Goal: Task Accomplishment & Management: Complete application form

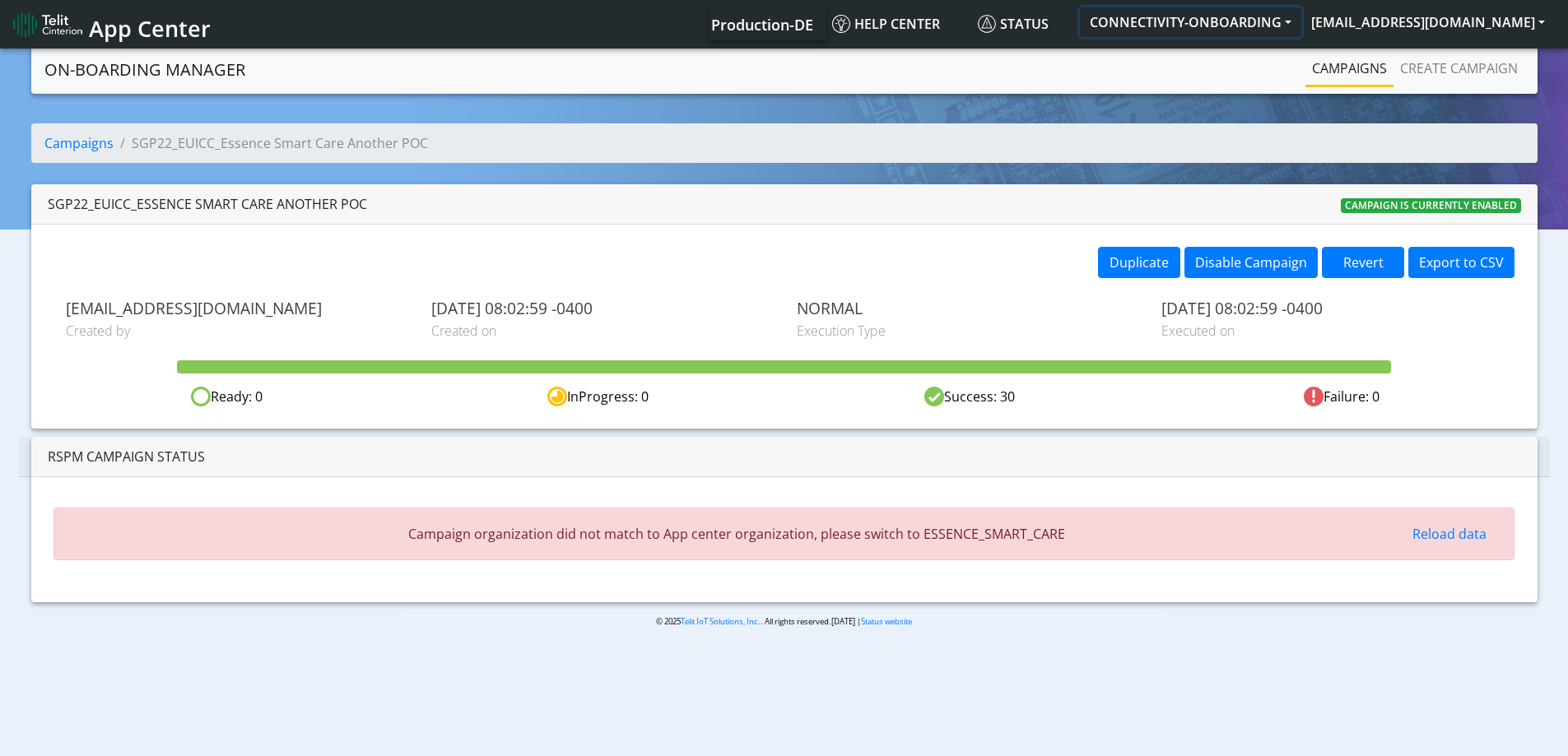
click at [1301, 26] on button "CONNECTIVITY-ONBOARDING" at bounding box center [1190, 22] width 221 height 30
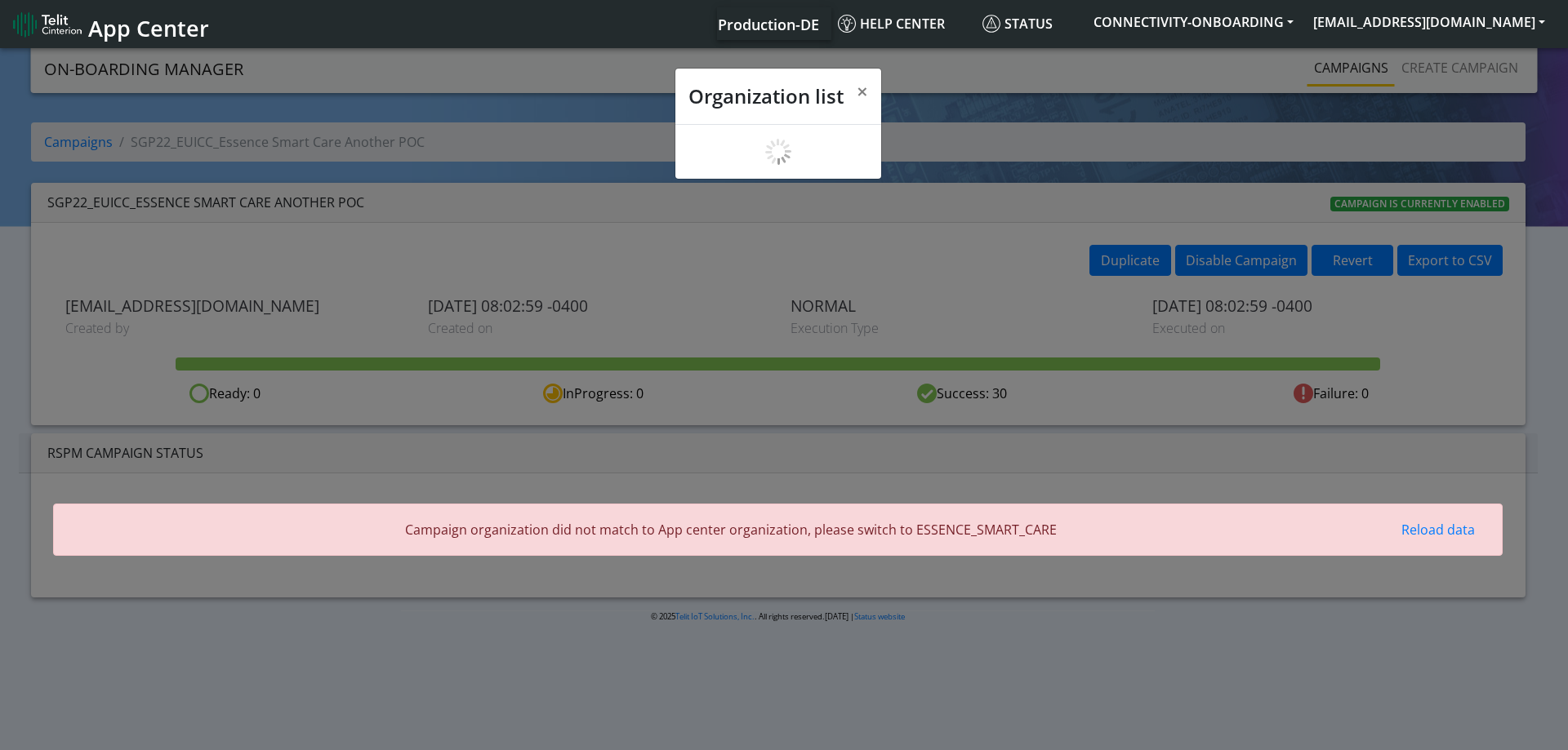
scroll to position [6, 0]
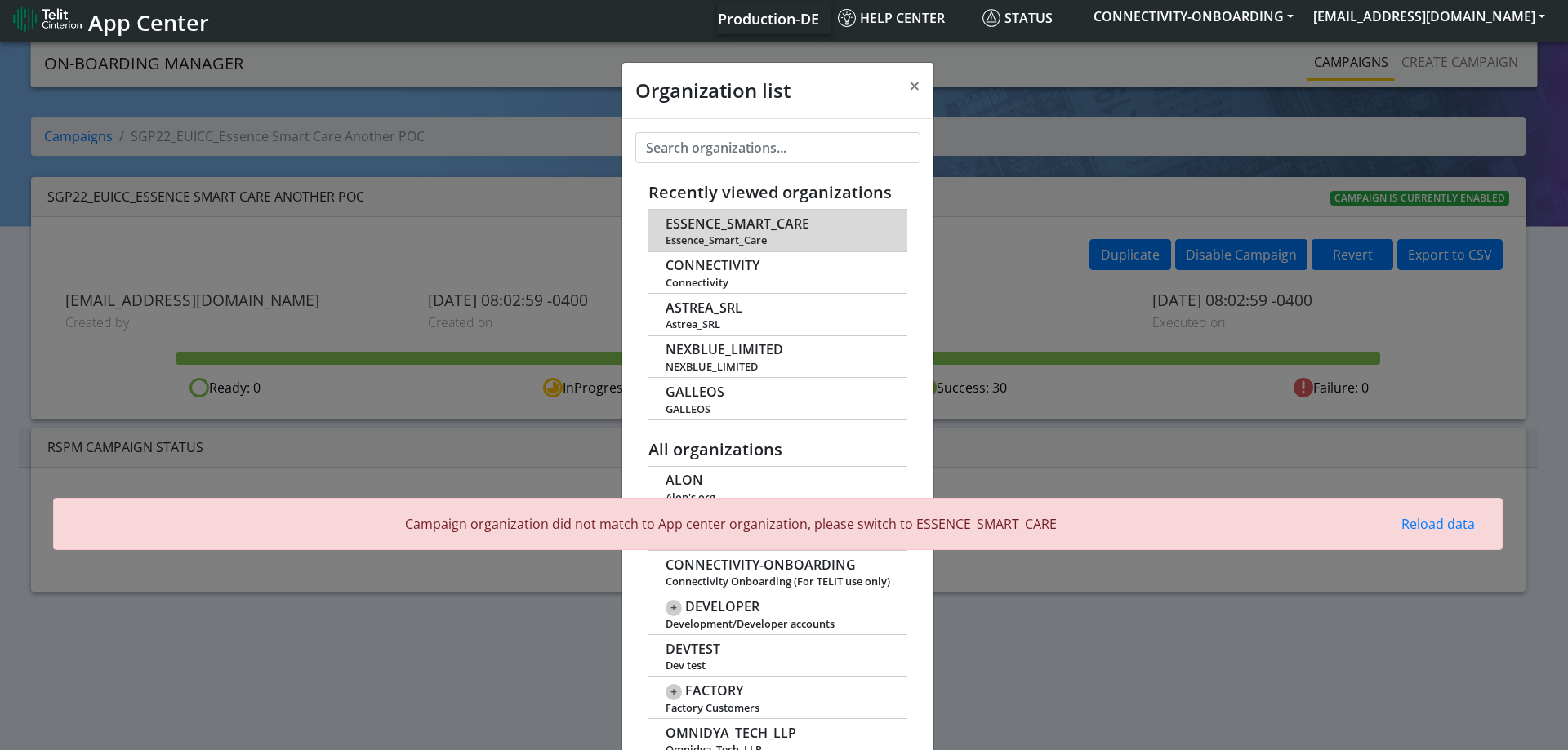
click at [727, 225] on span "ESSENCE_SMART_CARE" at bounding box center [737, 223] width 144 height 16
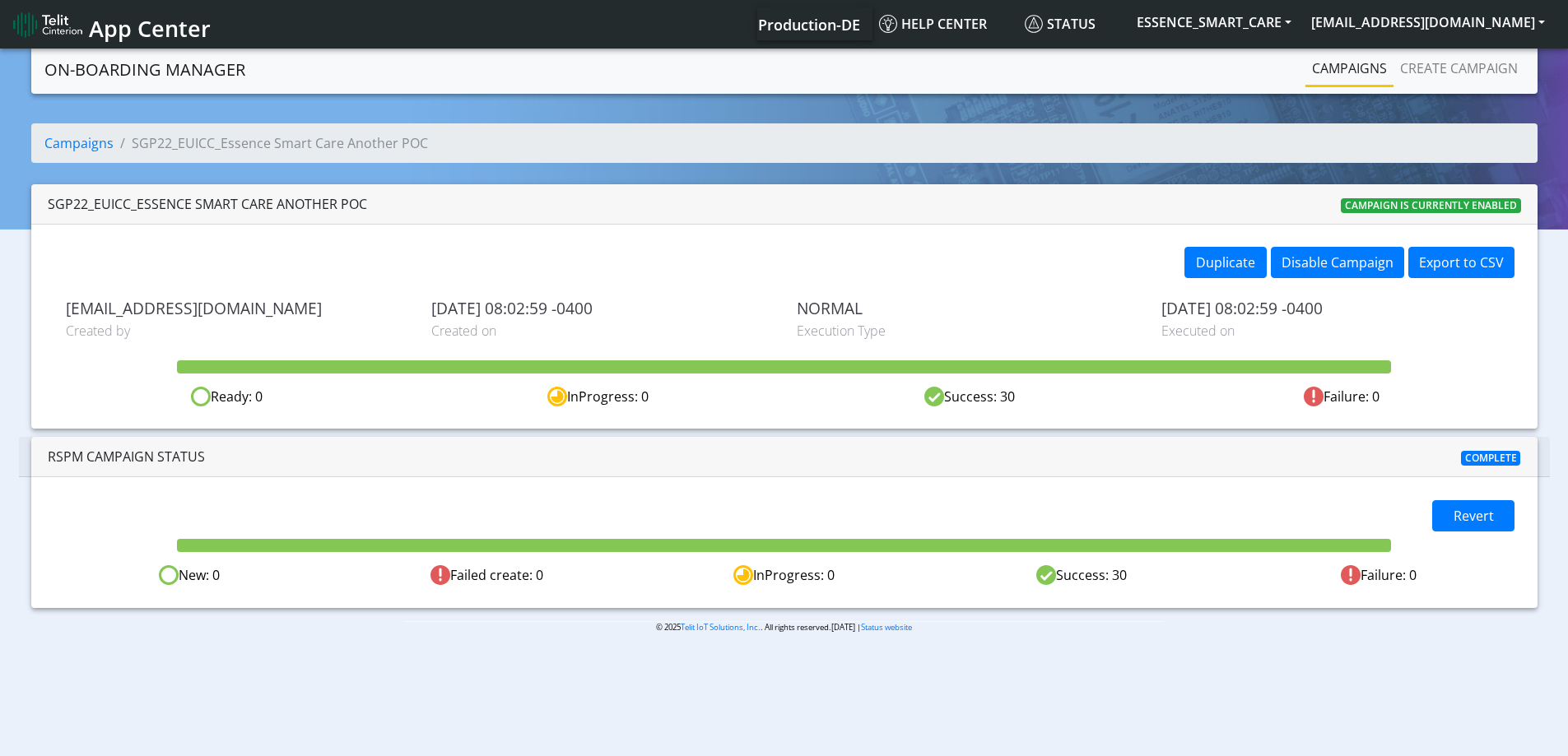
click at [1337, 60] on link "Campaigns" at bounding box center [1349, 69] width 88 height 33
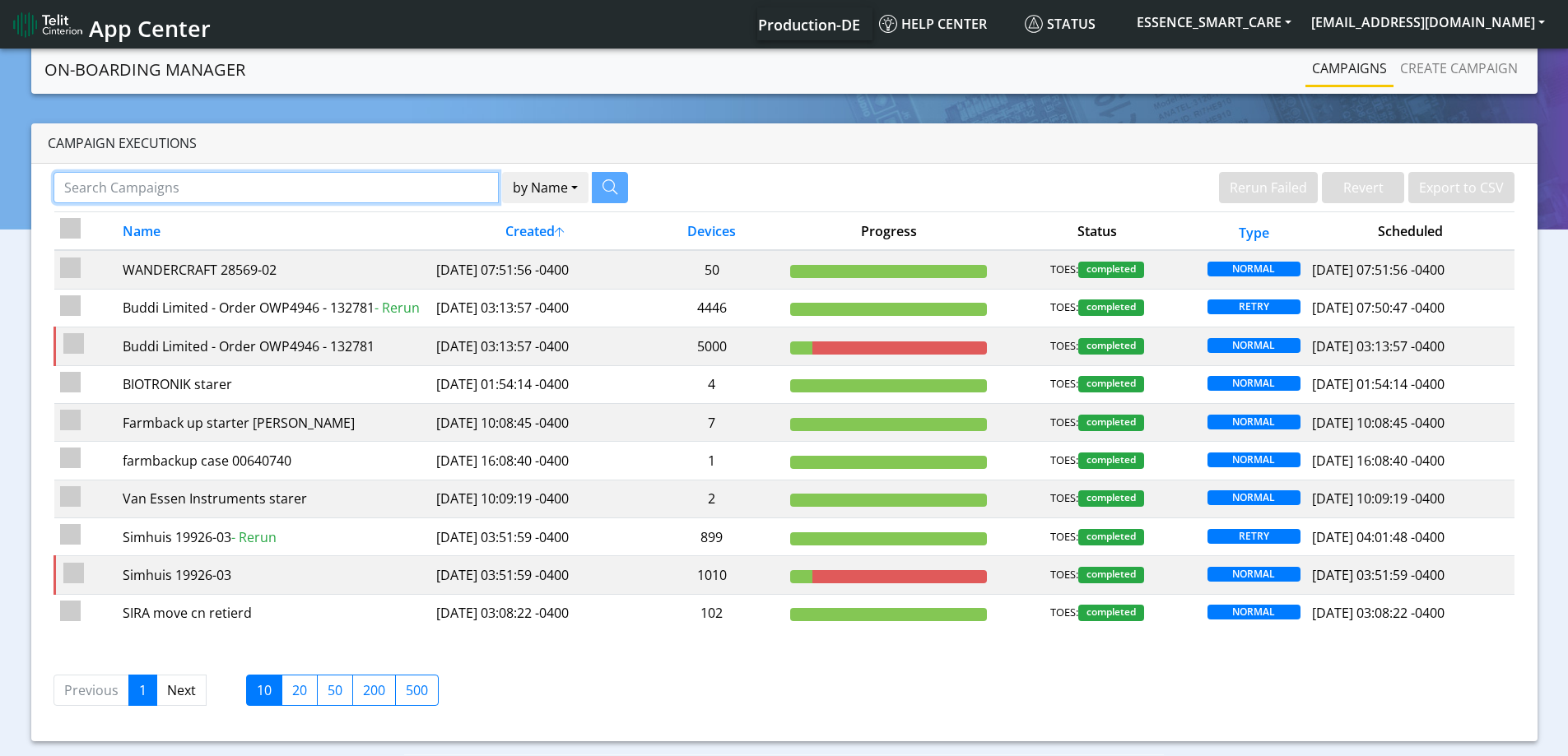
click at [380, 178] on input "Search Campaigns" at bounding box center [277, 188] width 446 height 31
paste input "89358152000000894719"
type input "89358152000000894719"
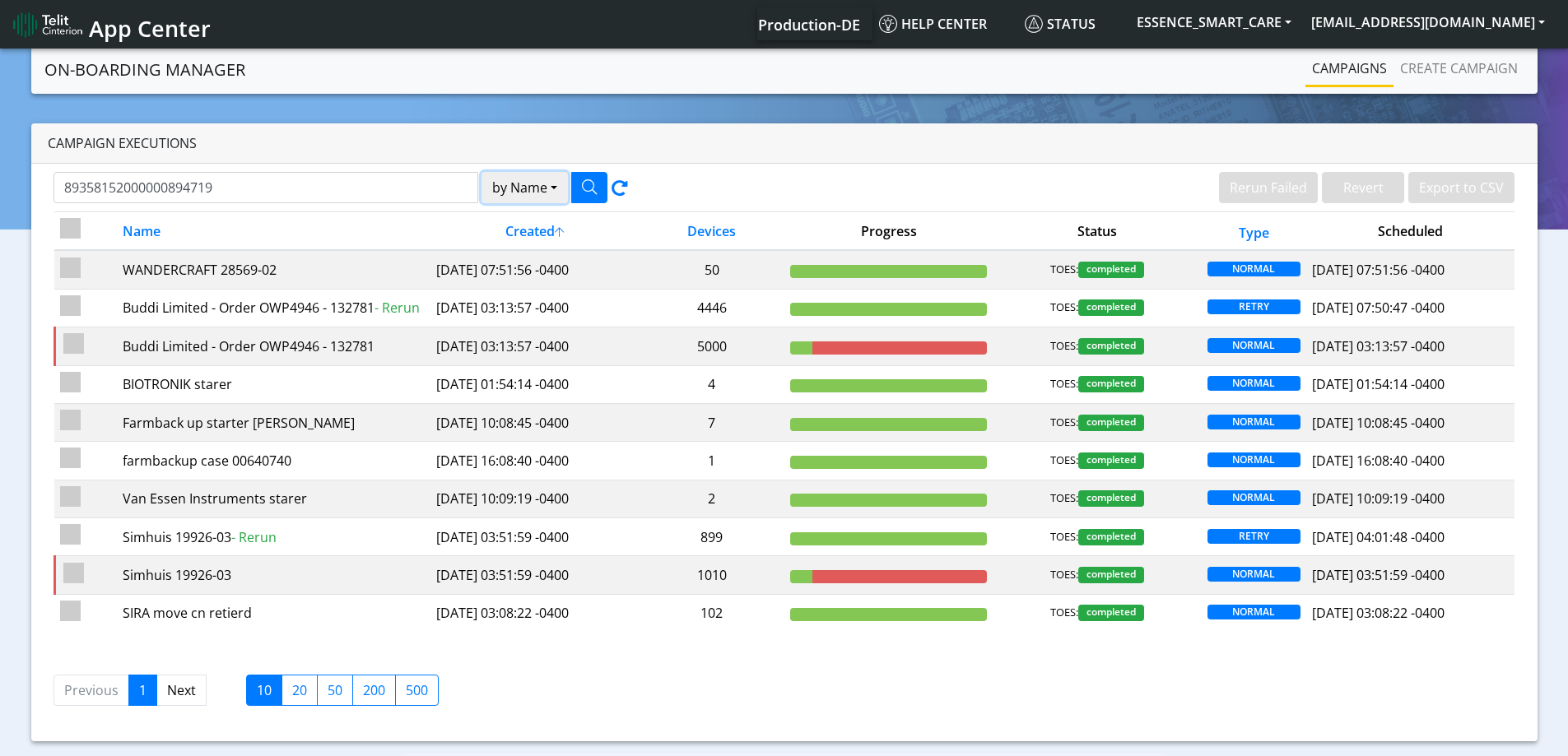
click at [533, 190] on button "by Name" at bounding box center [524, 188] width 86 height 31
click at [533, 253] on button "Device" at bounding box center [547, 252] width 130 height 26
click at [590, 185] on icon "button" at bounding box center [590, 187] width 15 height 15
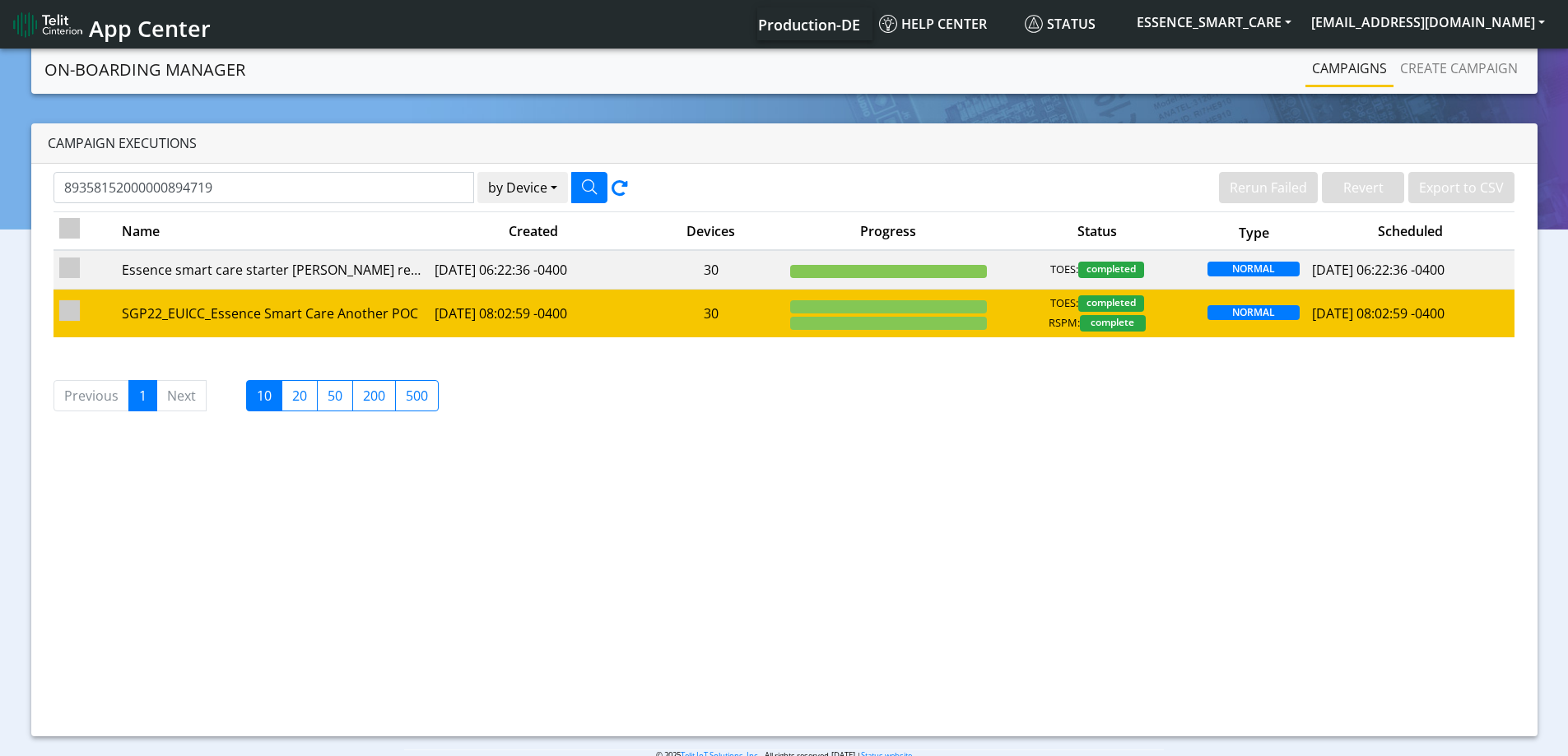
click at [658, 311] on td "30" at bounding box center [711, 313] width 147 height 49
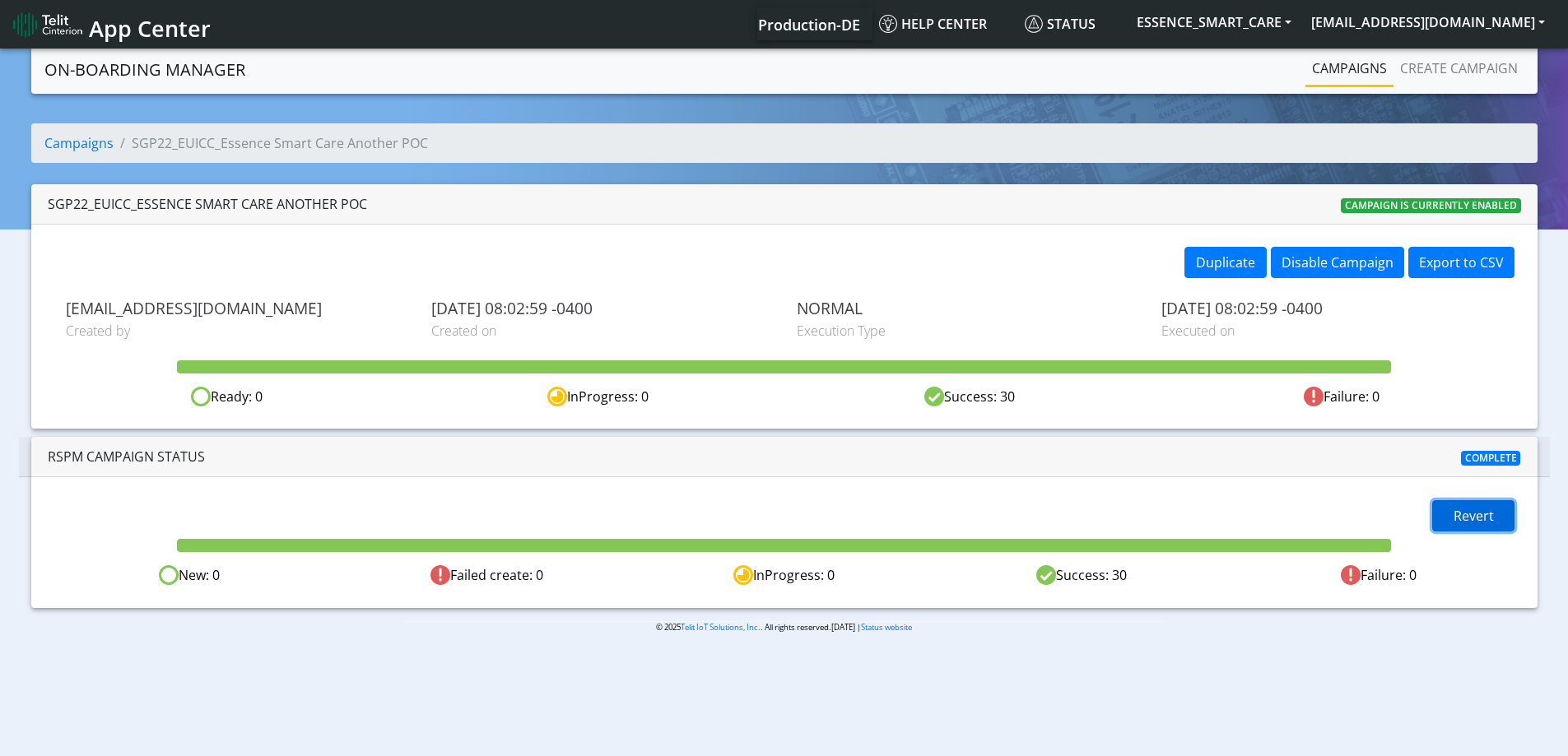
click at [1478, 520] on span "Revert" at bounding box center [1474, 516] width 41 height 18
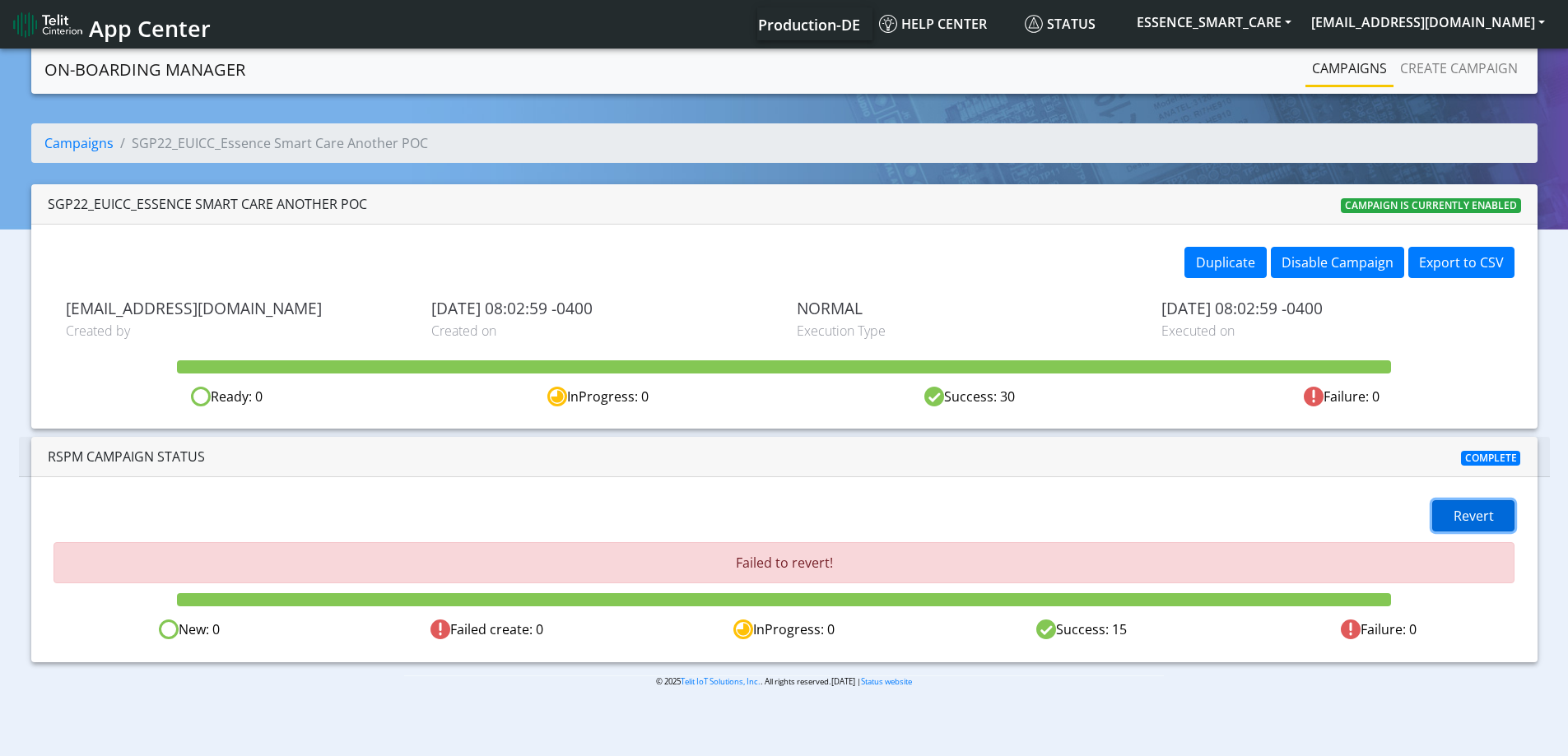
click at [1464, 515] on span "Revert" at bounding box center [1474, 516] width 41 height 18
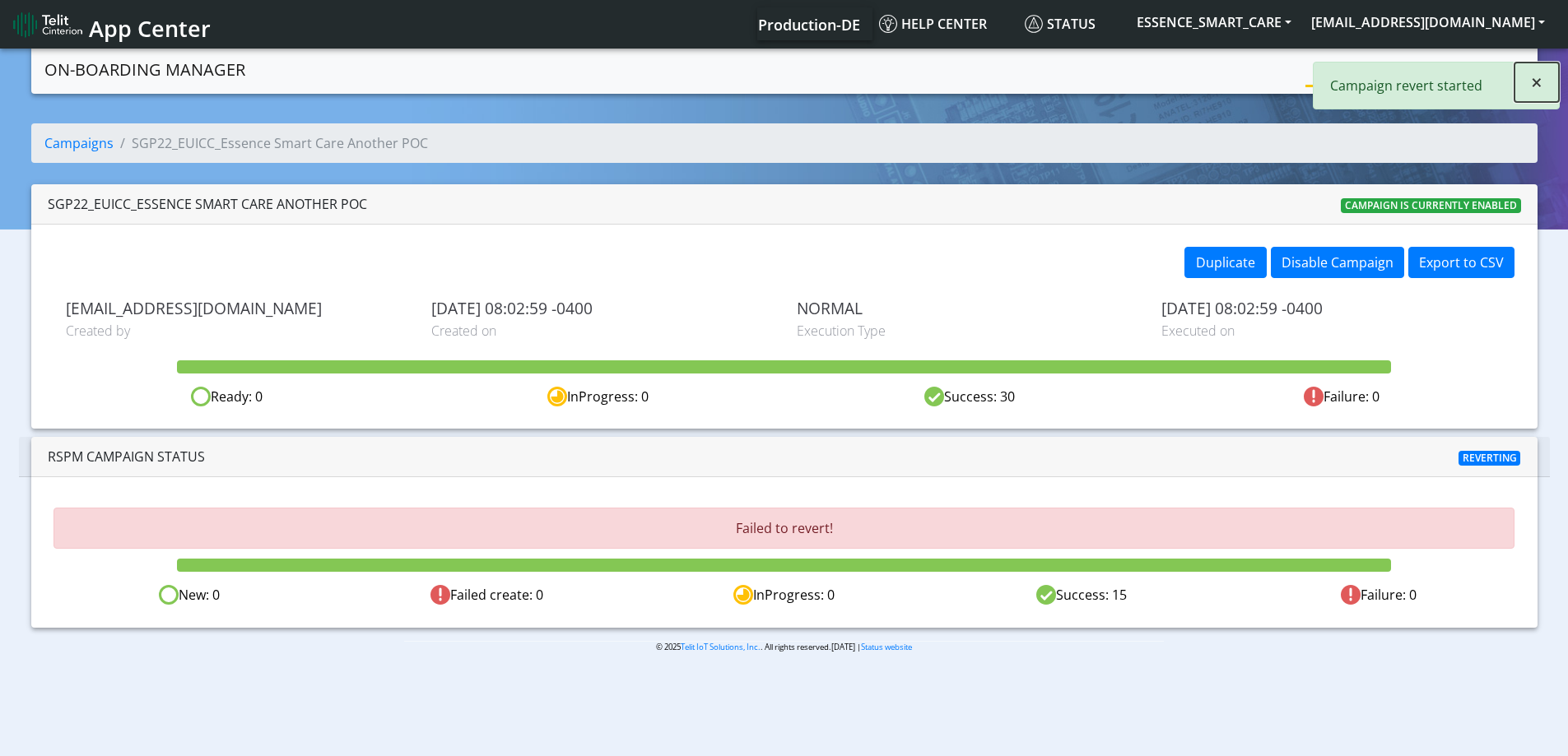
click at [1539, 88] on span "×" at bounding box center [1537, 81] width 12 height 27
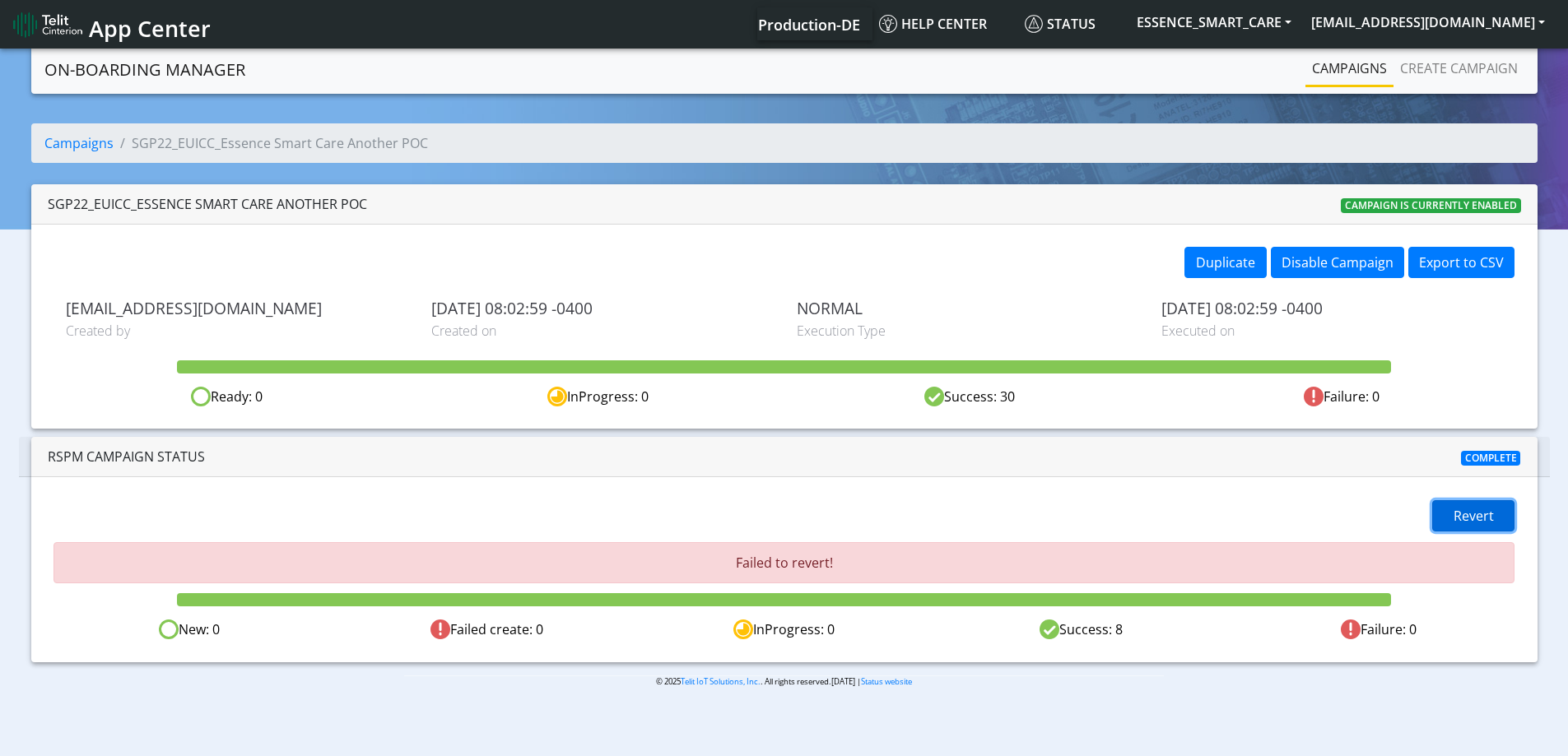
click at [1485, 505] on button "Revert" at bounding box center [1473, 516] width 82 height 31
click at [1506, 510] on button "Revert" at bounding box center [1473, 516] width 82 height 31
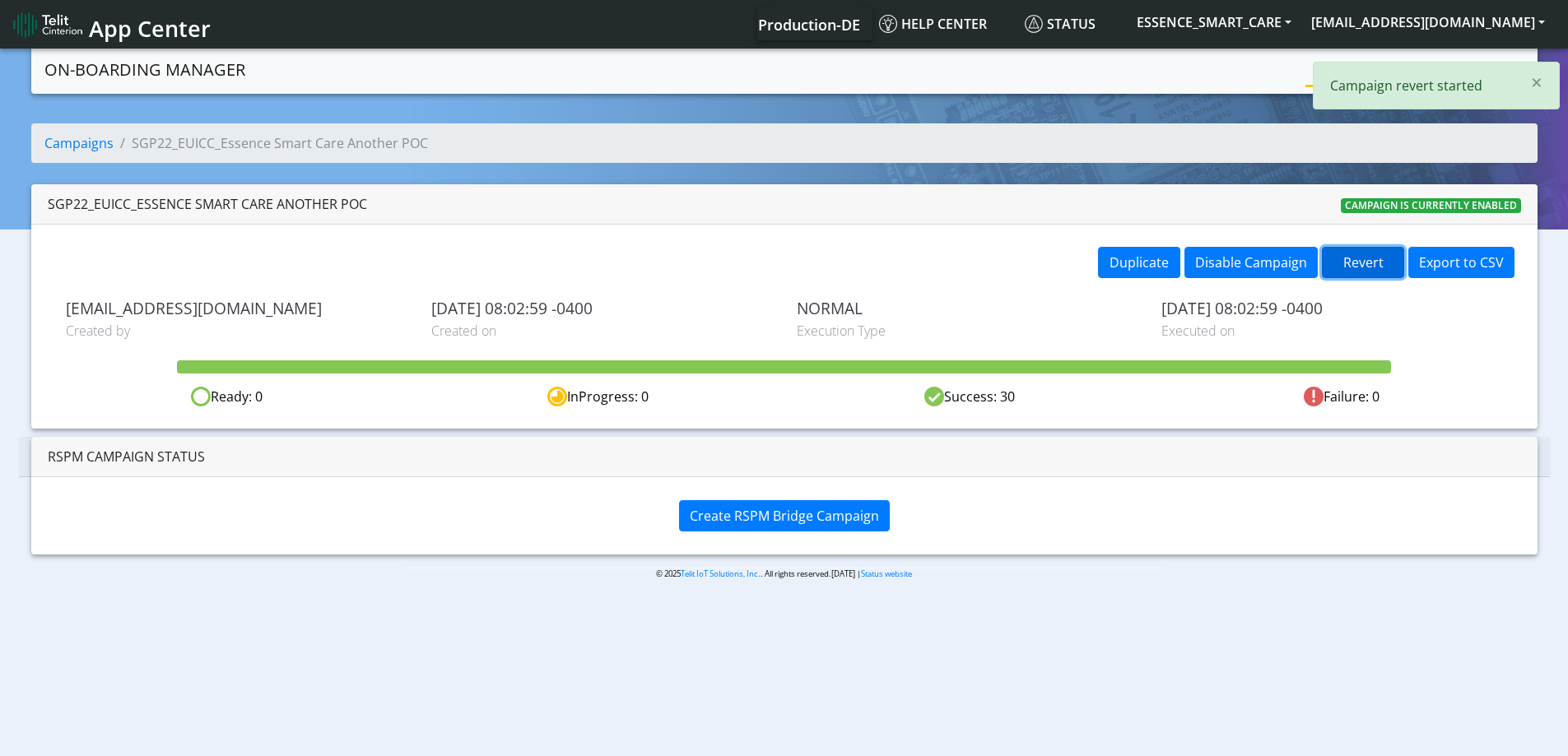
click at [1364, 262] on button "Revert" at bounding box center [1363, 262] width 82 height 31
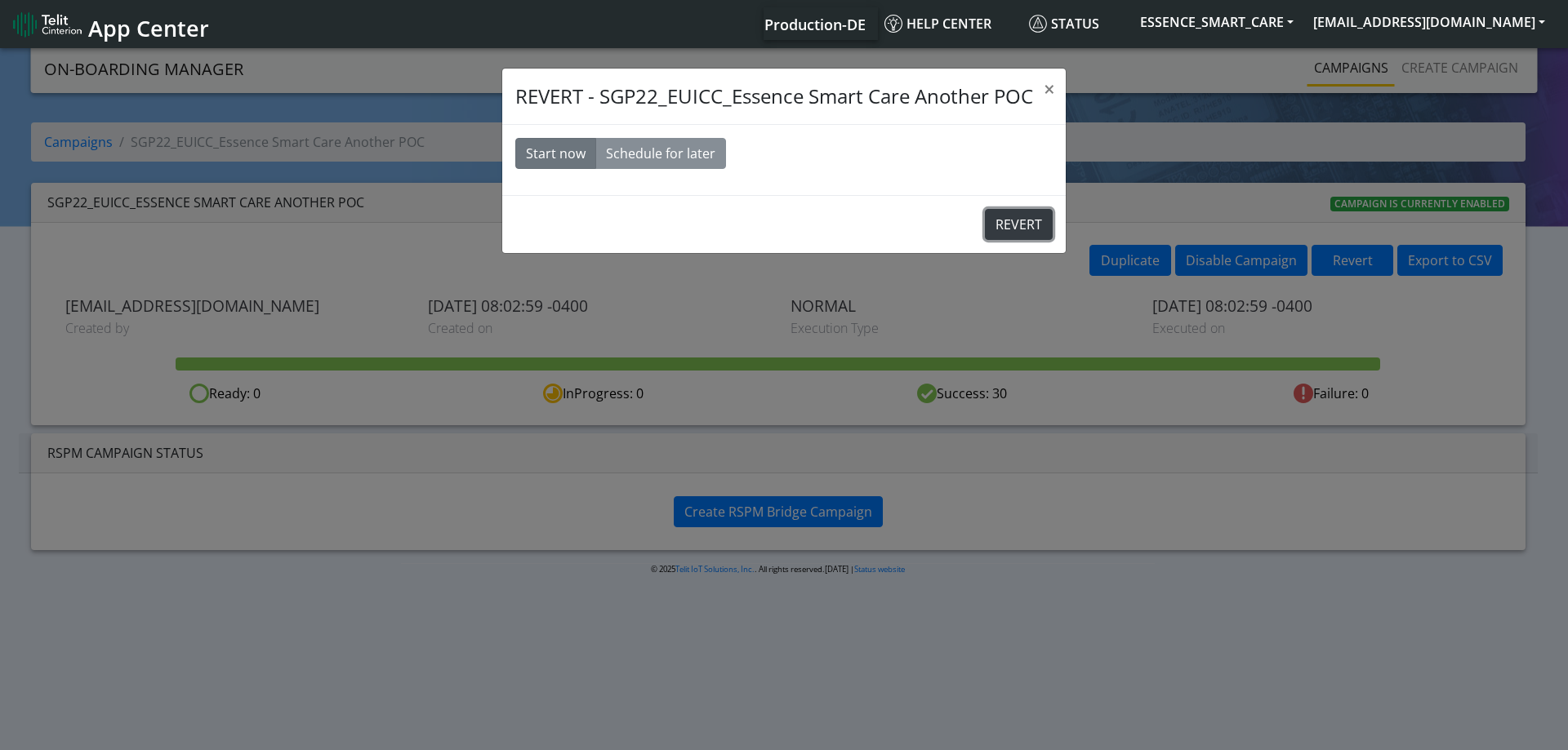
click at [1017, 224] on button "REVERT" at bounding box center [1019, 224] width 67 height 31
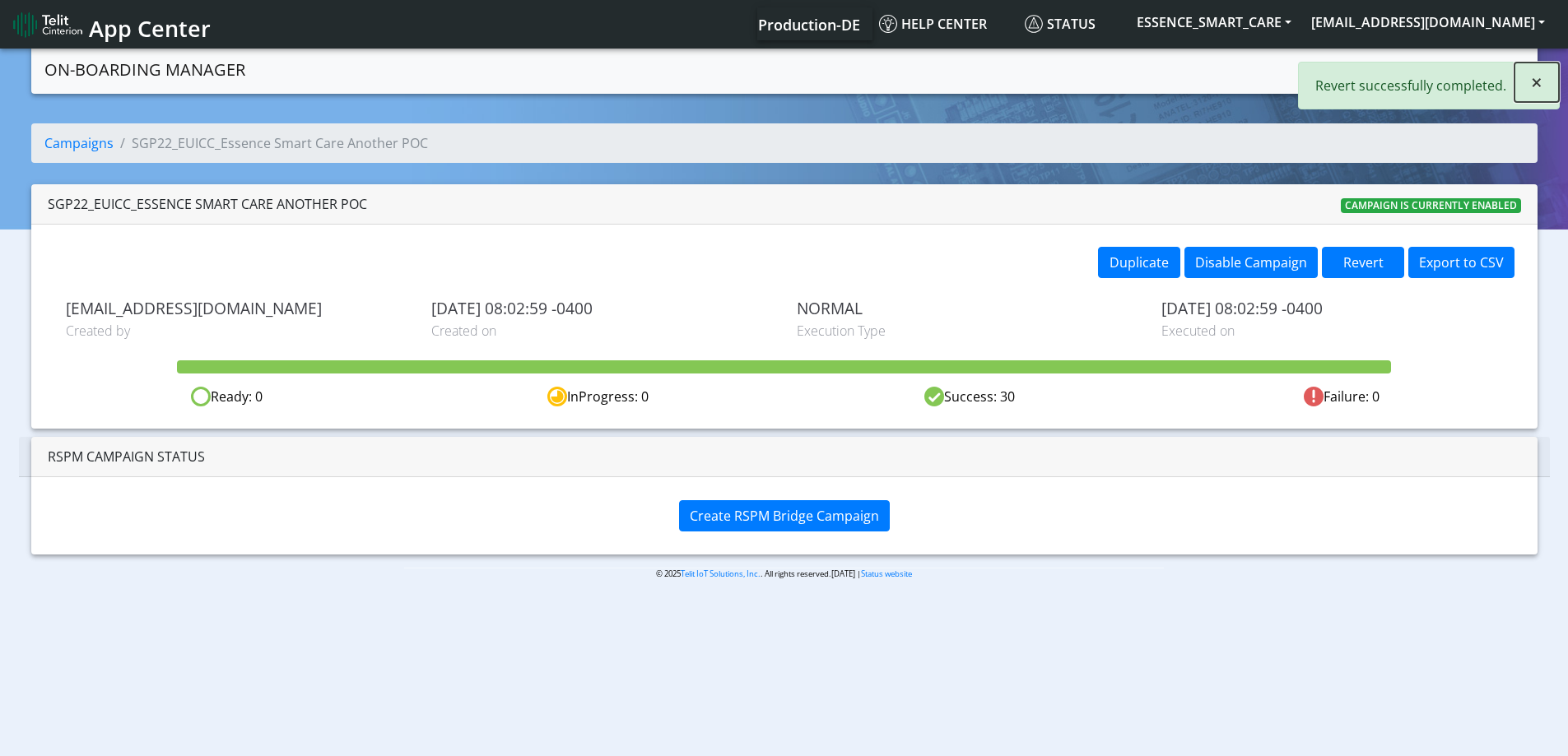
click at [1546, 80] on button "×" at bounding box center [1537, 83] width 45 height 40
click at [1272, 64] on div "Campaigns Create campaign" at bounding box center [1275, 70] width 496 height 36
click at [1362, 55] on link "Campaigns" at bounding box center [1349, 69] width 88 height 33
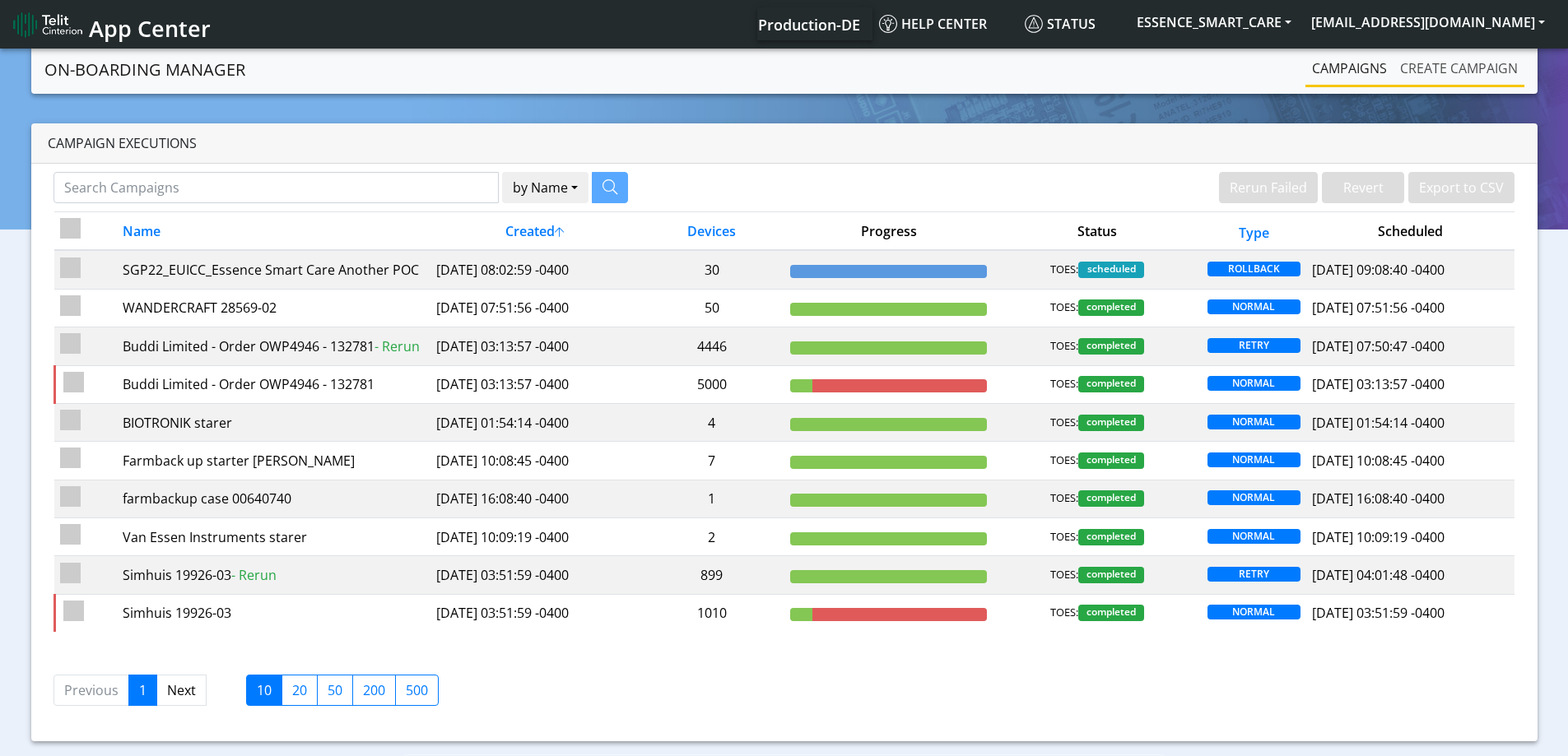
click at [1418, 58] on link "Create campaign" at bounding box center [1459, 69] width 131 height 33
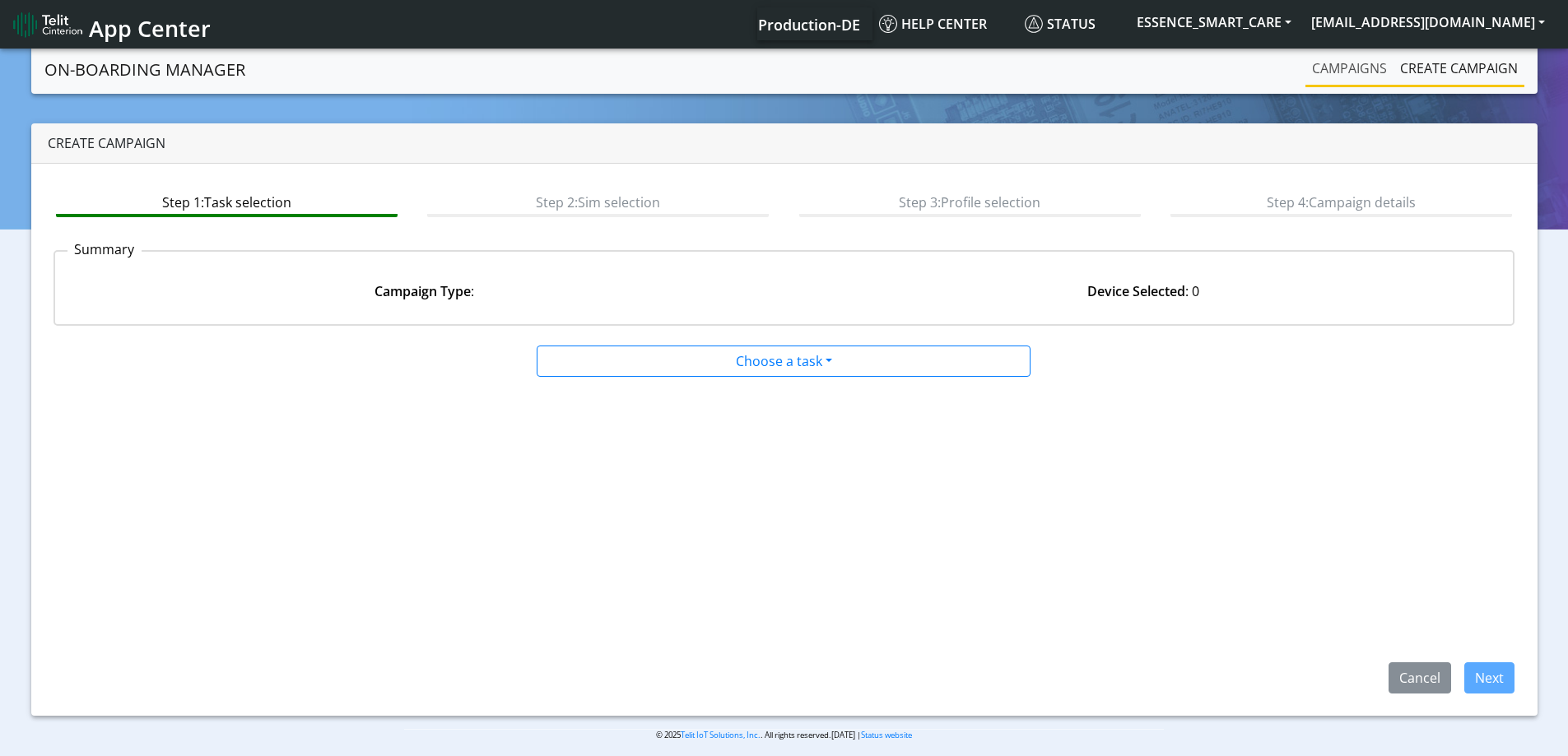
click at [1373, 69] on link "Campaigns" at bounding box center [1349, 69] width 88 height 33
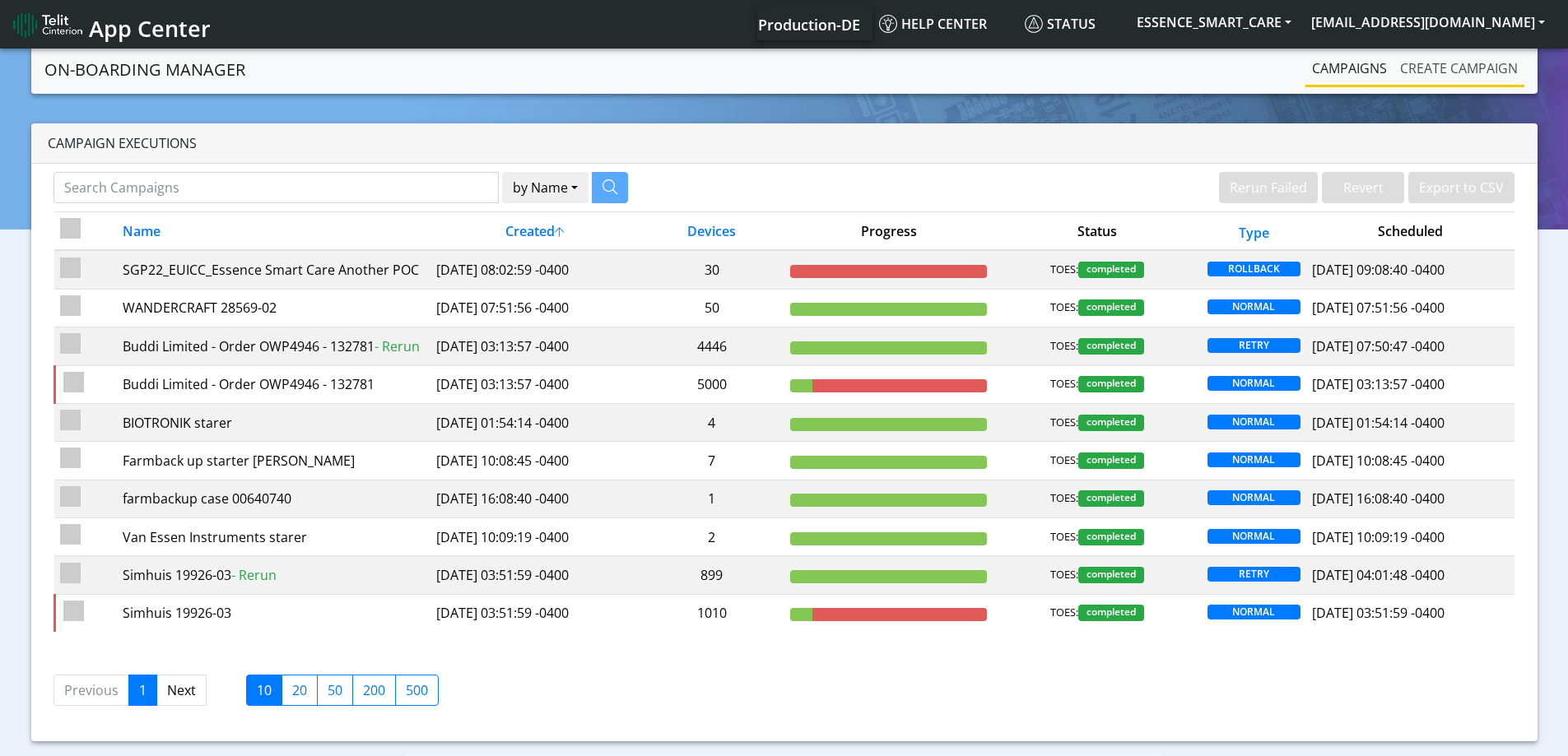
click at [1460, 66] on link "Create campaign" at bounding box center [1459, 69] width 131 height 33
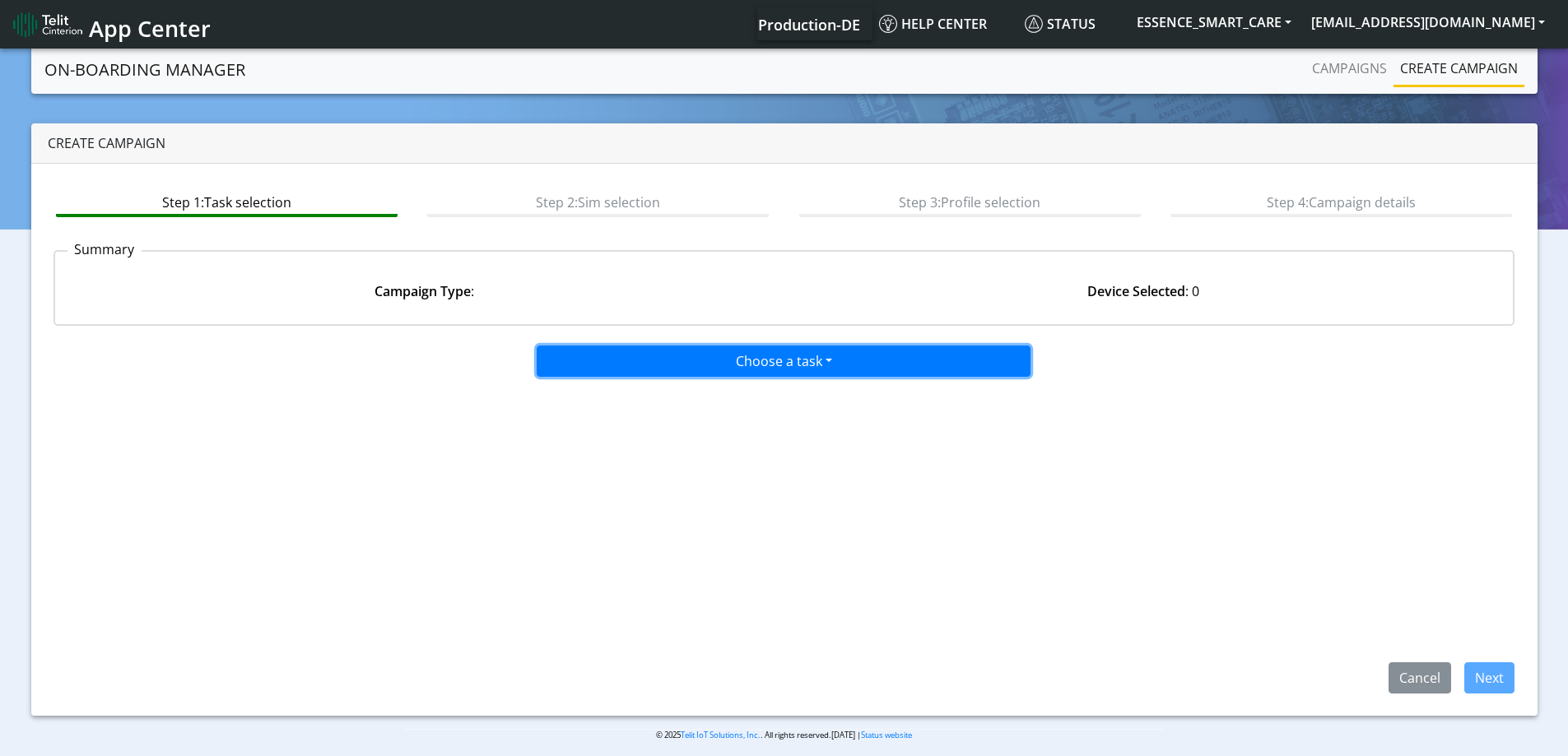
click at [751, 360] on button "Choose a task" at bounding box center [784, 361] width 494 height 31
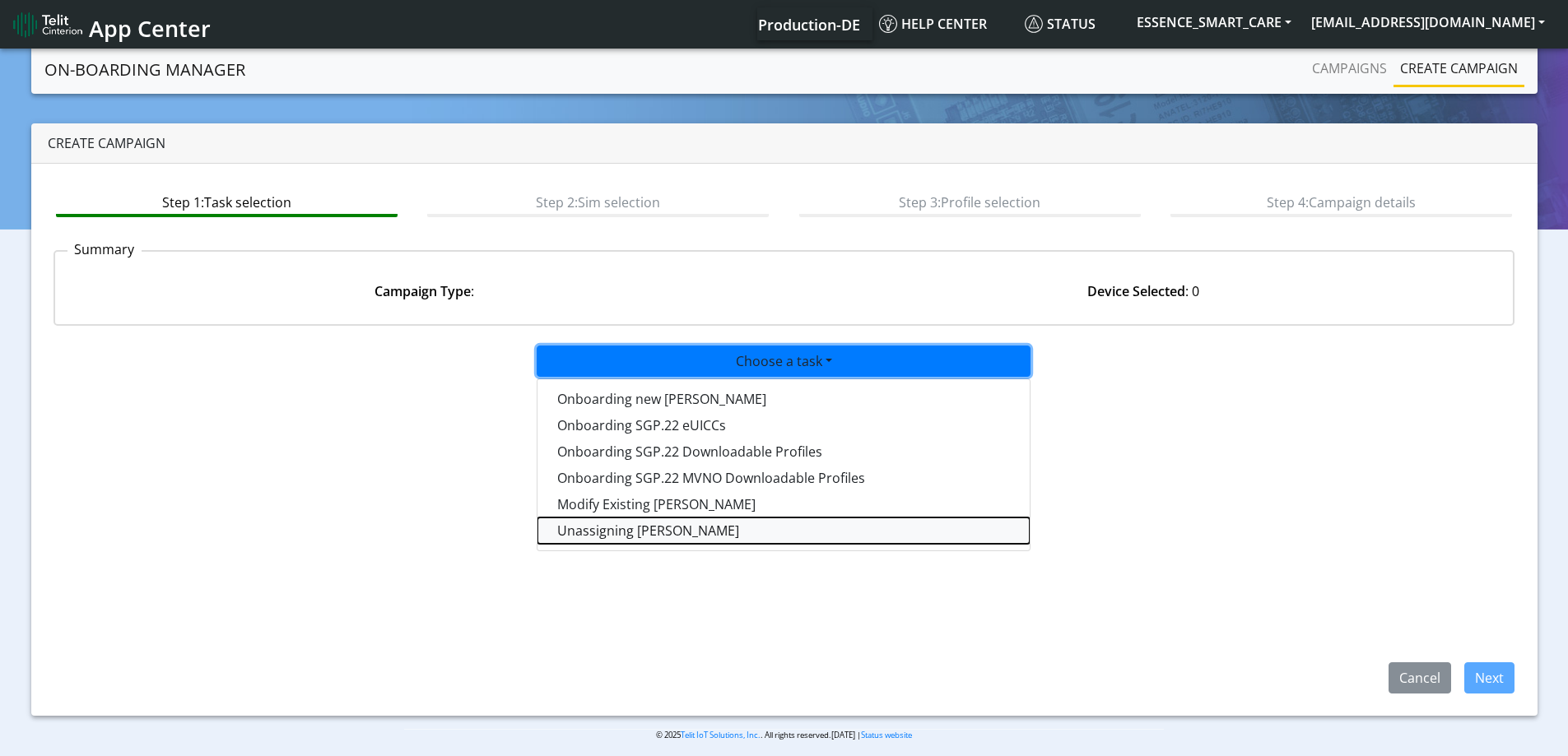
click at [621, 527] on taskunassign-dropdown "Unassigning [PERSON_NAME]" at bounding box center [784, 531] width 492 height 26
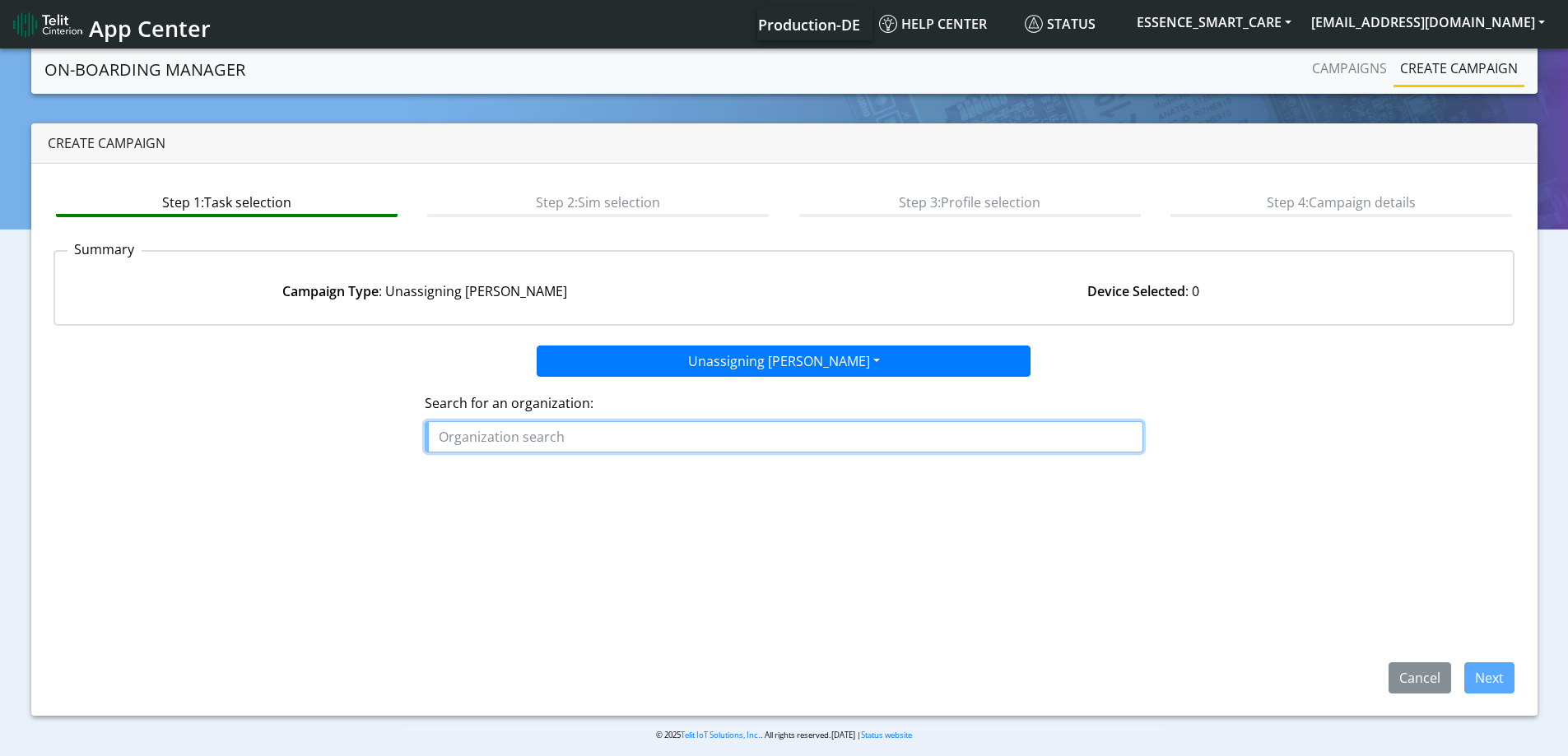
click at [618, 436] on input "text" at bounding box center [784, 437] width 719 height 31
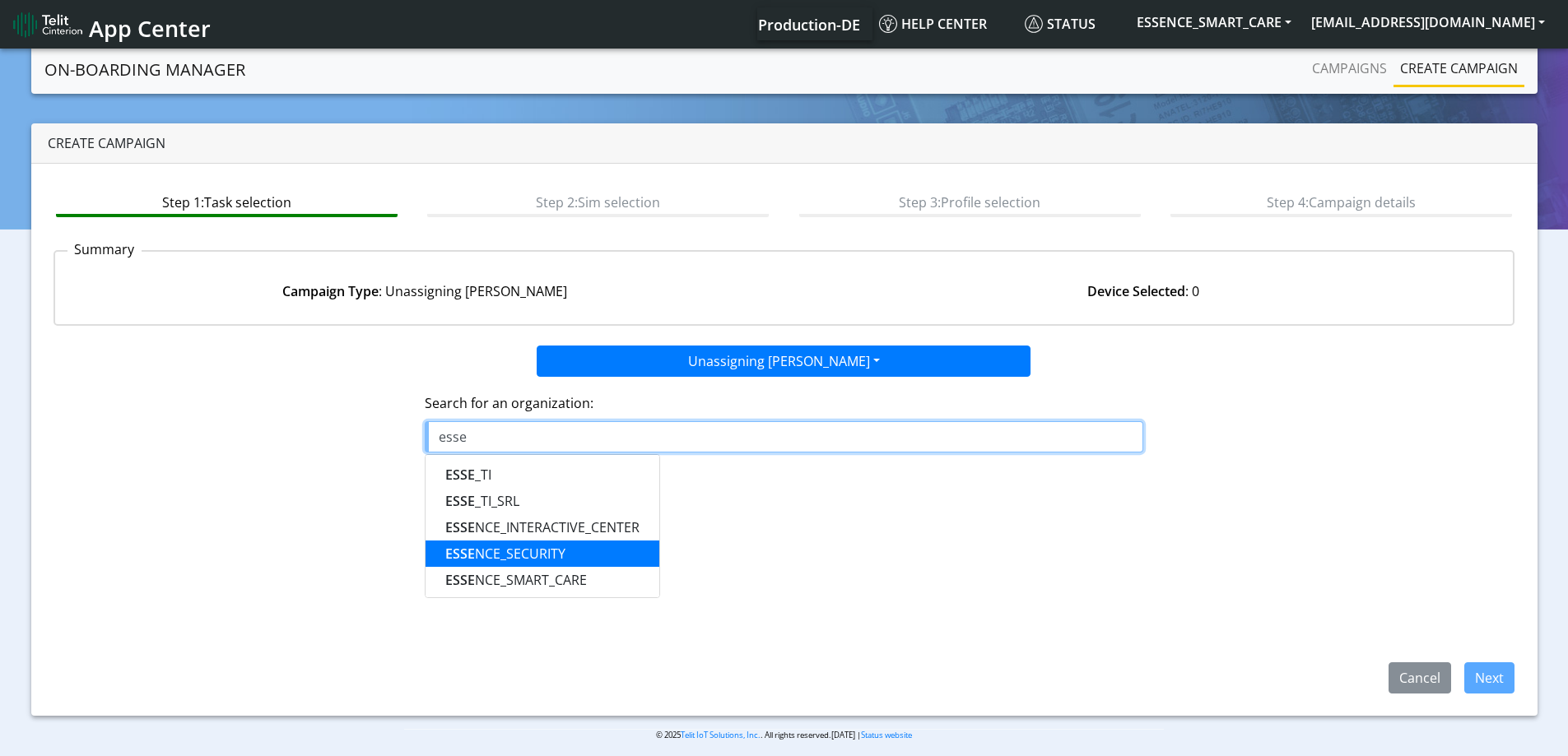
click at [540, 554] on ngb-highlight "ESSE NCE_SECURITY" at bounding box center [505, 554] width 120 height 18
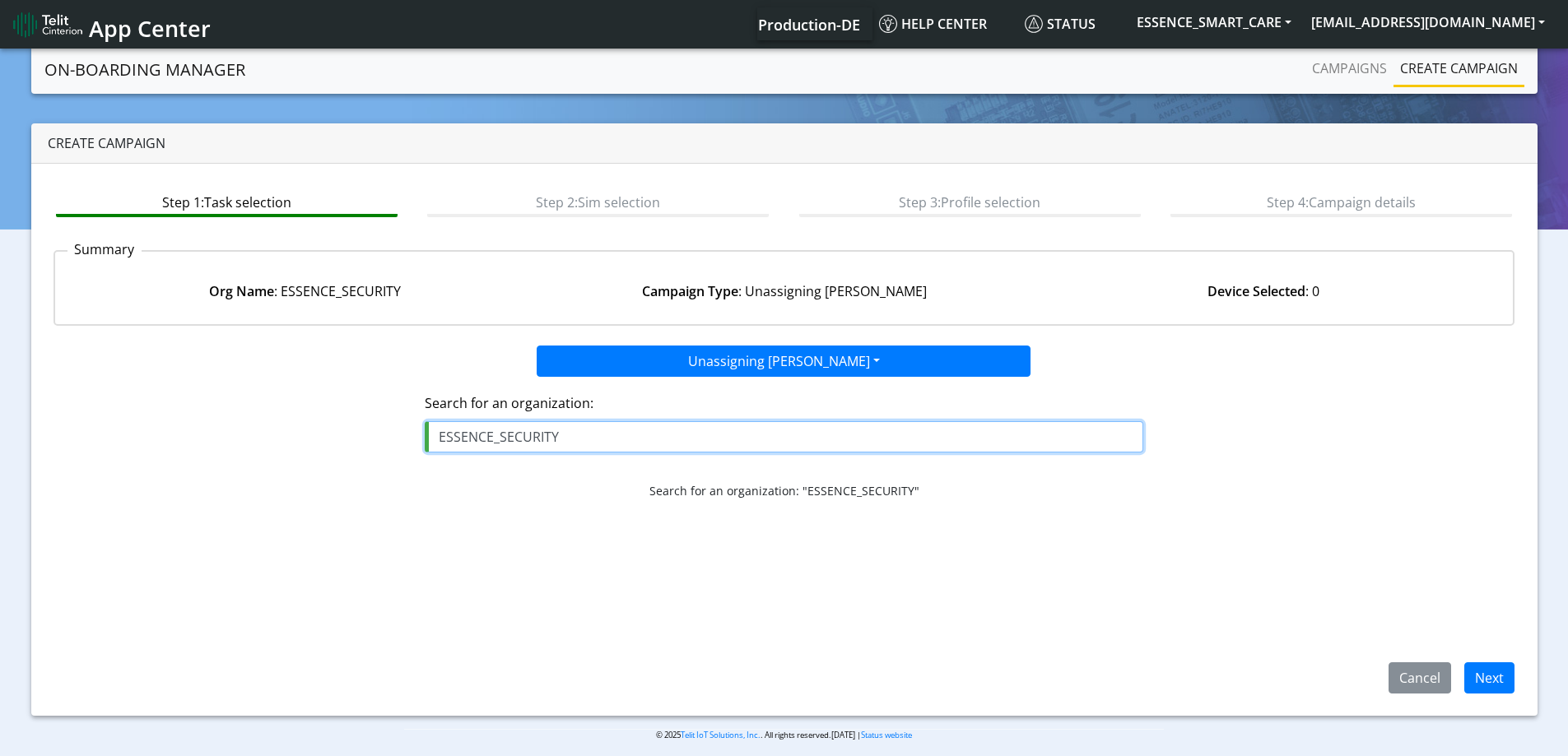
click at [566, 434] on input "ESSENCE_SECURITY" at bounding box center [784, 437] width 719 height 31
drag, startPoint x: 566, startPoint y: 434, endPoint x: 195, endPoint y: 389, distance: 373.7
click at [195, 389] on div "Search for an organization: ESSENCE_SECURITY Search for an organization: "ESSEN…" at bounding box center [784, 445] width 1487 height 136
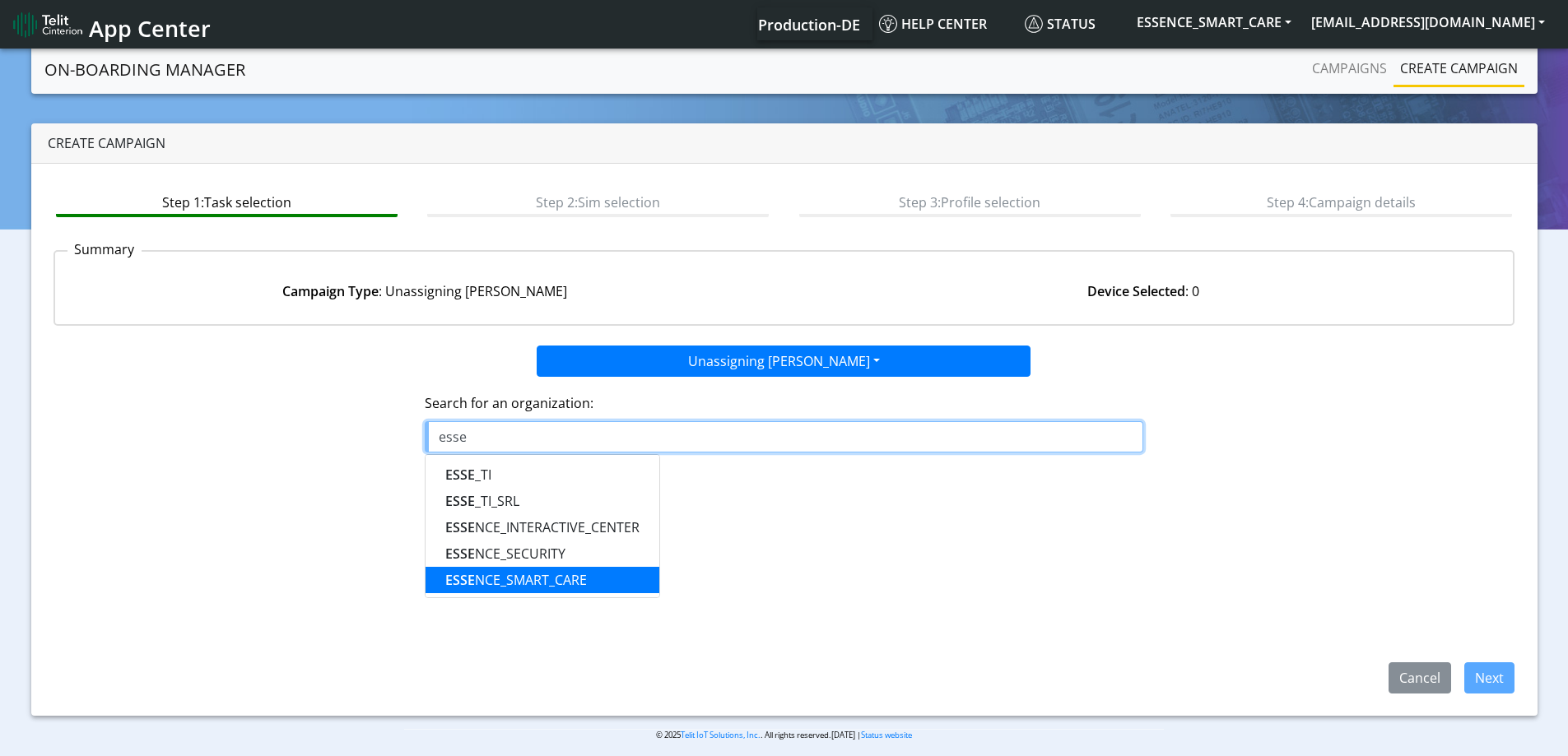
click at [544, 580] on ngb-highlight "ESSE NCE_SMART_CARE" at bounding box center [516, 580] width 142 height 18
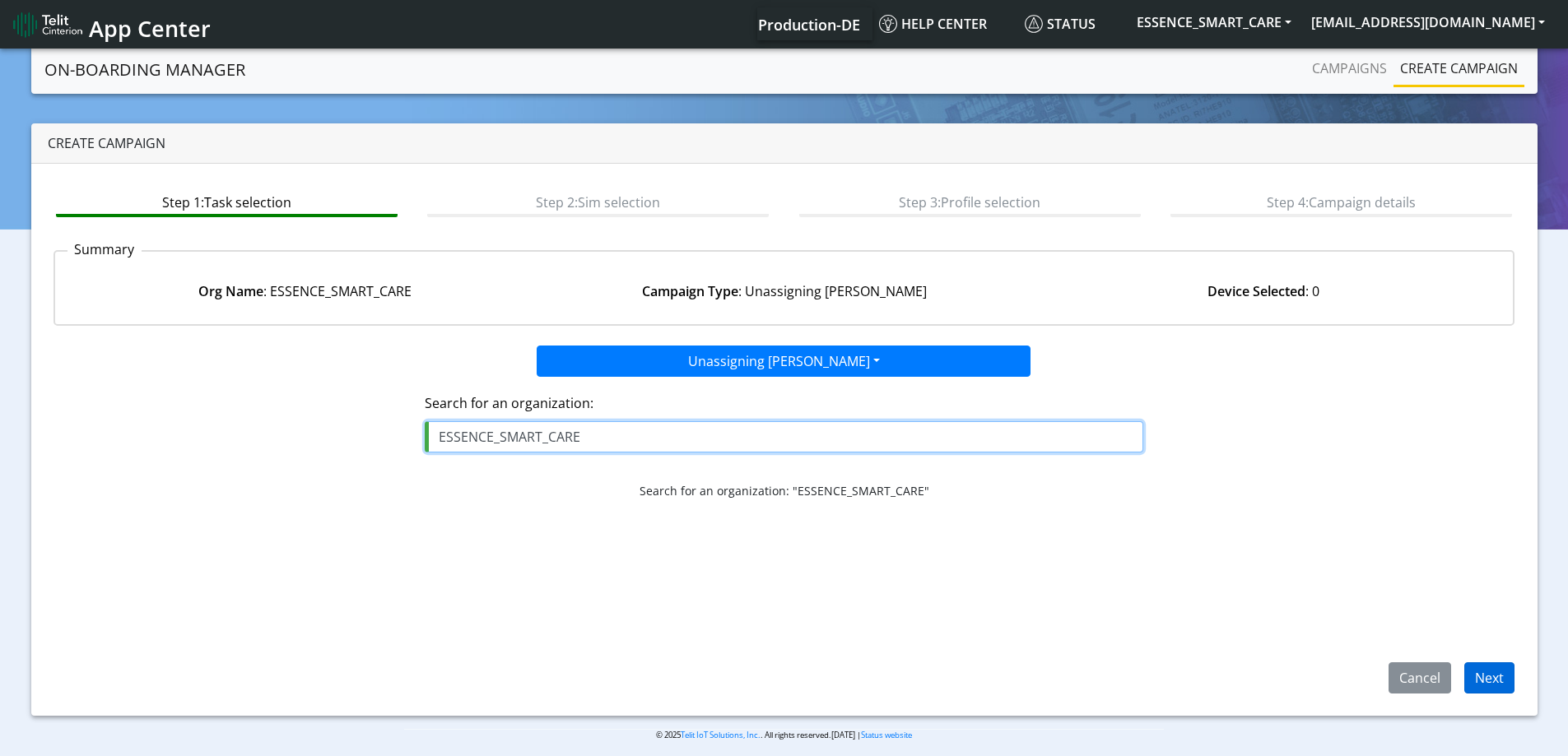
type input "ESSENCE_SMART_CARE"
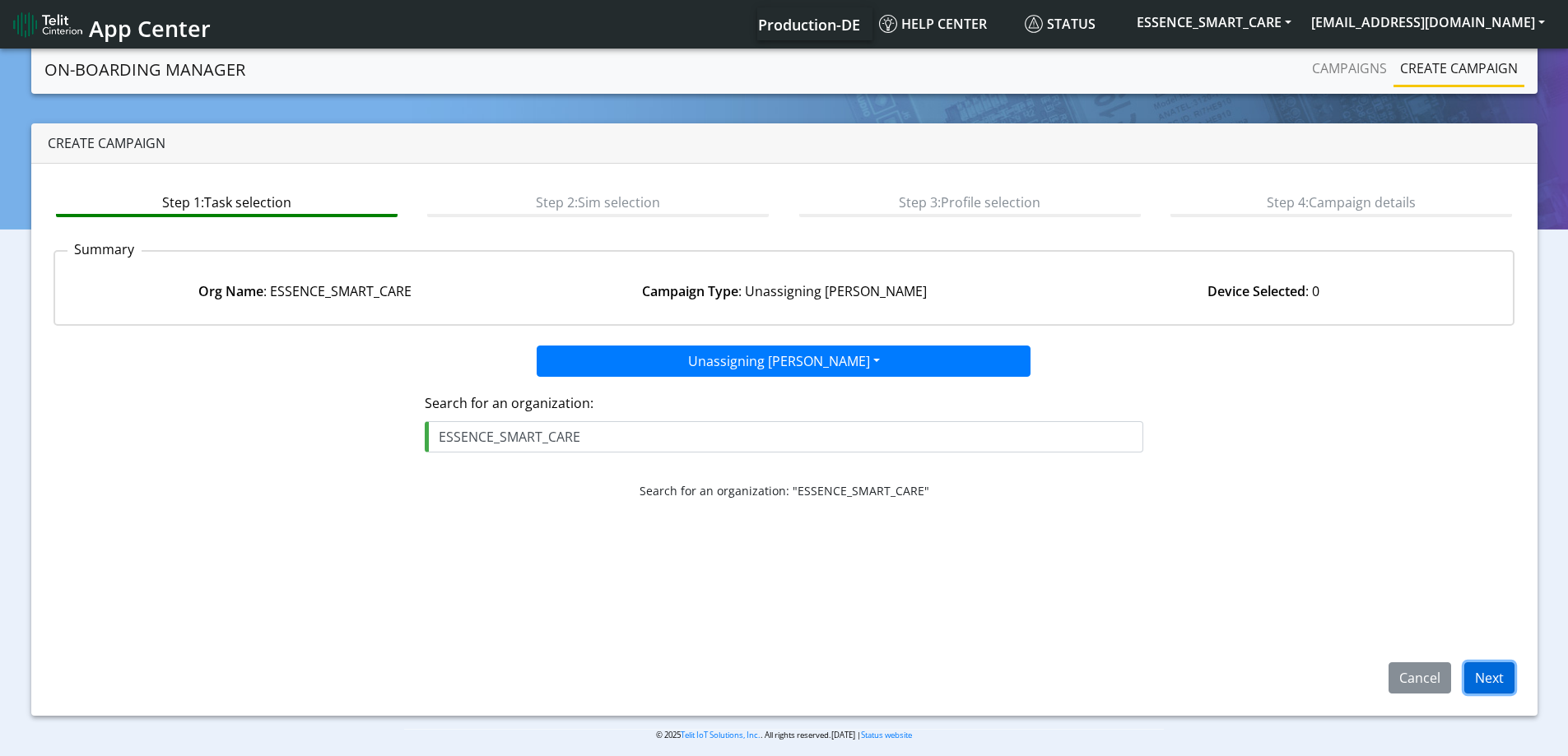
click at [1497, 672] on button "Next" at bounding box center [1489, 678] width 51 height 31
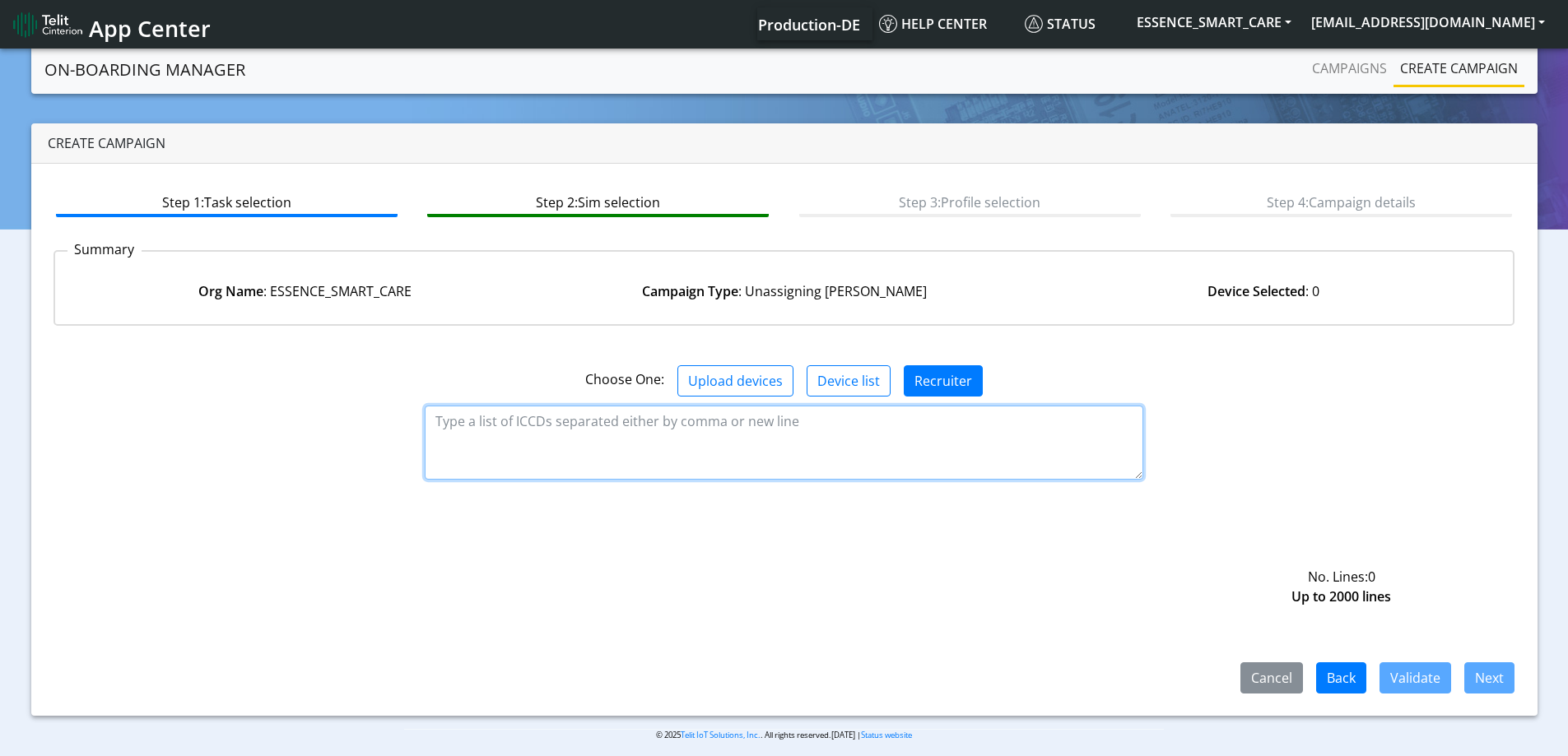
click at [569, 444] on textarea at bounding box center [784, 442] width 719 height 74
paste textarea "89358152000000894834 89358152000000894842 89358152000000894818 8935815200000089…"
type textarea "89358152000000894834 89358152000000894842 89358152000000894818 8935815200000089…"
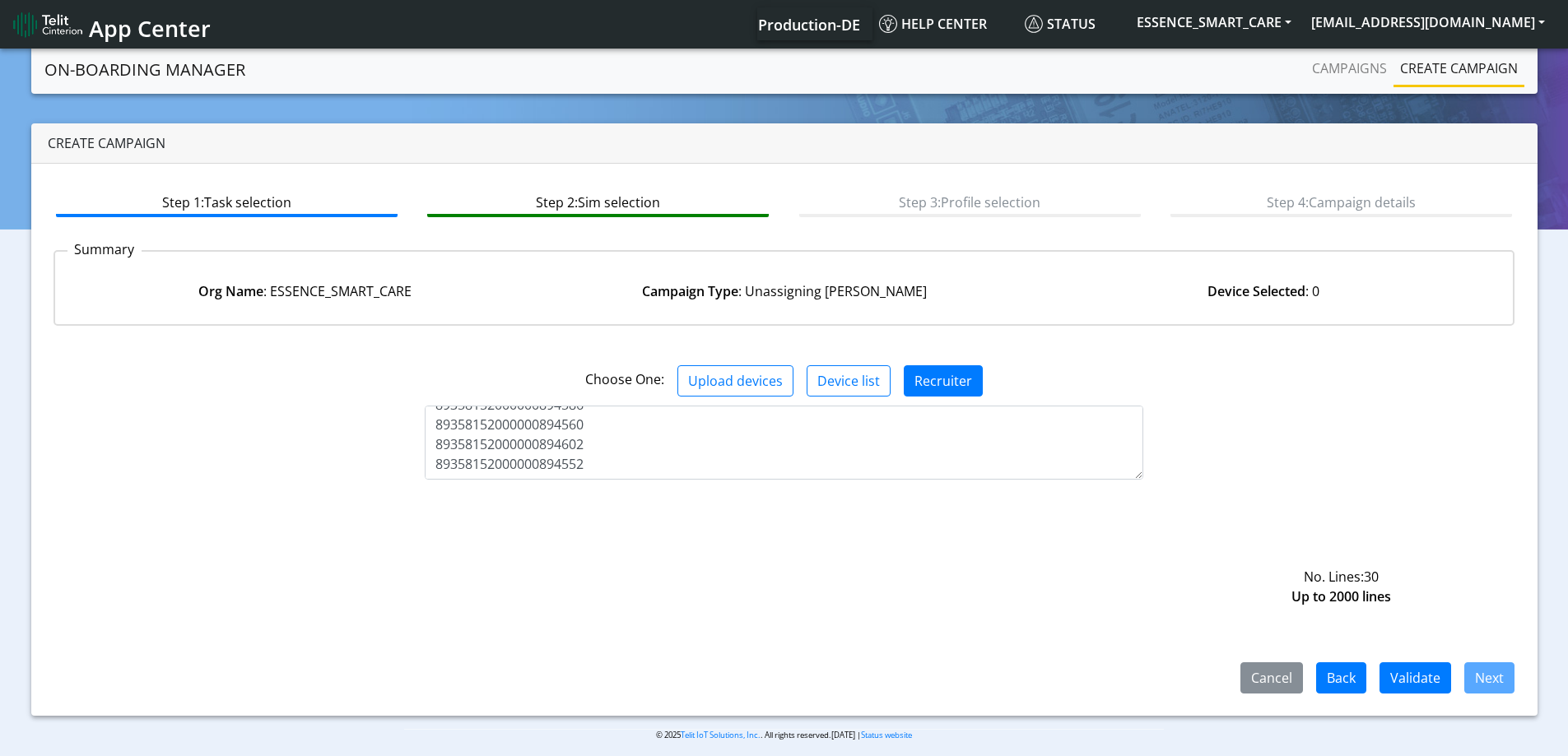
click at [1451, 683] on span "Next" at bounding box center [1483, 677] width 64 height 18
click at [1438, 684] on button "Validate" at bounding box center [1416, 678] width 71 height 31
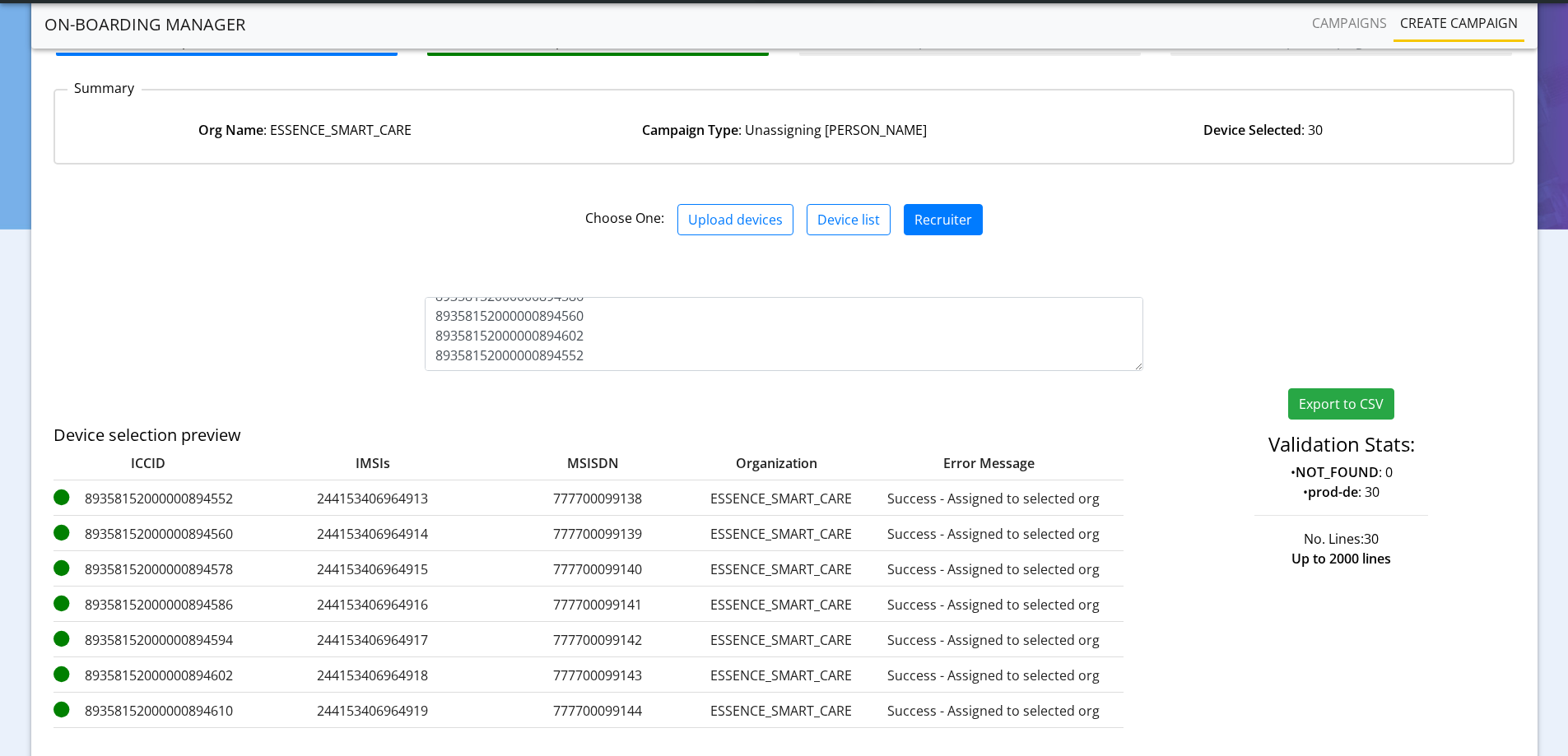
scroll to position [273, 0]
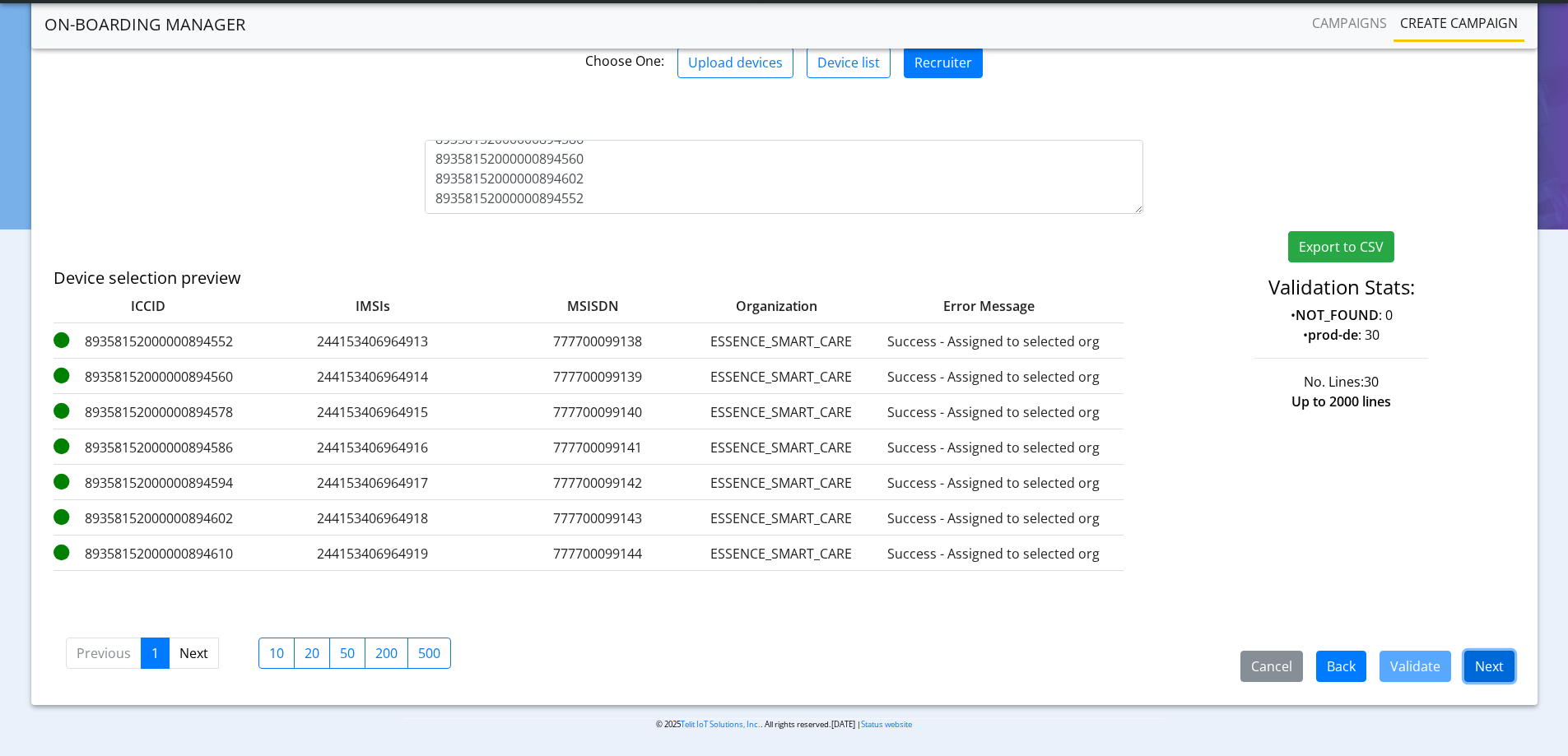
click at [1492, 652] on button "Next" at bounding box center [1489, 667] width 51 height 31
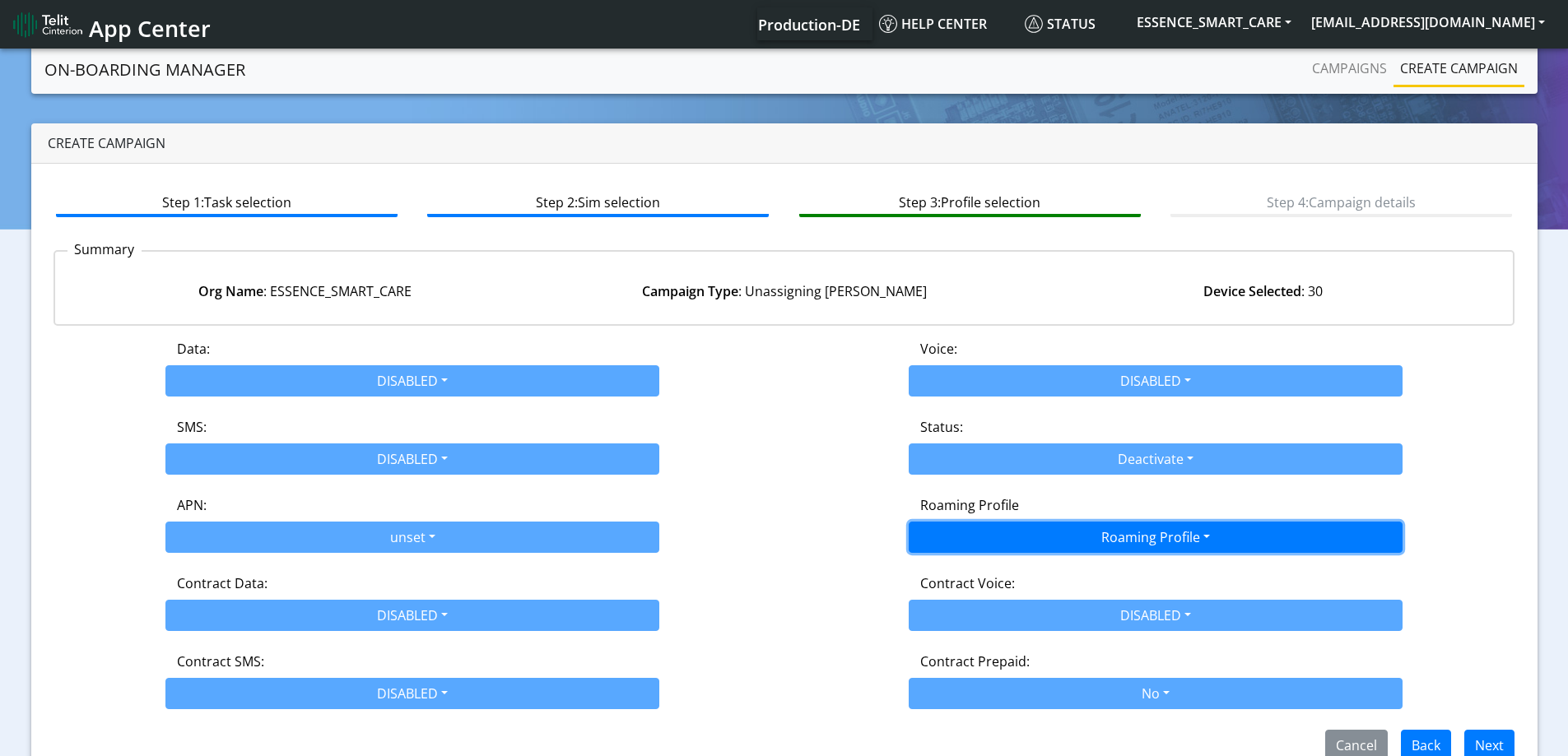
click at [1030, 548] on button "Roaming Profile" at bounding box center [1155, 537] width 494 height 31
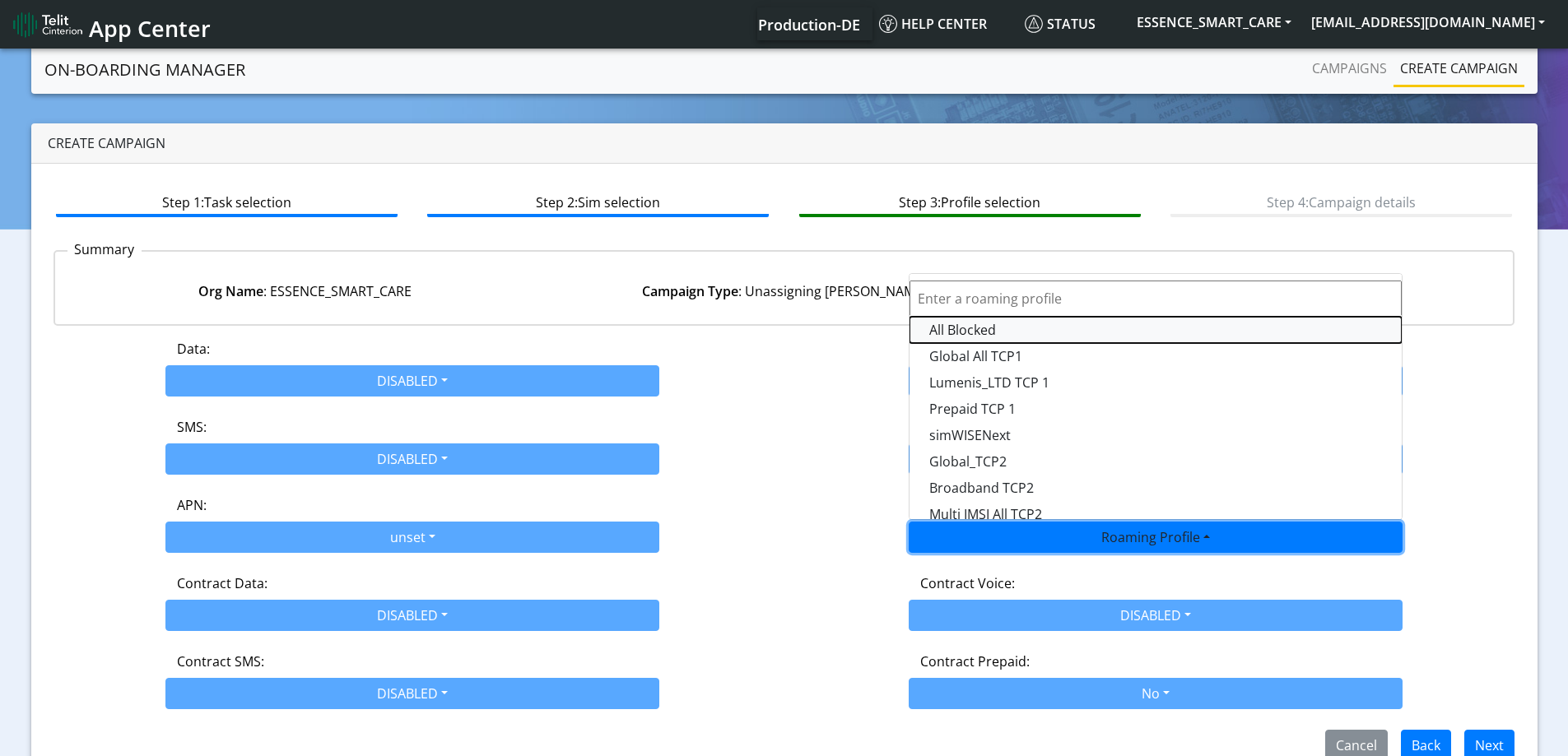
click at [983, 337] on Profile-dropdown "All Blocked" at bounding box center [1155, 330] width 492 height 26
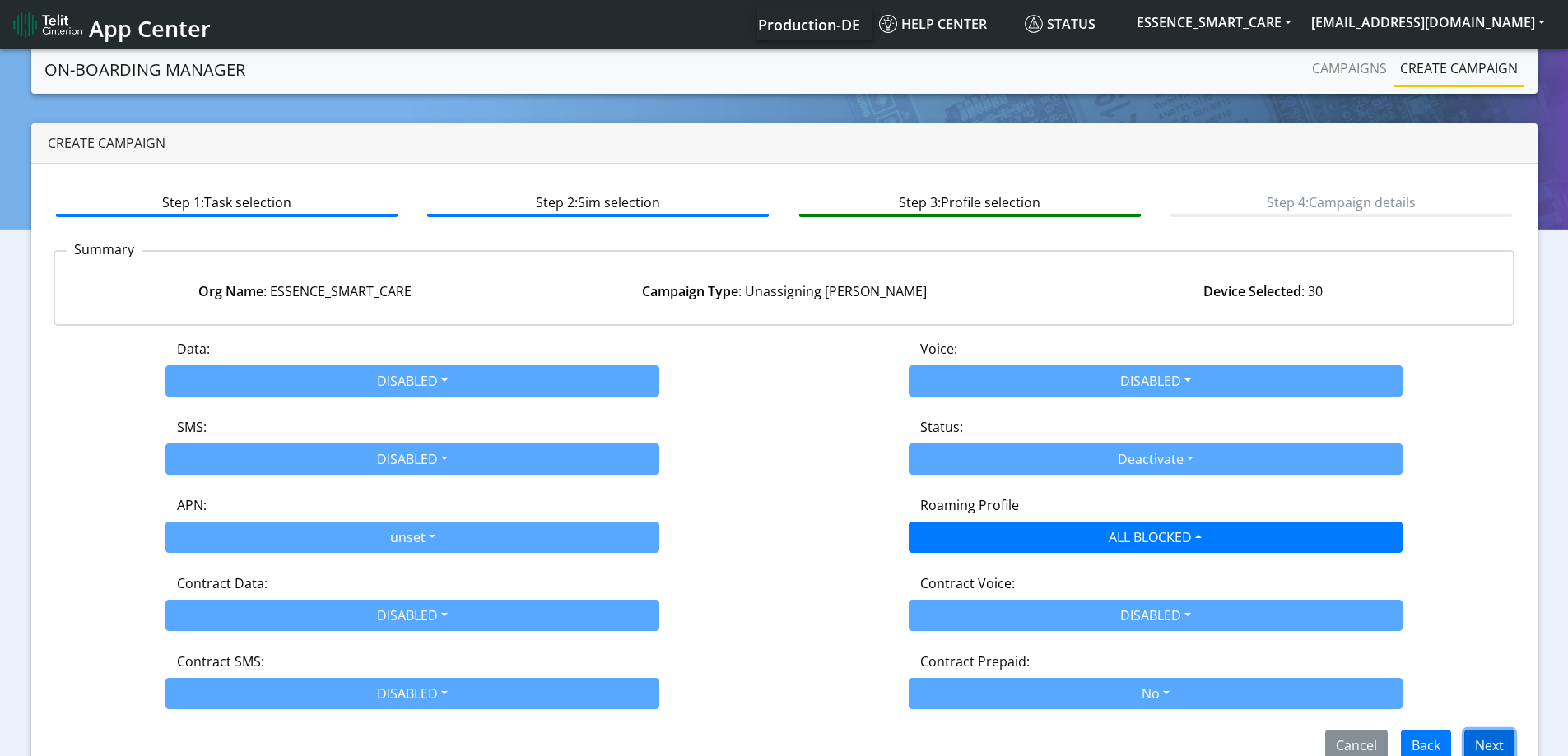
click at [1491, 747] on button "Next" at bounding box center [1489, 746] width 51 height 31
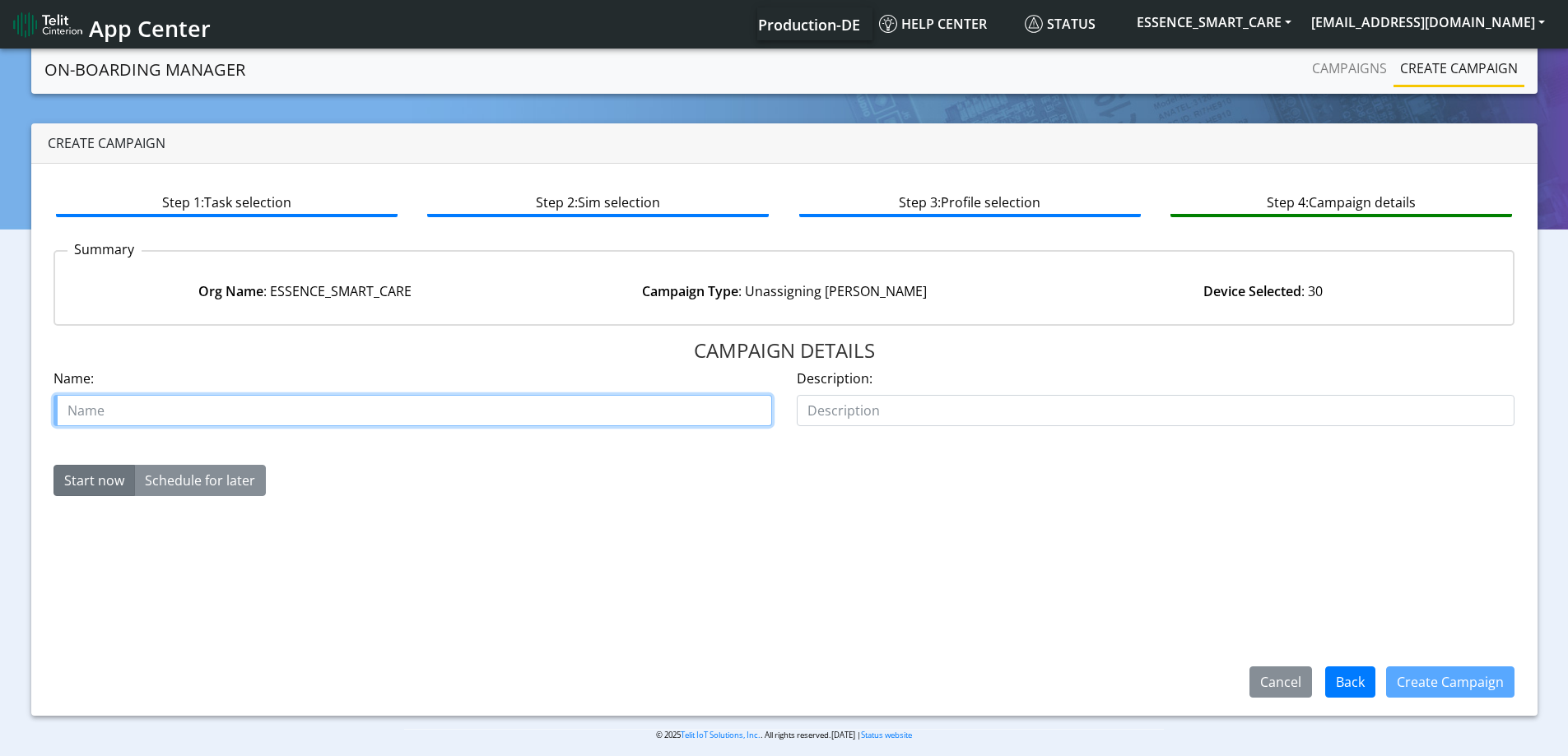
click at [616, 407] on input "text" at bounding box center [413, 411] width 719 height 31
type input "essence smart care unassign move org"
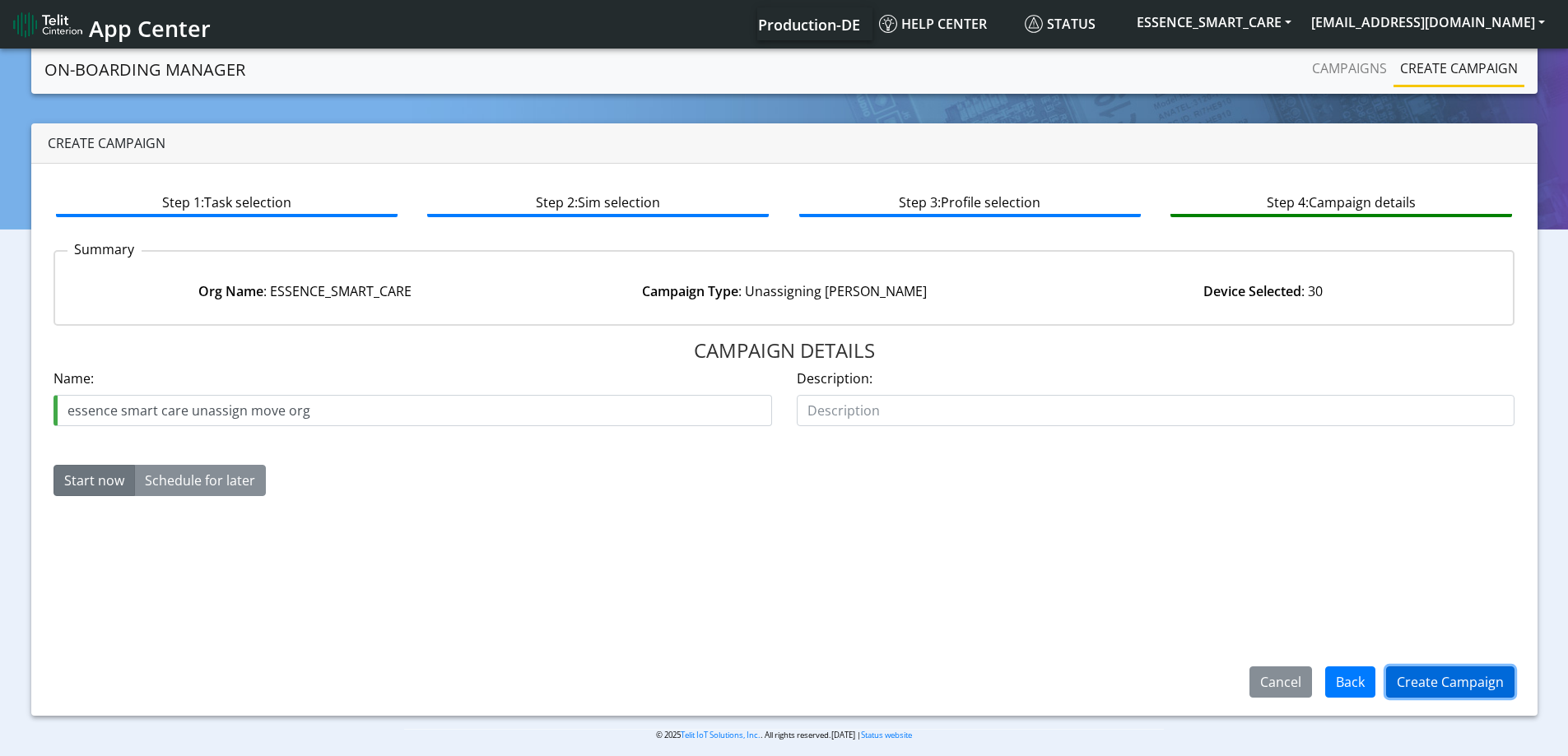
click at [1480, 671] on button "Create Campaign" at bounding box center [1450, 682] width 128 height 31
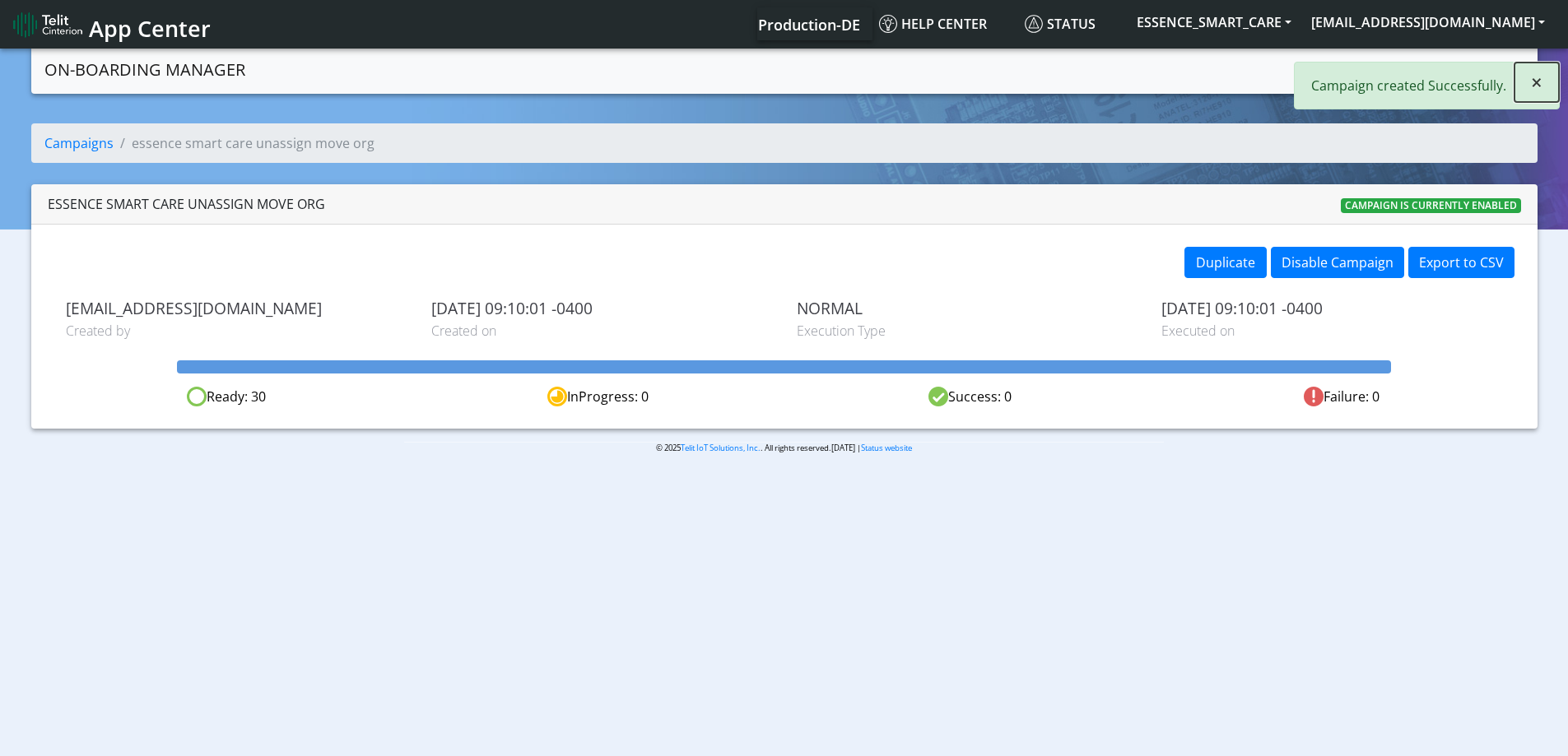
drag, startPoint x: 1527, startPoint y: 78, endPoint x: 1247, endPoint y: 1, distance: 290.4
click at [1524, 78] on button "×" at bounding box center [1537, 83] width 45 height 40
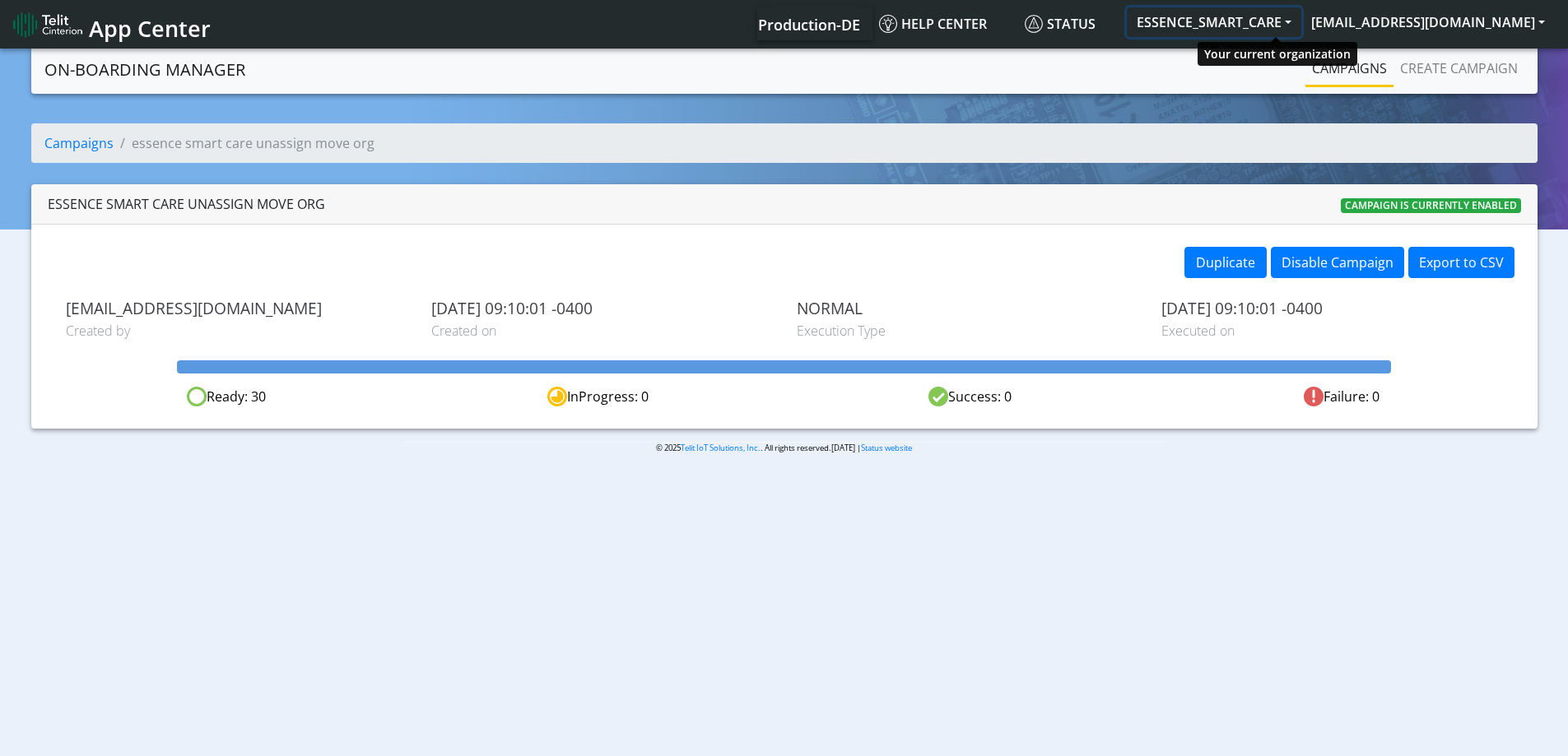
click at [1267, 33] on button "ESSENCE_SMART_CARE" at bounding box center [1214, 22] width 175 height 30
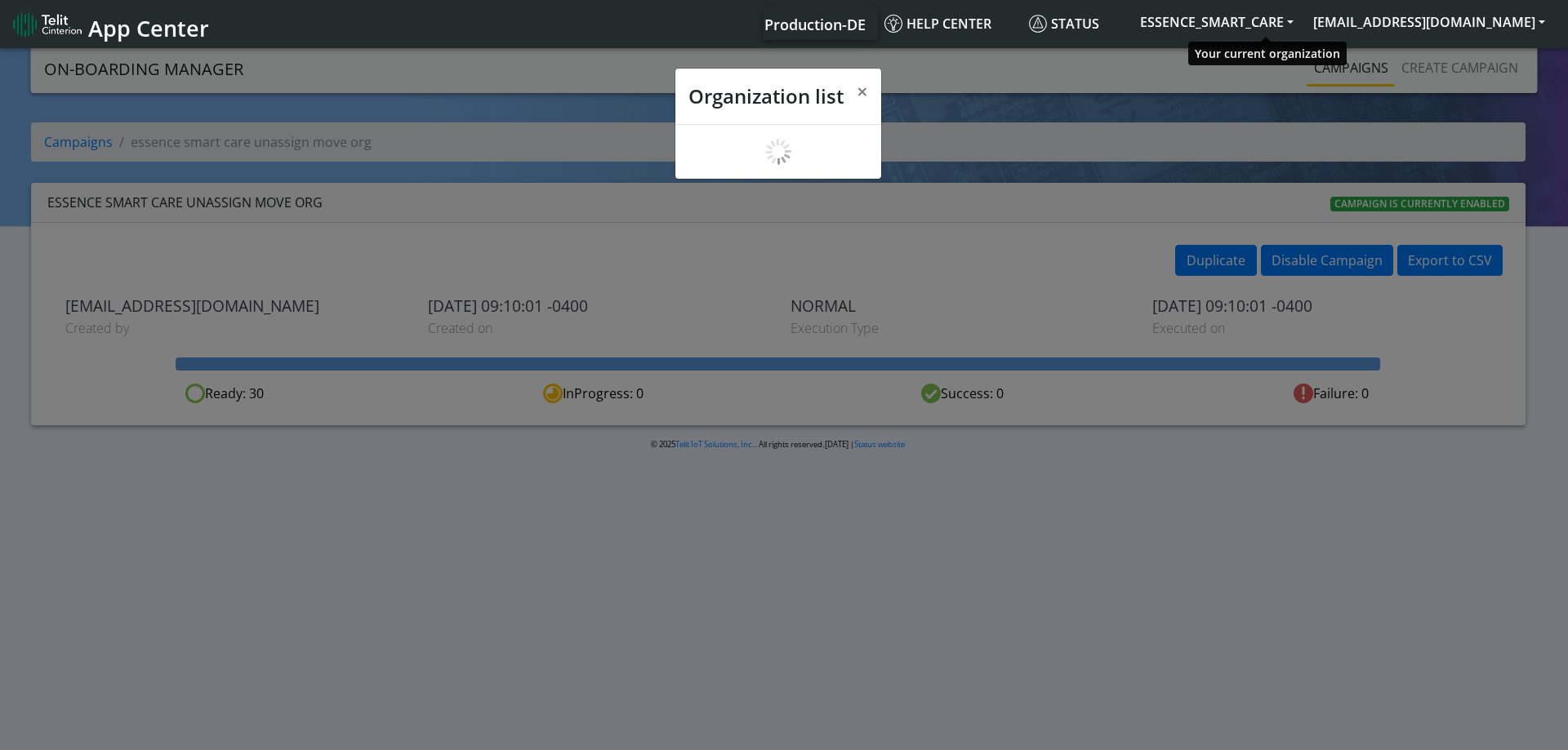
scroll to position [6, 0]
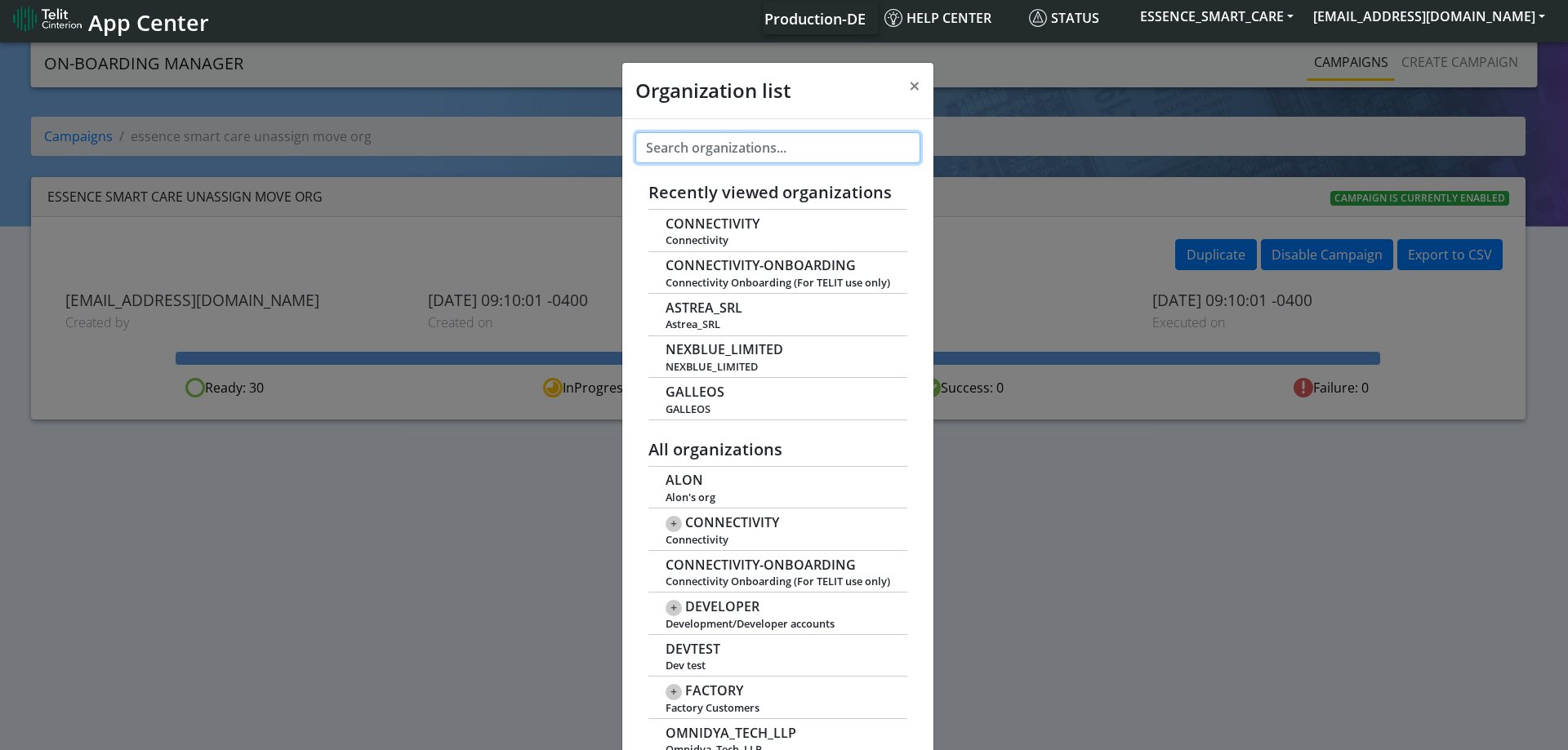
click at [722, 150] on input "text" at bounding box center [777, 148] width 285 height 31
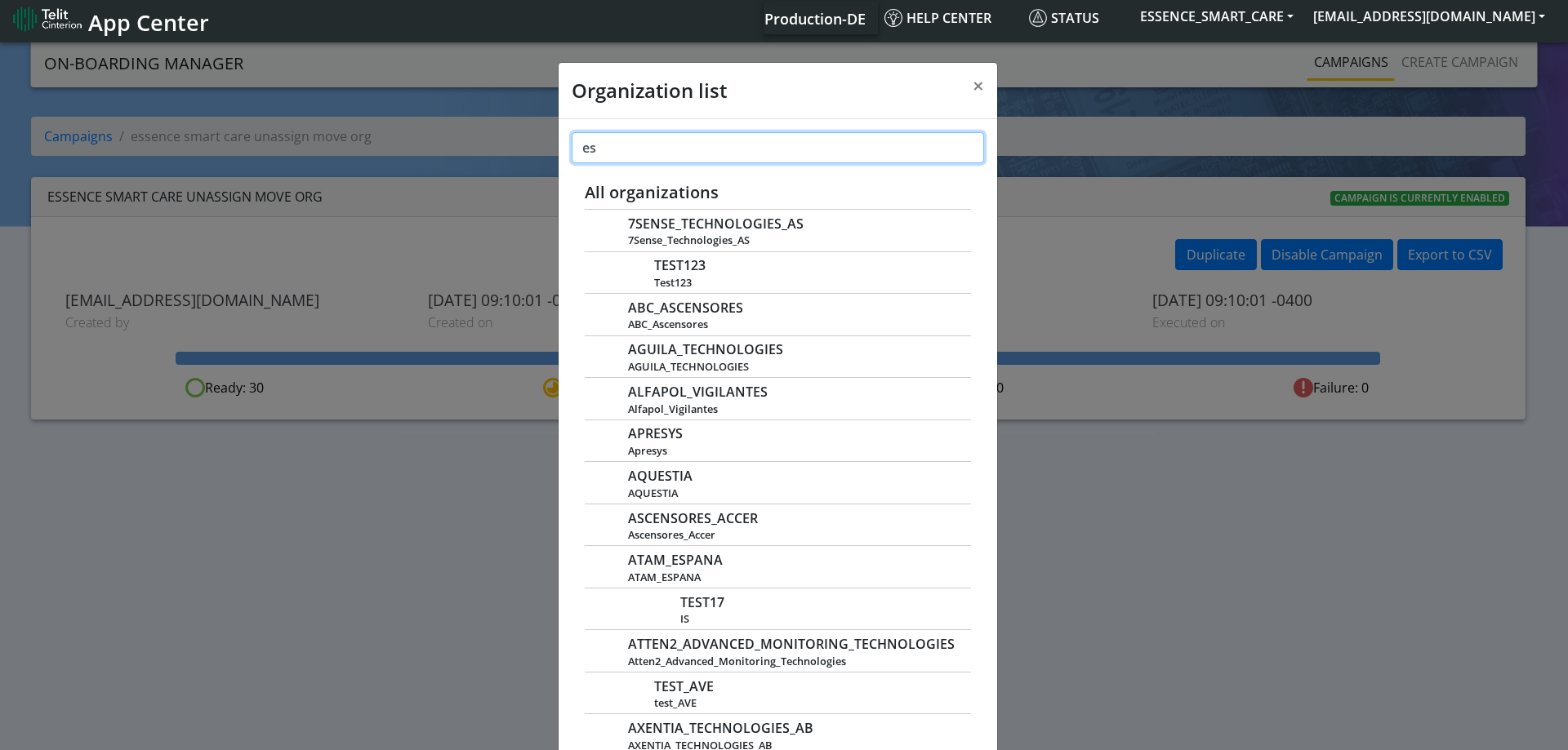
type input "e"
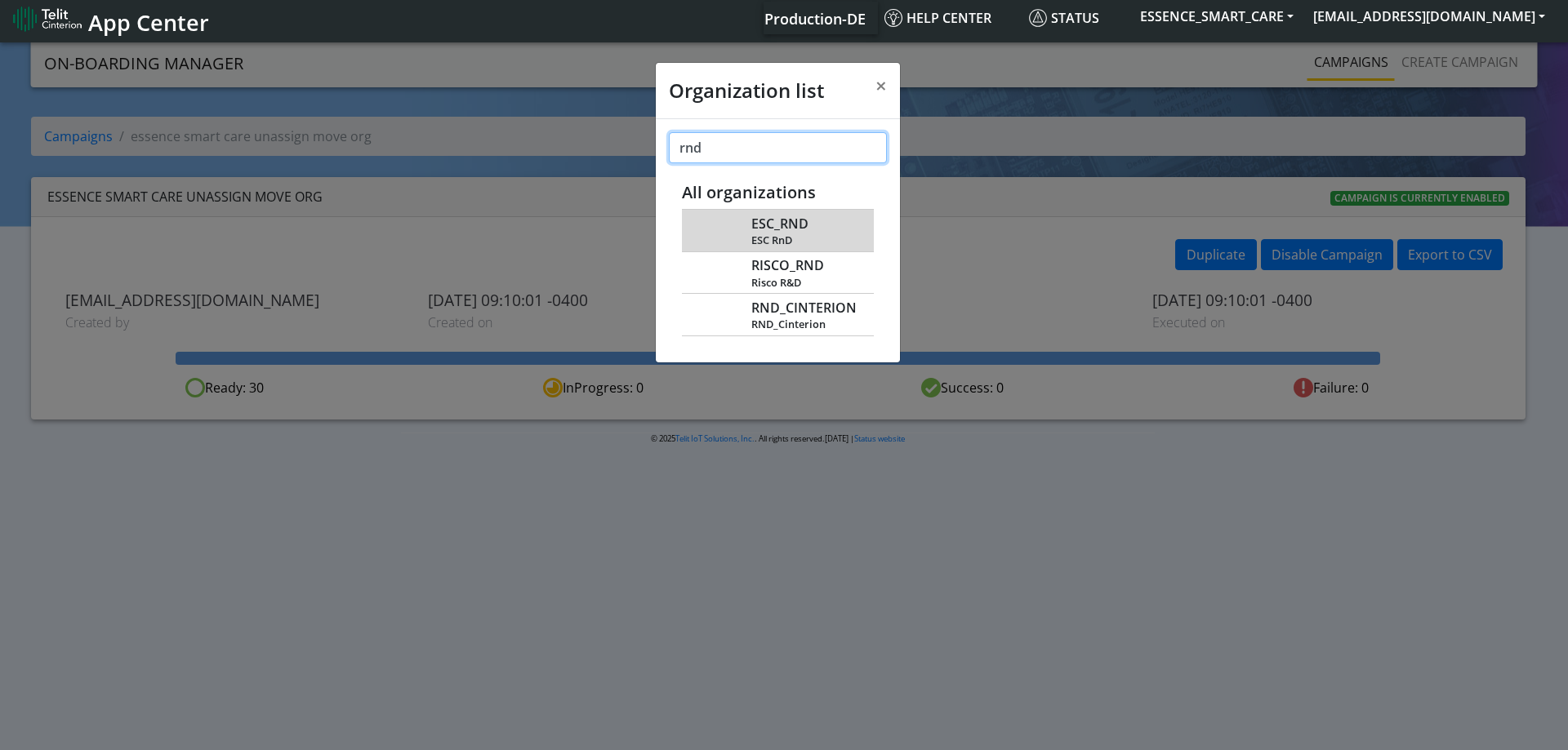
type input "rnd"
click at [792, 231] on span "ESC_RND" at bounding box center [780, 223] width 58 height 16
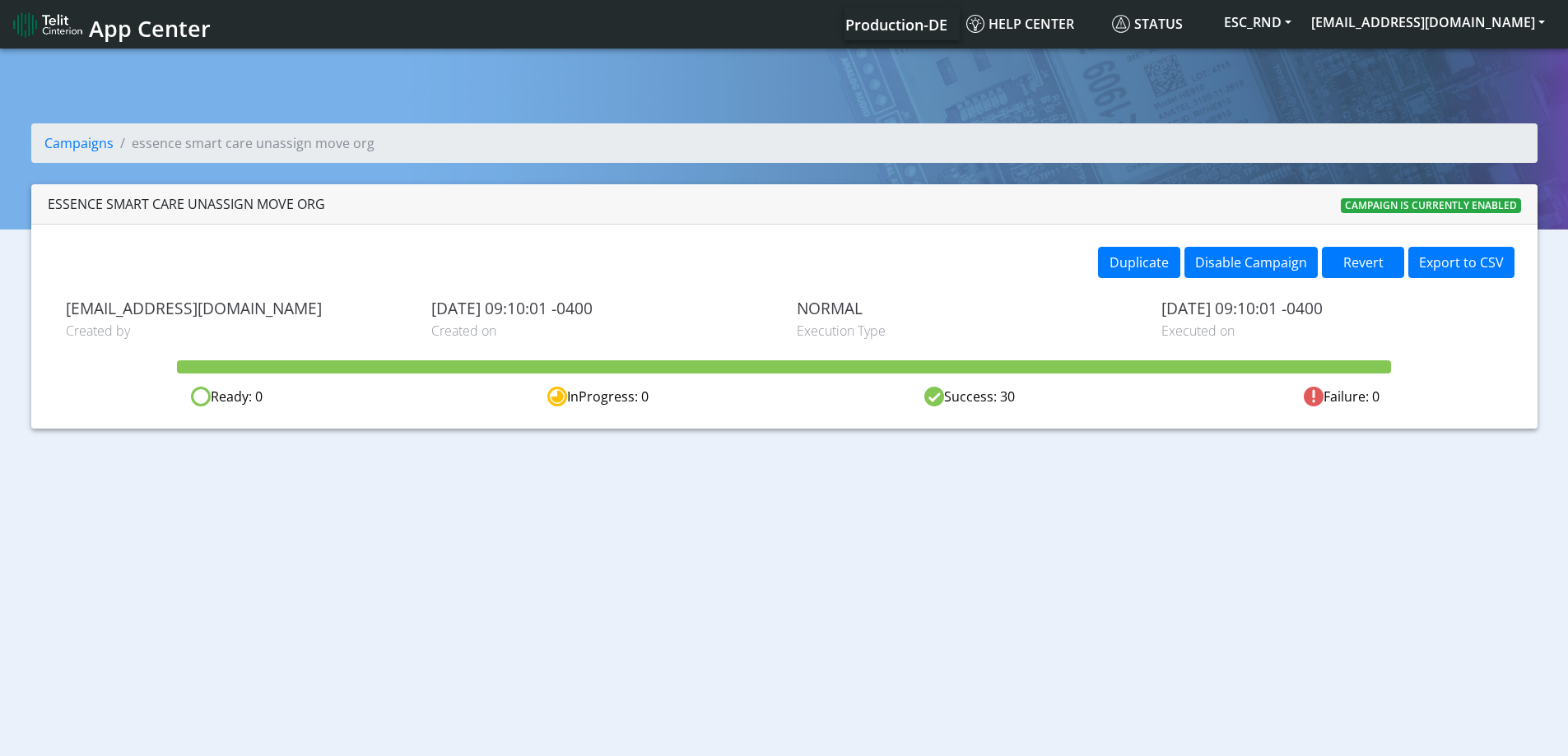
click at [1374, 69] on section "Campaigns essence smart care unassign move org essence smart care unassign move…" at bounding box center [784, 243] width 1568 height 396
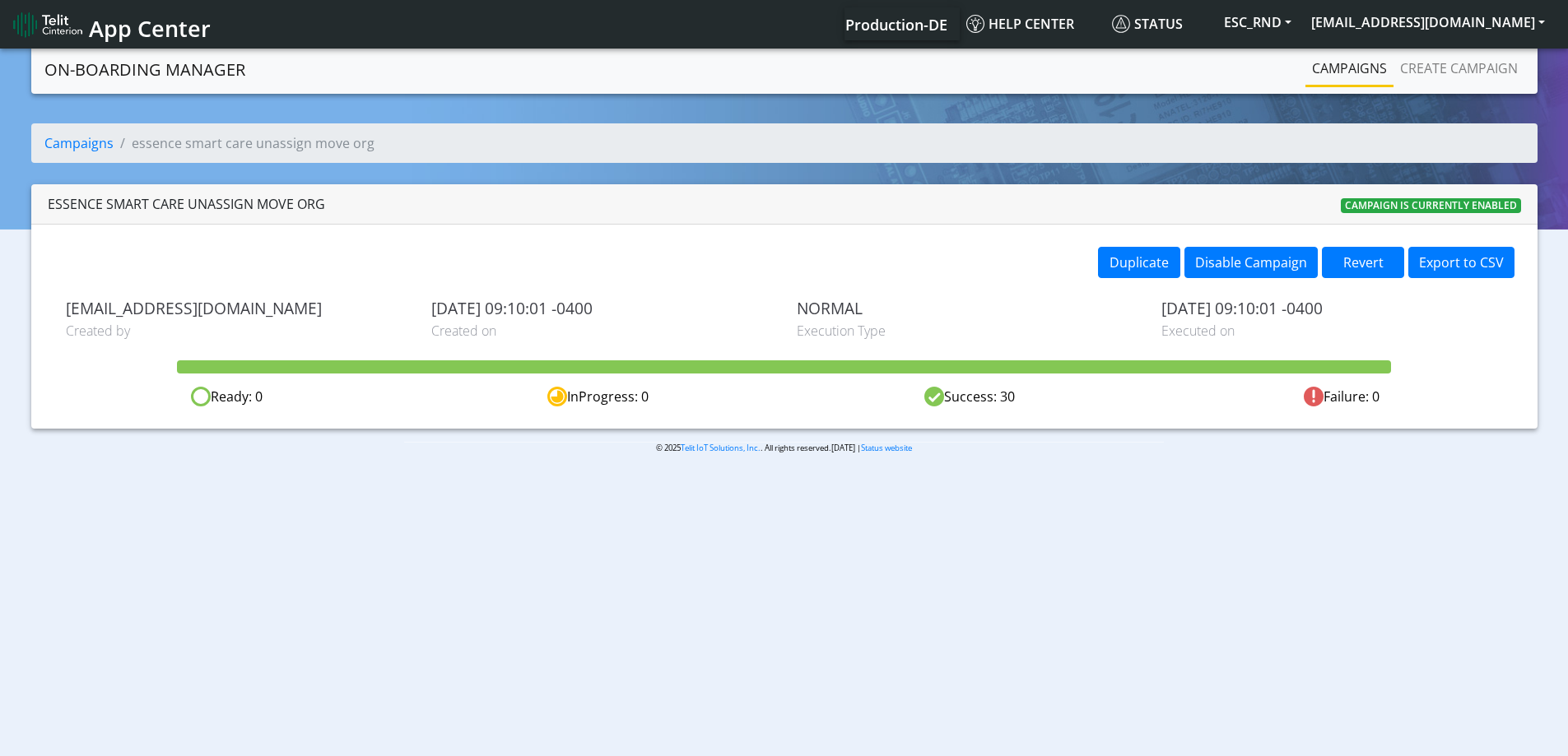
click at [1329, 76] on link "Campaigns" at bounding box center [1349, 69] width 88 height 33
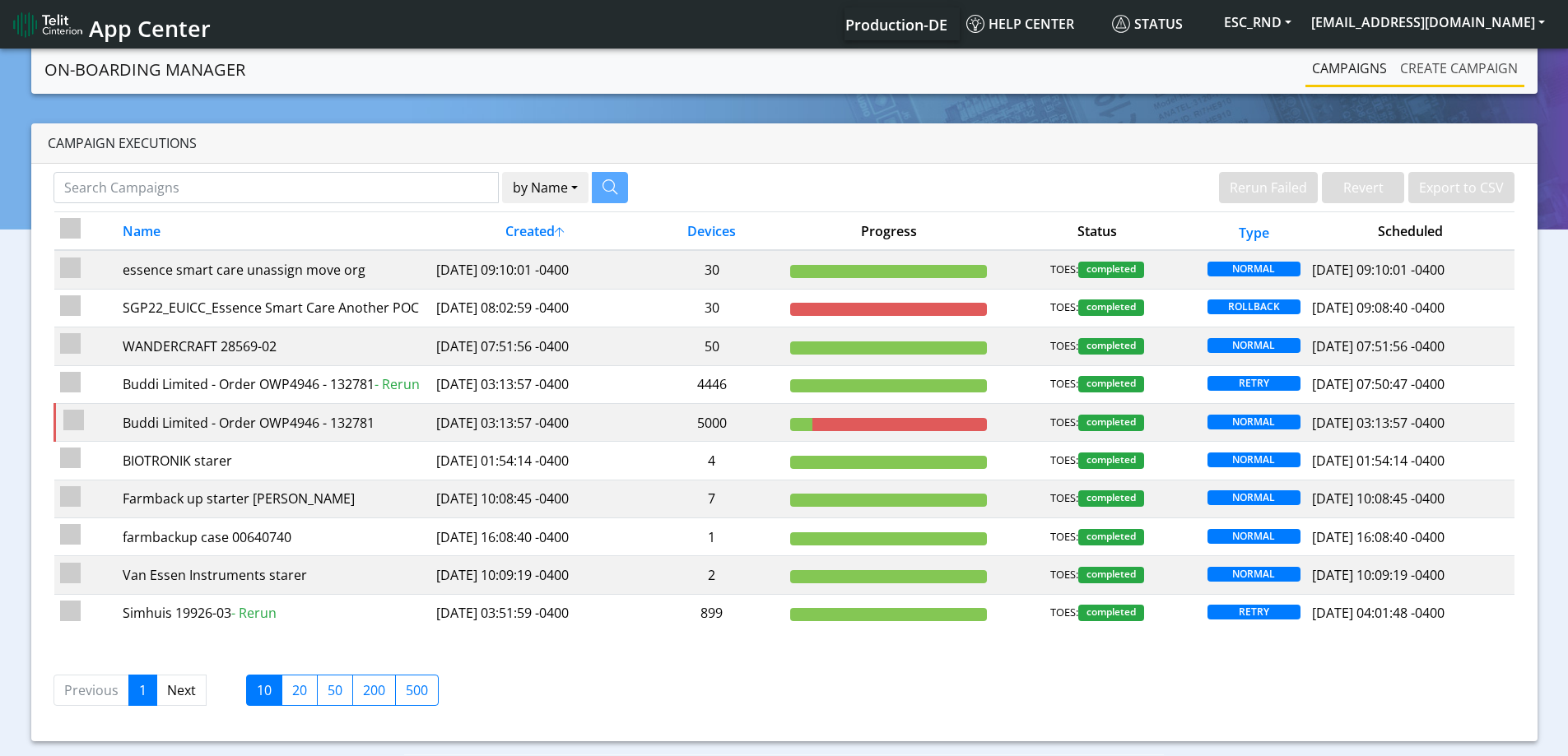
click at [1466, 77] on link "Create campaign" at bounding box center [1459, 69] width 131 height 33
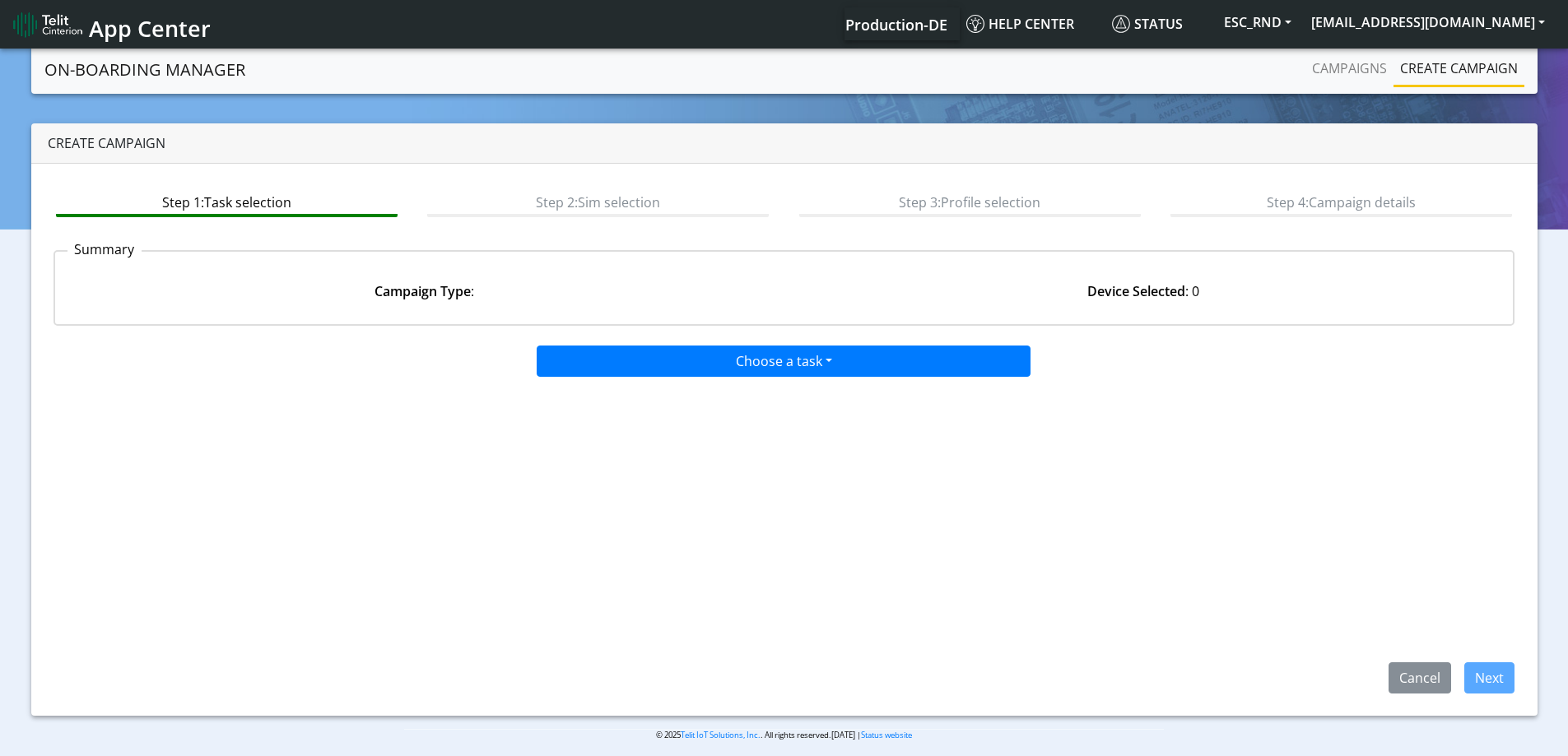
click at [681, 375] on div "Choose a task Onboarding new [PERSON_NAME] Onboarding SGP.22 eUICCs Onboarding …" at bounding box center [784, 517] width 1462 height 354
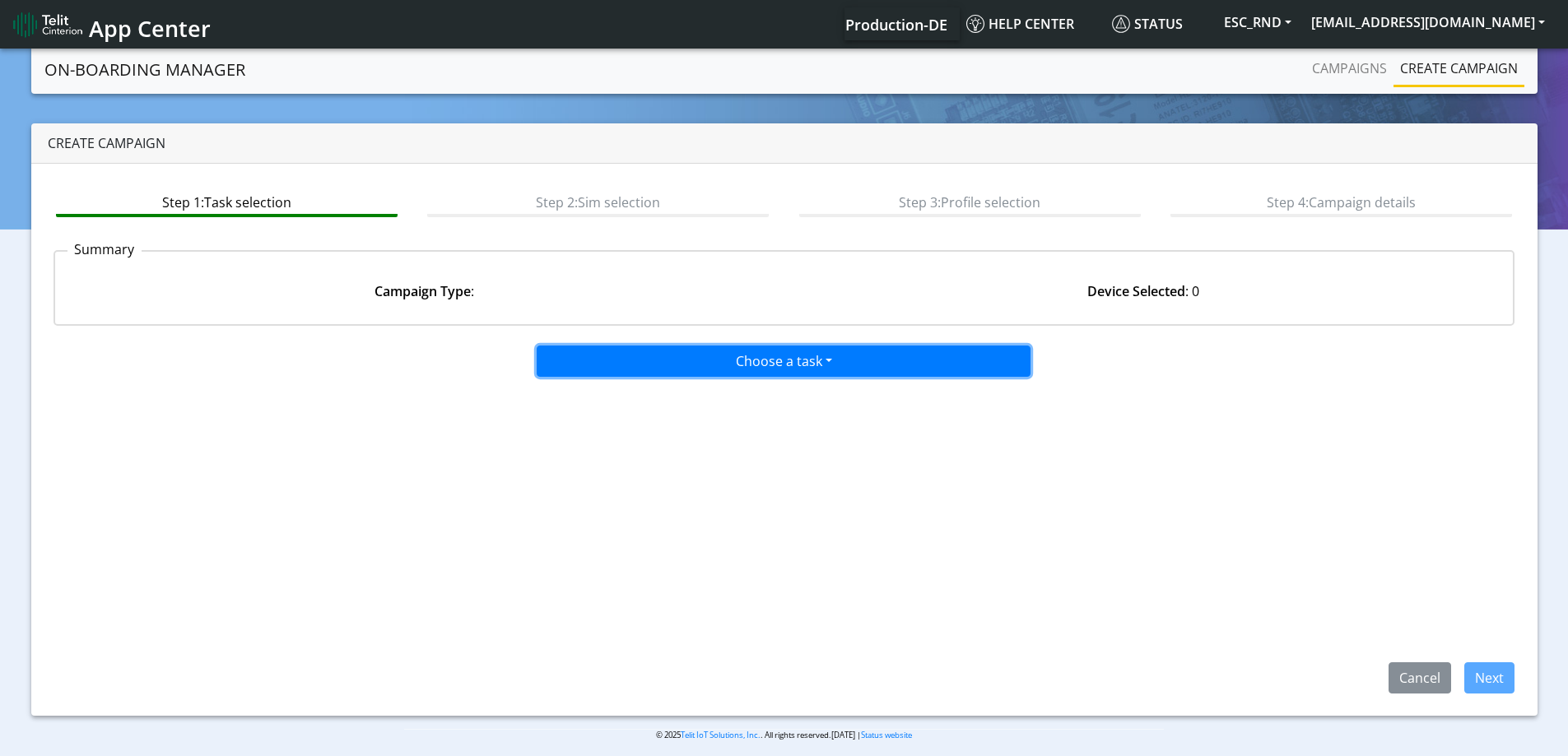
click at [687, 368] on button "Choose a task" at bounding box center [784, 361] width 494 height 31
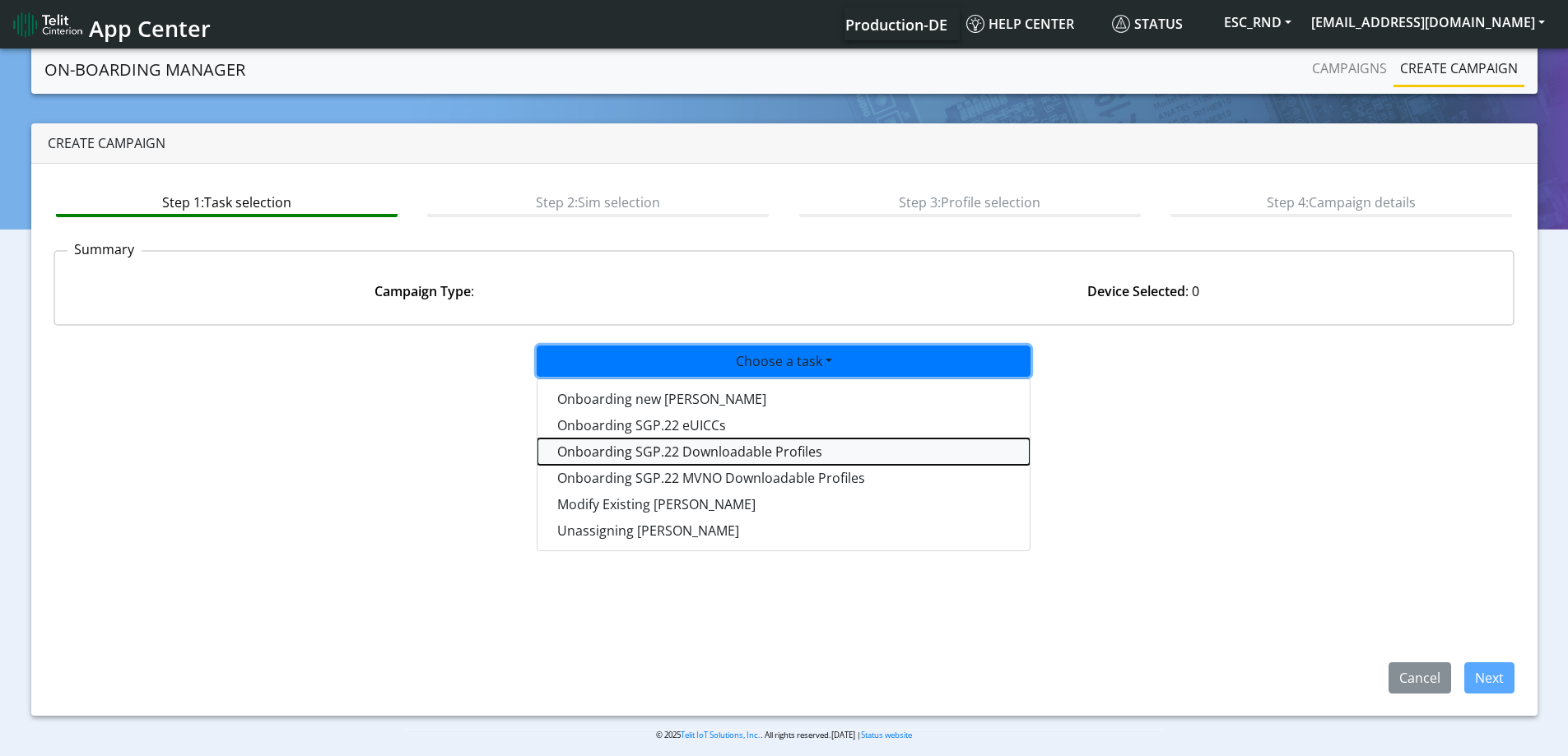
click at [683, 455] on tasksgp22profile-dropdown "Onboarding SGP.22 Downloadable Profiles" at bounding box center [784, 452] width 492 height 26
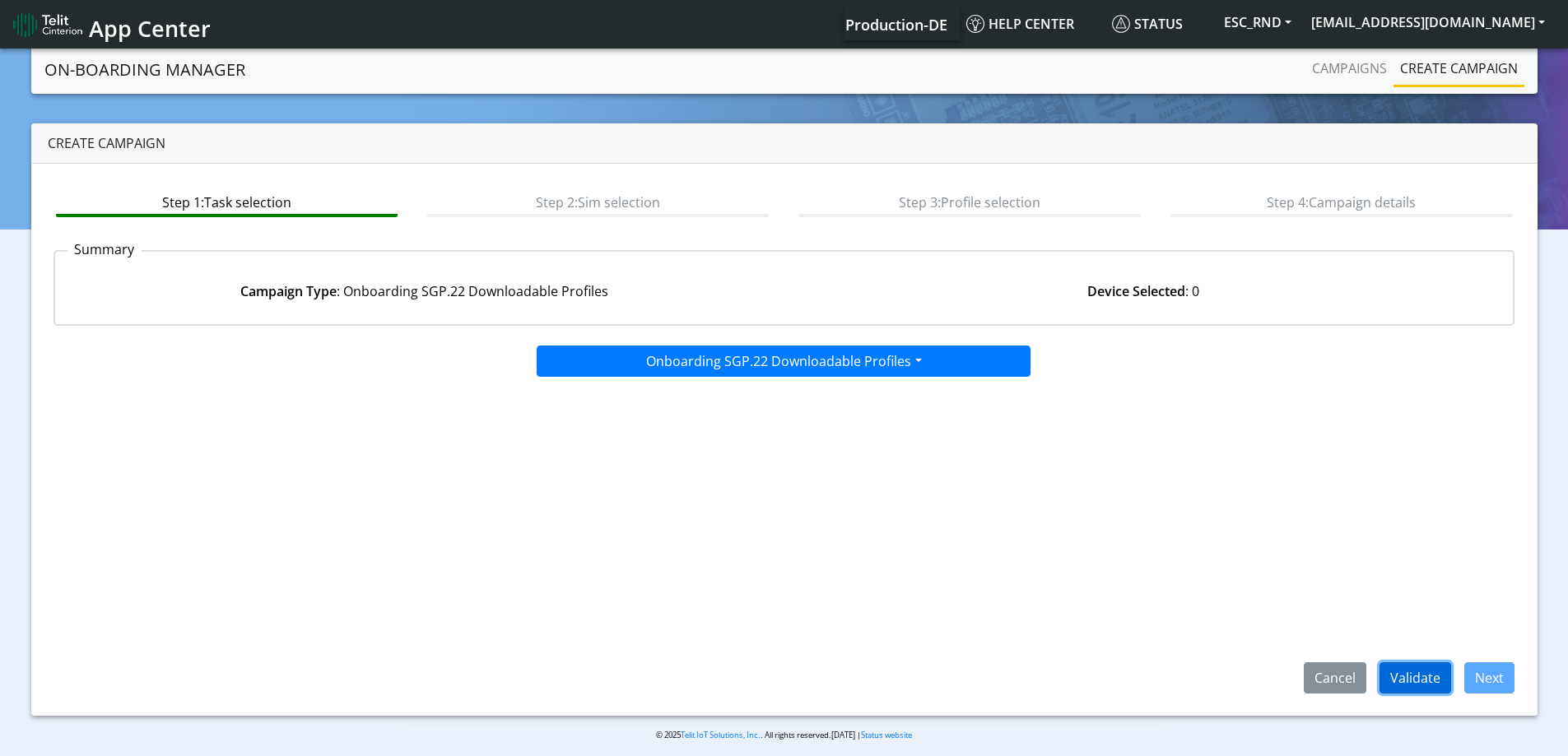
click at [1393, 673] on button "Validate" at bounding box center [1416, 678] width 71 height 31
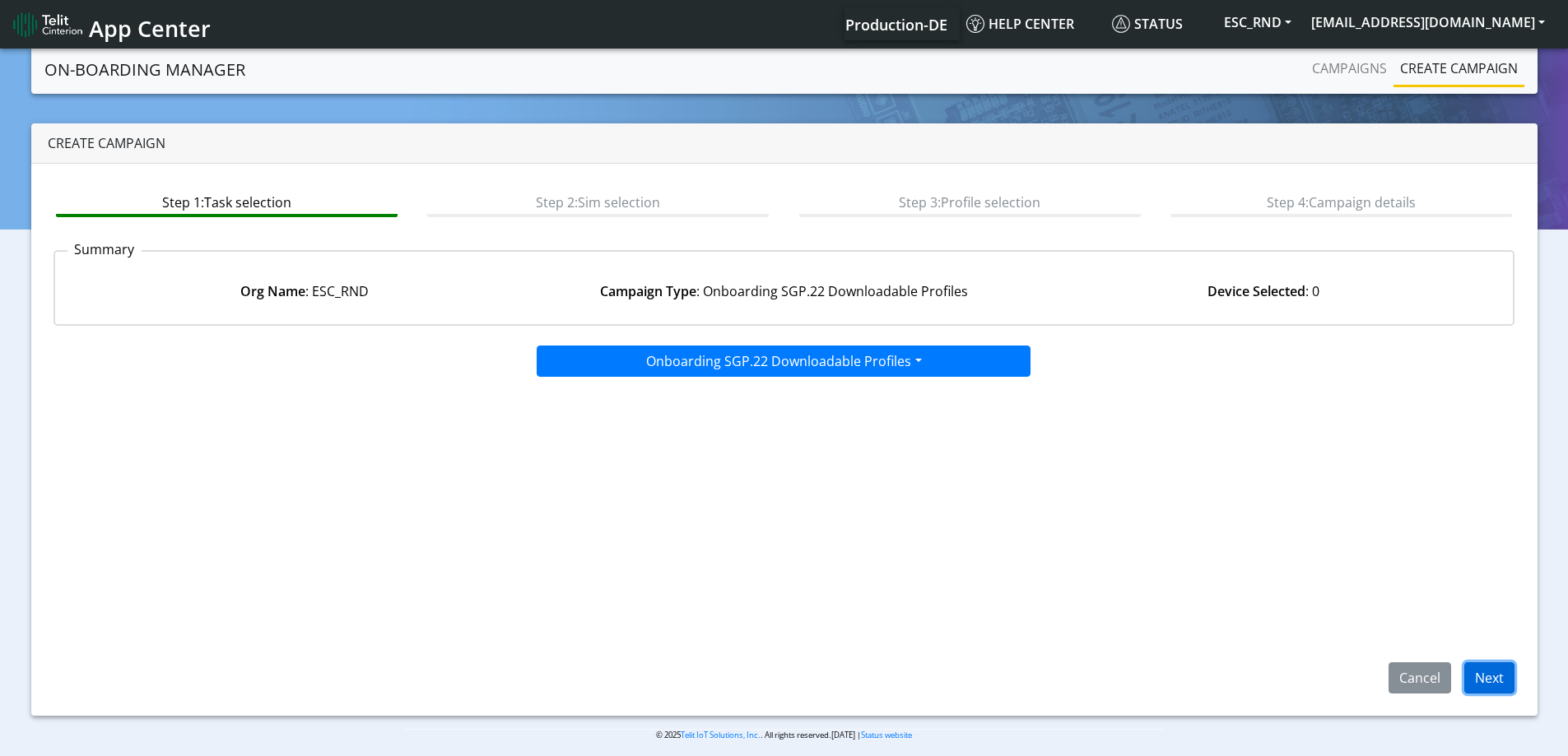
click at [1505, 684] on button "Next" at bounding box center [1489, 678] width 51 height 31
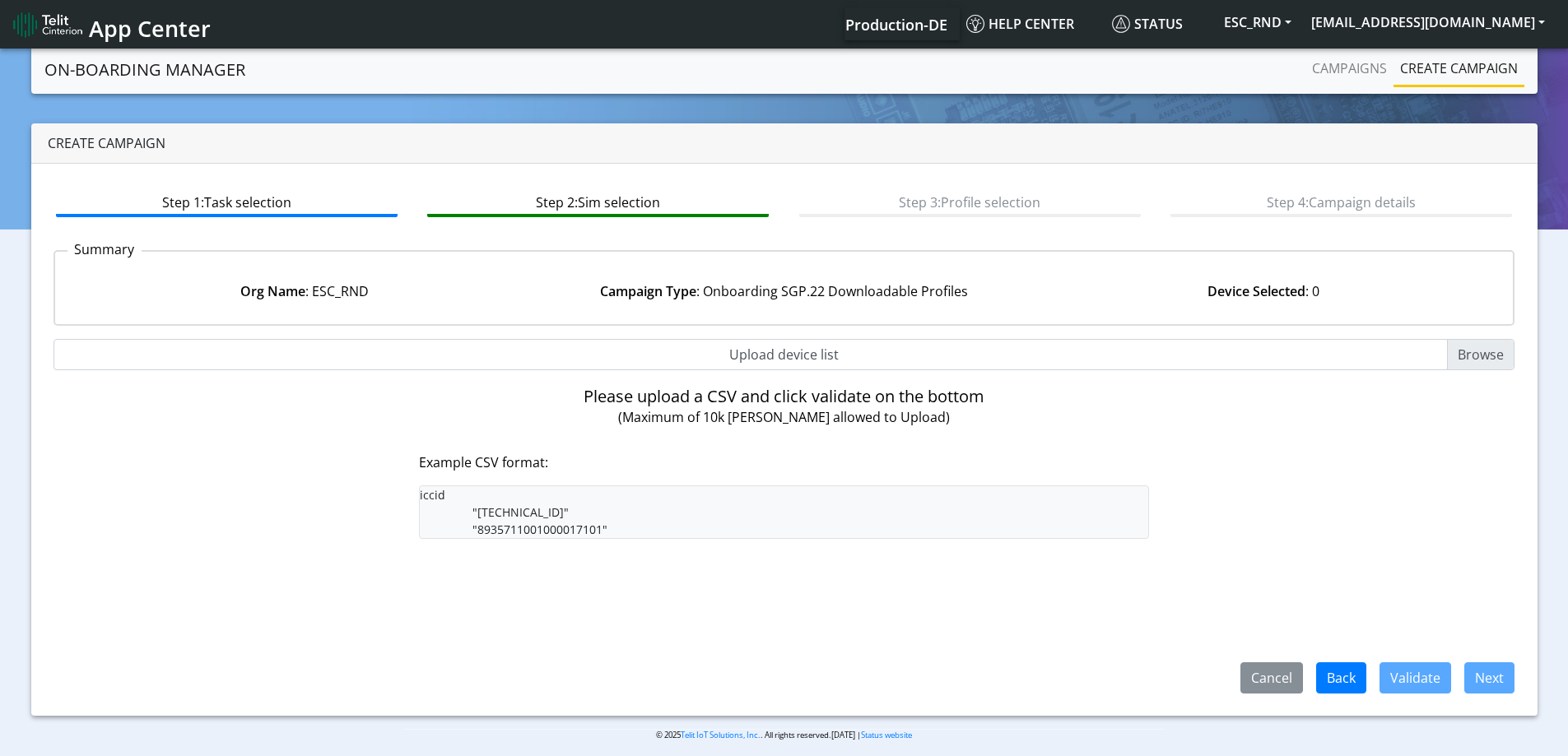
click at [801, 349] on input "Upload device list" at bounding box center [784, 355] width 1462 height 31
type input "C:\fakepath\SGP Onboarding CSV.csv"
click at [792, 354] on input "Upload device list" at bounding box center [784, 355] width 1462 height 31
type input "C:\fakepath\SGP Onboarding CSV.csv"
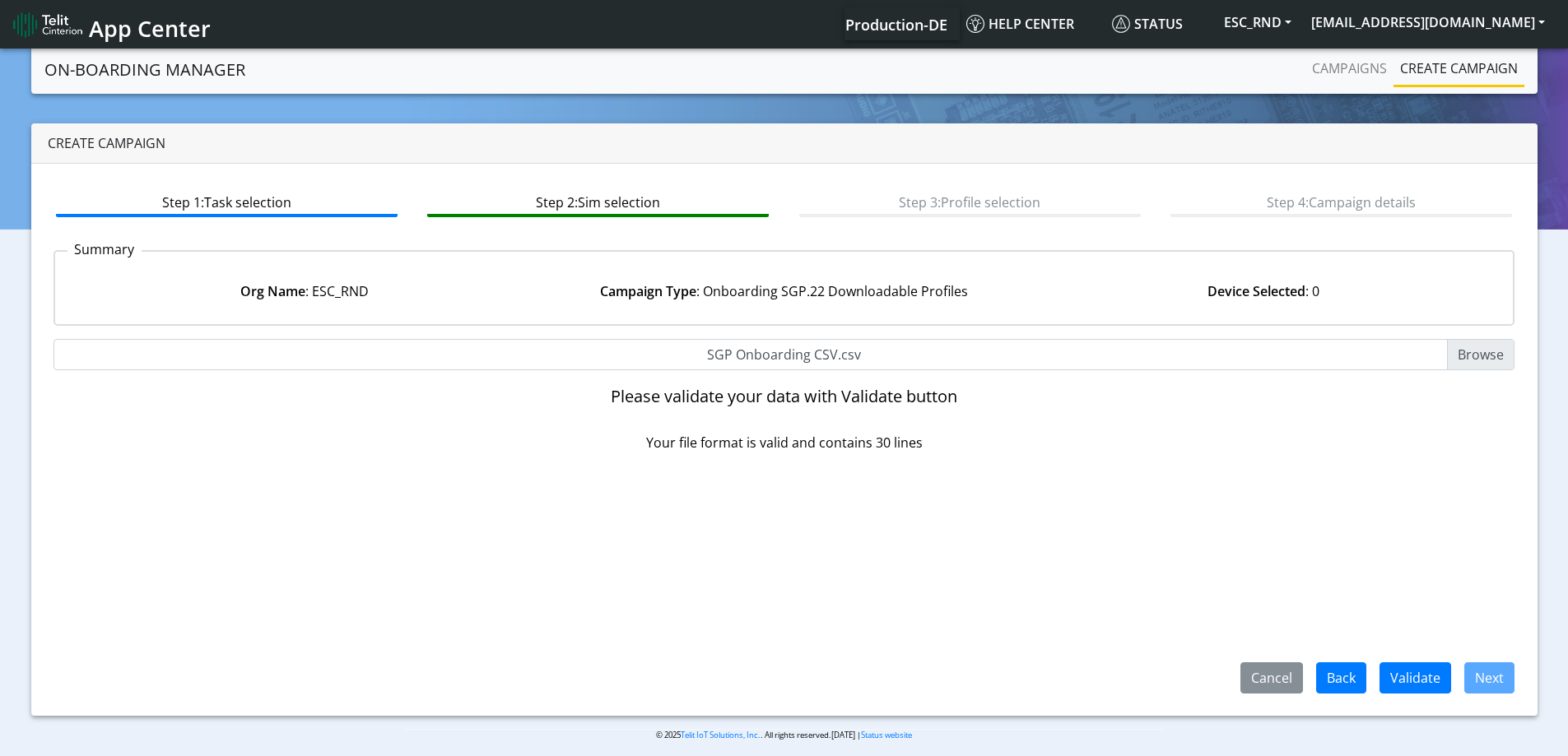
click at [1373, 684] on div "Cancel Back Validate Next" at bounding box center [1371, 678] width 312 height 31
click at [1401, 680] on button "Validate" at bounding box center [1416, 678] width 71 height 31
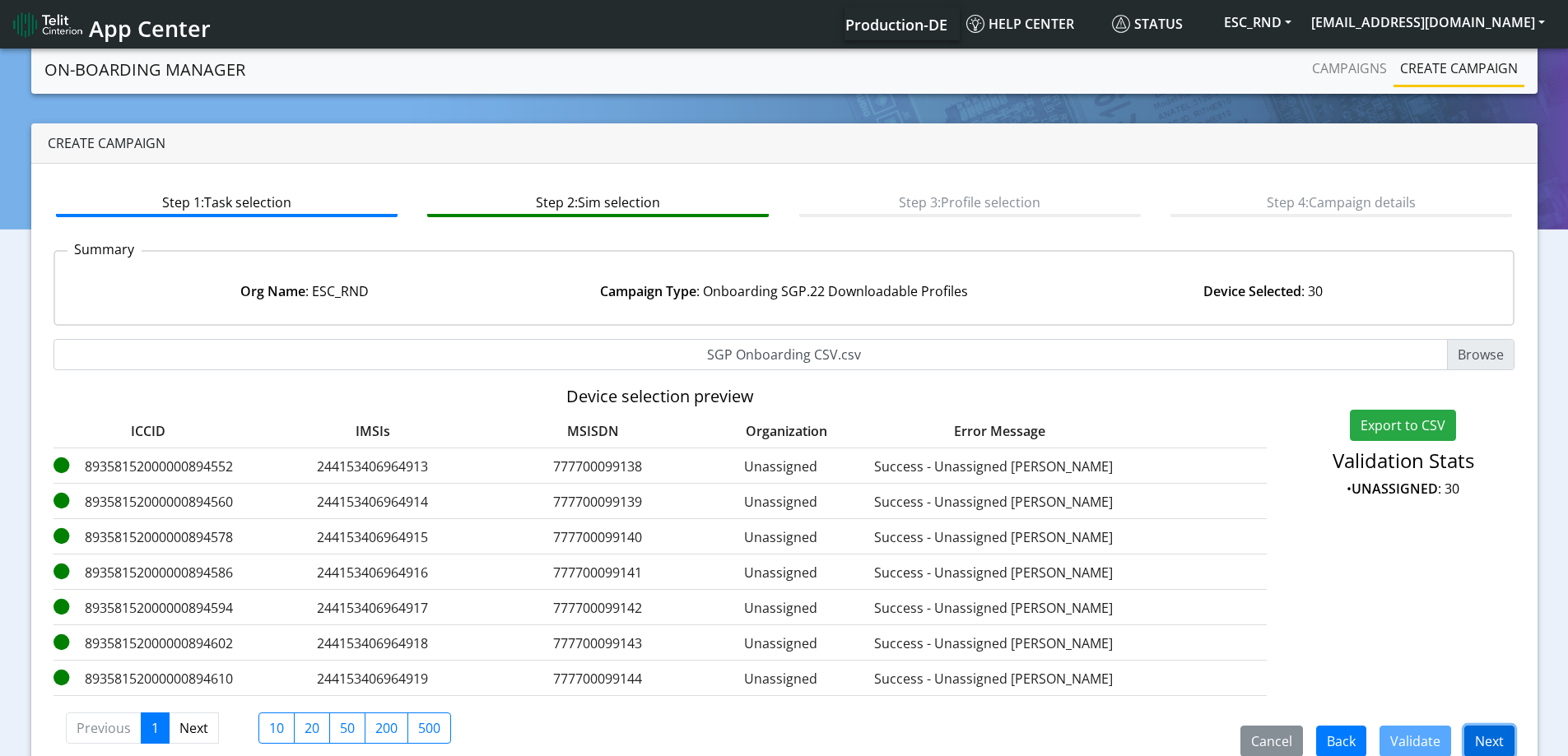
click at [1502, 740] on button "Next" at bounding box center [1489, 742] width 51 height 31
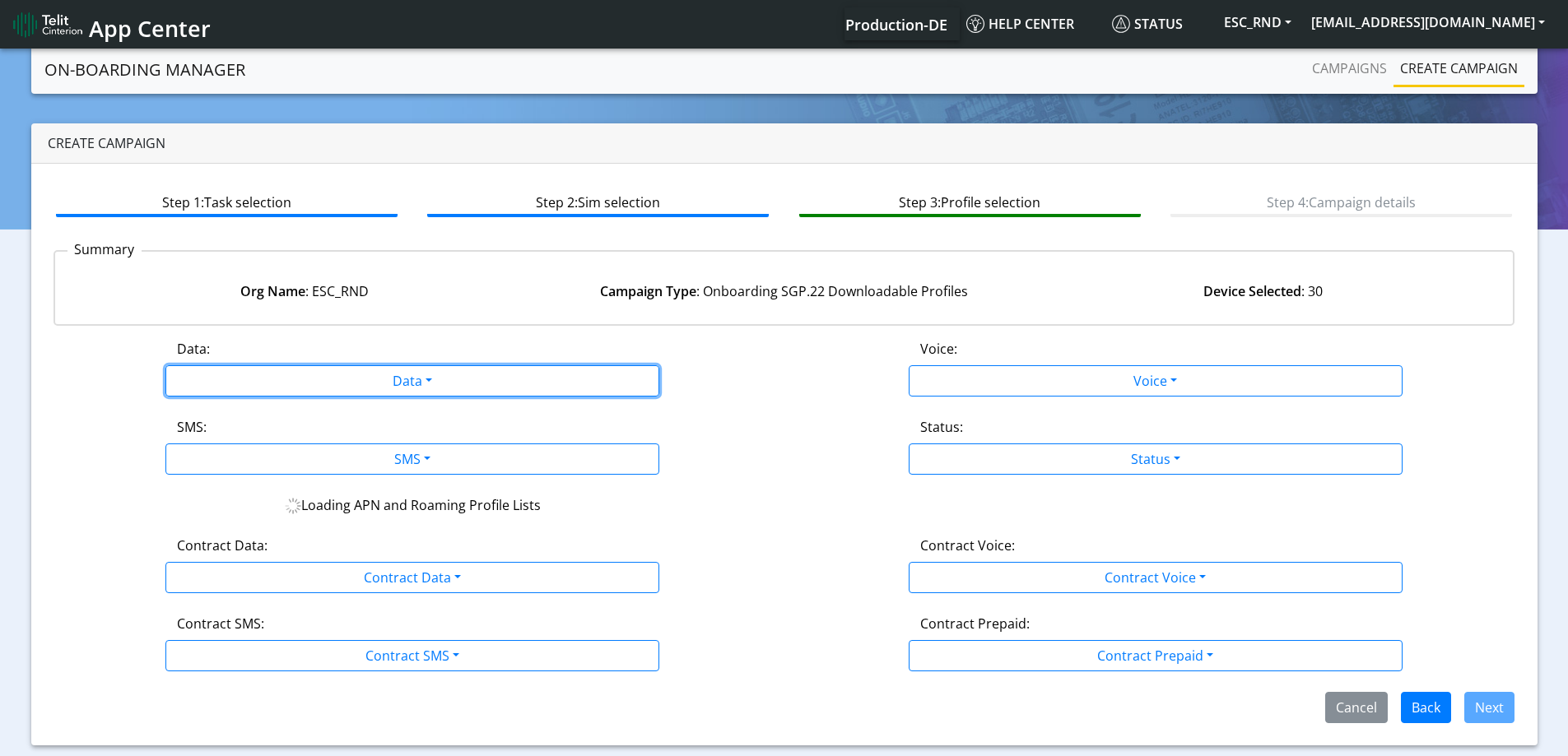
drag, startPoint x: 431, startPoint y: 382, endPoint x: 315, endPoint y: 415, distance: 120.6
click at [427, 384] on button "Data" at bounding box center [413, 381] width 494 height 31
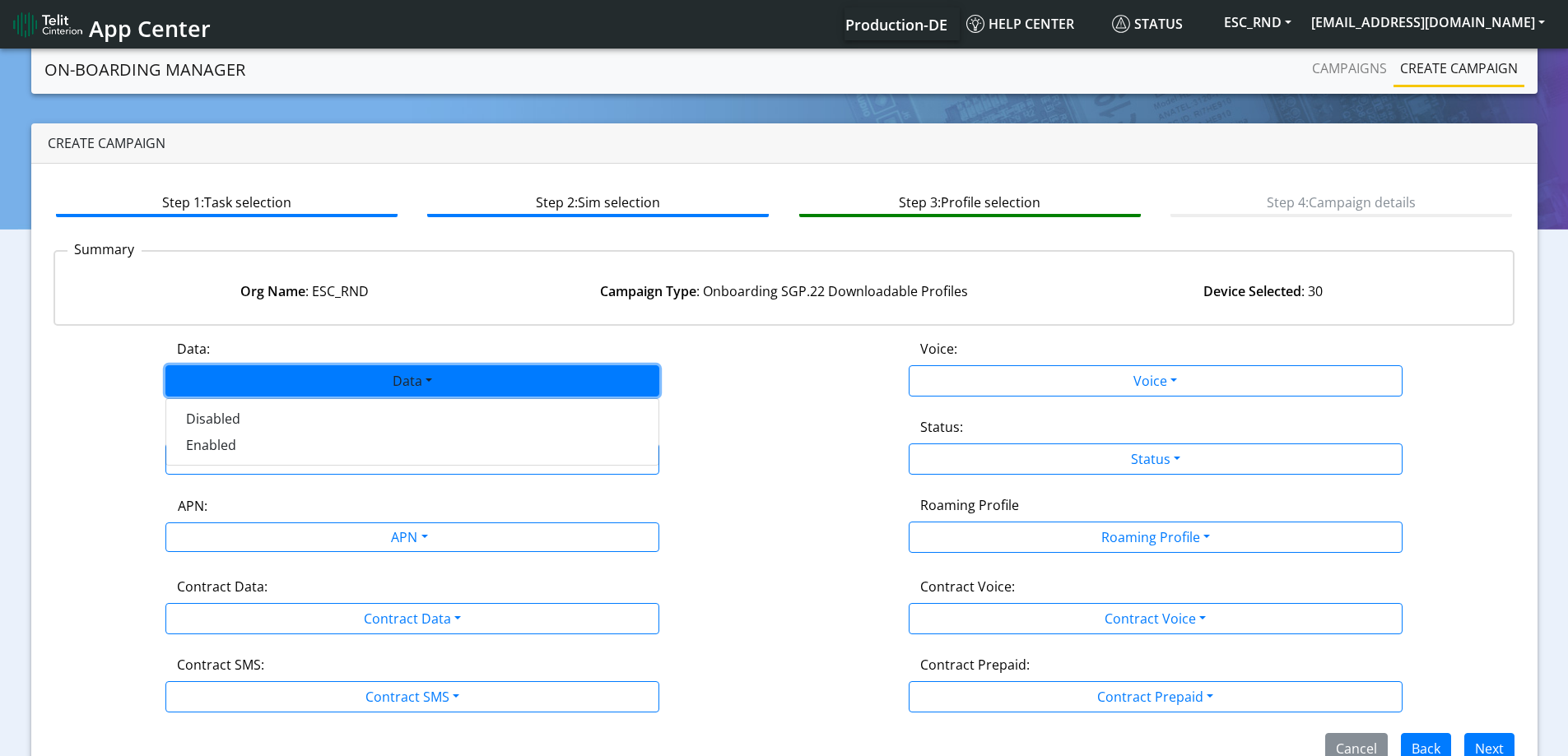
click at [237, 460] on div "Disabled Enabled" at bounding box center [413, 432] width 494 height 68
click at [237, 452] on button "Enabled" at bounding box center [413, 445] width 492 height 26
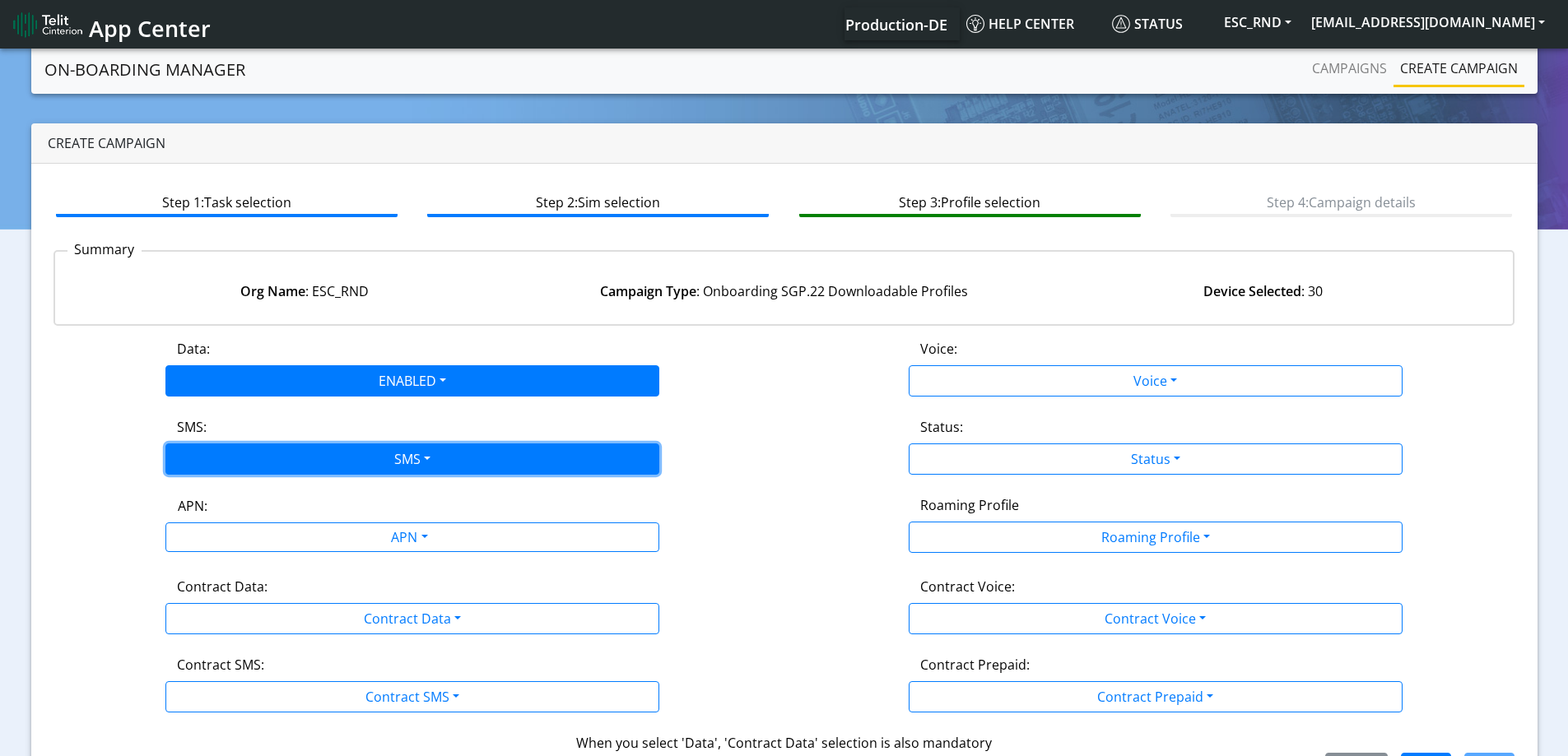
click at [237, 471] on button "SMS" at bounding box center [413, 460] width 494 height 31
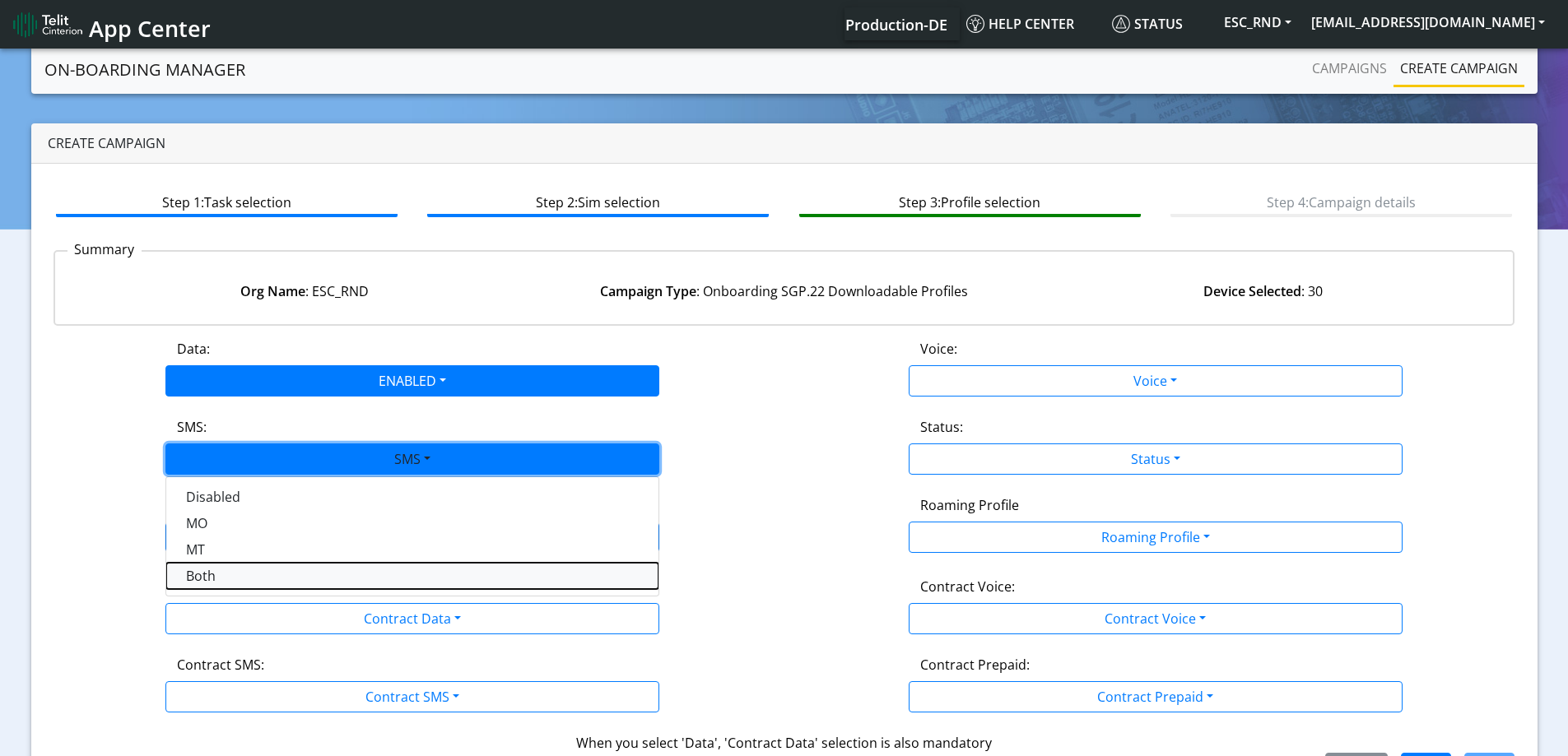
click at [209, 581] on button "Both" at bounding box center [413, 576] width 492 height 26
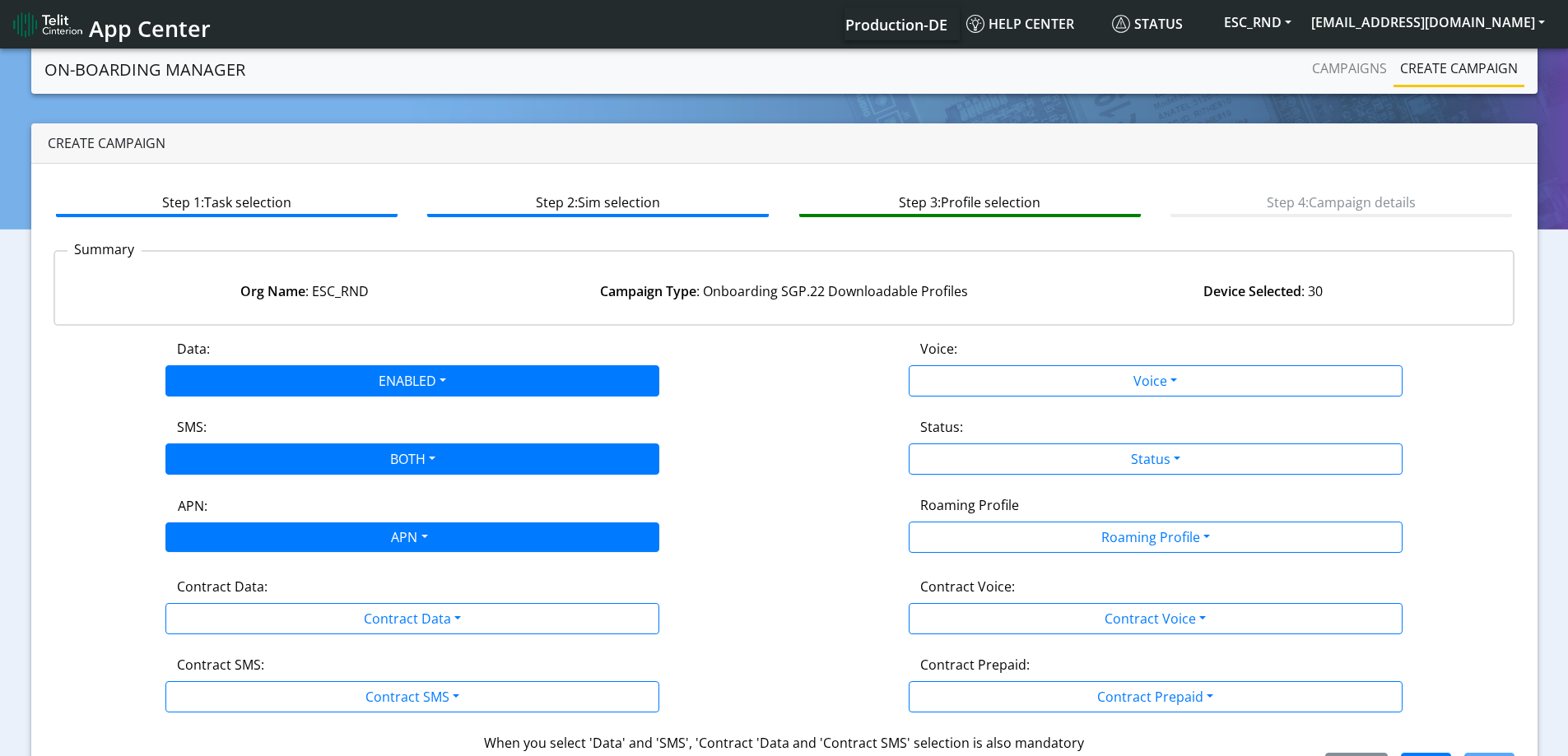
click at [225, 547] on div "APN" at bounding box center [408, 539] width 522 height 32
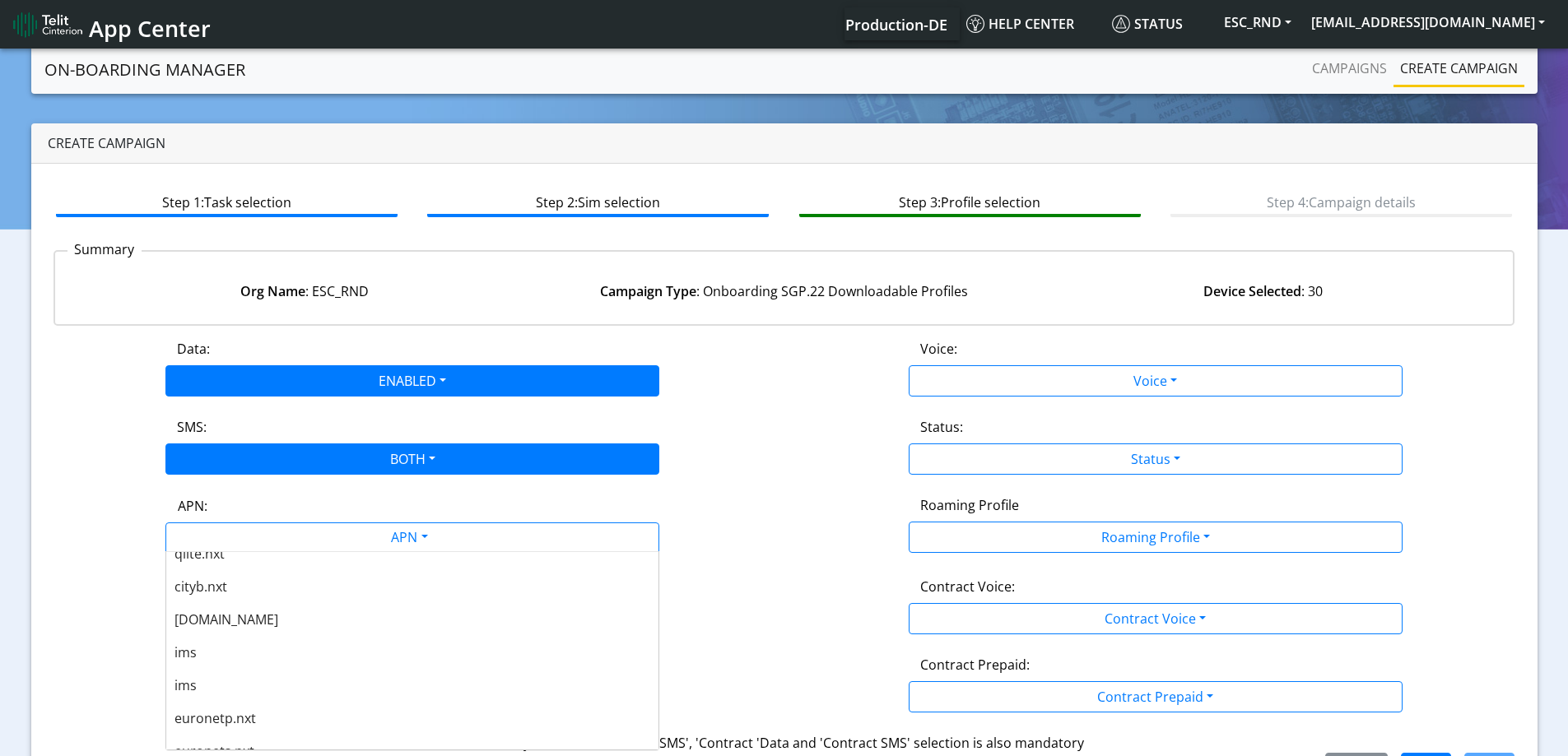
scroll to position [576, 0]
click at [230, 614] on span "[DOMAIN_NAME]" at bounding box center [226, 619] width 104 height 18
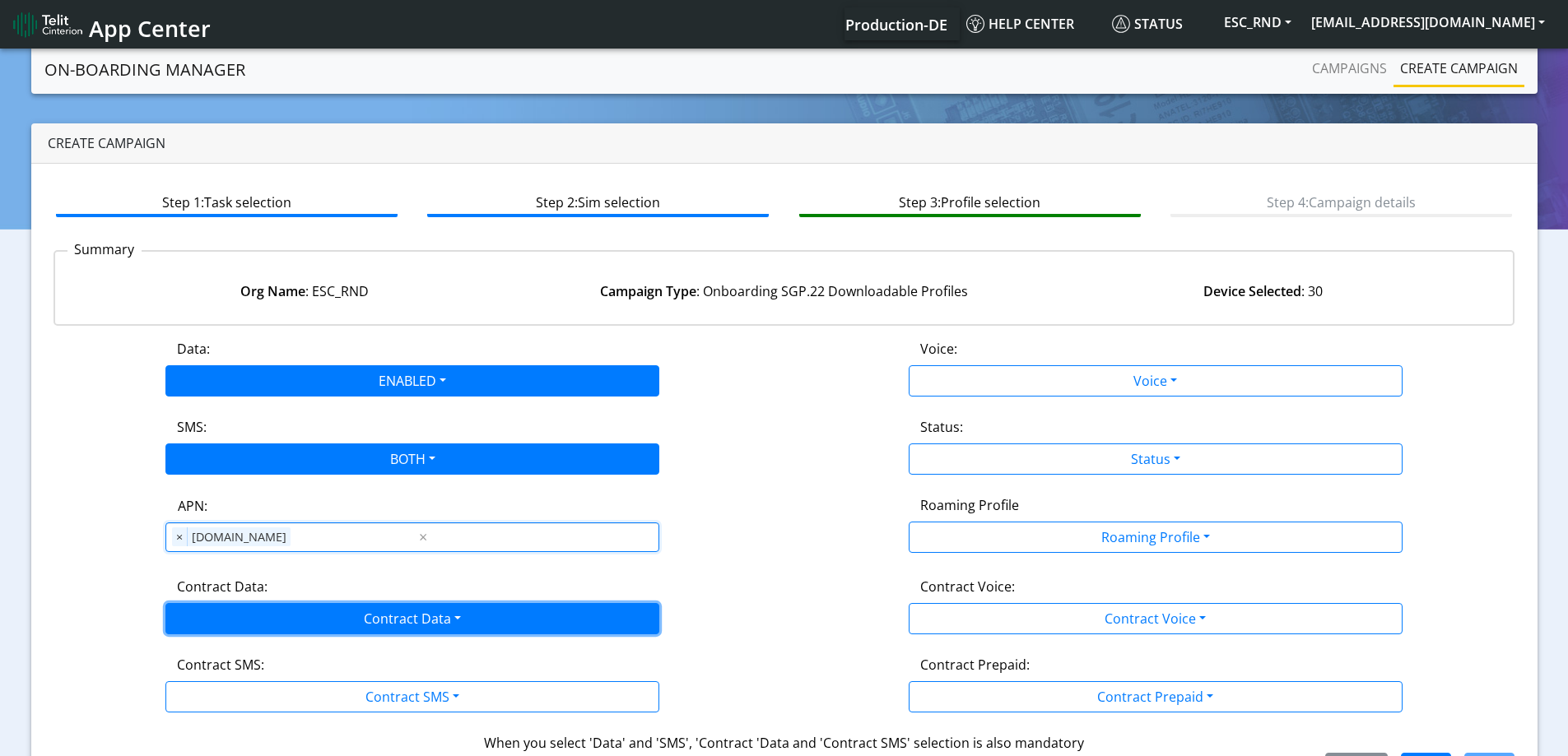
click at [228, 608] on button "Contract Data" at bounding box center [413, 619] width 494 height 31
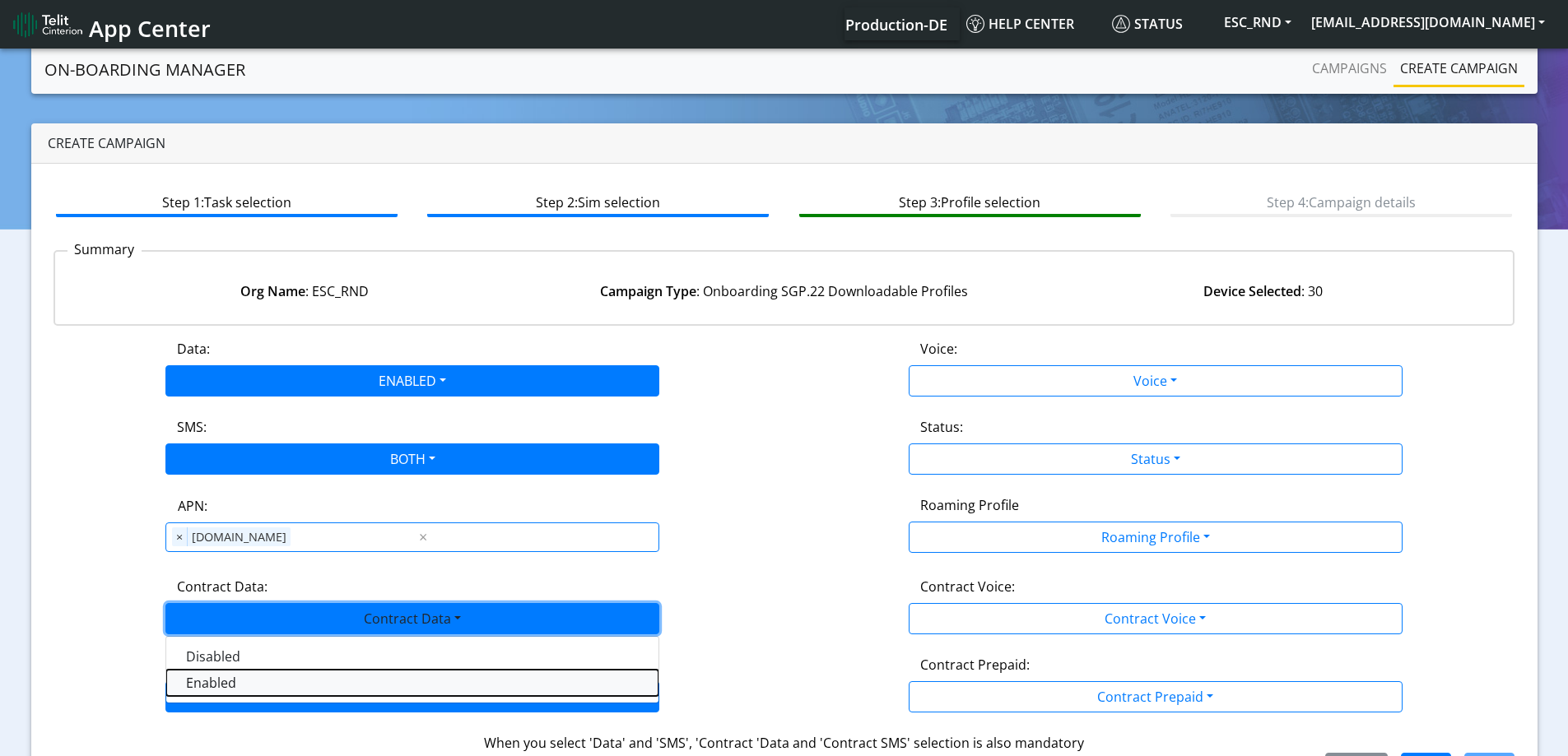
drag, startPoint x: 214, startPoint y: 674, endPoint x: 220, endPoint y: 682, distance: 10.0
click at [215, 674] on Dataenabled-dropdown "Enabled" at bounding box center [413, 683] width 492 height 26
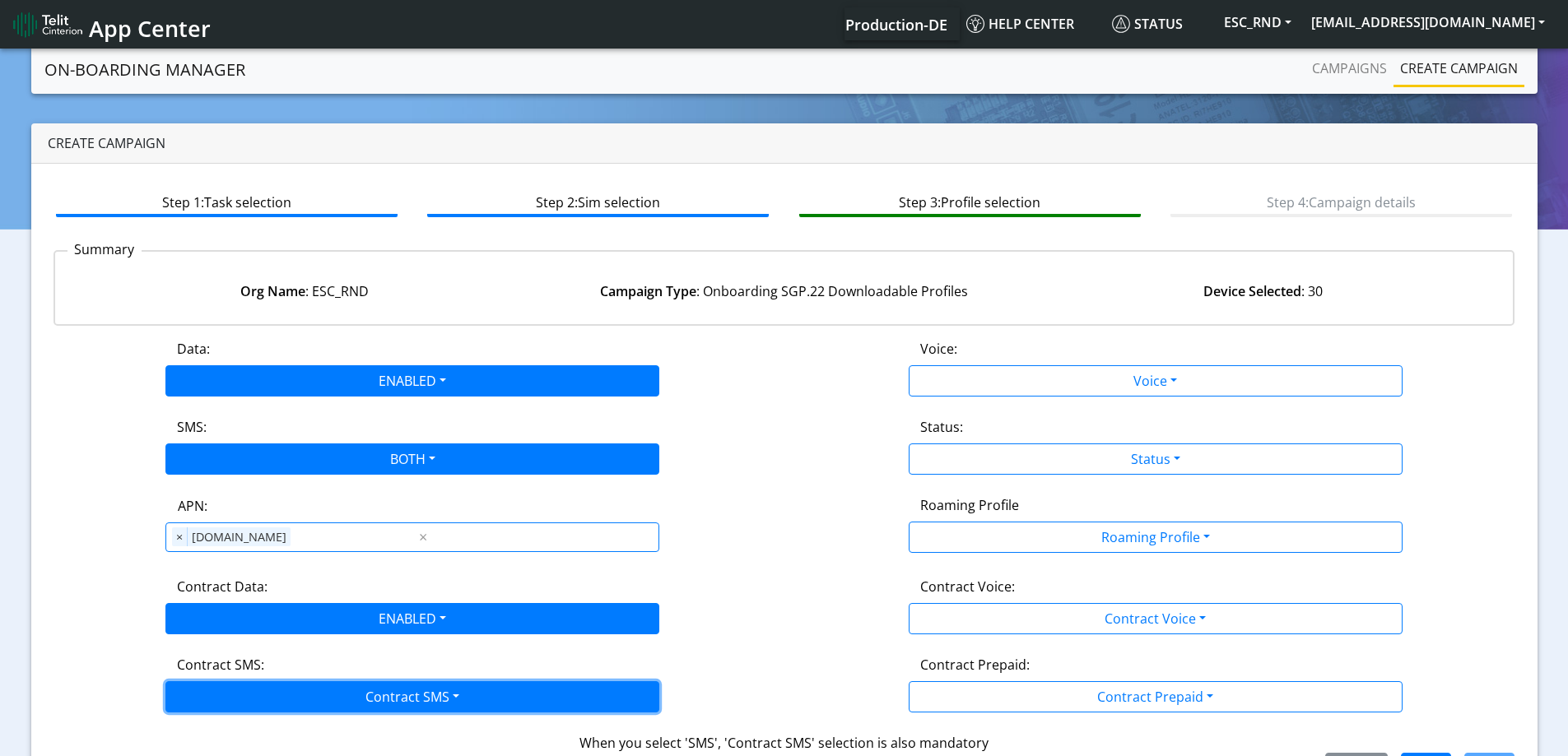
click at [222, 696] on button "Contract SMS" at bounding box center [413, 697] width 494 height 31
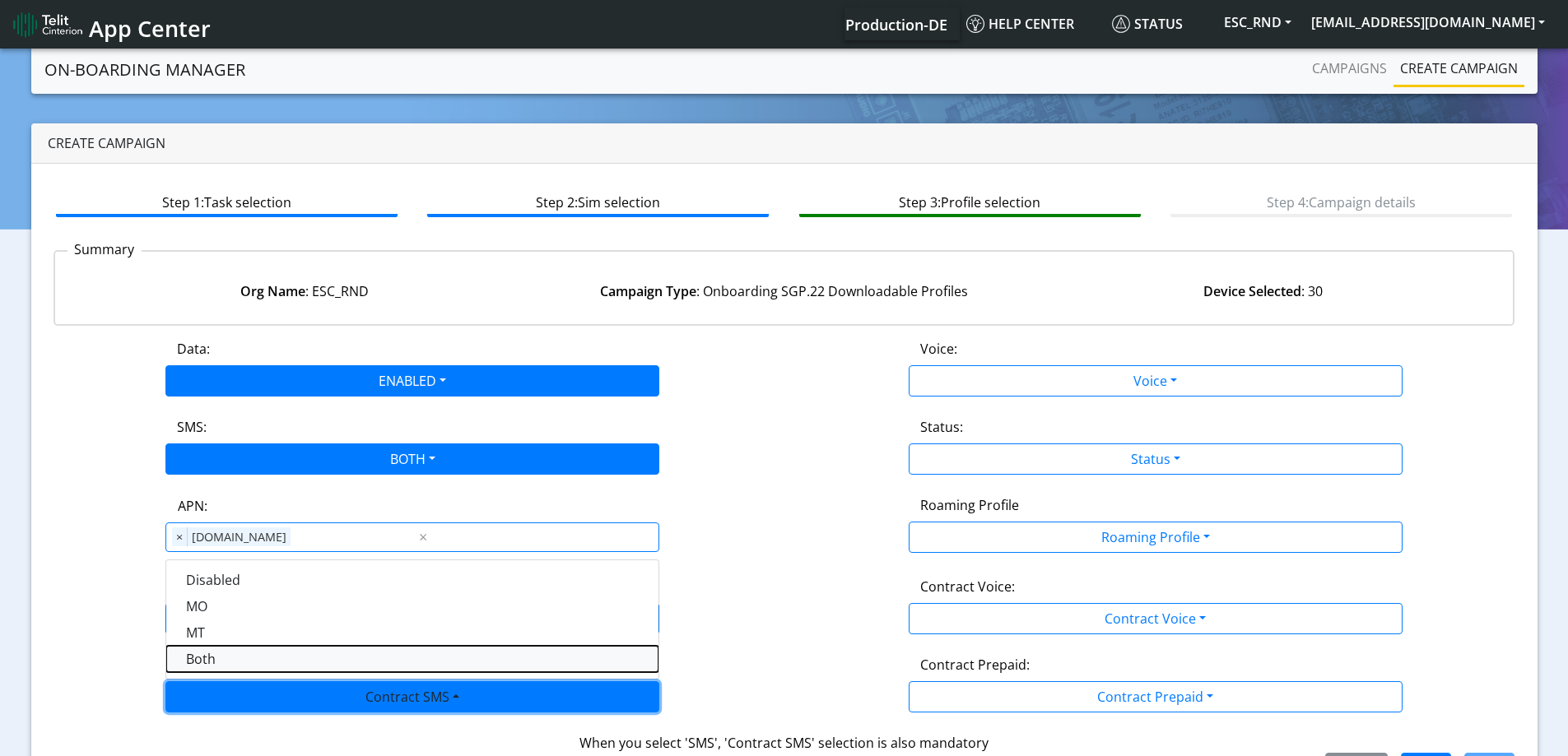
click at [192, 654] on SMSboth-dropdown "Both" at bounding box center [413, 659] width 492 height 26
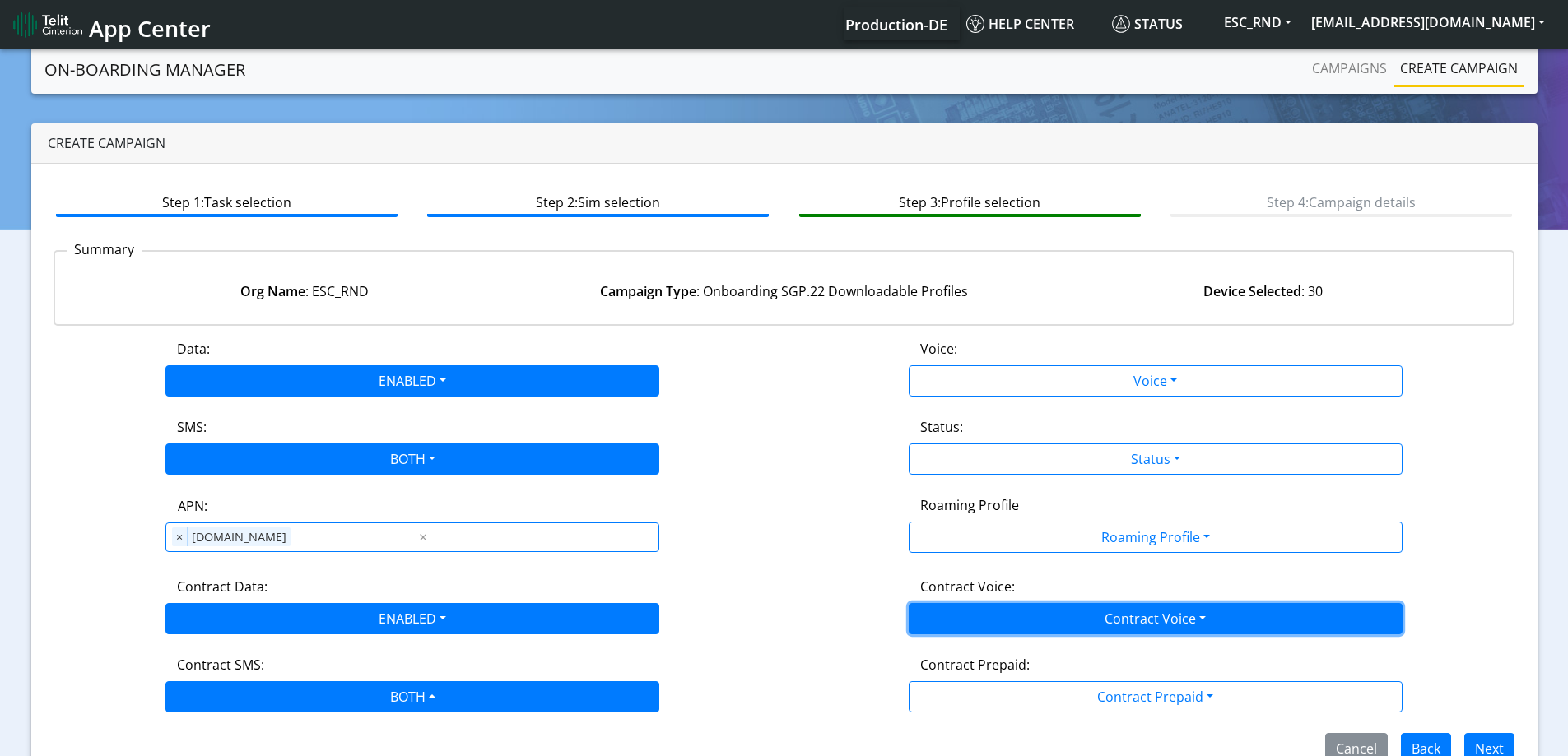
click at [934, 630] on button "Contract Voice" at bounding box center [1155, 619] width 494 height 31
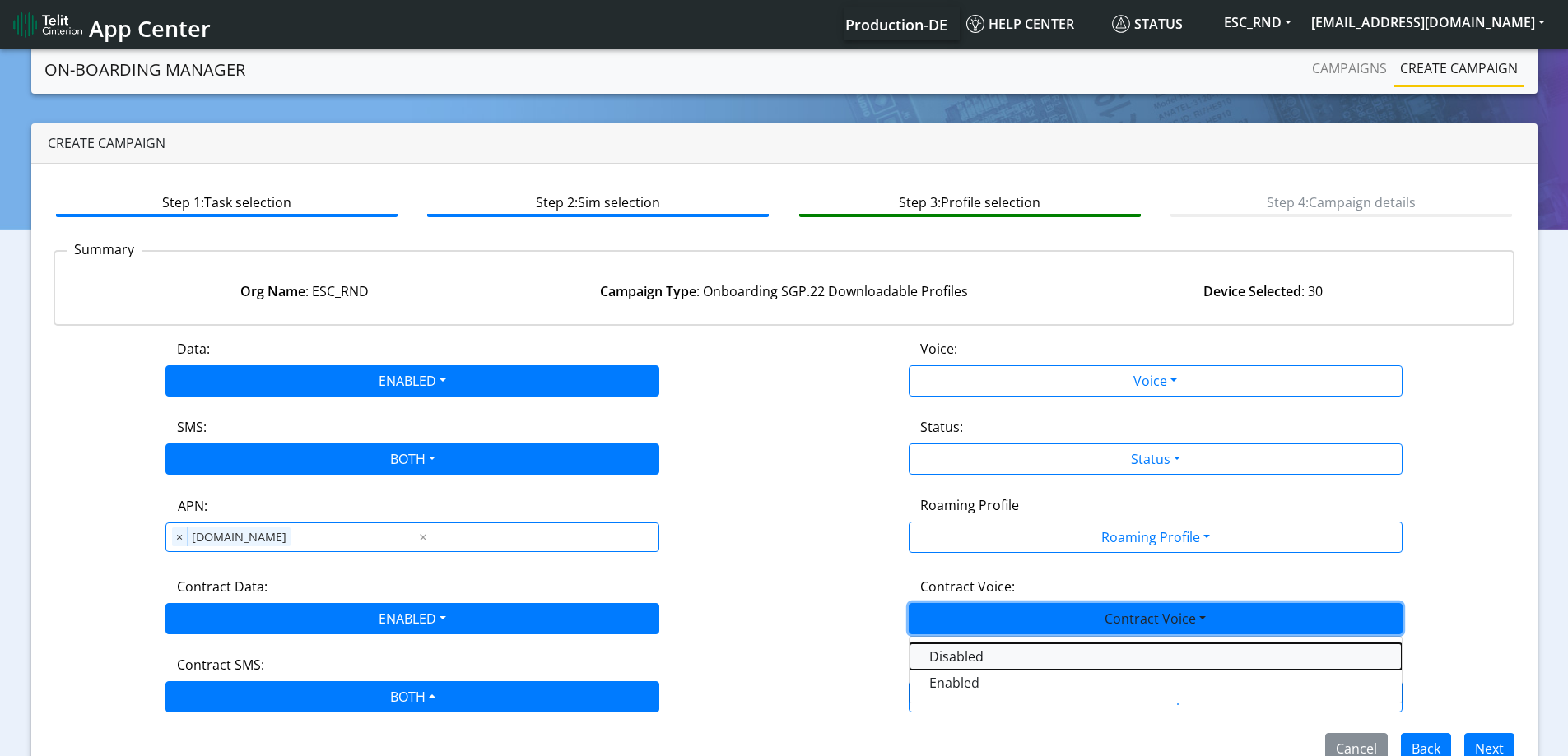
click at [931, 656] on Voicedisabled-dropdown "Disabled" at bounding box center [1155, 657] width 492 height 26
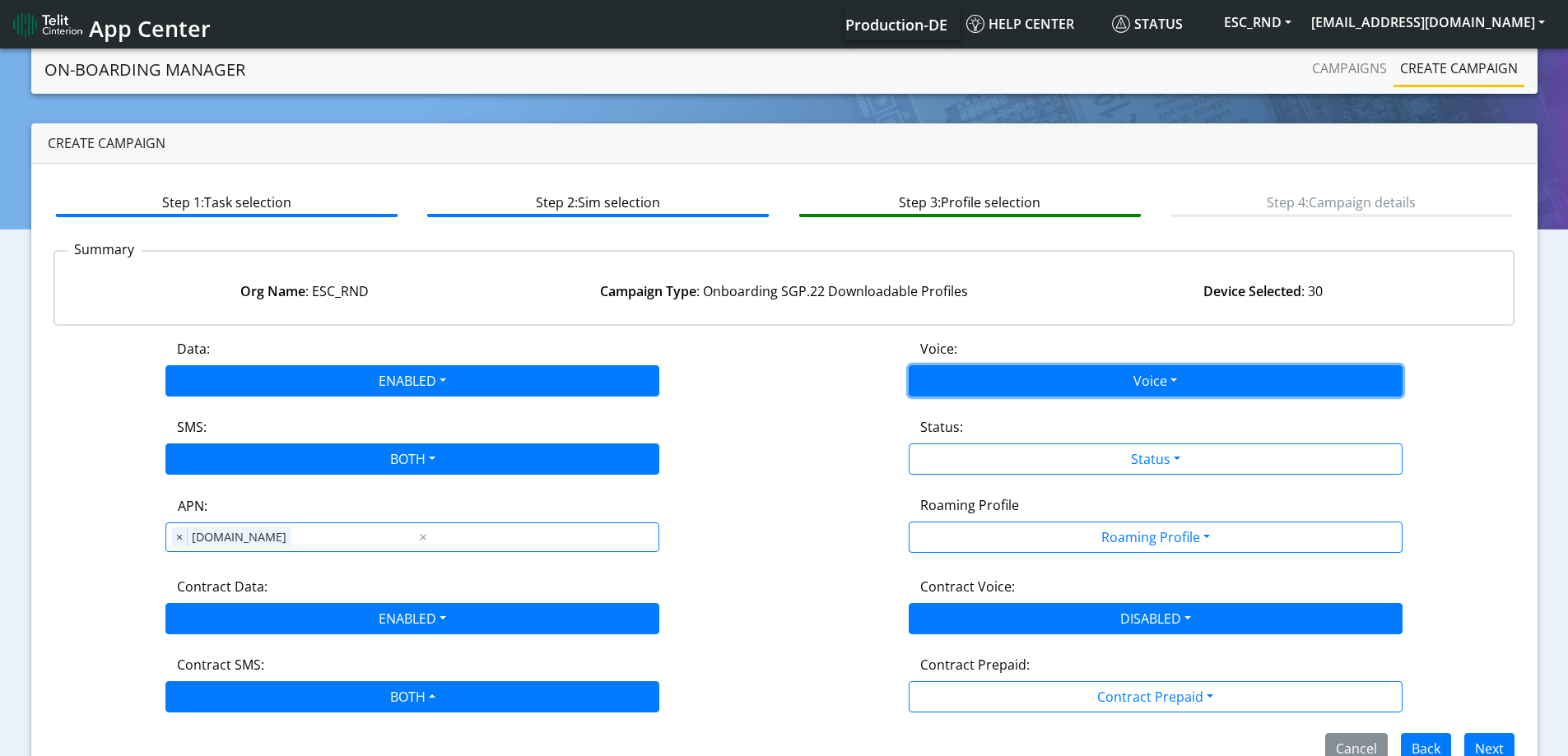
click at [958, 395] on button "Voice" at bounding box center [1155, 381] width 494 height 31
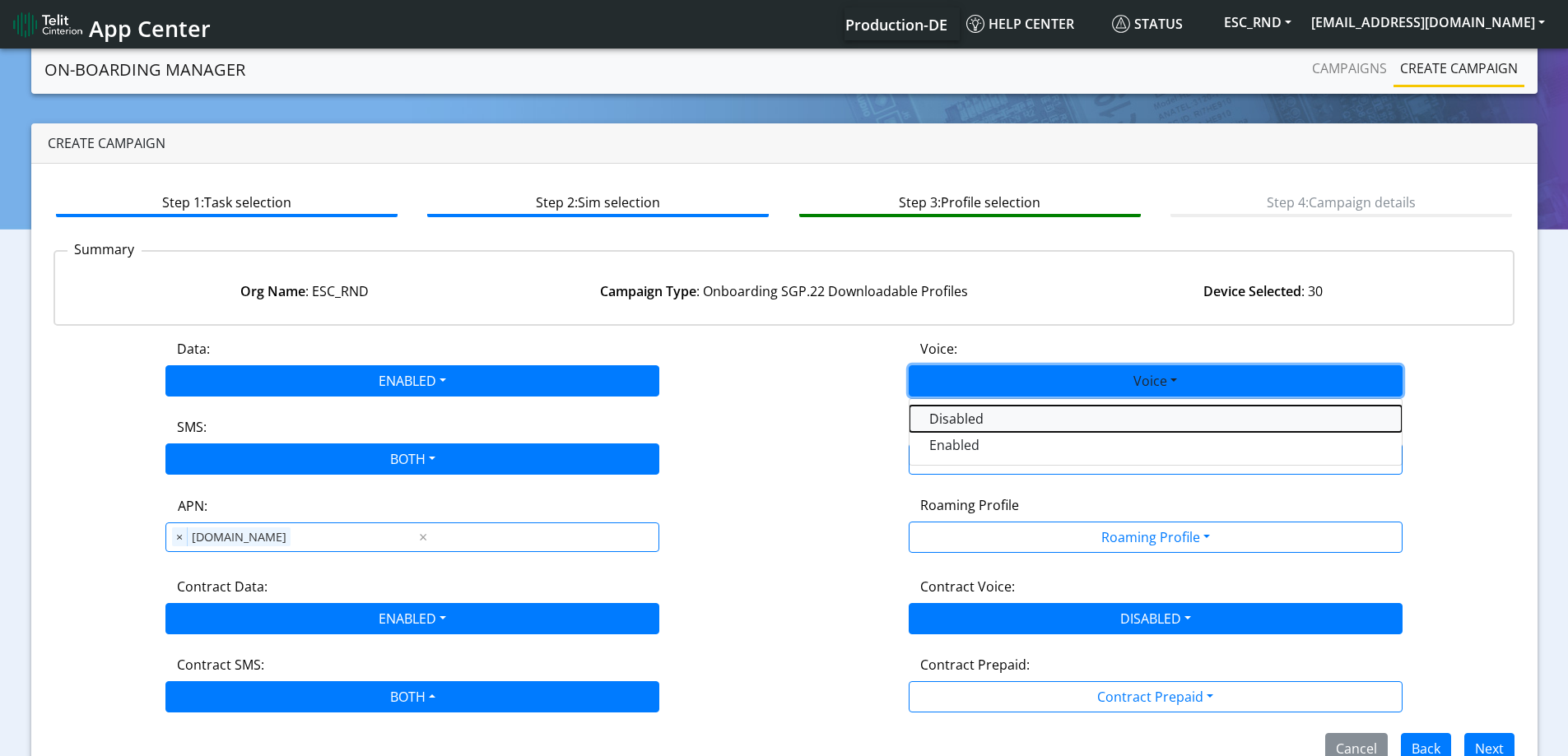
click at [951, 427] on button "Disabled" at bounding box center [1155, 419] width 492 height 26
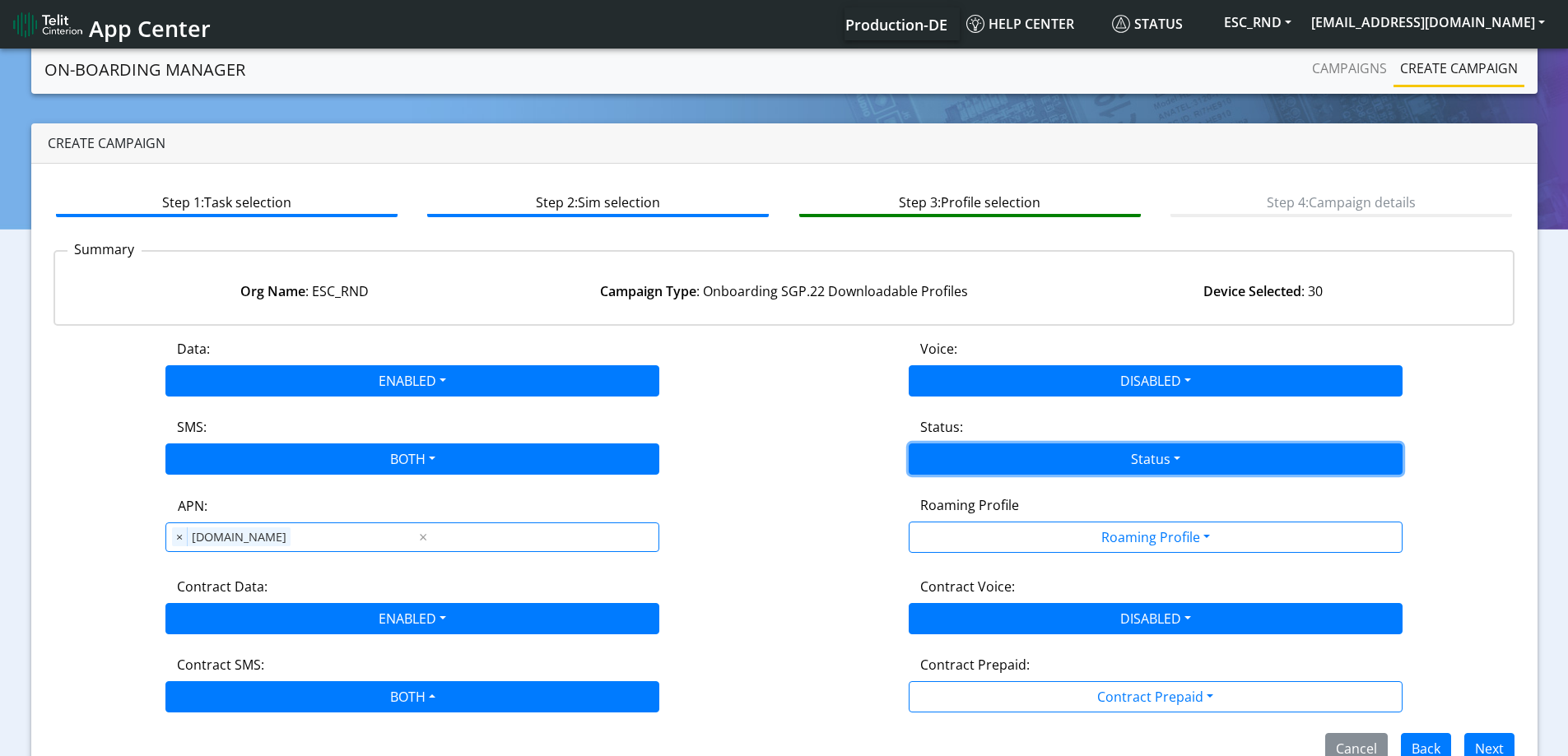
click at [952, 452] on button "Status" at bounding box center [1155, 460] width 494 height 31
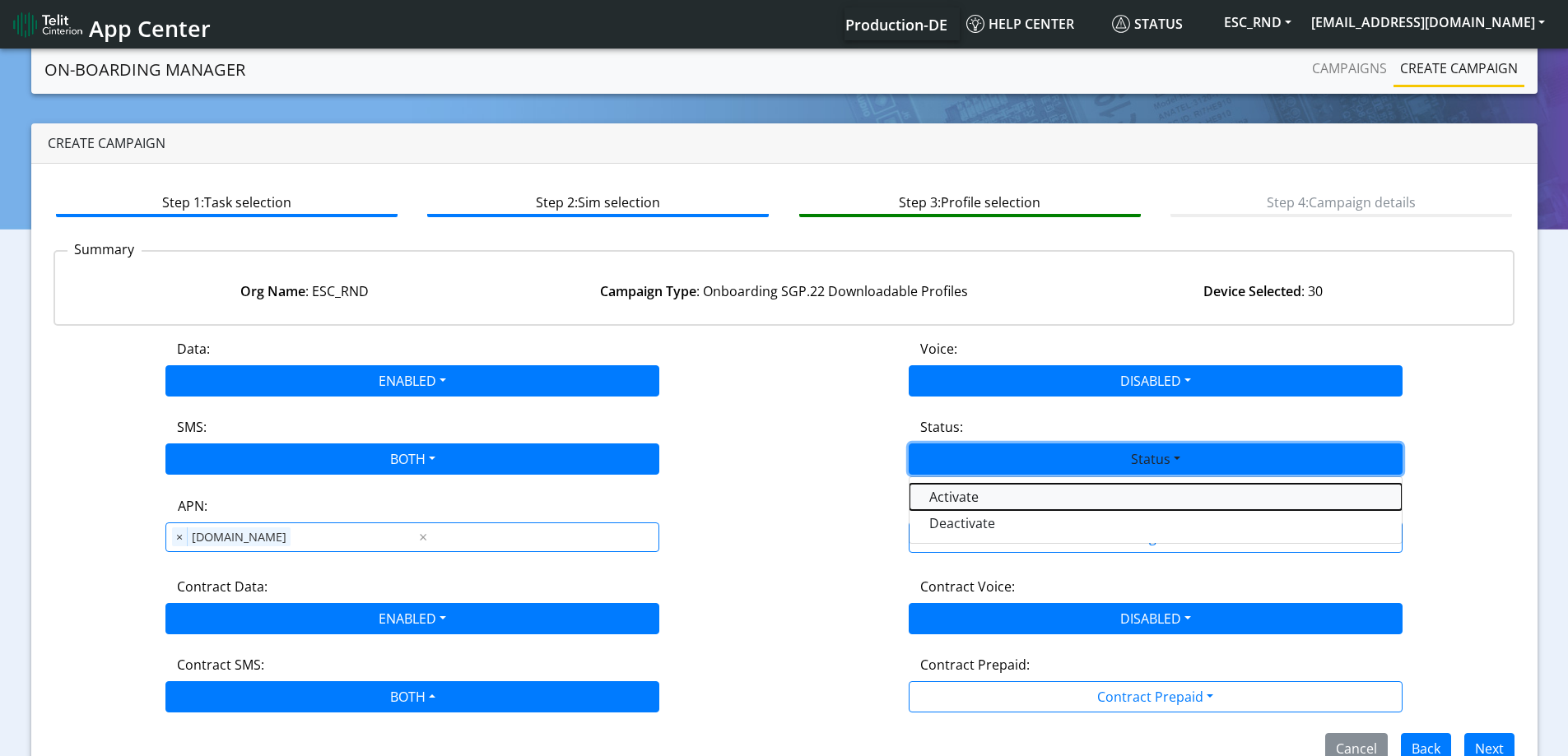
click at [951, 490] on button "Activate" at bounding box center [1155, 497] width 492 height 26
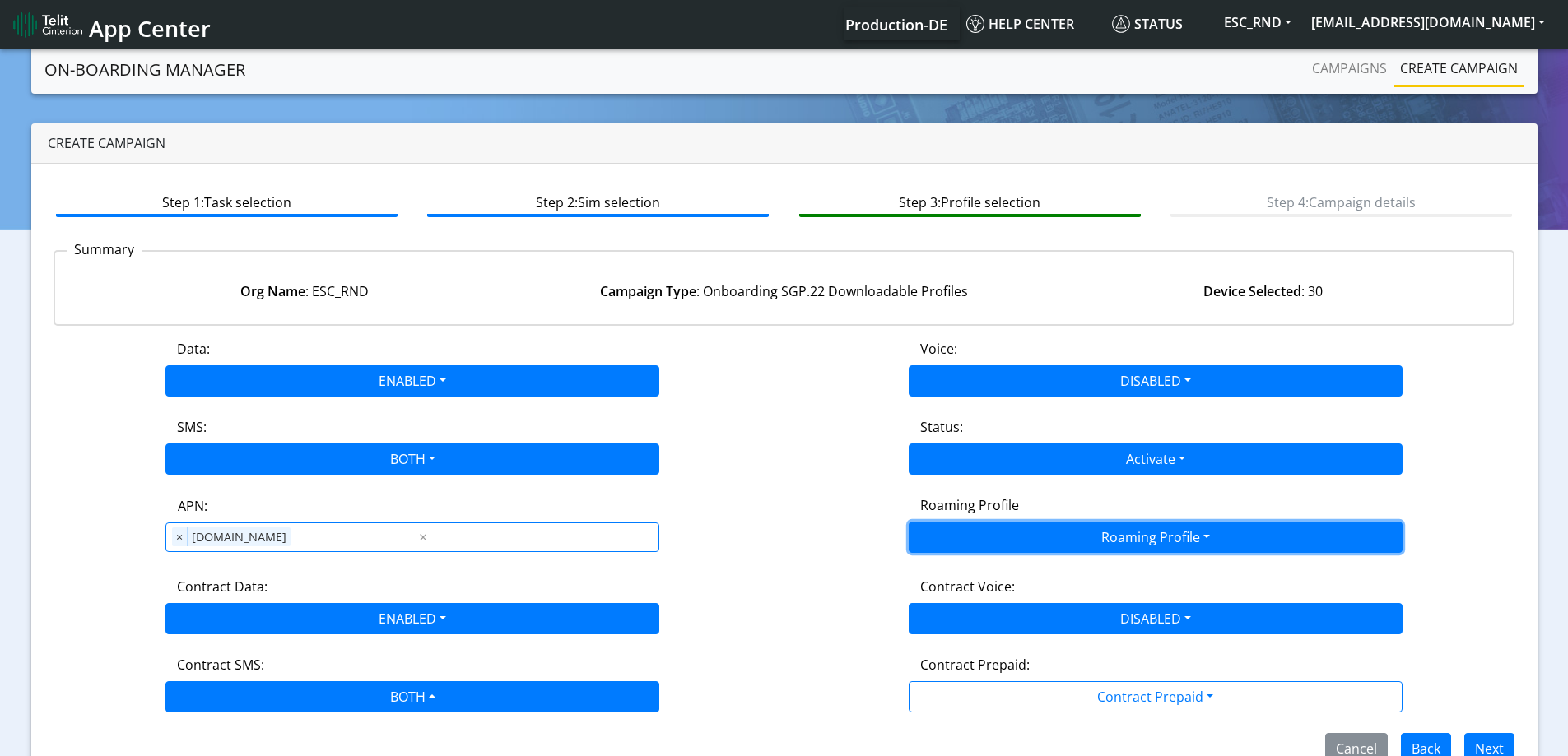
click at [1054, 545] on button "Roaming Profile" at bounding box center [1155, 537] width 494 height 31
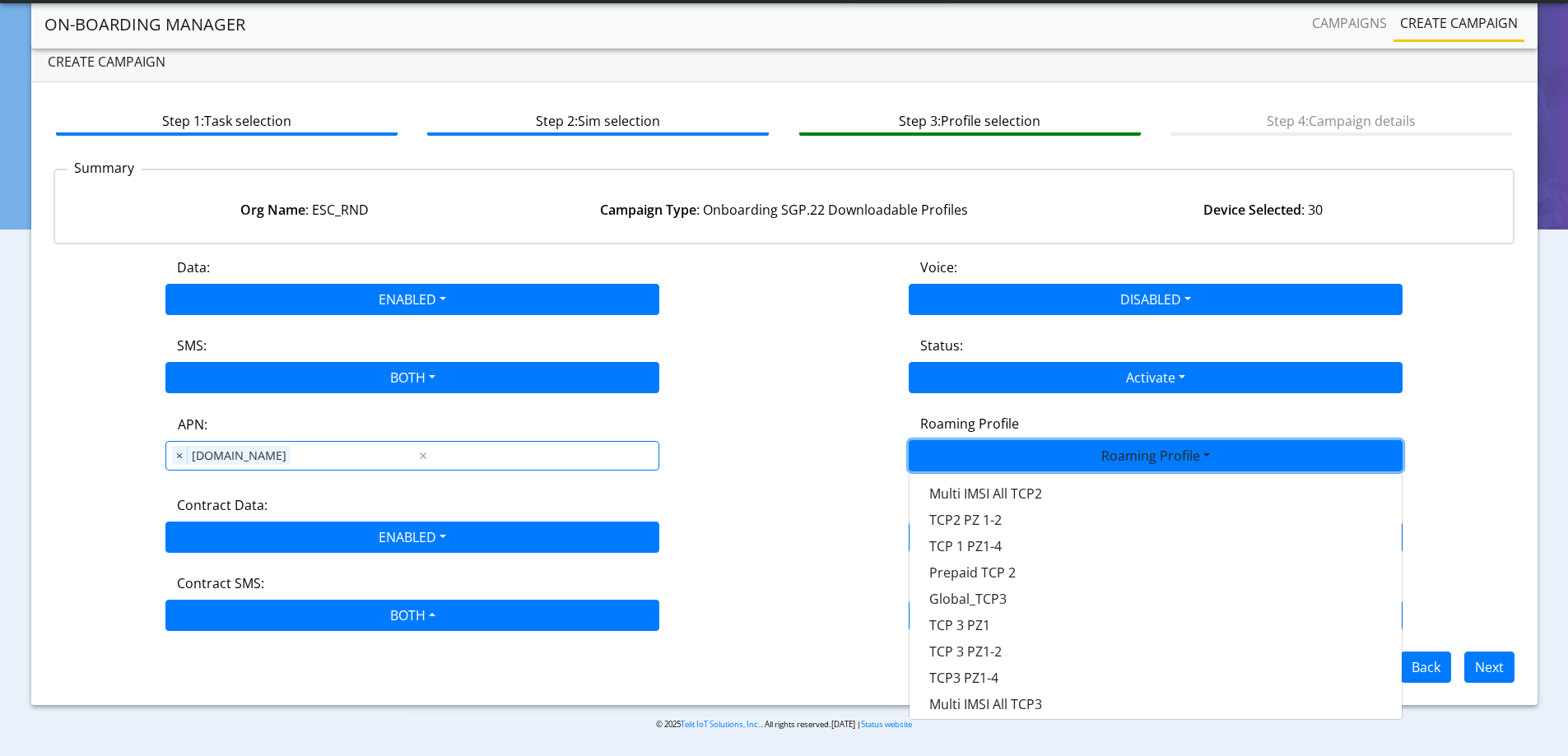
scroll to position [436, 0]
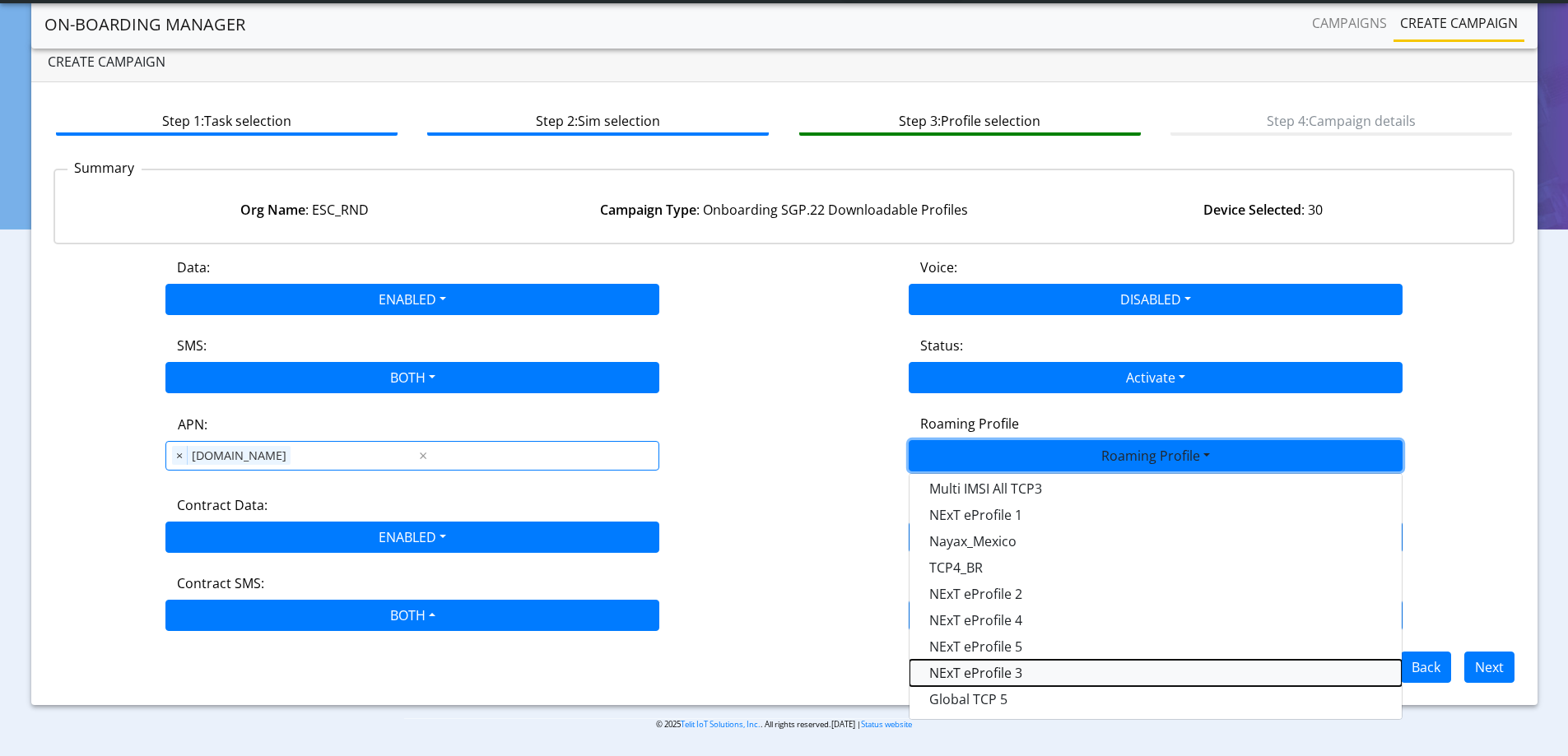
click at [1041, 667] on Profile-dropdown "NExT eProfile 3" at bounding box center [1155, 673] width 492 height 26
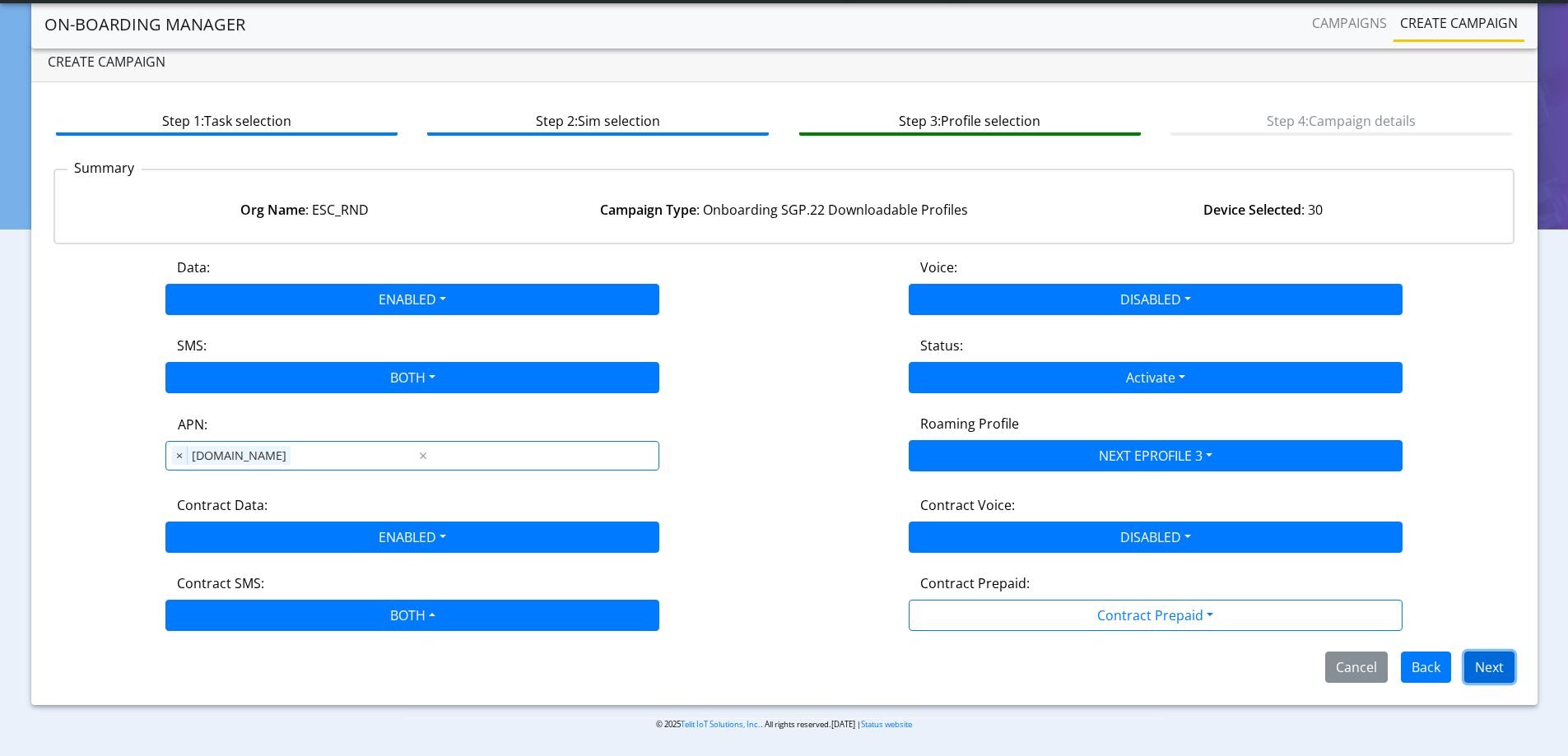
click at [1495, 672] on button "Next" at bounding box center [1489, 667] width 51 height 31
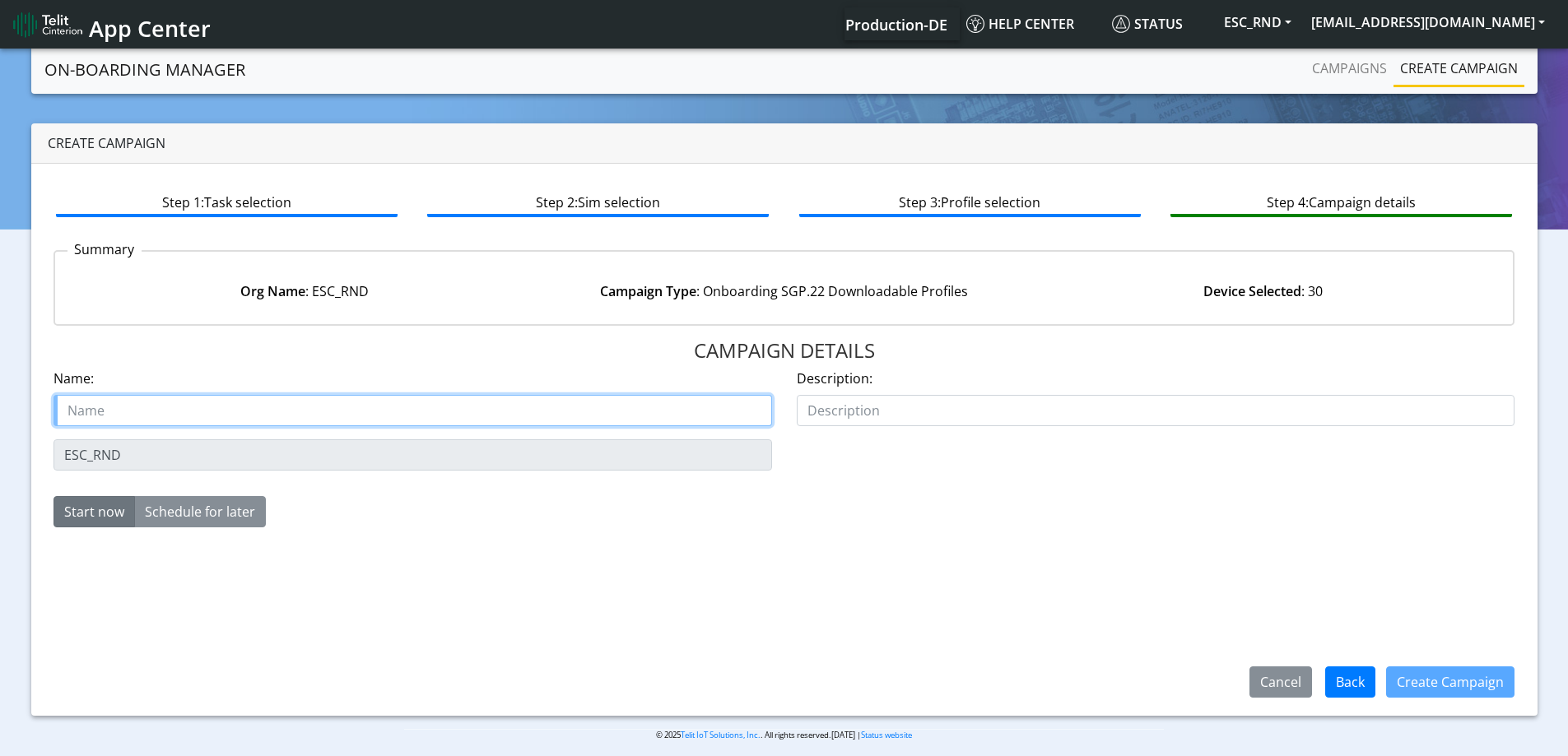
click at [128, 396] on input "text" at bounding box center [413, 411] width 719 height 31
paste input "ESC_RND"
type input "ESC_RND SGp22 [PERSON_NAME]"
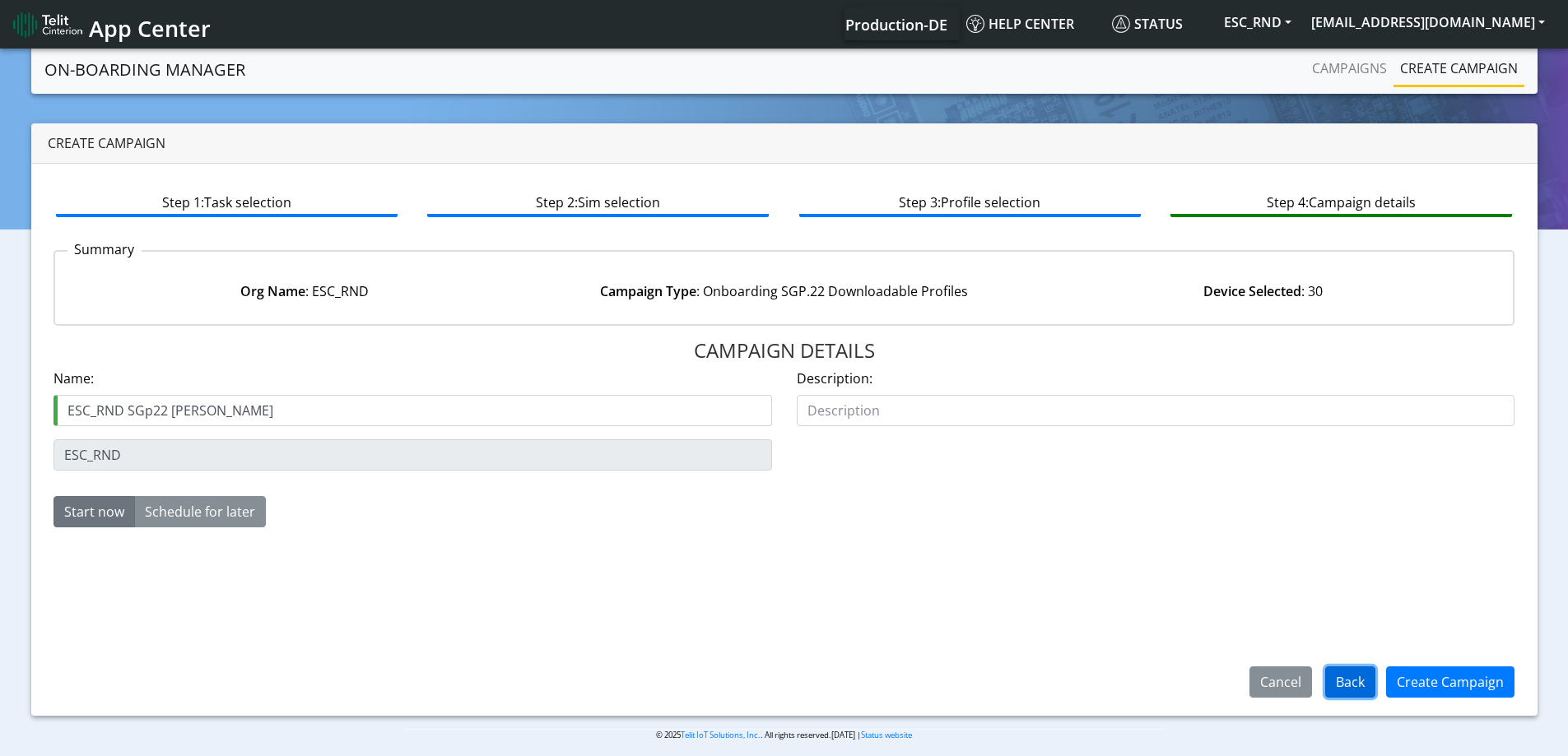
click at [1351, 684] on button "Back" at bounding box center [1350, 682] width 51 height 31
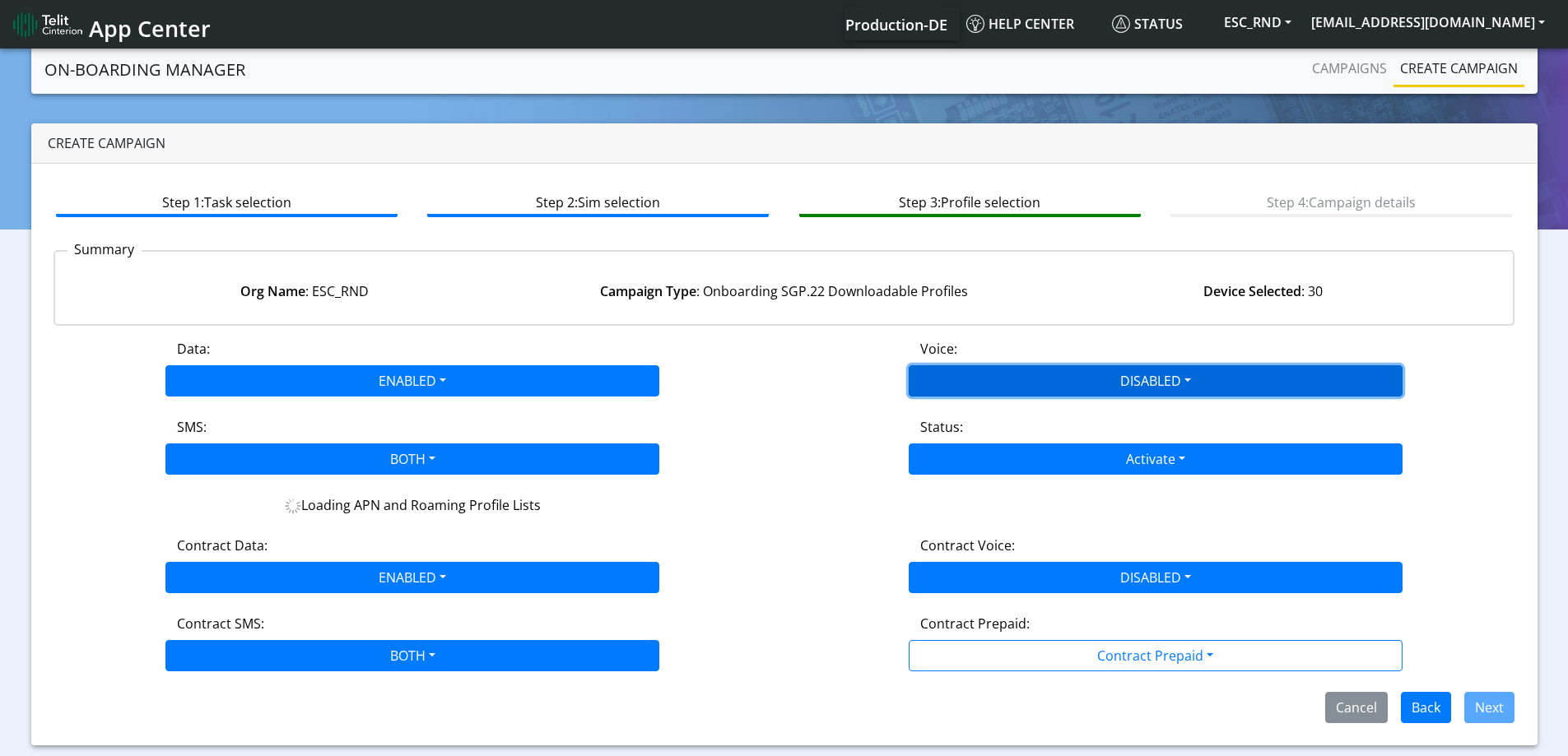
click at [1108, 370] on button "DISABLED" at bounding box center [1155, 381] width 494 height 31
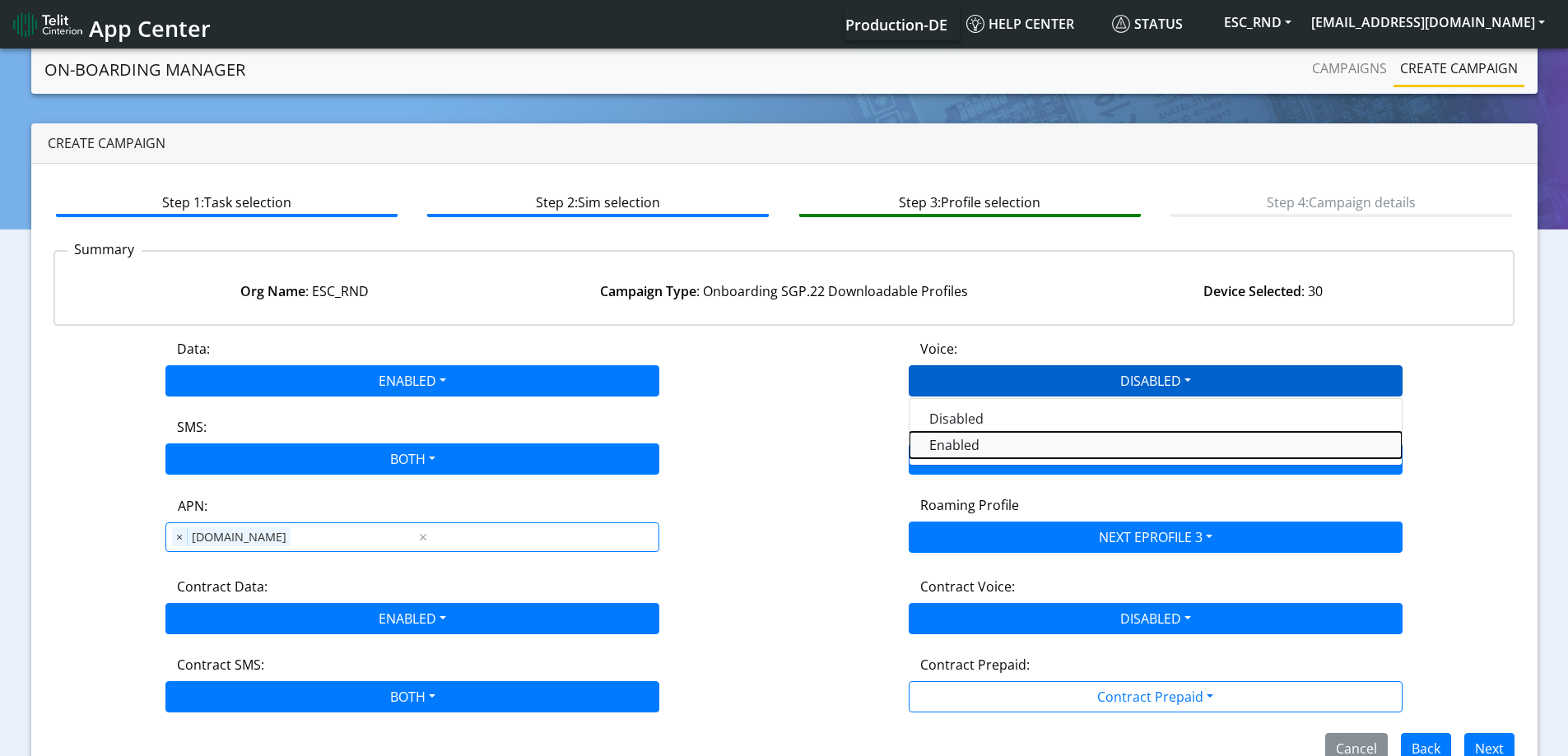
click at [999, 447] on button "Enabled" at bounding box center [1155, 445] width 492 height 26
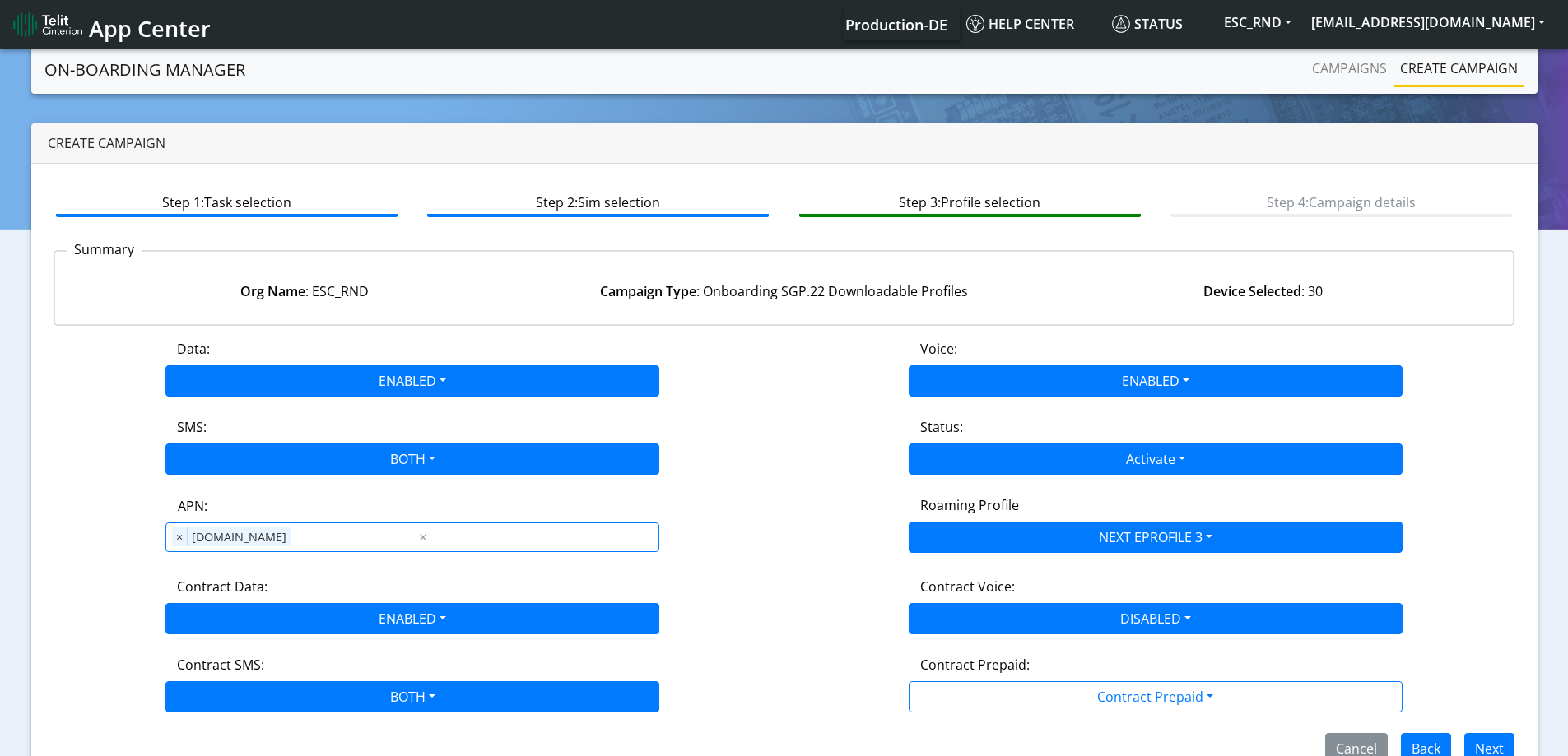
scroll to position [36, 0]
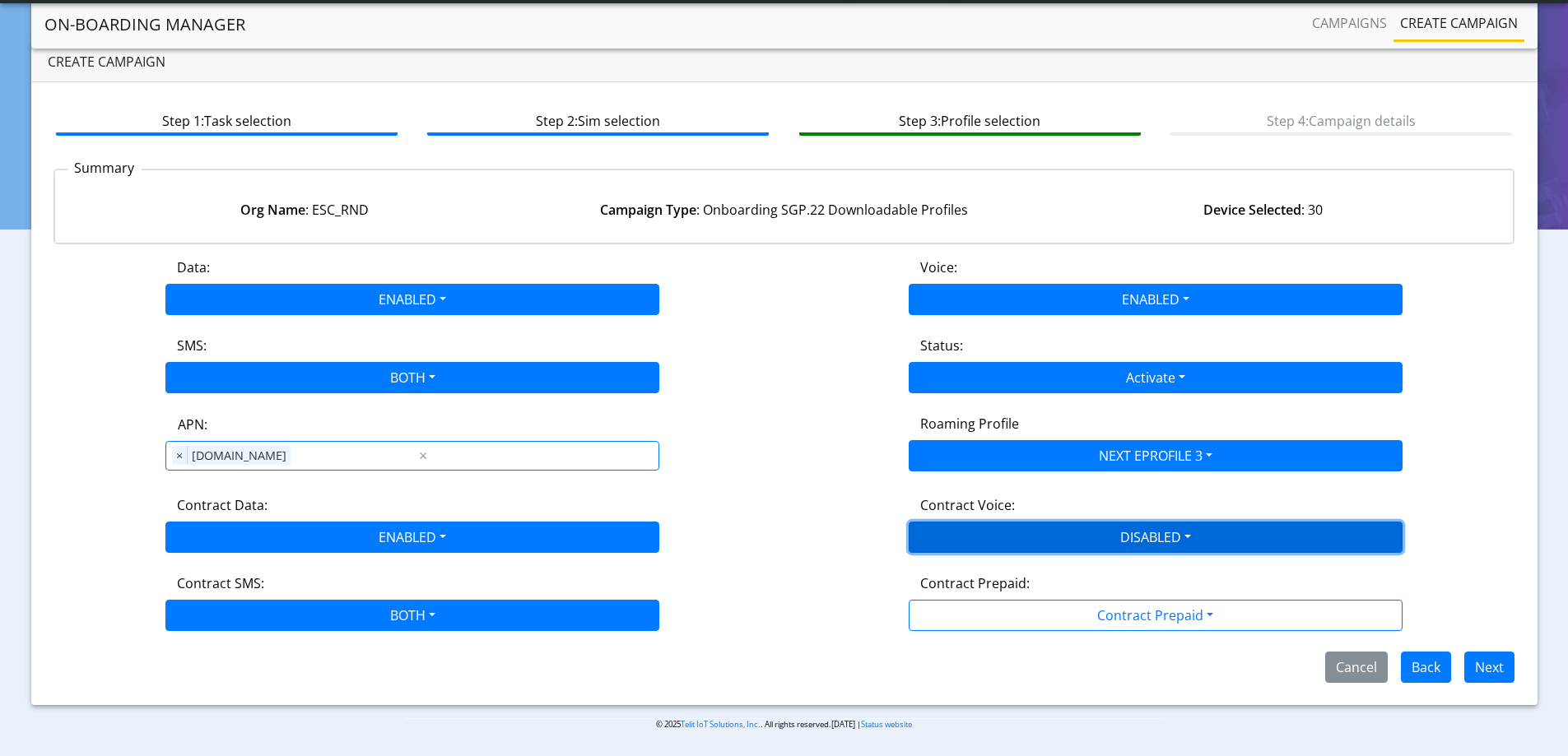
click at [1190, 546] on button "DISABLED" at bounding box center [1155, 537] width 494 height 31
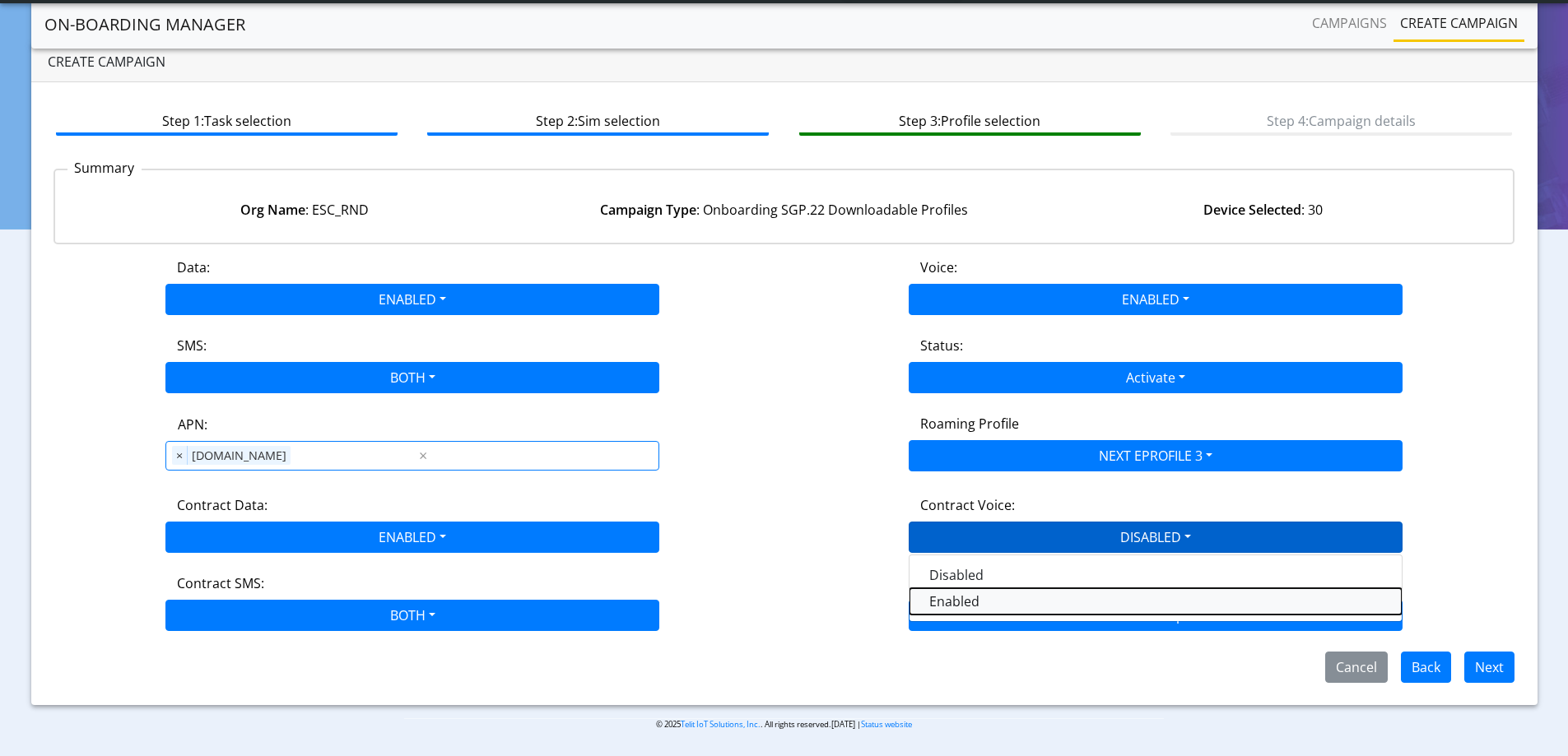
click at [1088, 603] on Voiceenabled-dropdown "Enabled" at bounding box center [1155, 602] width 492 height 26
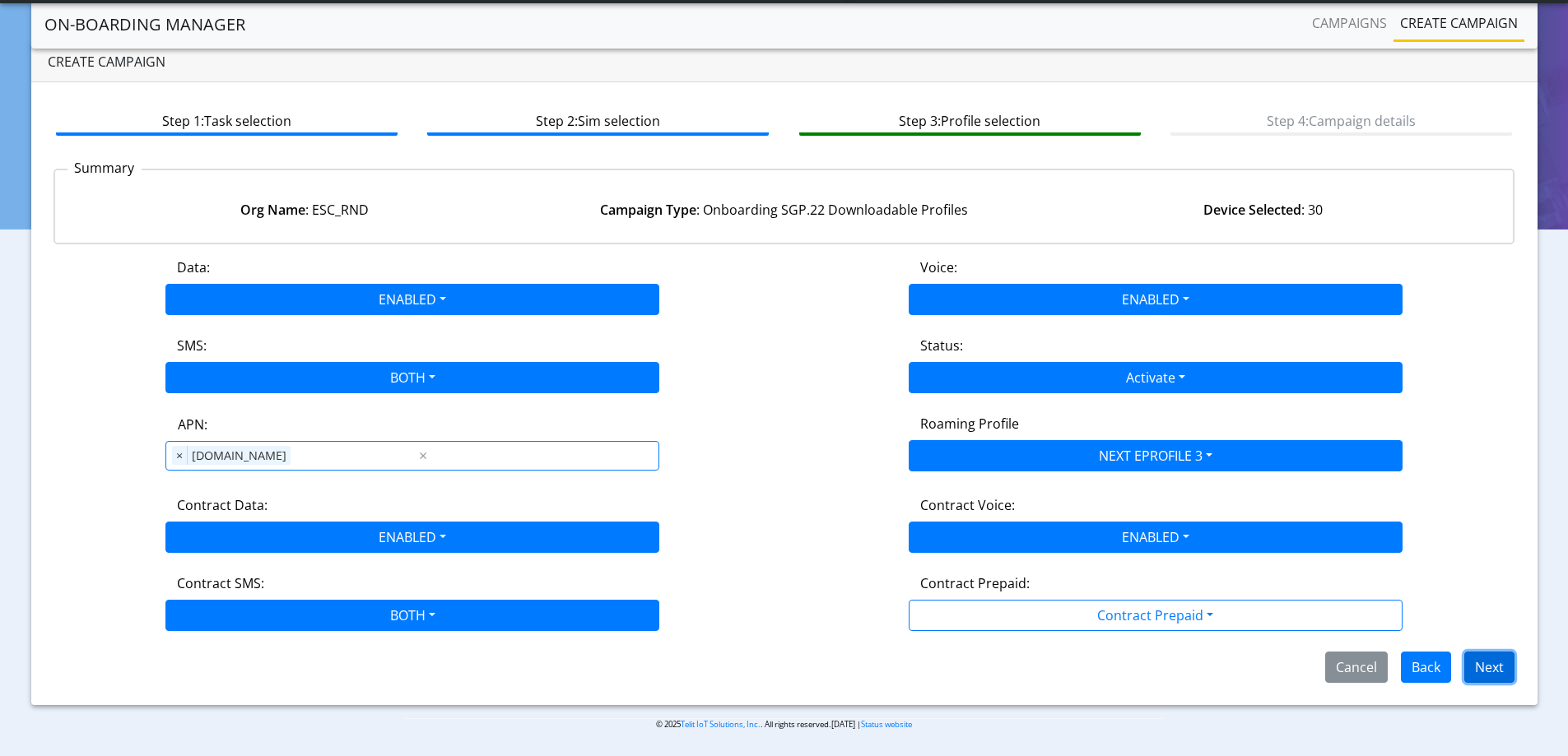
click at [1499, 671] on button "Next" at bounding box center [1489, 667] width 51 height 31
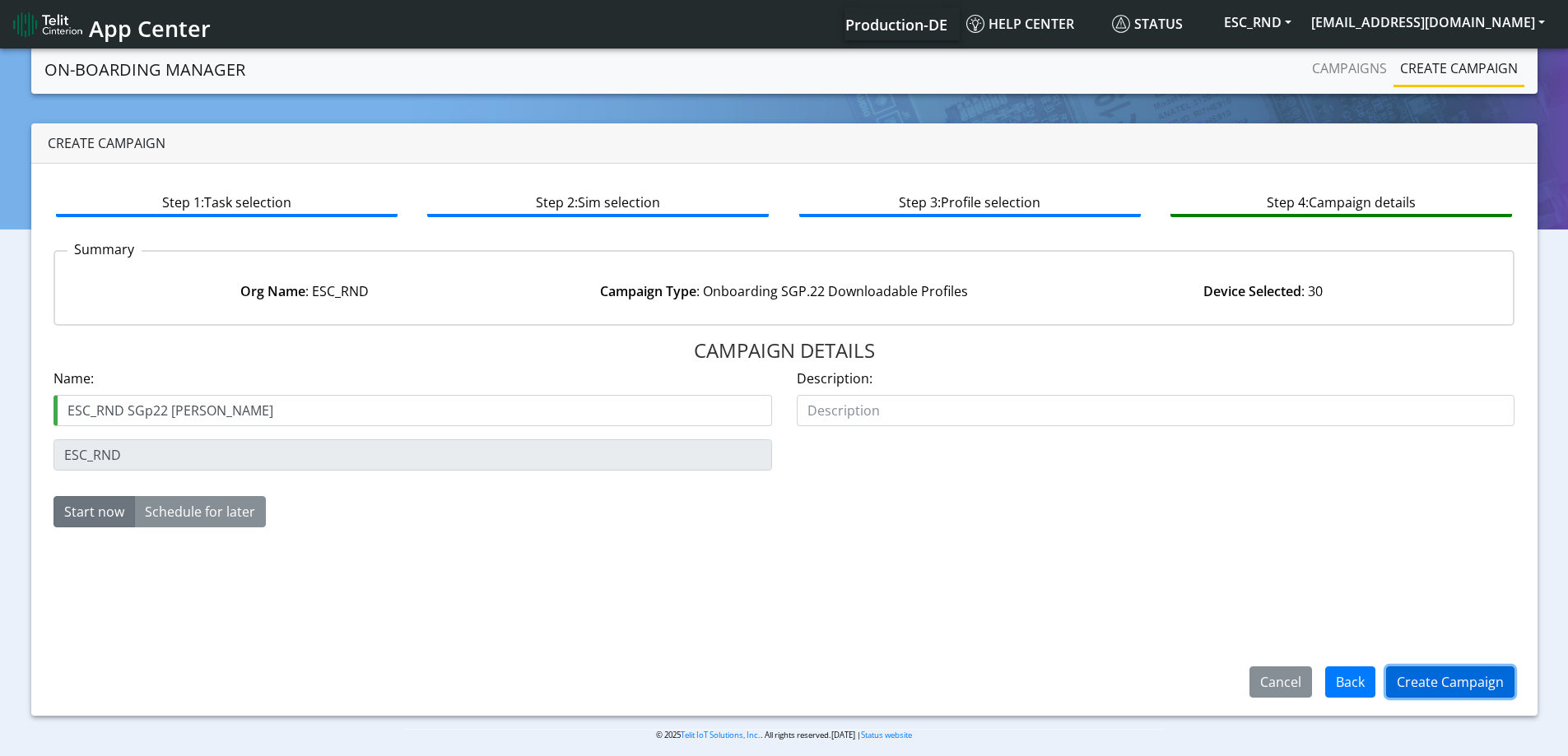
click at [1458, 683] on button "Create Campaign" at bounding box center [1450, 682] width 128 height 31
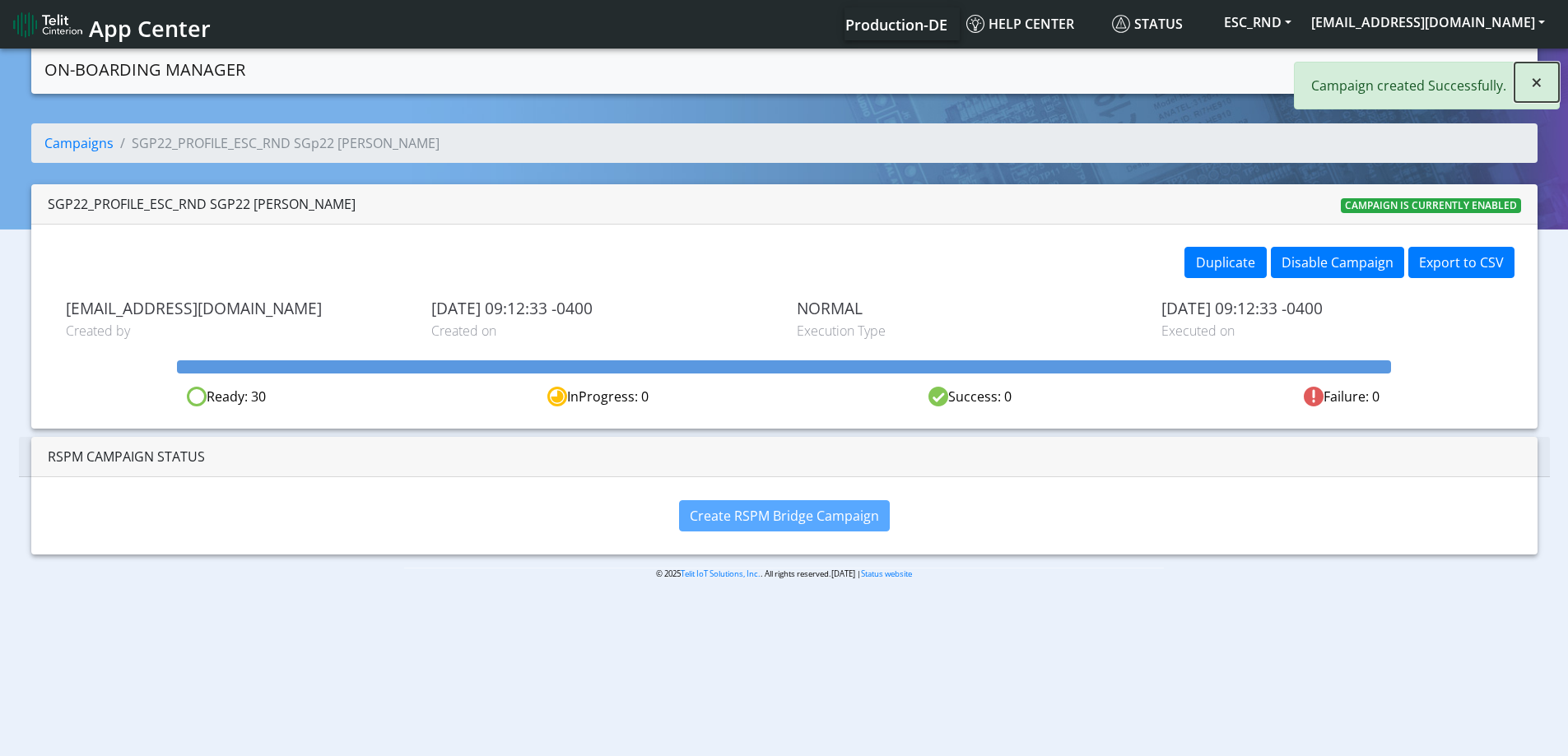
click at [1537, 84] on span "×" at bounding box center [1537, 81] width 12 height 27
click at [1297, 63] on div "Campaigns Create campaign" at bounding box center [1275, 70] width 496 height 36
drag, startPoint x: 1338, startPoint y: 50, endPoint x: 1346, endPoint y: 70, distance: 21.5
click at [1339, 50] on nav "On-Boarding Manager Campaigns Create campaign" at bounding box center [784, 70] width 1507 height 49
click at [1346, 71] on link "Campaigns" at bounding box center [1349, 69] width 88 height 33
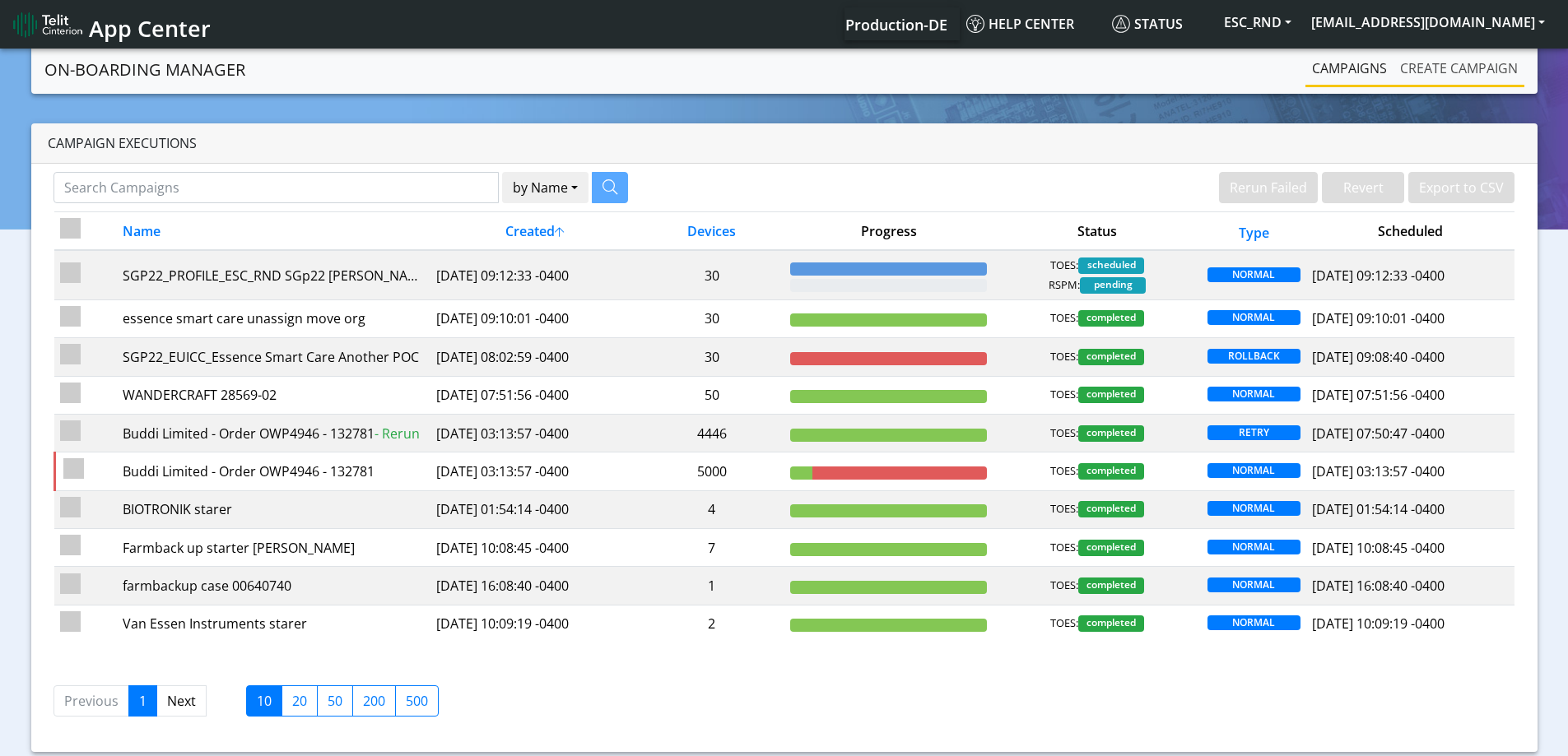
click at [1430, 75] on link "Create campaign" at bounding box center [1459, 69] width 131 height 33
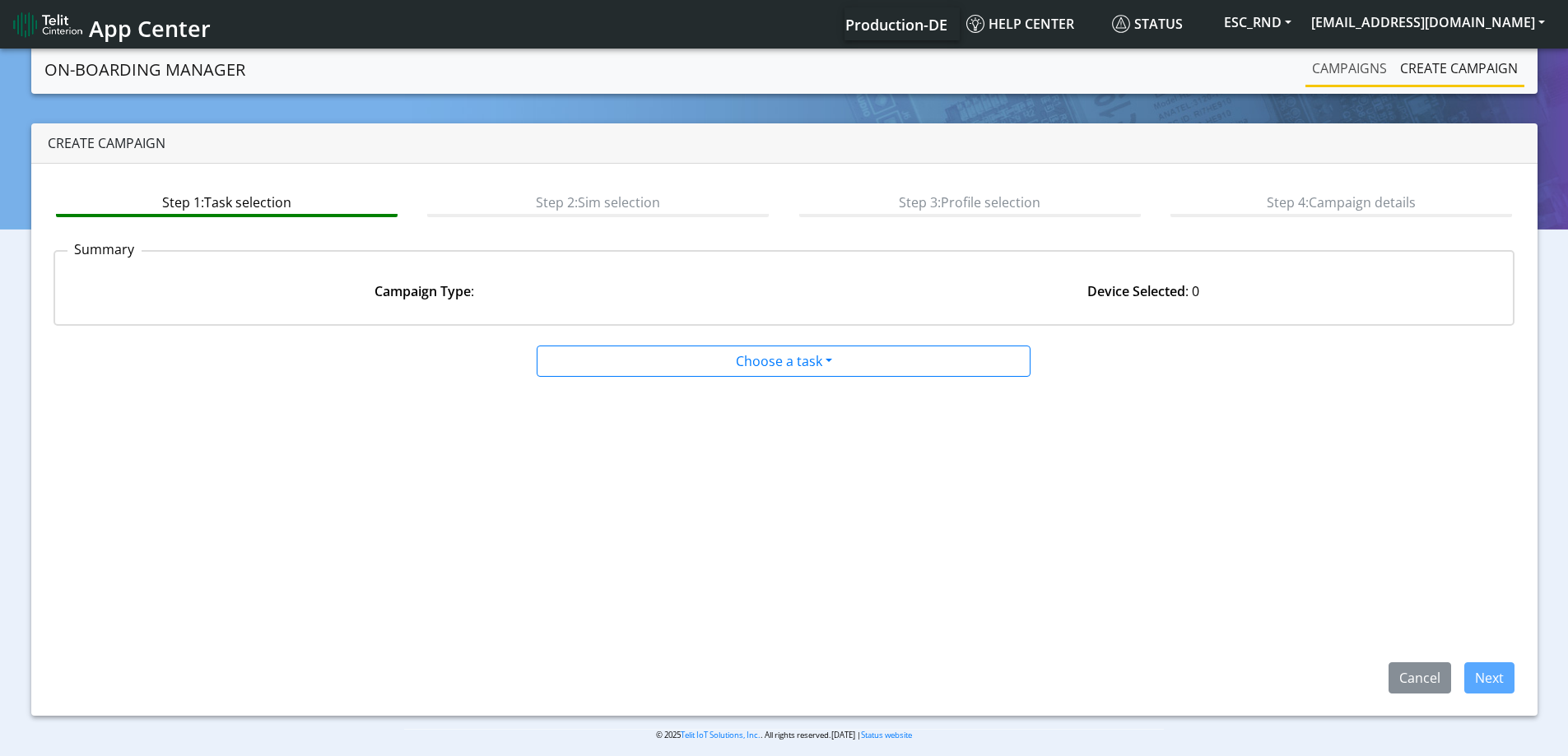
click at [1329, 72] on link "Campaigns" at bounding box center [1349, 69] width 88 height 33
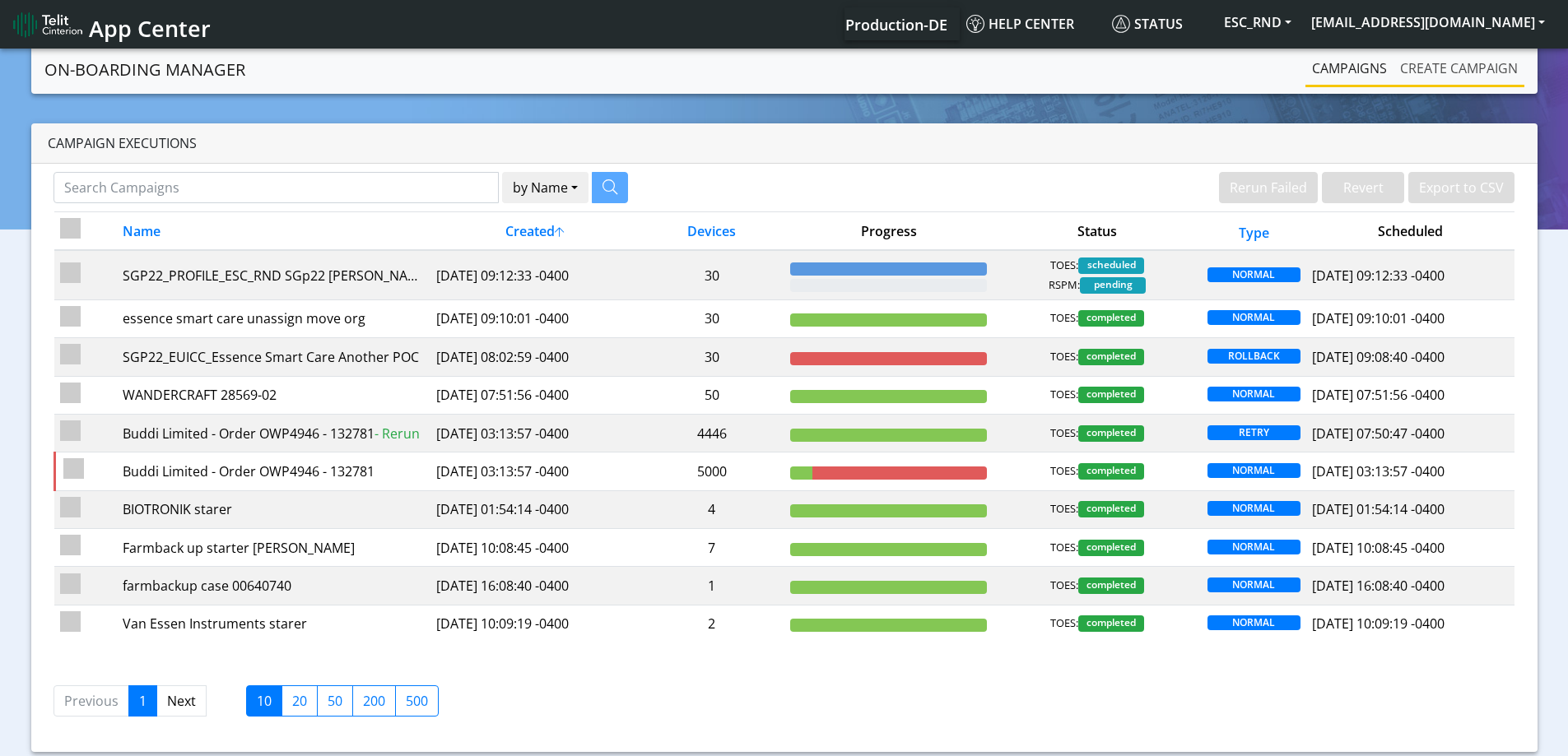
click at [1426, 76] on link "Create campaign" at bounding box center [1459, 69] width 131 height 33
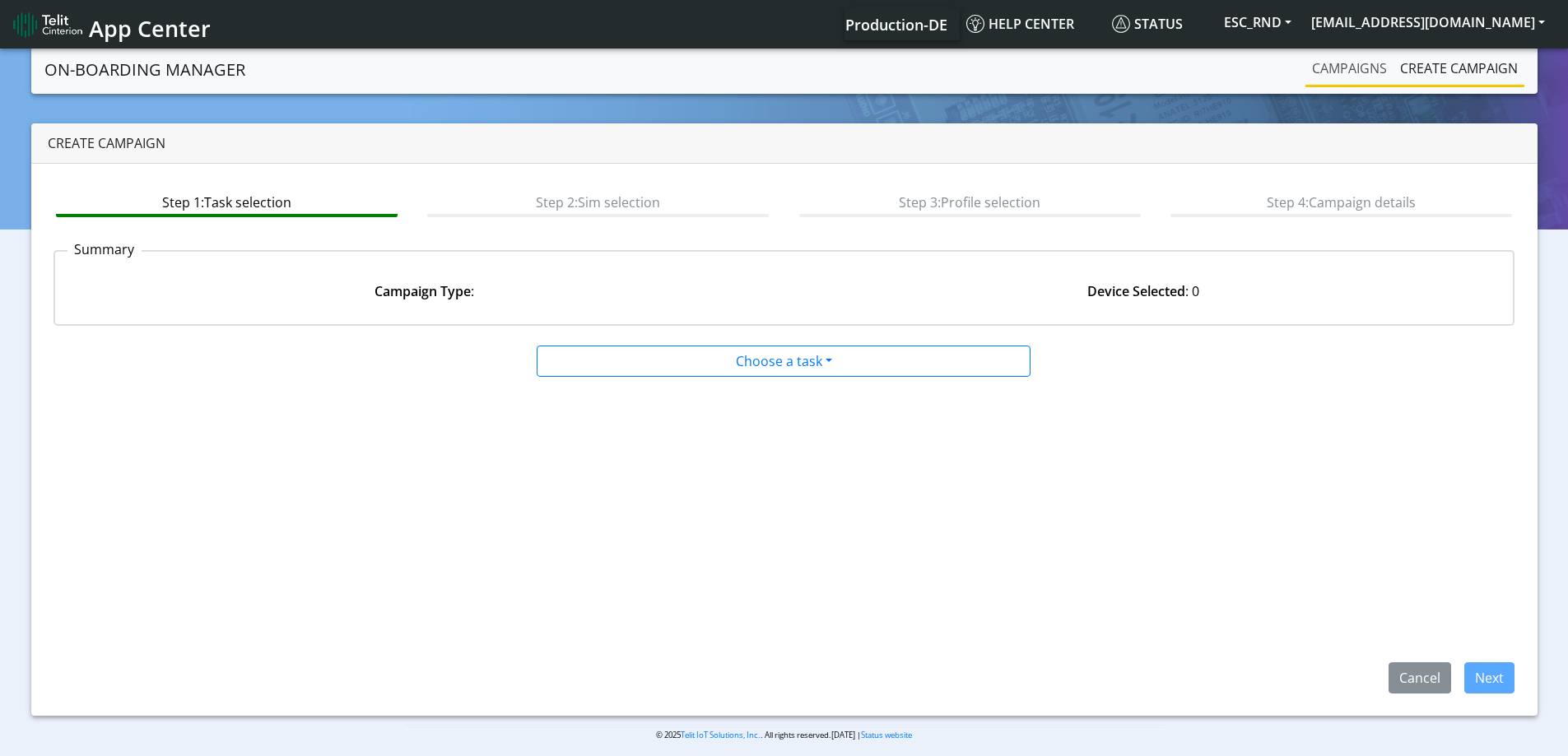
click at [1340, 71] on link "Campaigns" at bounding box center [1349, 69] width 88 height 33
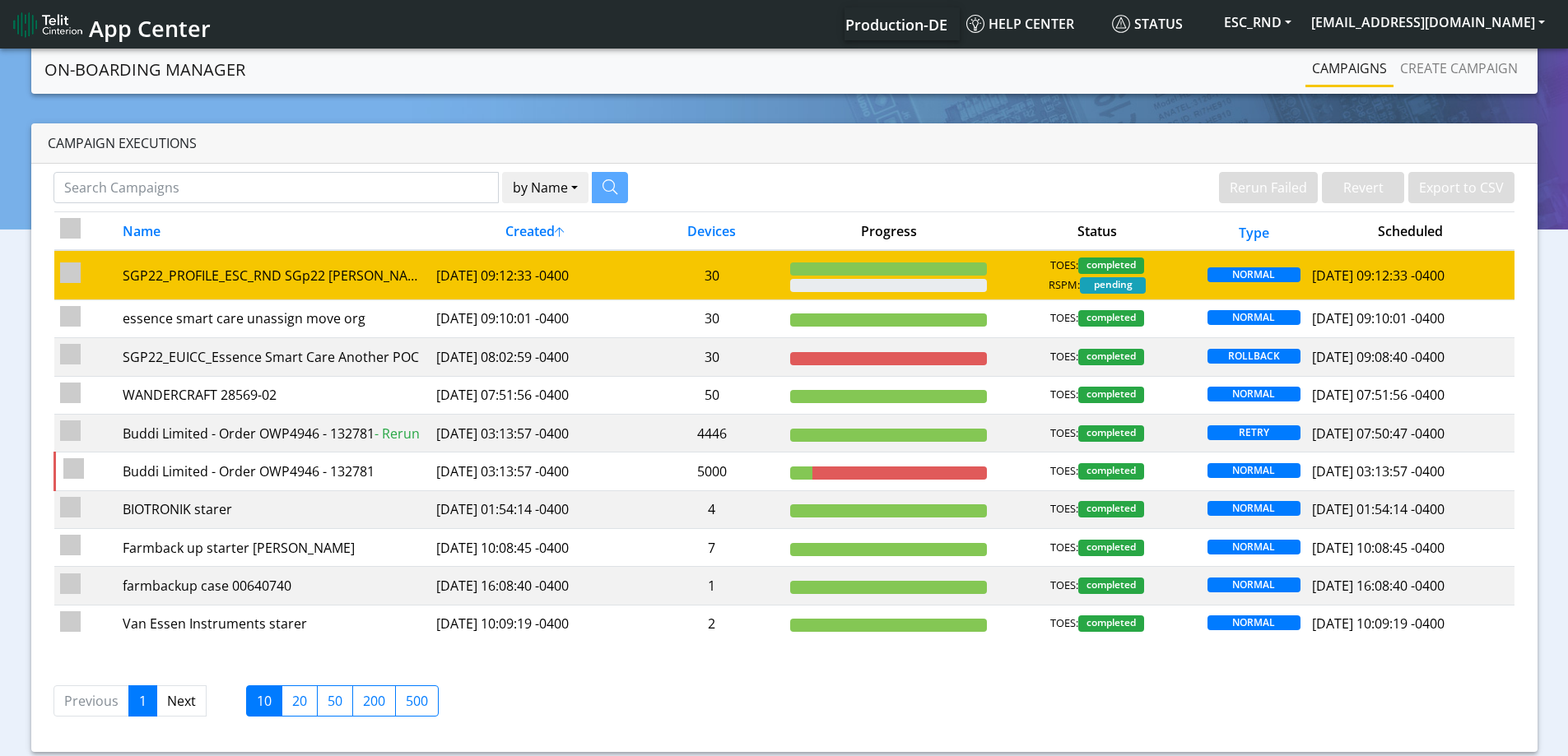
click at [695, 279] on td "30" at bounding box center [712, 275] width 146 height 50
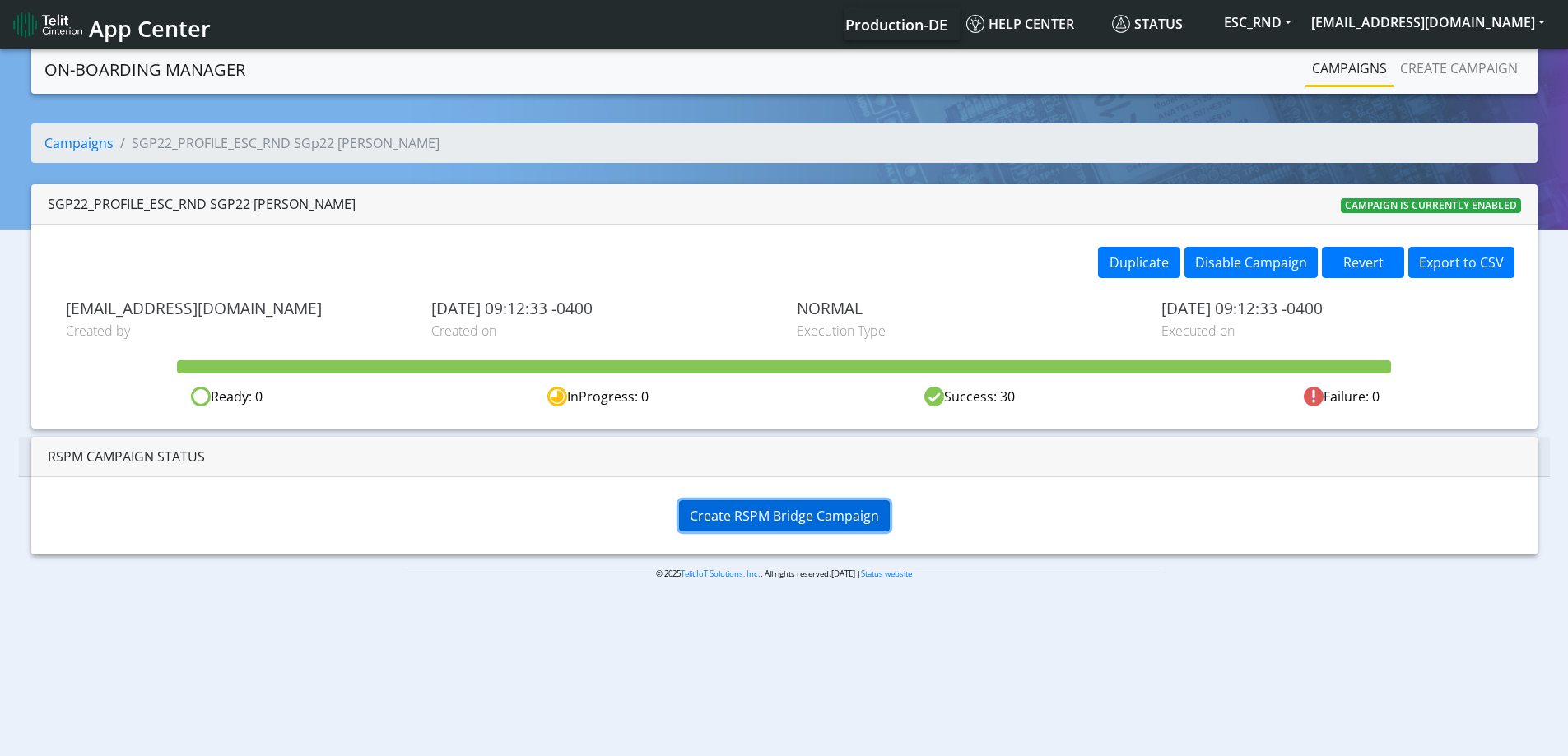
click at [732, 516] on span "Create RSPM Bridge Campaign" at bounding box center [784, 516] width 190 height 18
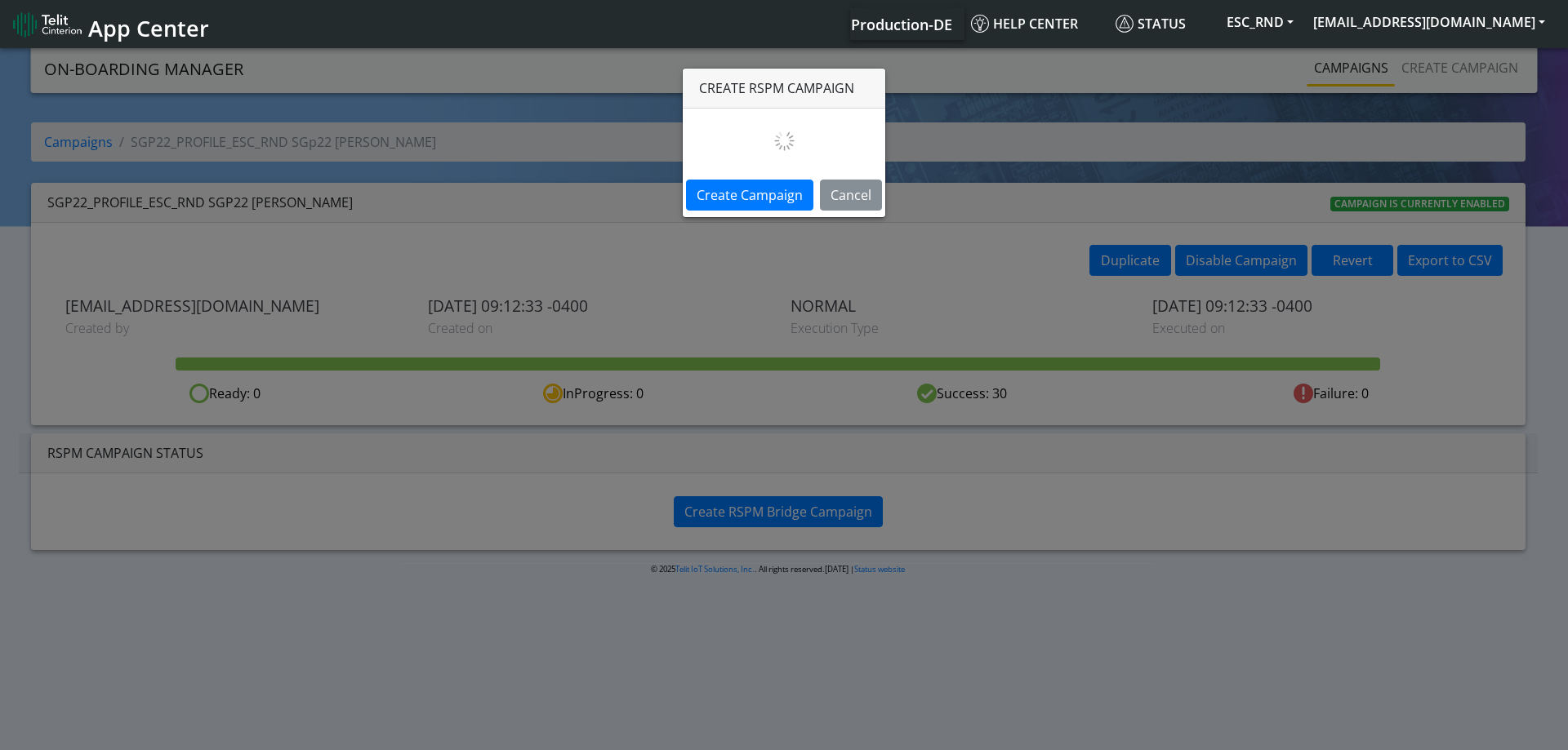
select select
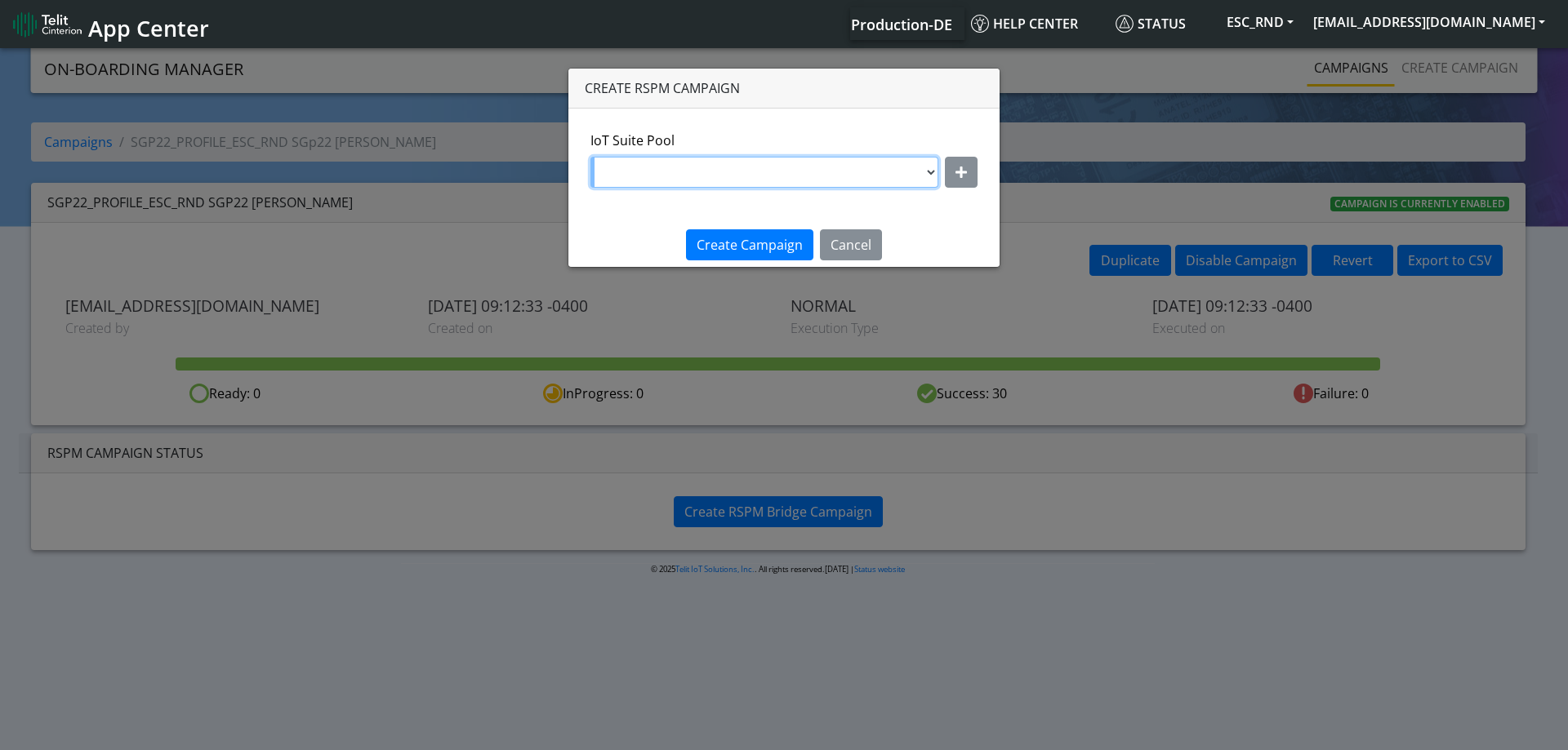
click at [779, 178] on select "89033023426500000000060329177260_Only AT&T_89033023426500000000060329178230_Onl…" at bounding box center [764, 173] width 348 height 31
click at [853, 97] on div "Create RSPM campaign" at bounding box center [784, 88] width 431 height 40
click at [860, 248] on button "Cancel" at bounding box center [851, 245] width 62 height 31
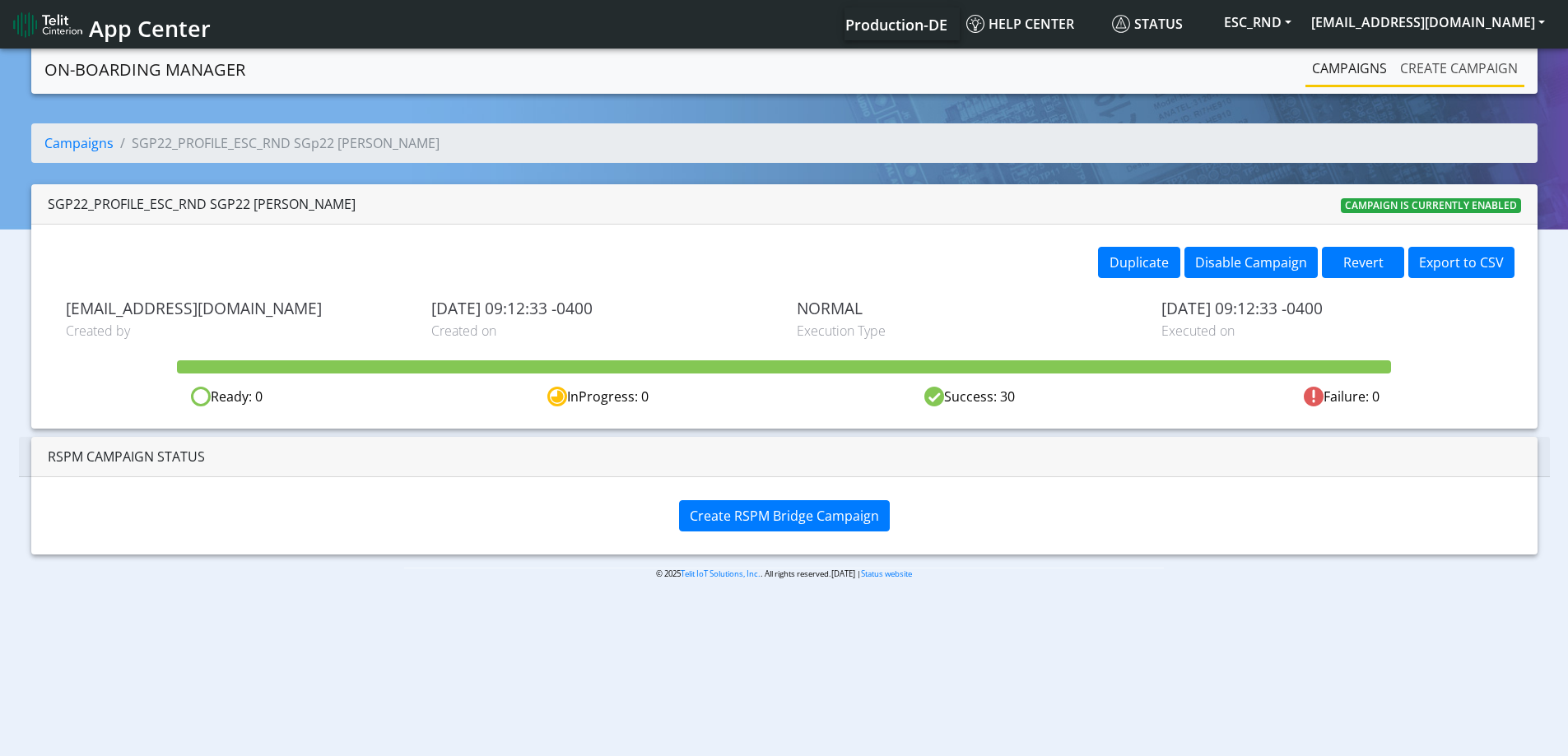
click at [1526, 66] on nav "On-Boarding Manager Campaigns Create campaign" at bounding box center [784, 70] width 1507 height 49
drag, startPoint x: 1438, startPoint y: 62, endPoint x: 1435, endPoint y: 71, distance: 9.5
click at [1438, 61] on link "Create campaign" at bounding box center [1459, 69] width 131 height 33
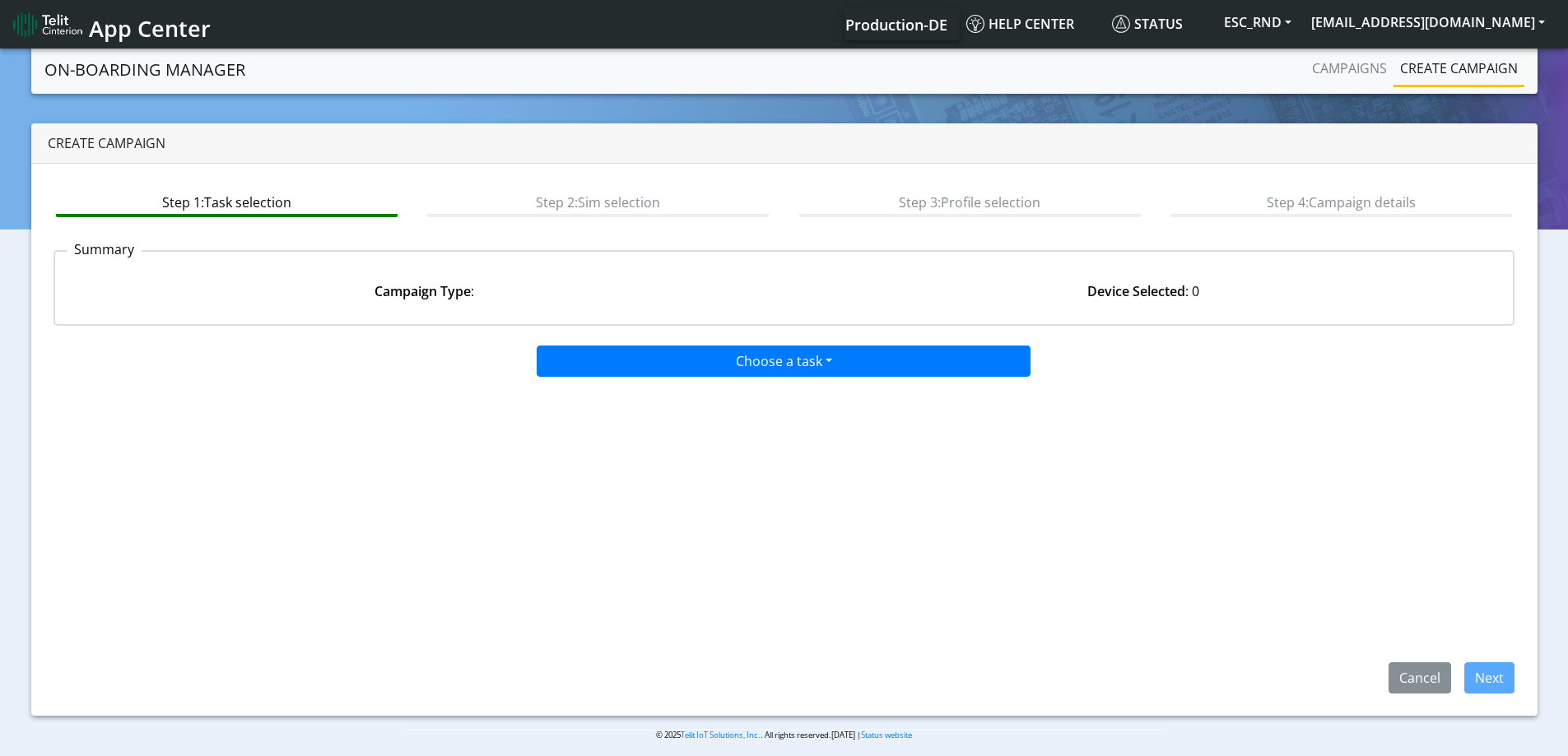
click at [872, 380] on app-paging-btns "Cancel Next" at bounding box center [784, 536] width 1462 height 316
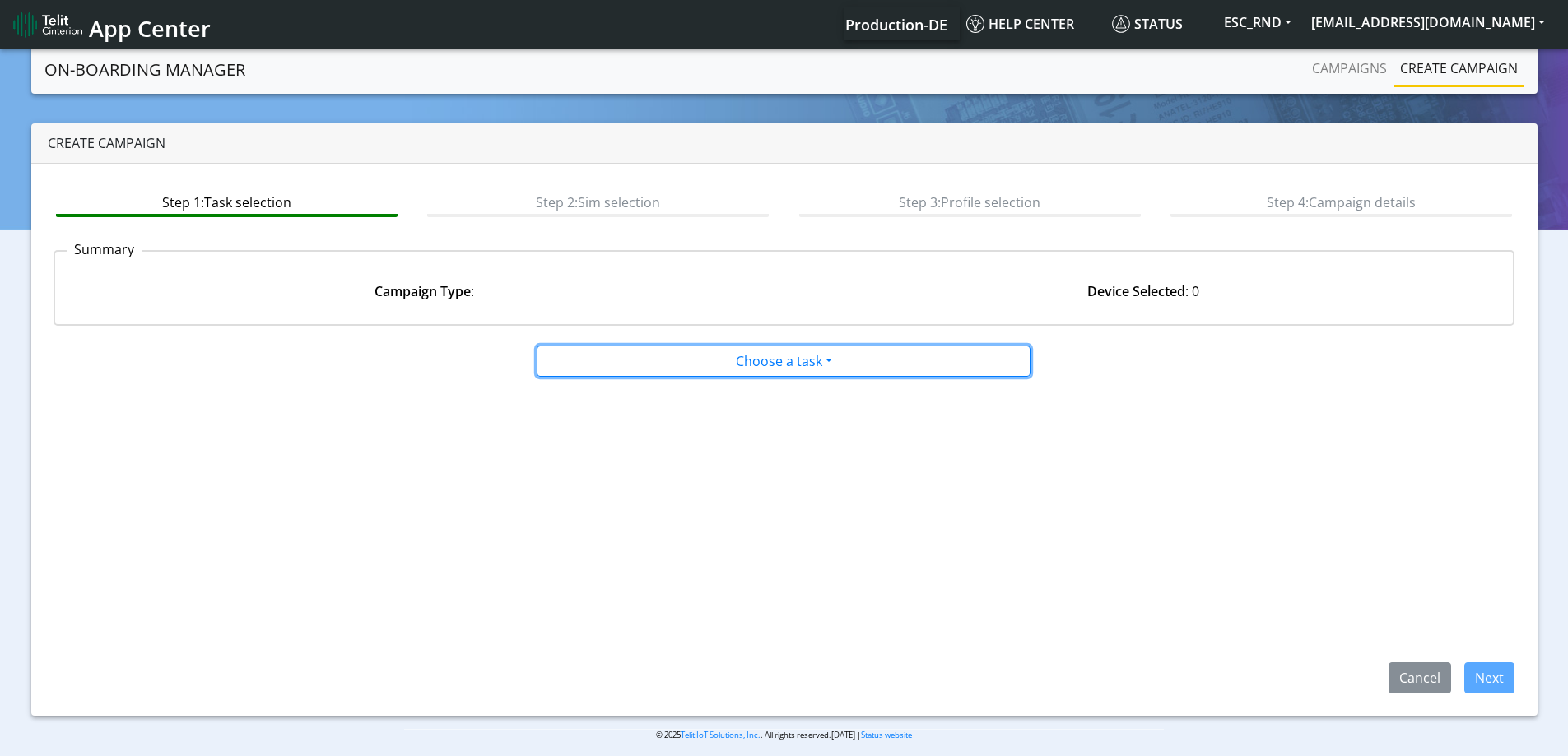
drag, startPoint x: 871, startPoint y: 373, endPoint x: 859, endPoint y: 381, distance: 14.4
click at [871, 373] on button "Choose a task" at bounding box center [784, 361] width 494 height 31
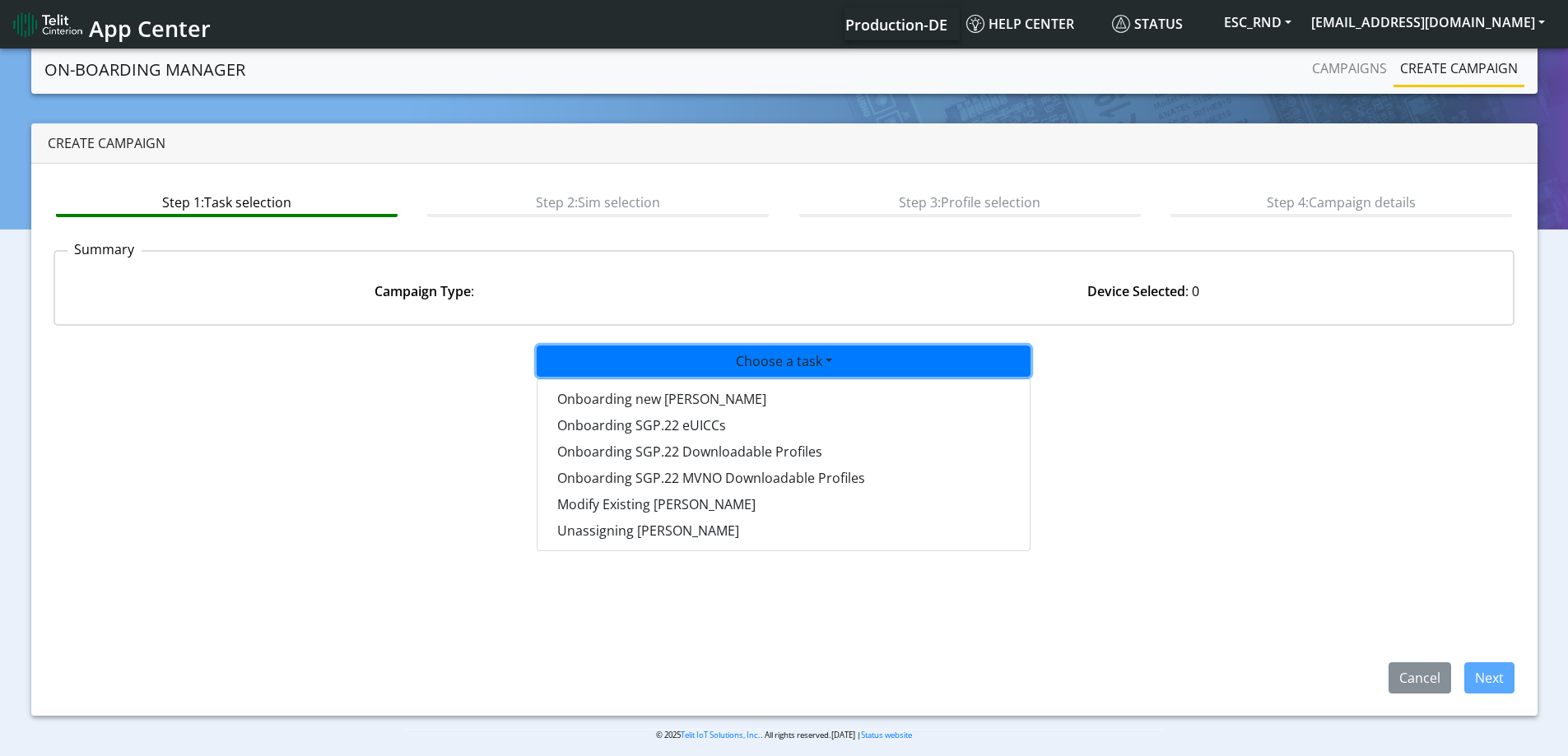
click at [1269, 435] on app-paging-btns "Cancel Next" at bounding box center [784, 536] width 1462 height 316
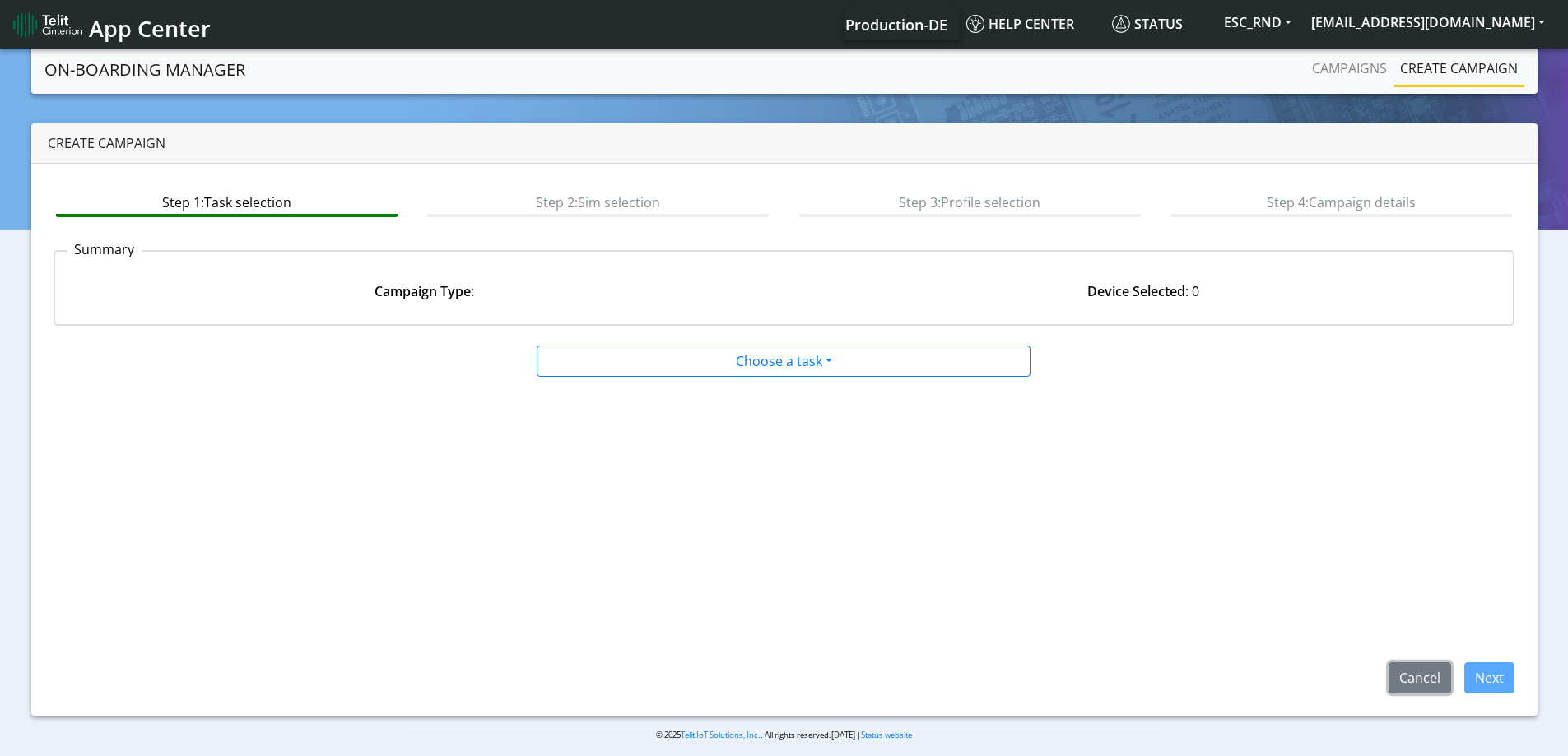
click at [1409, 675] on button "Cancel" at bounding box center [1421, 678] width 63 height 31
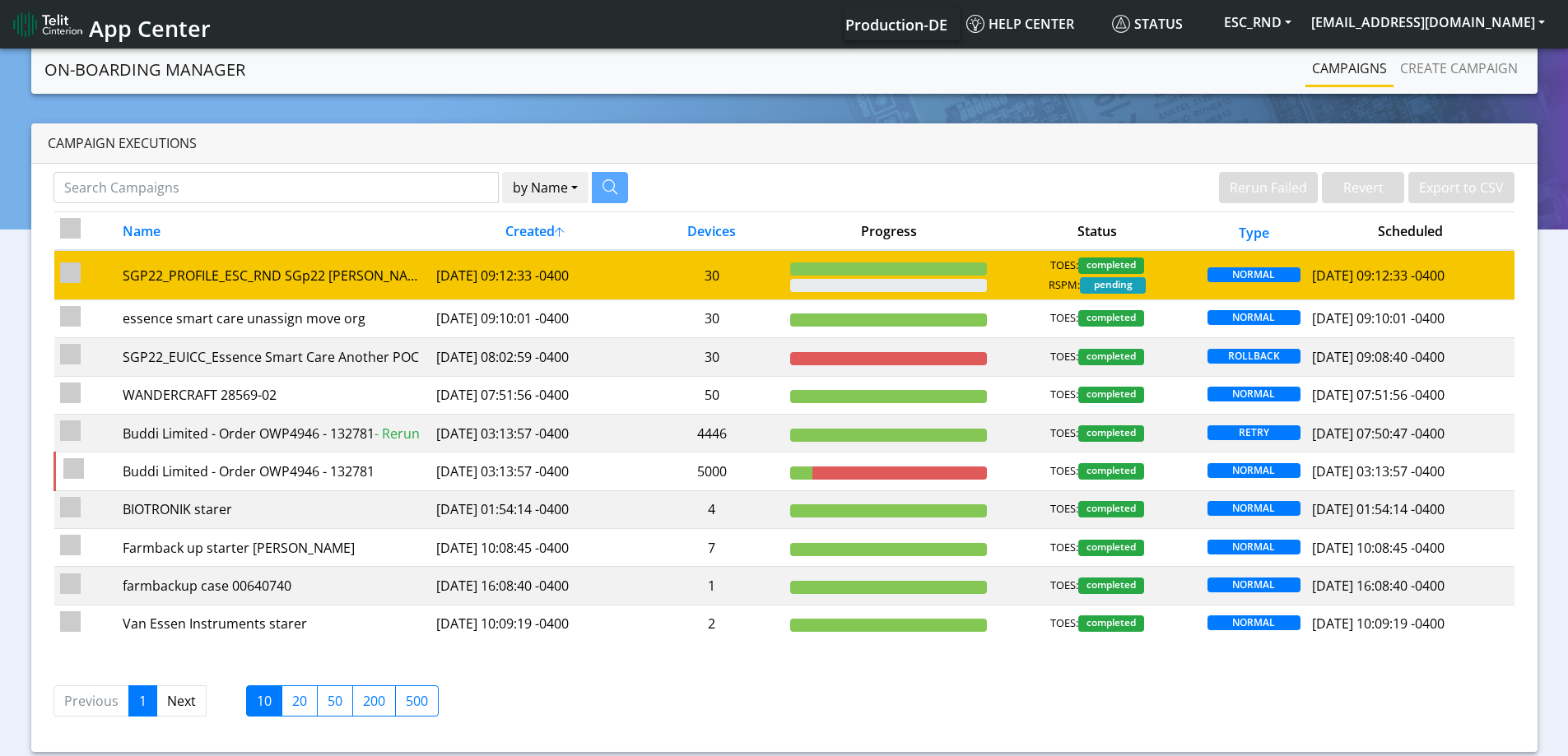
click at [747, 273] on td "30" at bounding box center [712, 275] width 146 height 50
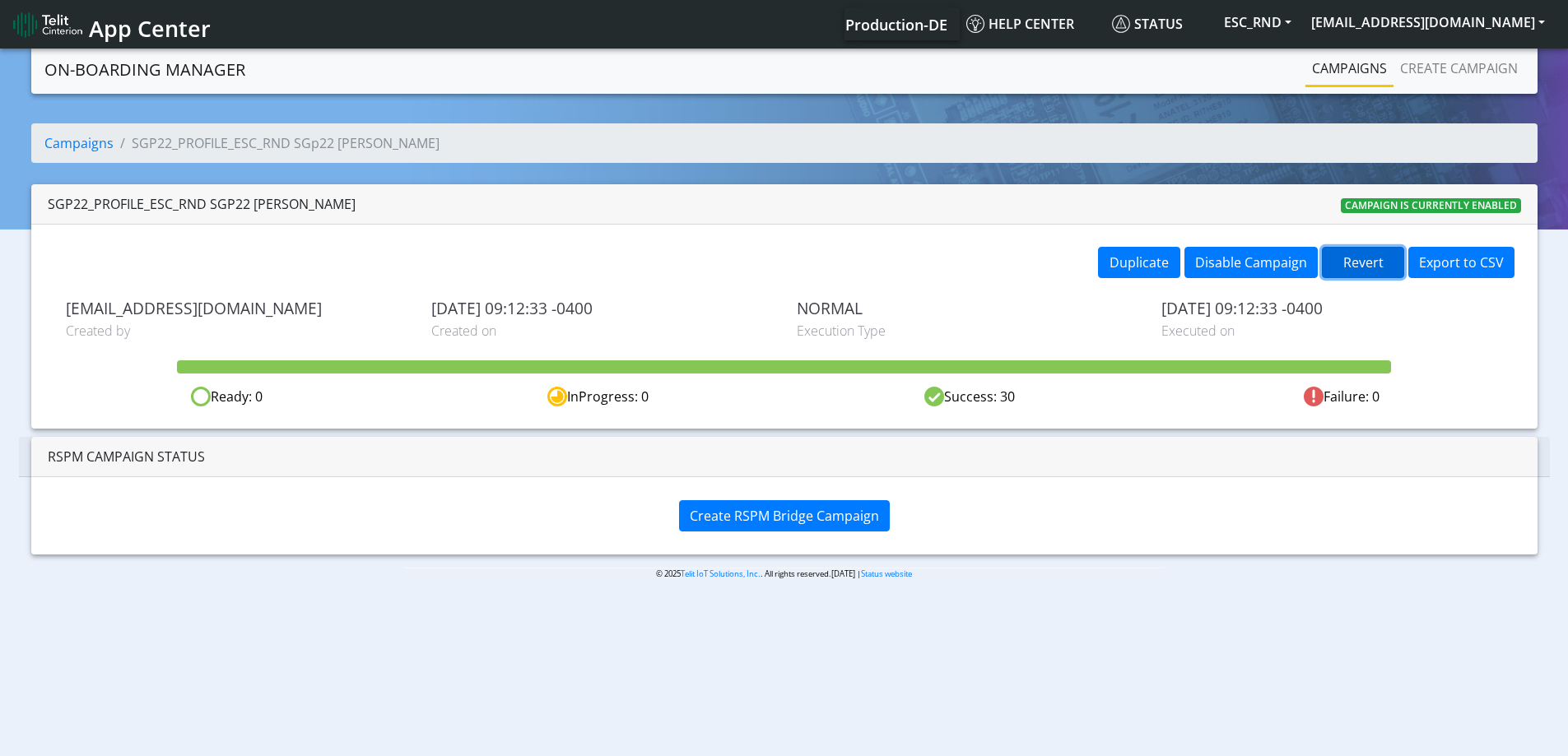
click at [1370, 265] on button "Revert" at bounding box center [1363, 262] width 82 height 31
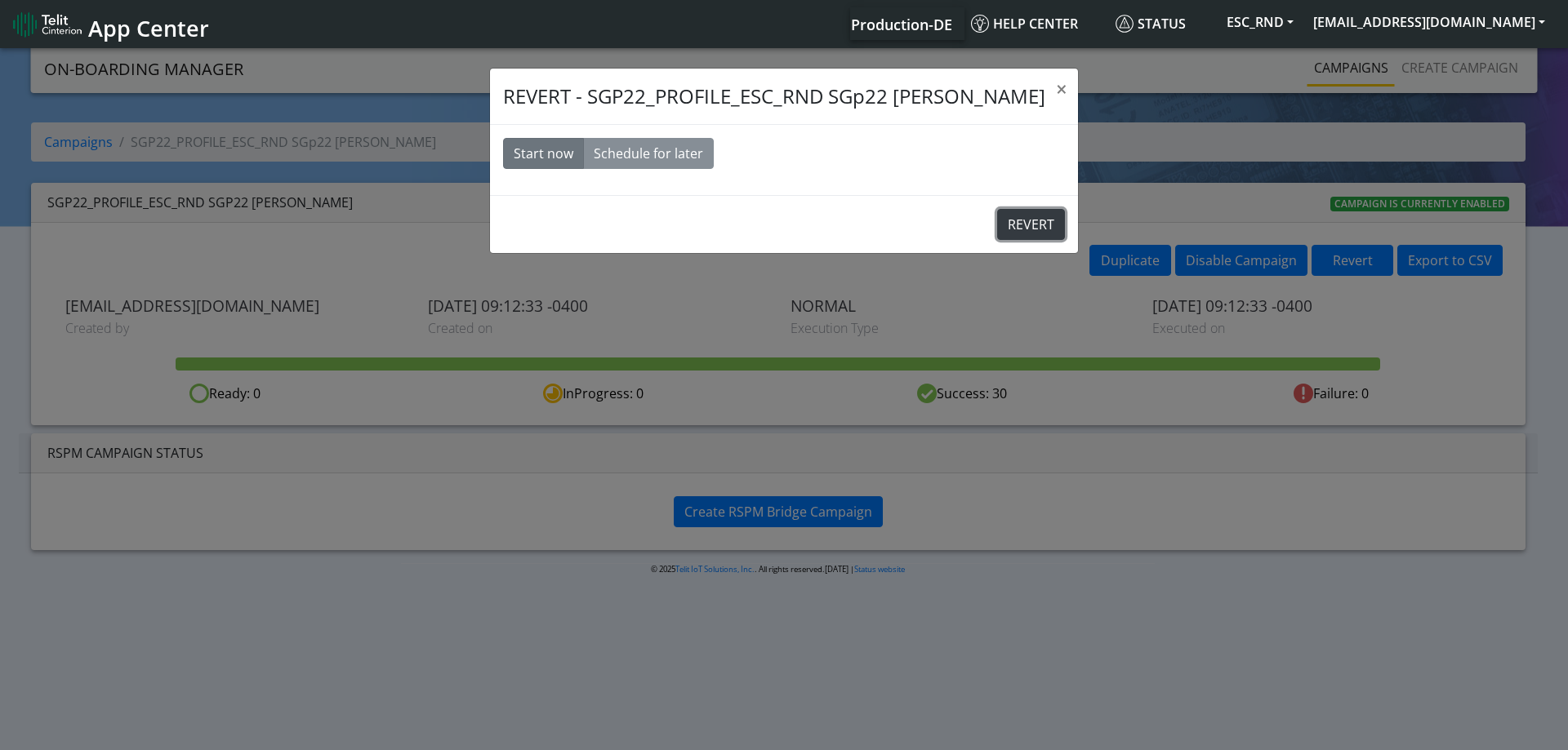
click at [998, 229] on button "REVERT" at bounding box center [1031, 224] width 67 height 31
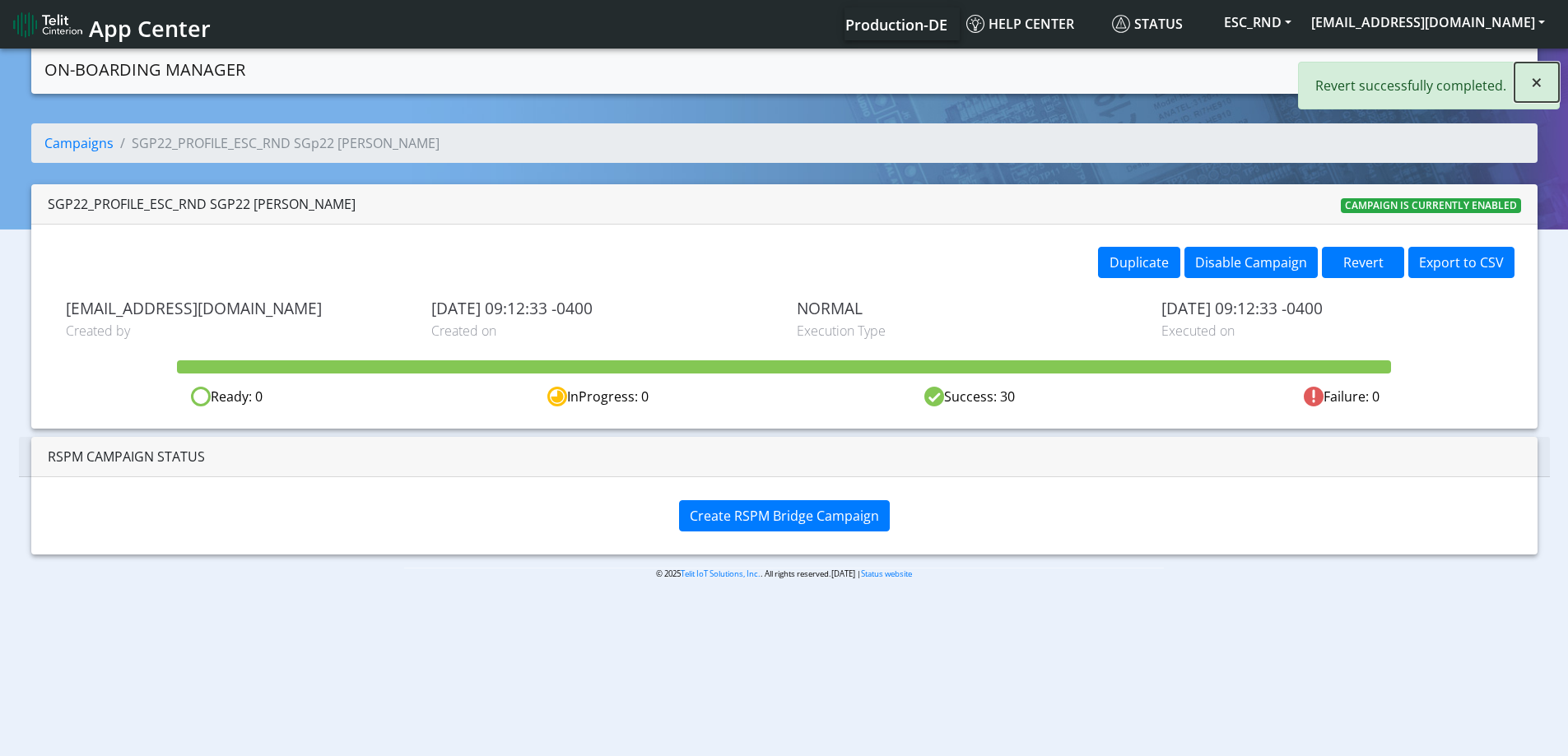
drag, startPoint x: 1527, startPoint y: 71, endPoint x: 1556, endPoint y: 85, distance: 32.2
click at [1543, 81] on button "×" at bounding box center [1537, 83] width 45 height 40
click at [1458, 58] on link "Create campaign" at bounding box center [1459, 69] width 131 height 33
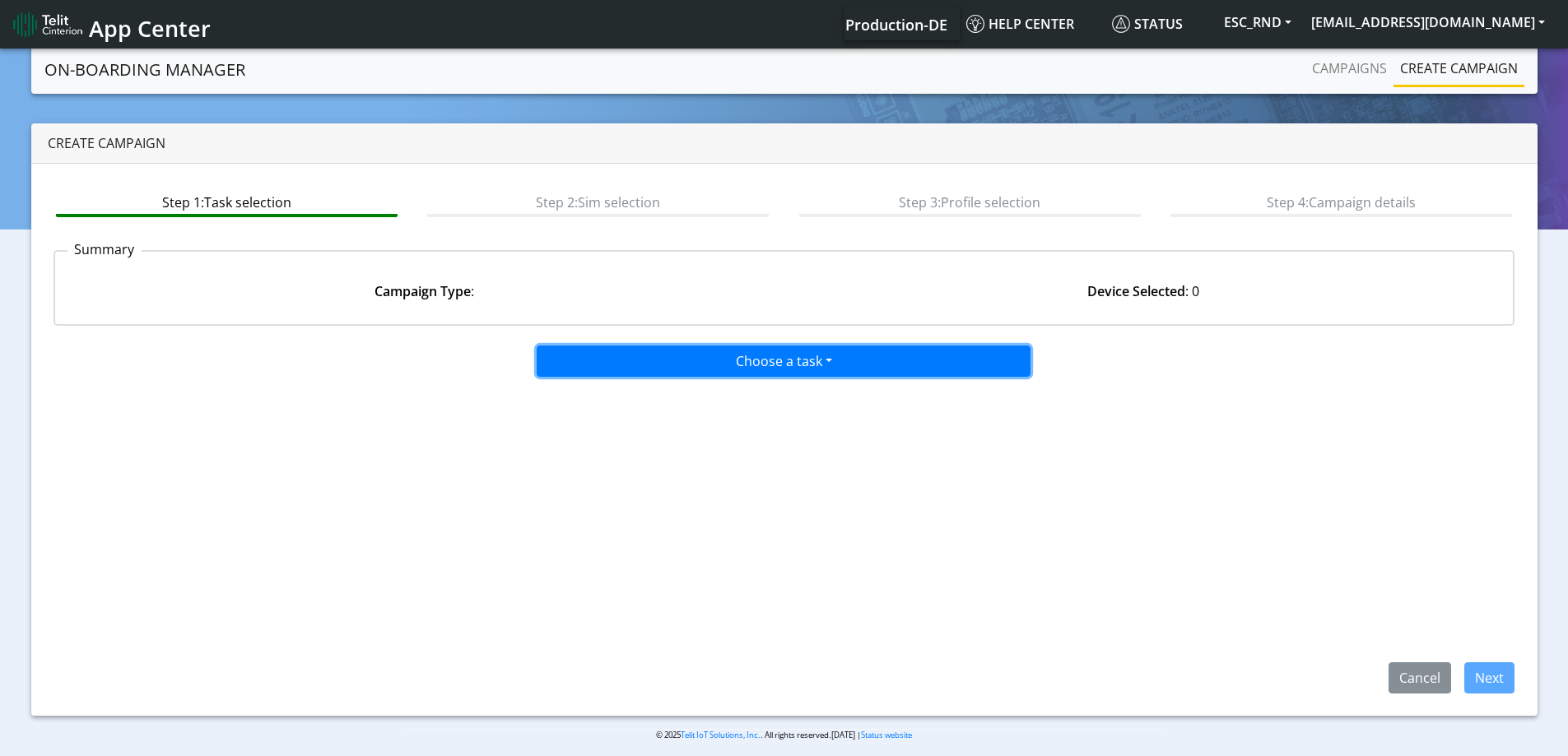
click at [876, 366] on button "Choose a task" at bounding box center [784, 361] width 494 height 31
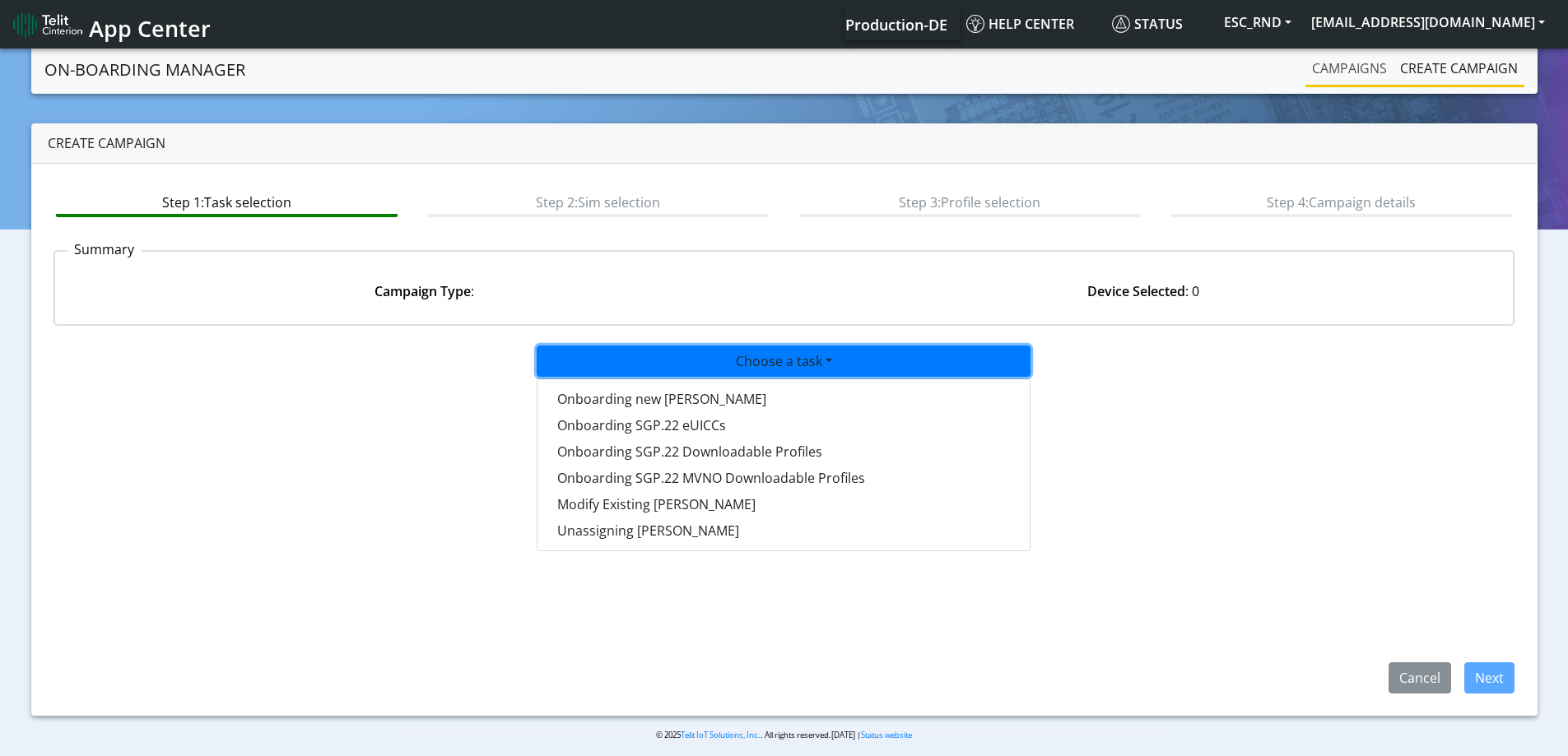
click at [1355, 62] on link "Campaigns" at bounding box center [1349, 69] width 88 height 33
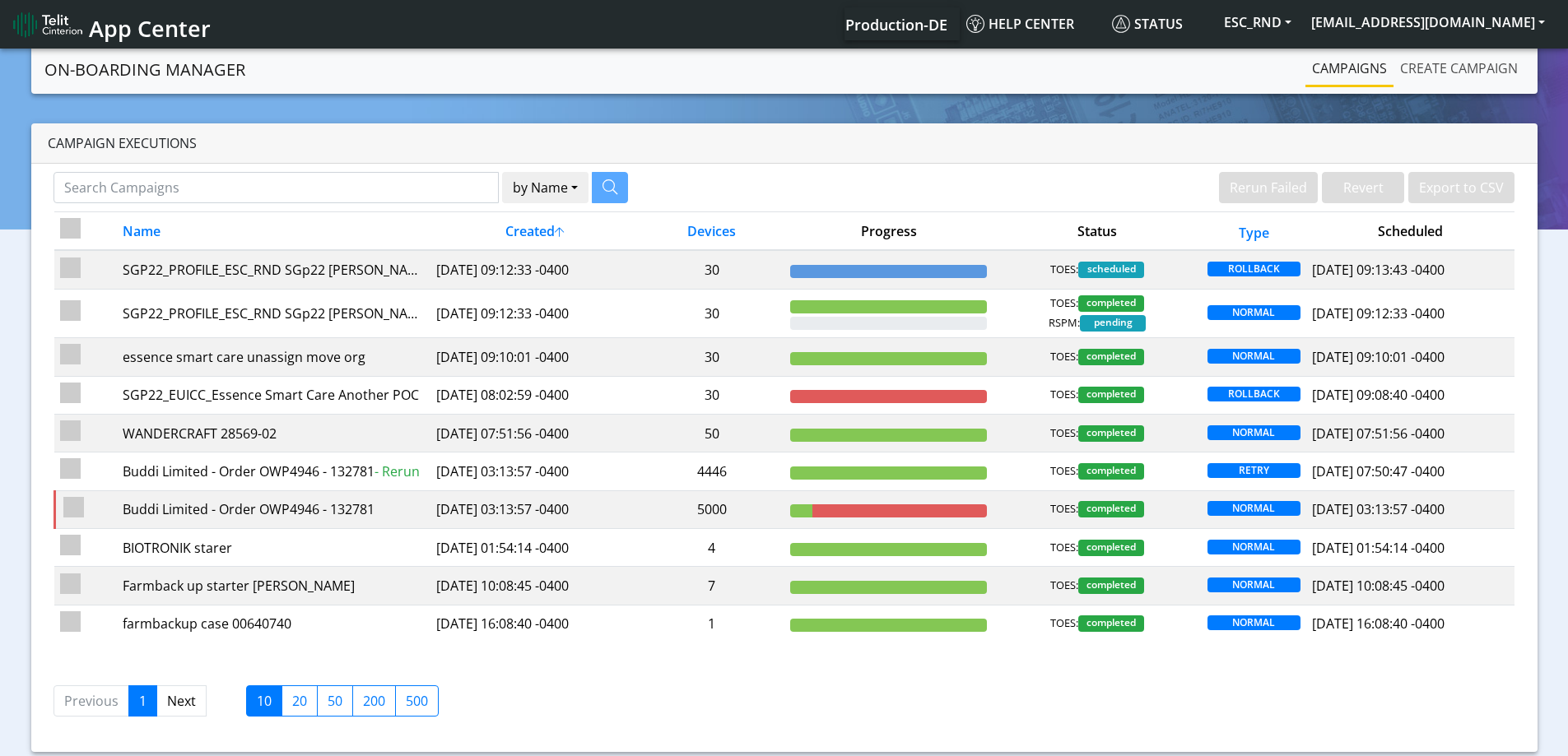
click at [1474, 73] on link "Create campaign" at bounding box center [1459, 69] width 131 height 33
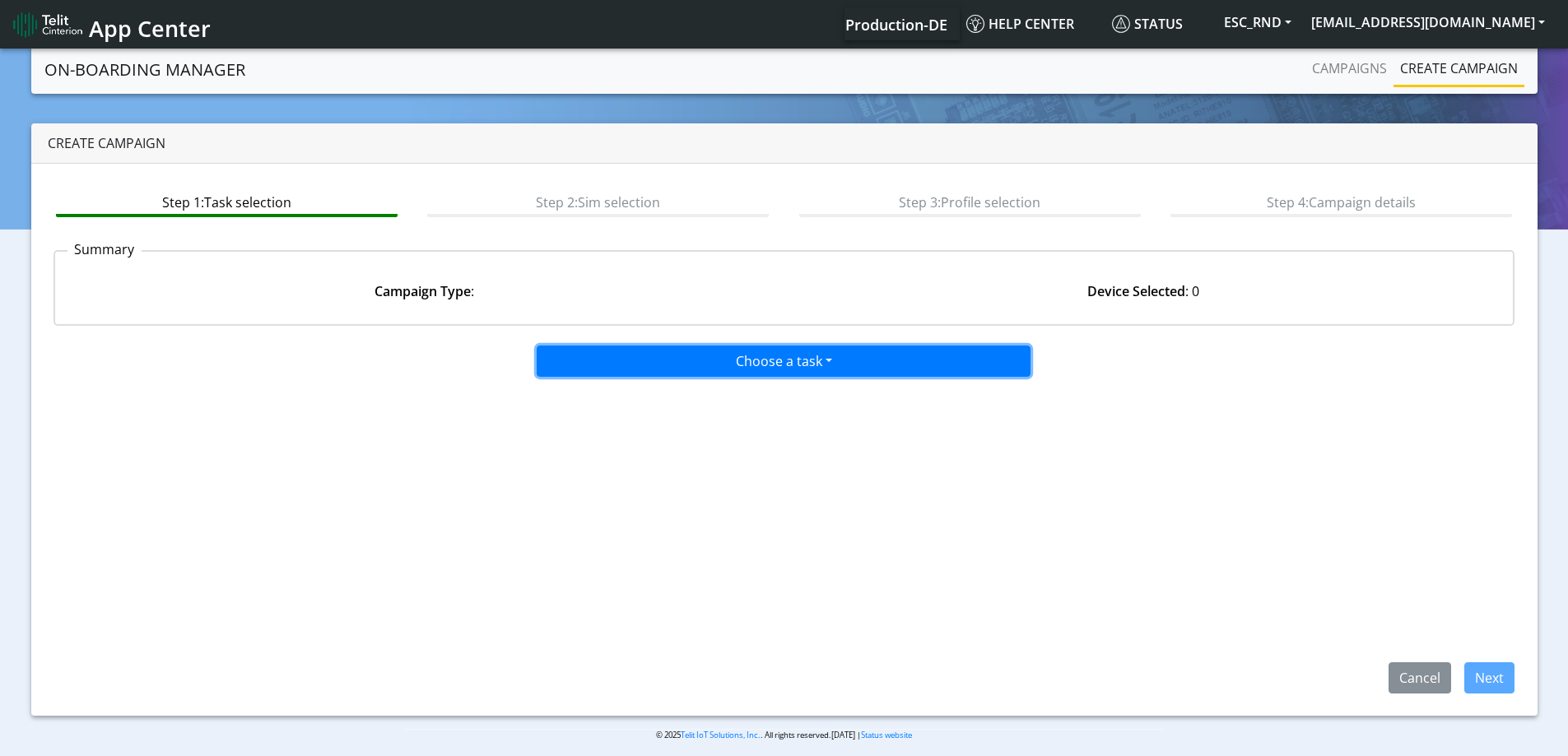
click at [786, 355] on button "Choose a task" at bounding box center [784, 361] width 494 height 31
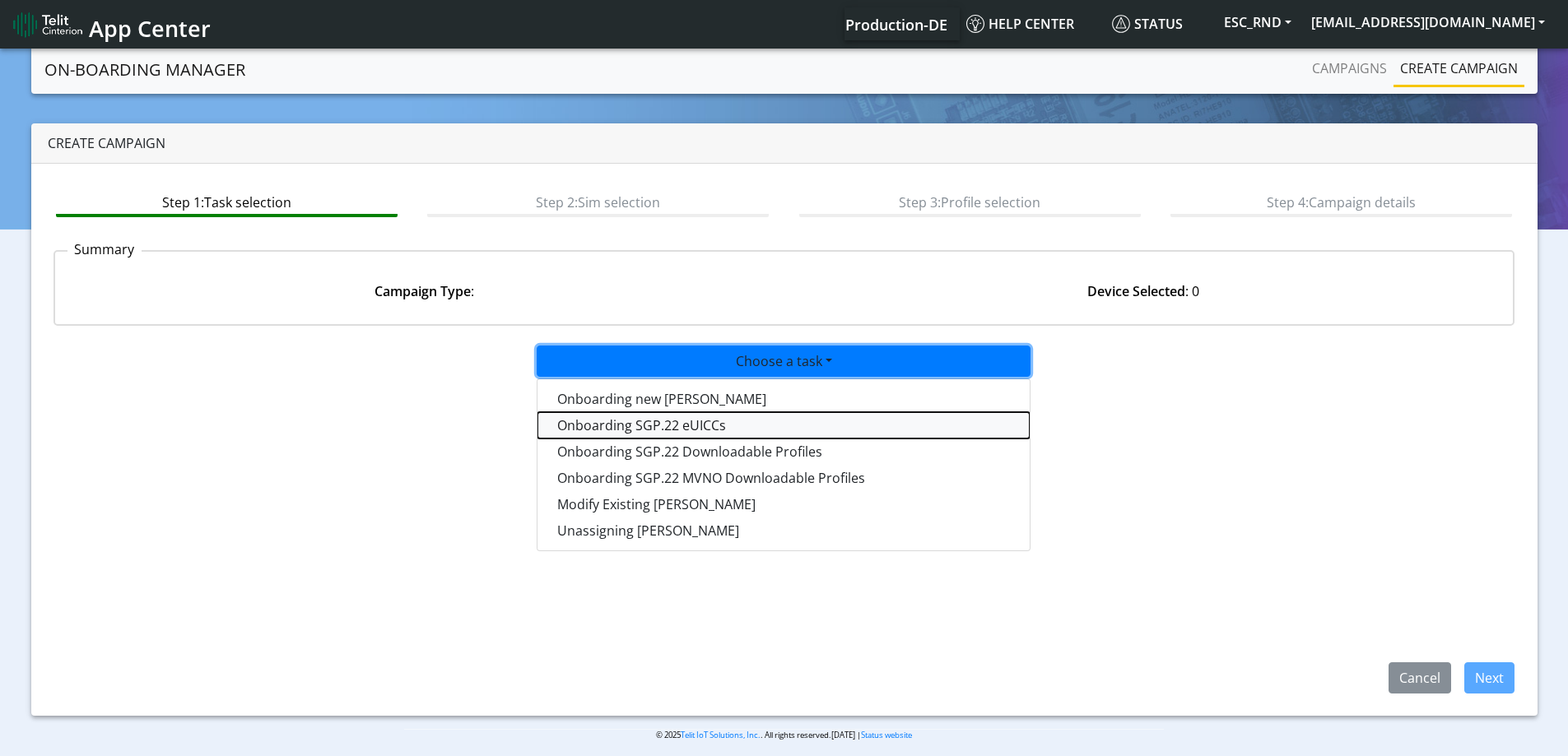
click at [676, 417] on tasksgp22eUICC-dropdown "Onboarding SGP.22 eUICCs" at bounding box center [784, 426] width 492 height 26
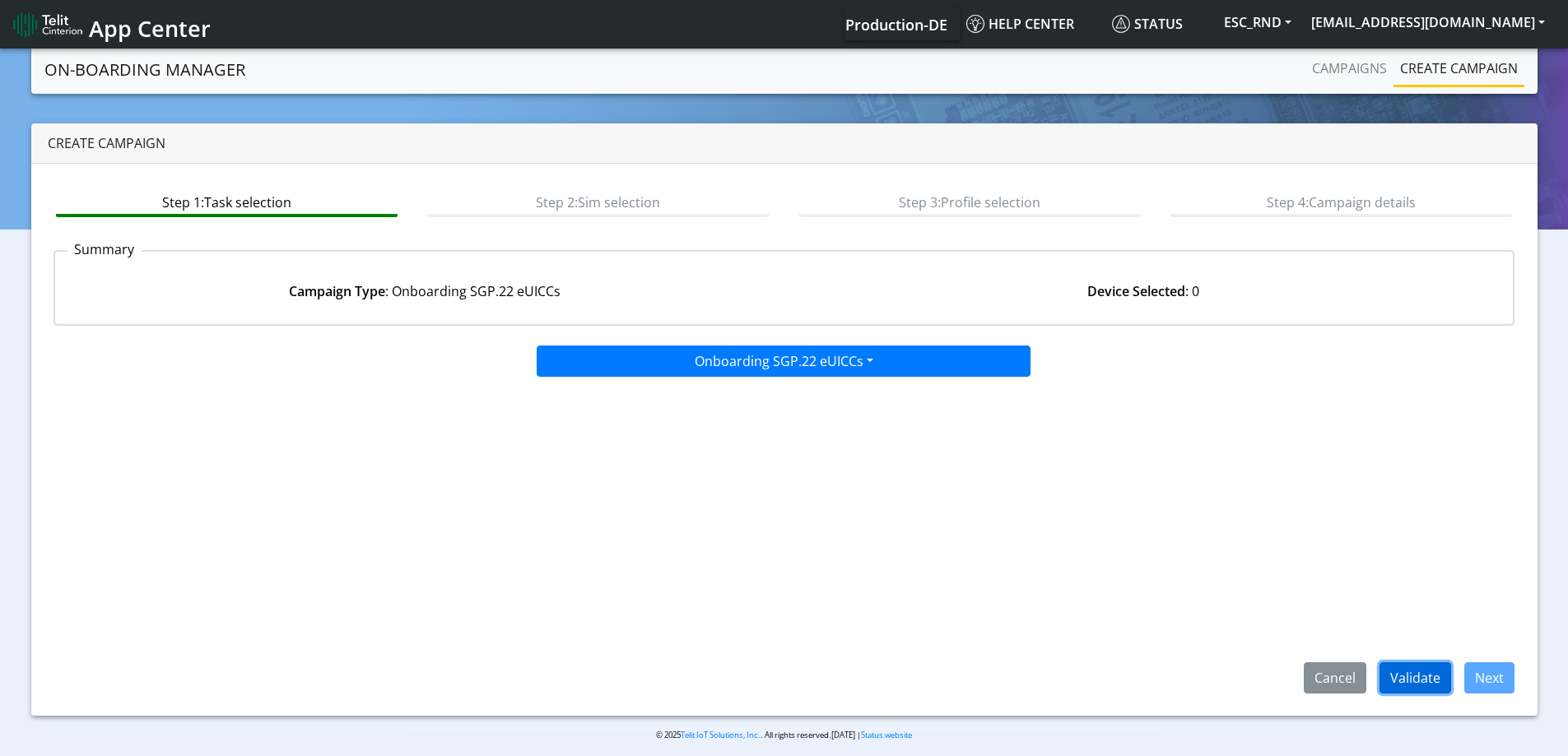
click at [1433, 681] on button "Validate" at bounding box center [1416, 678] width 71 height 31
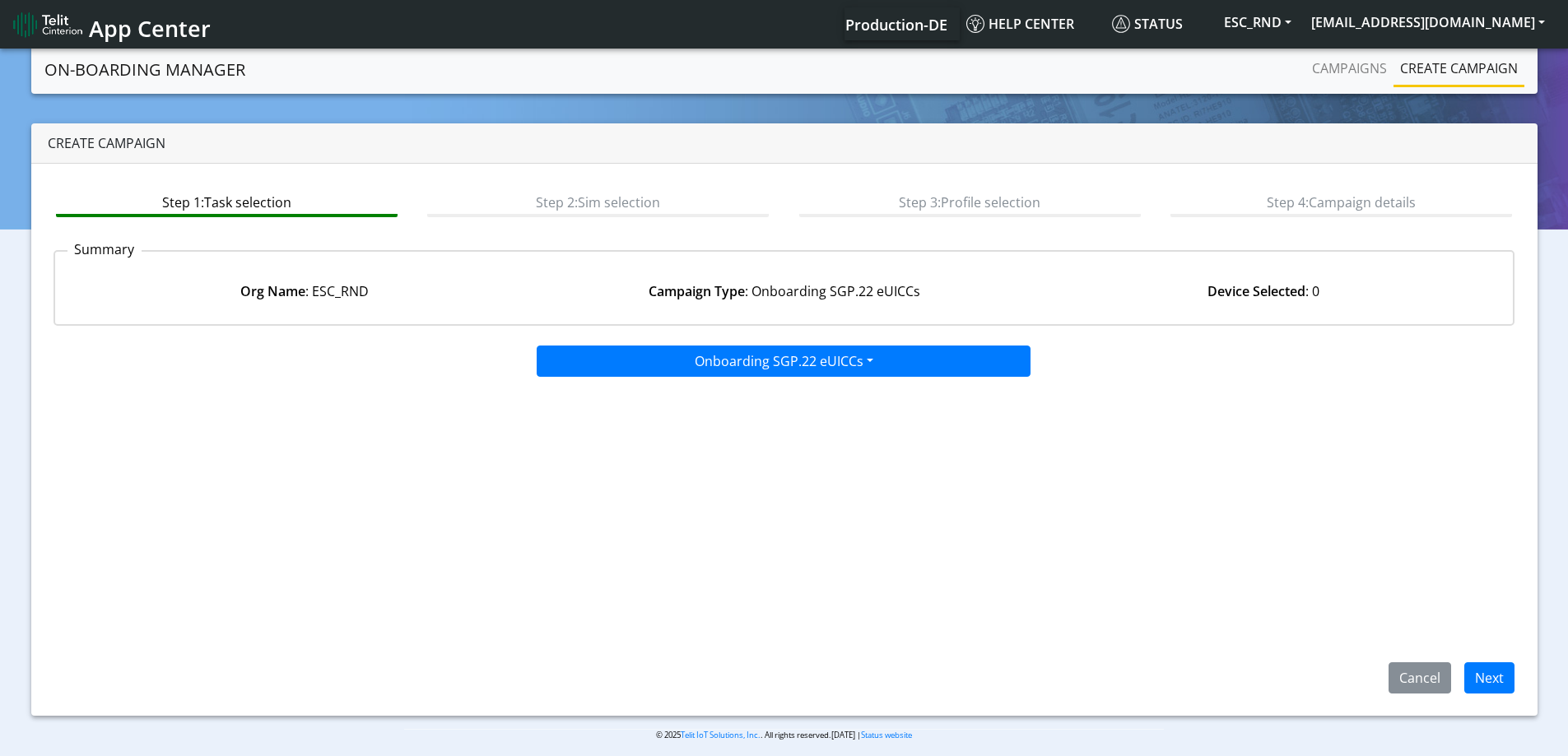
click at [1478, 660] on app-paging-btns "Cancel Next" at bounding box center [784, 536] width 1462 height 316
click at [1484, 674] on button "Next" at bounding box center [1489, 678] width 51 height 31
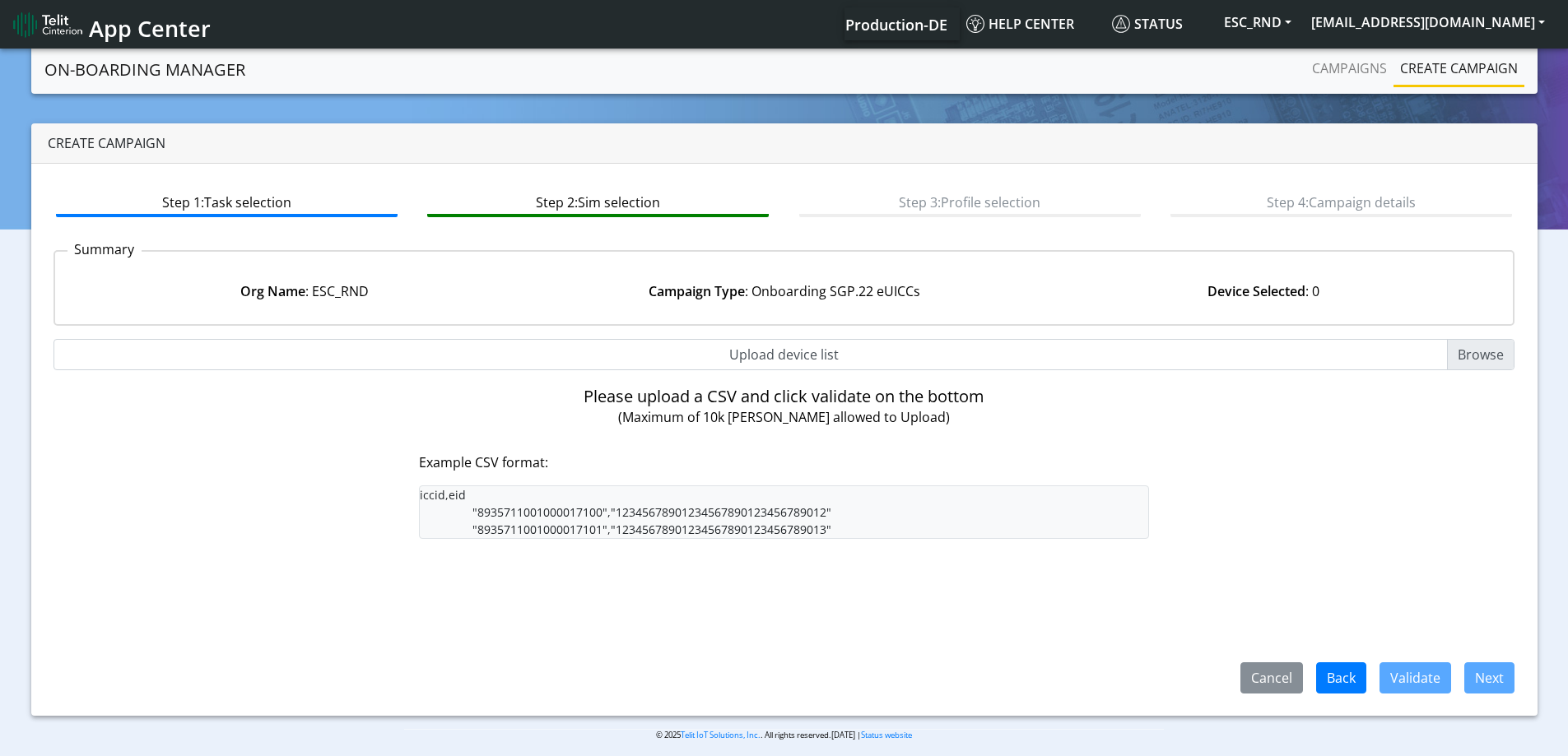
click at [774, 355] on input "Upload device list" at bounding box center [784, 355] width 1462 height 31
type input "C:\fakepath\SGP Onboarding CSV.csv"
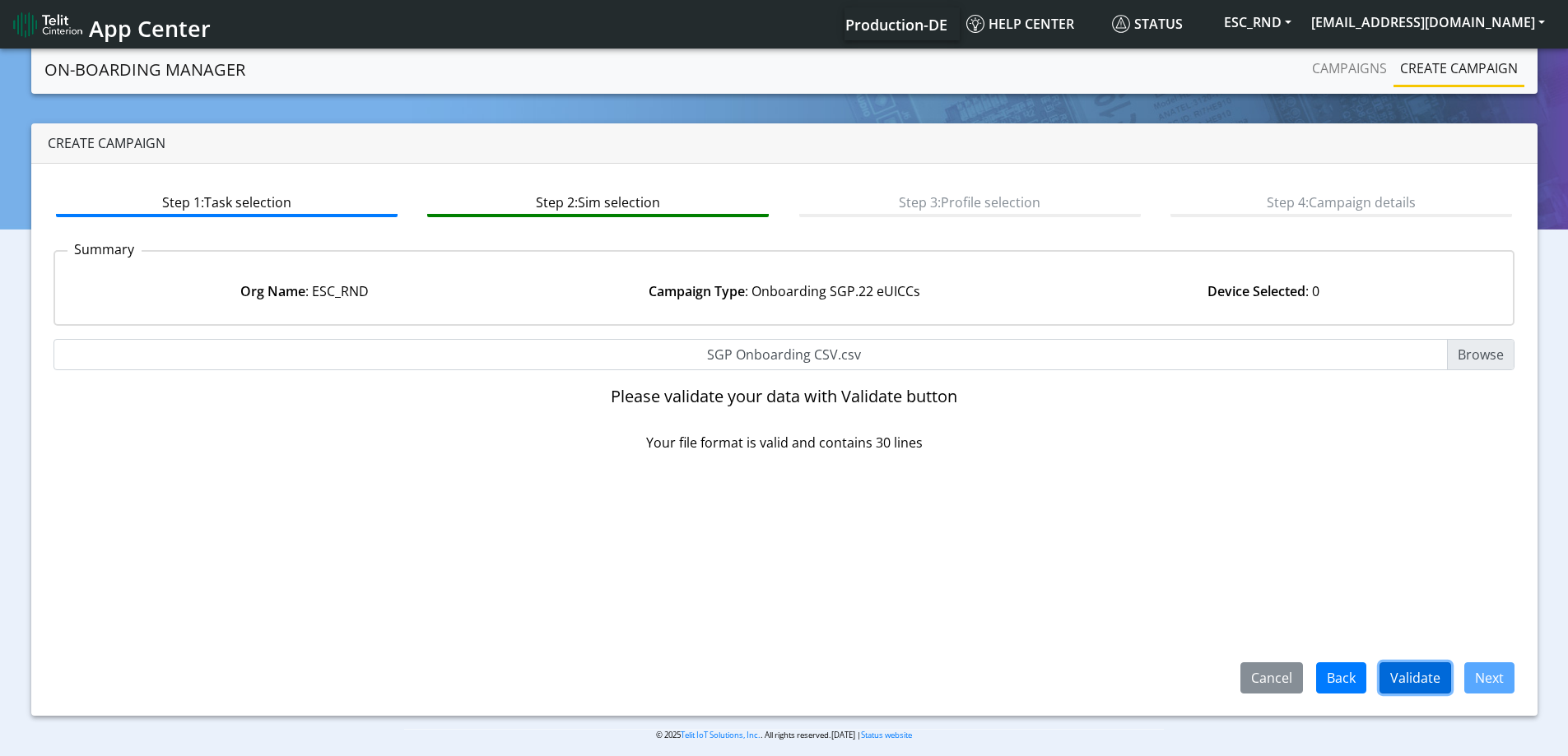
click at [1406, 672] on button "Validate" at bounding box center [1416, 678] width 71 height 31
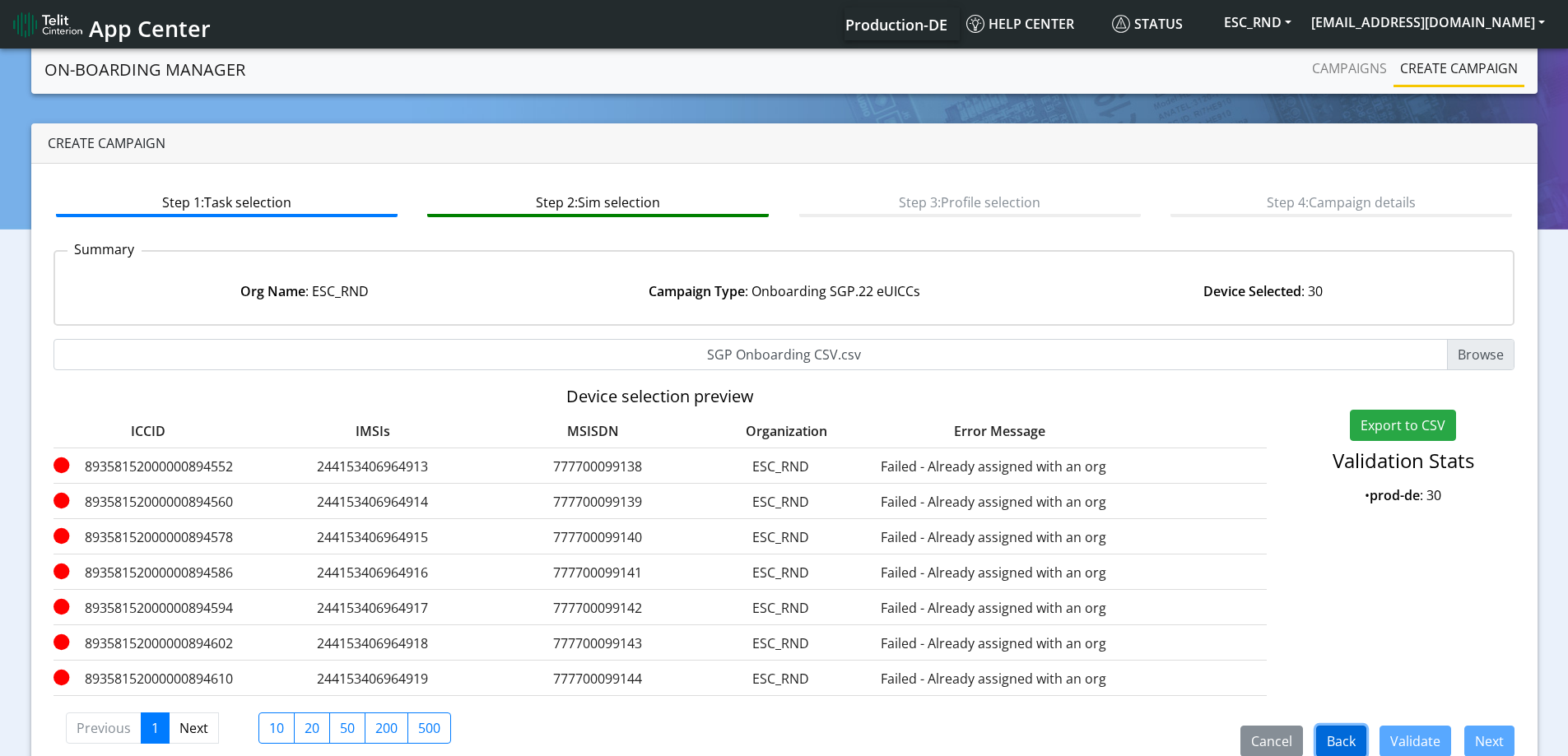
click at [1330, 743] on button "Back" at bounding box center [1341, 742] width 51 height 31
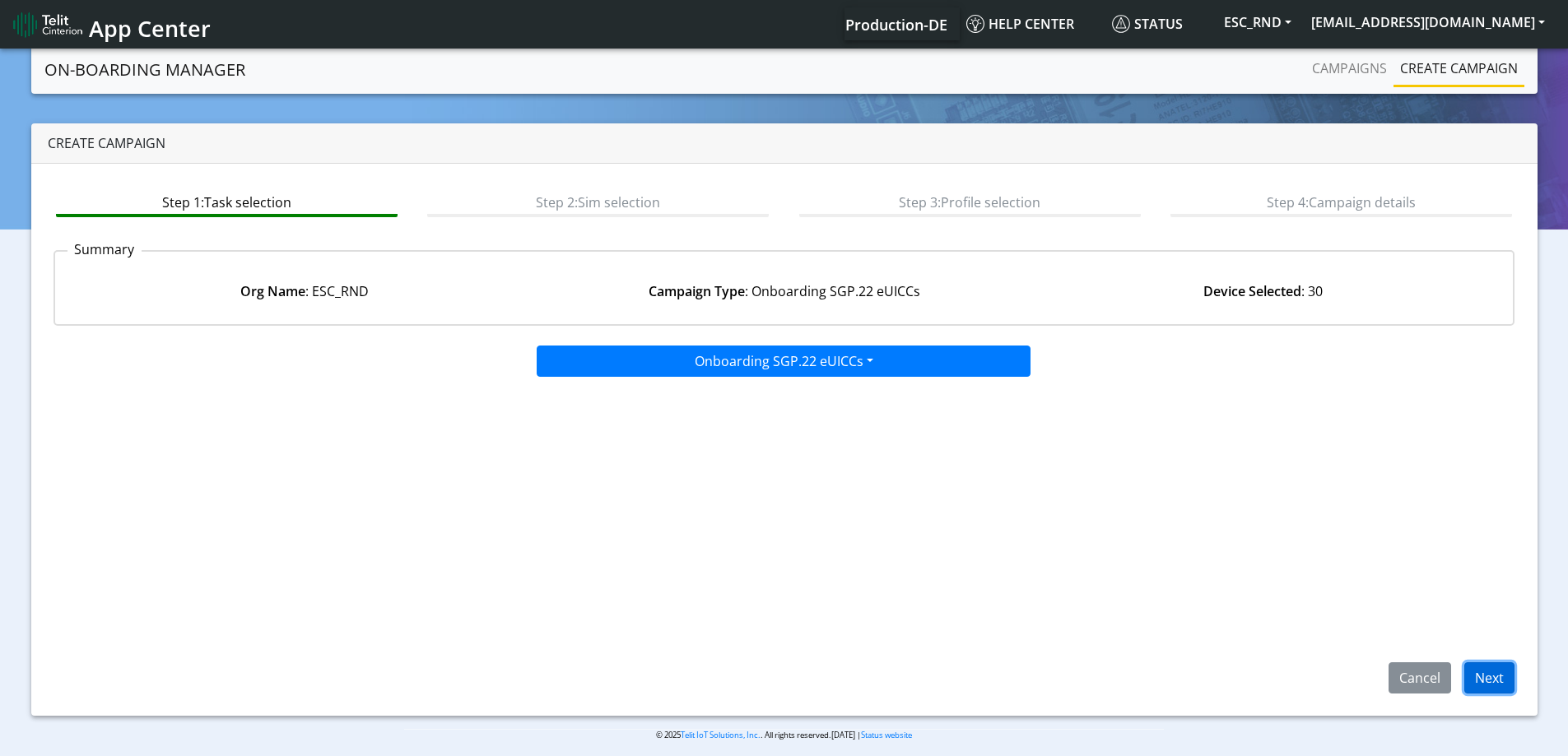
click at [1490, 682] on button "Next" at bounding box center [1489, 678] width 51 height 31
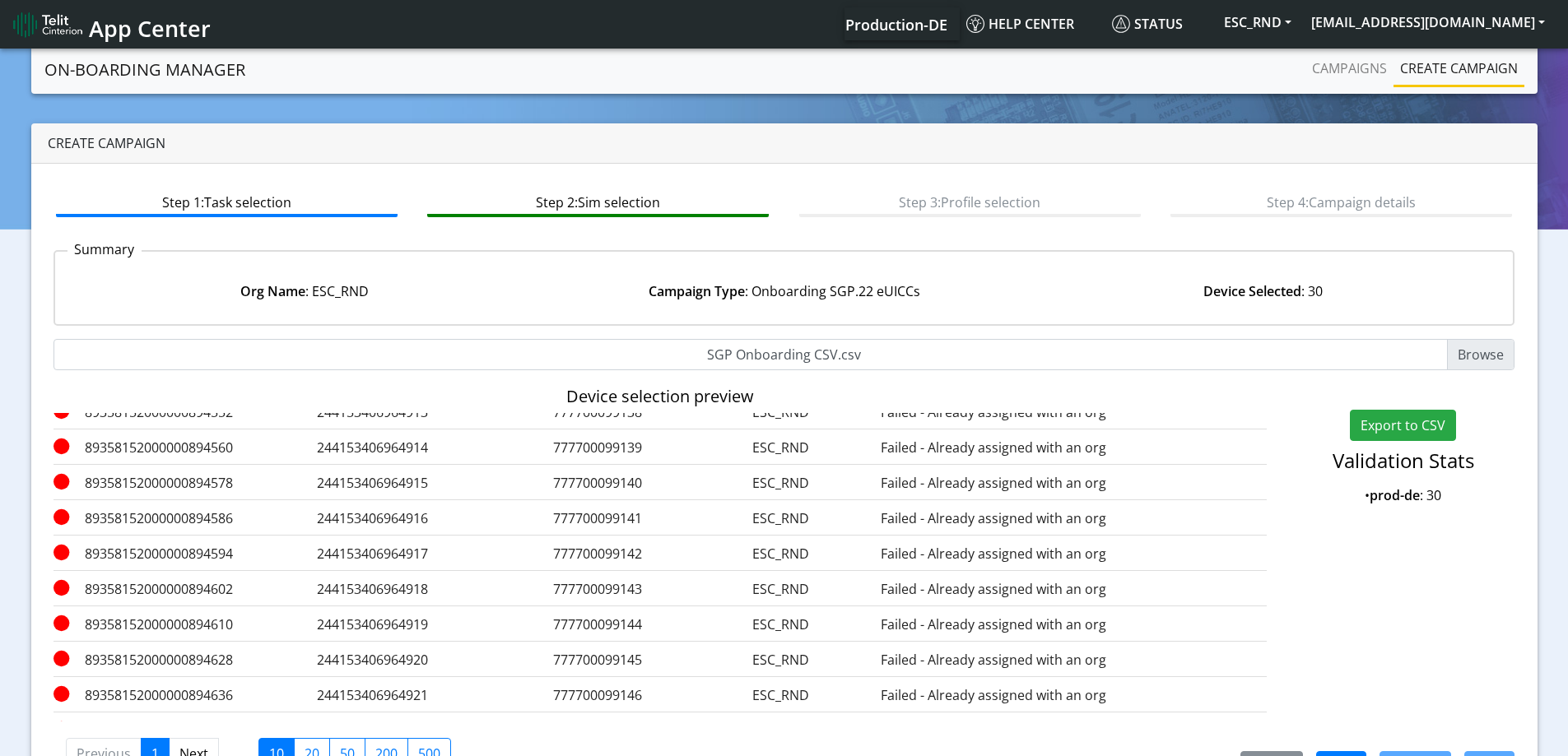
scroll to position [80, 0]
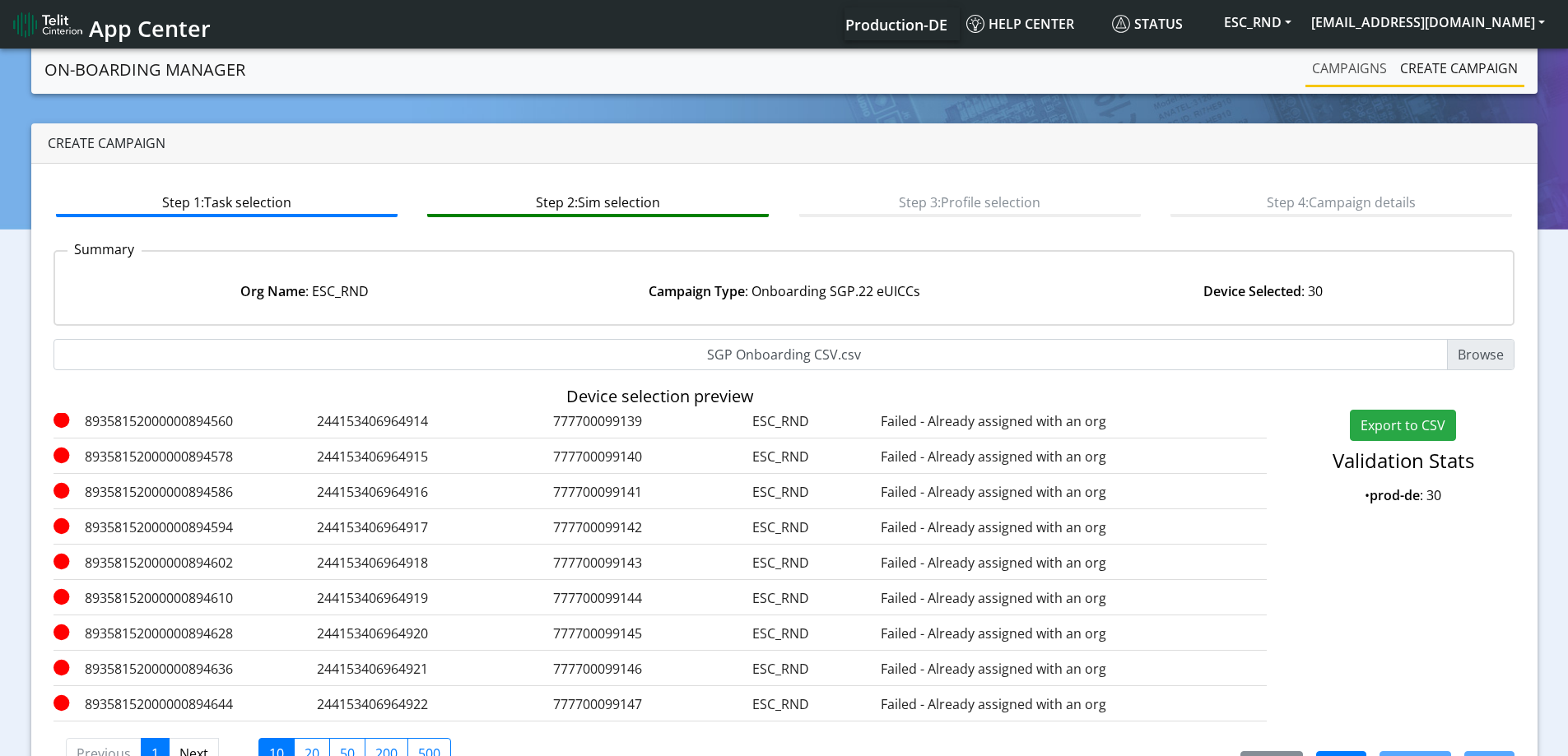
click at [1329, 79] on link "Campaigns" at bounding box center [1349, 69] width 88 height 33
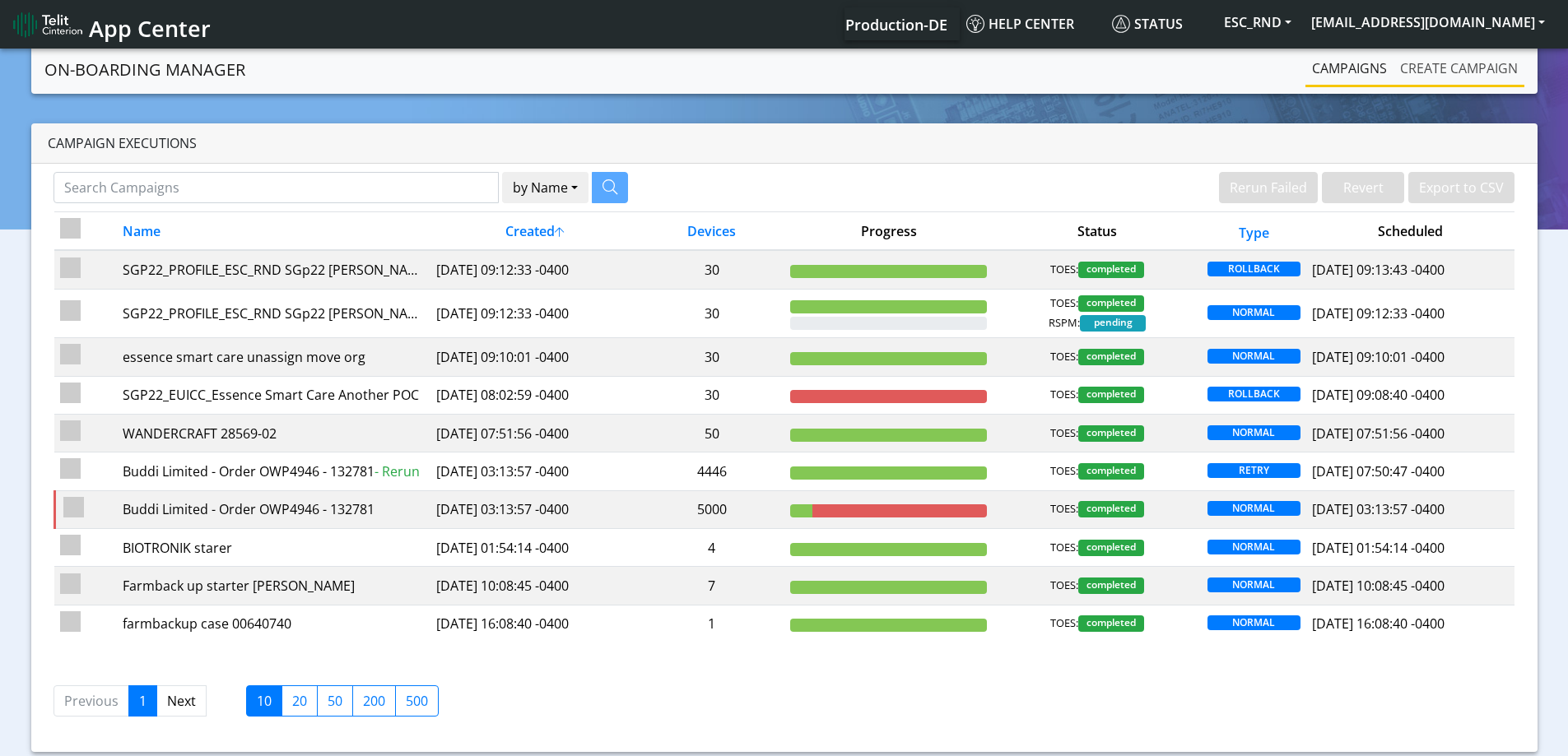
click at [1430, 73] on link "Create campaign" at bounding box center [1459, 69] width 131 height 33
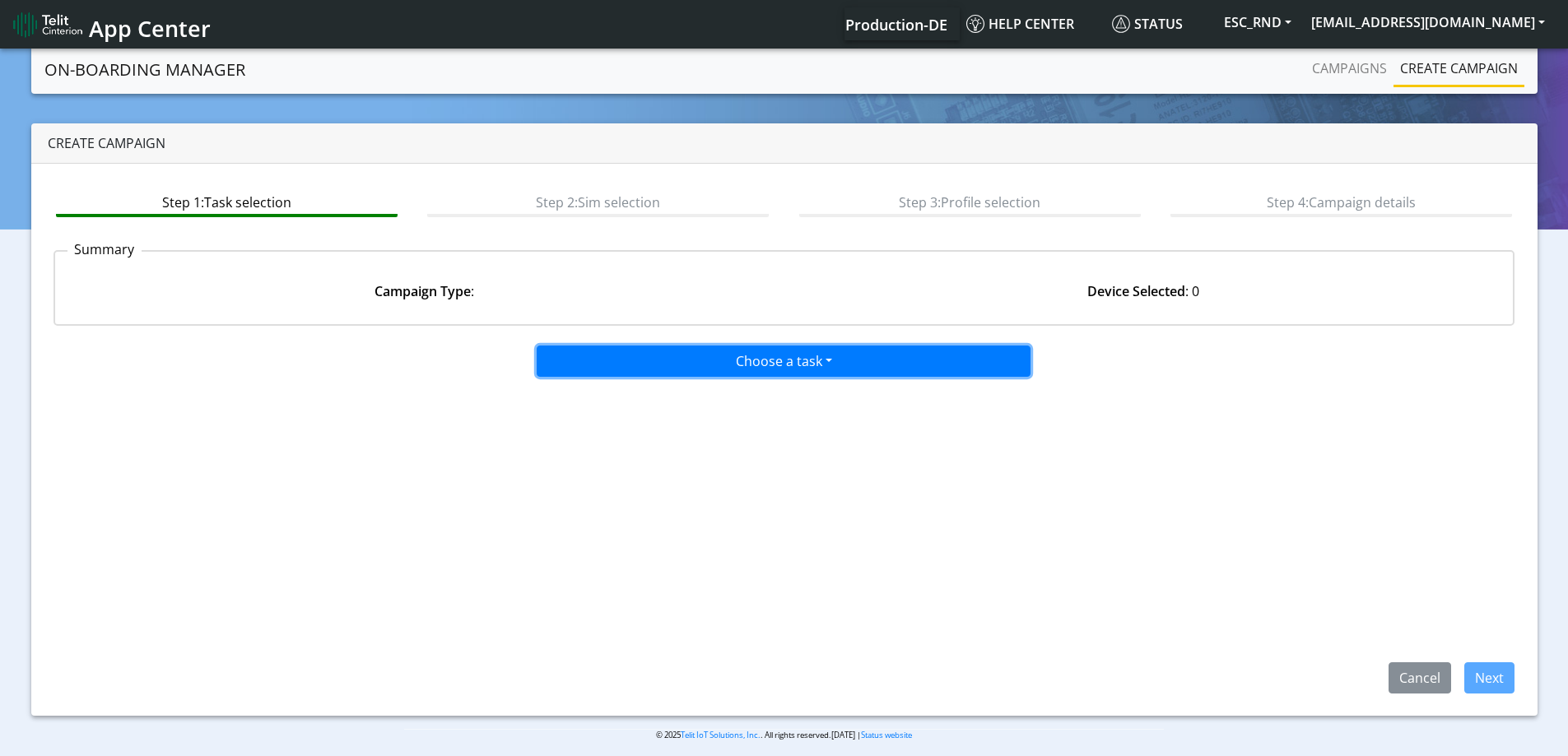
click at [797, 357] on button "Choose a task" at bounding box center [784, 361] width 494 height 31
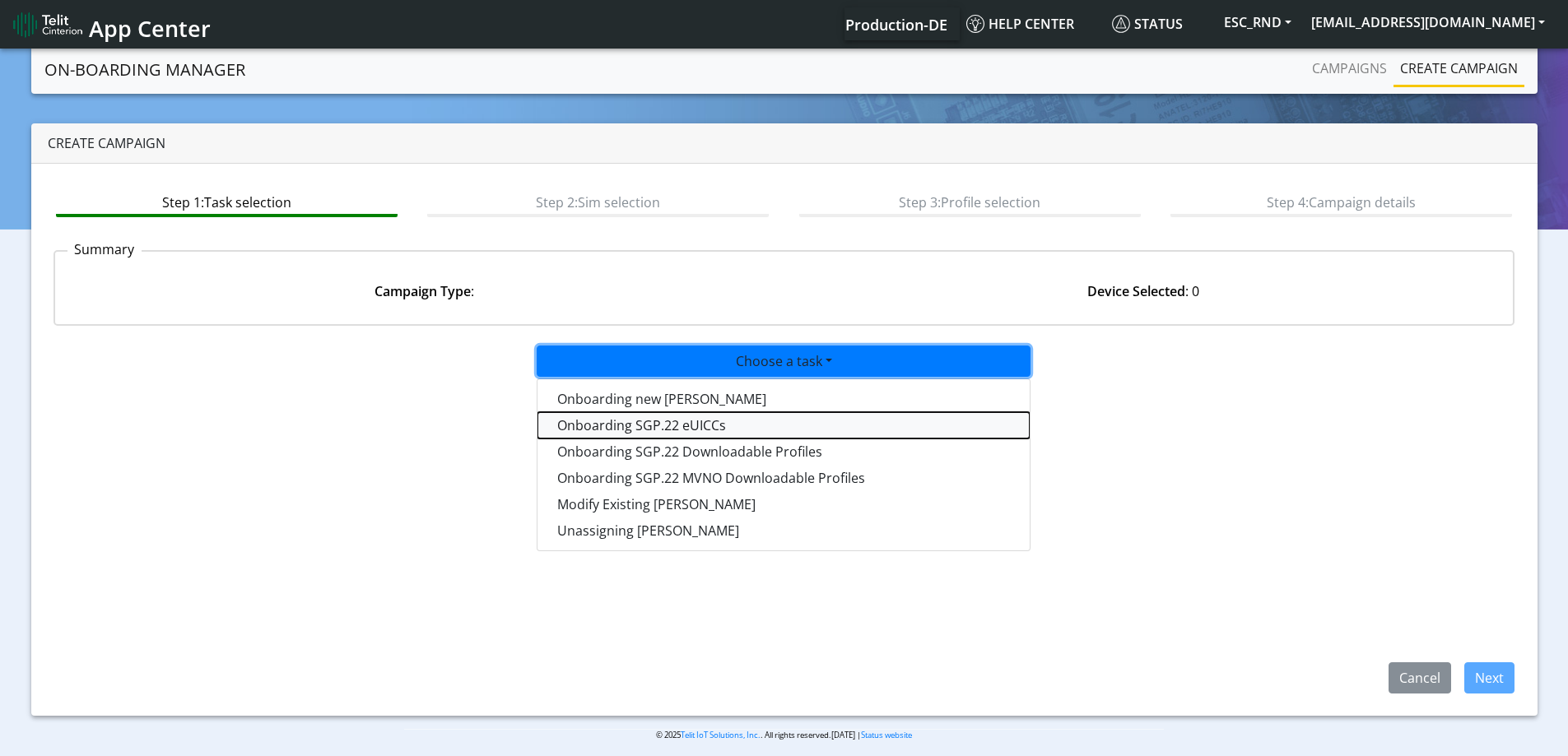
click at [681, 421] on tasksgp22eUICC-dropdown "Onboarding SGP.22 eUICCs" at bounding box center [784, 426] width 492 height 26
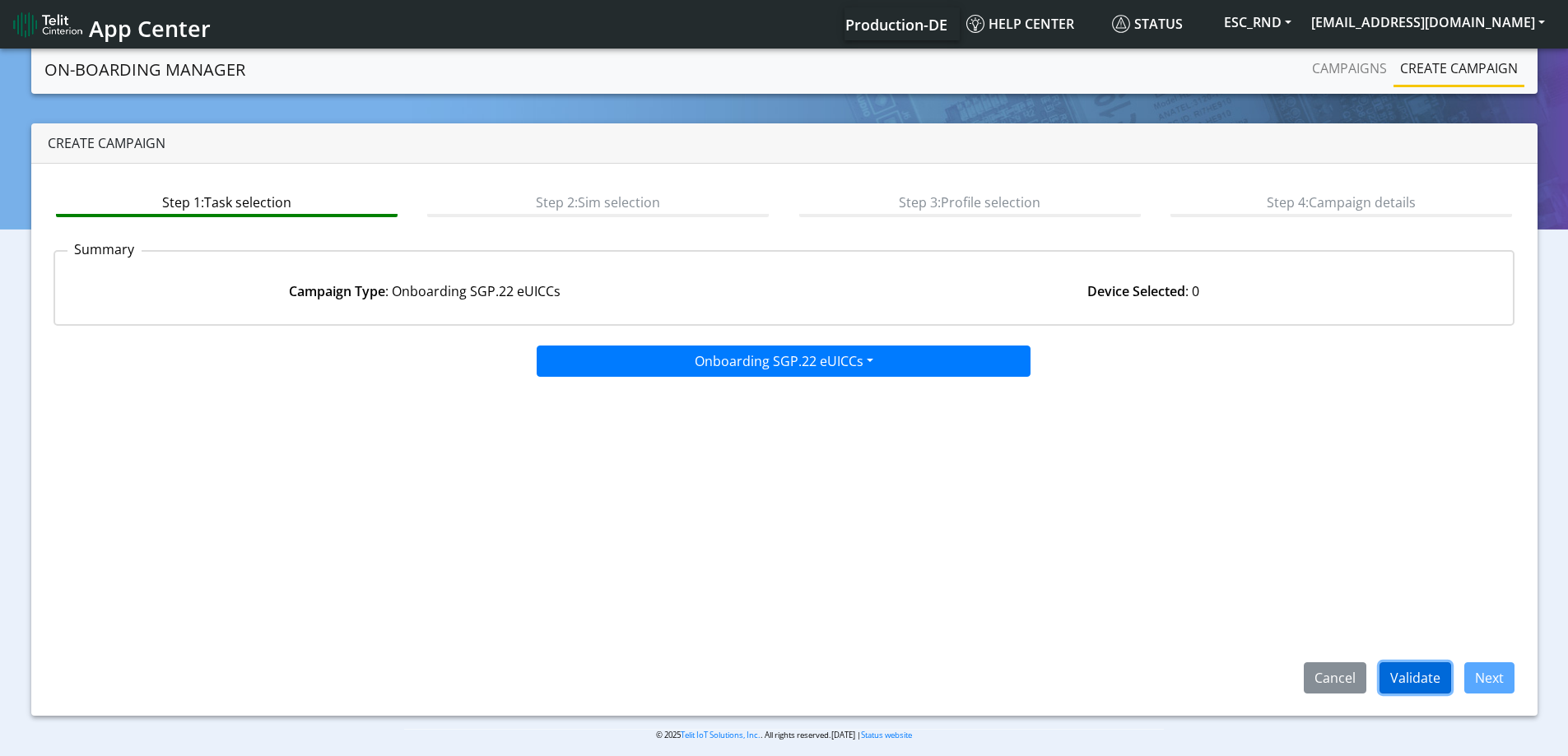
click at [1400, 681] on button "Validate" at bounding box center [1416, 678] width 71 height 31
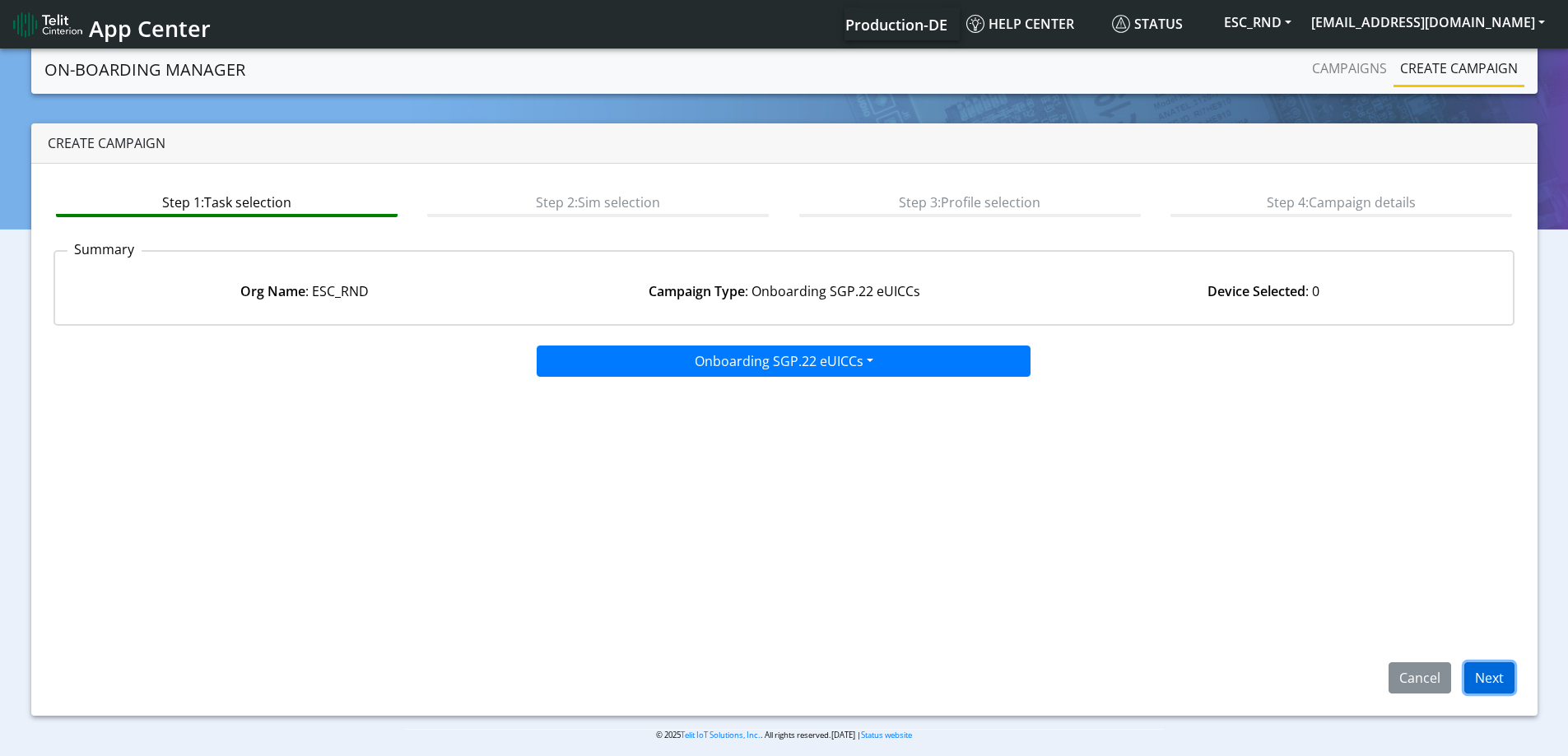
click at [1486, 683] on button "Next" at bounding box center [1489, 678] width 51 height 31
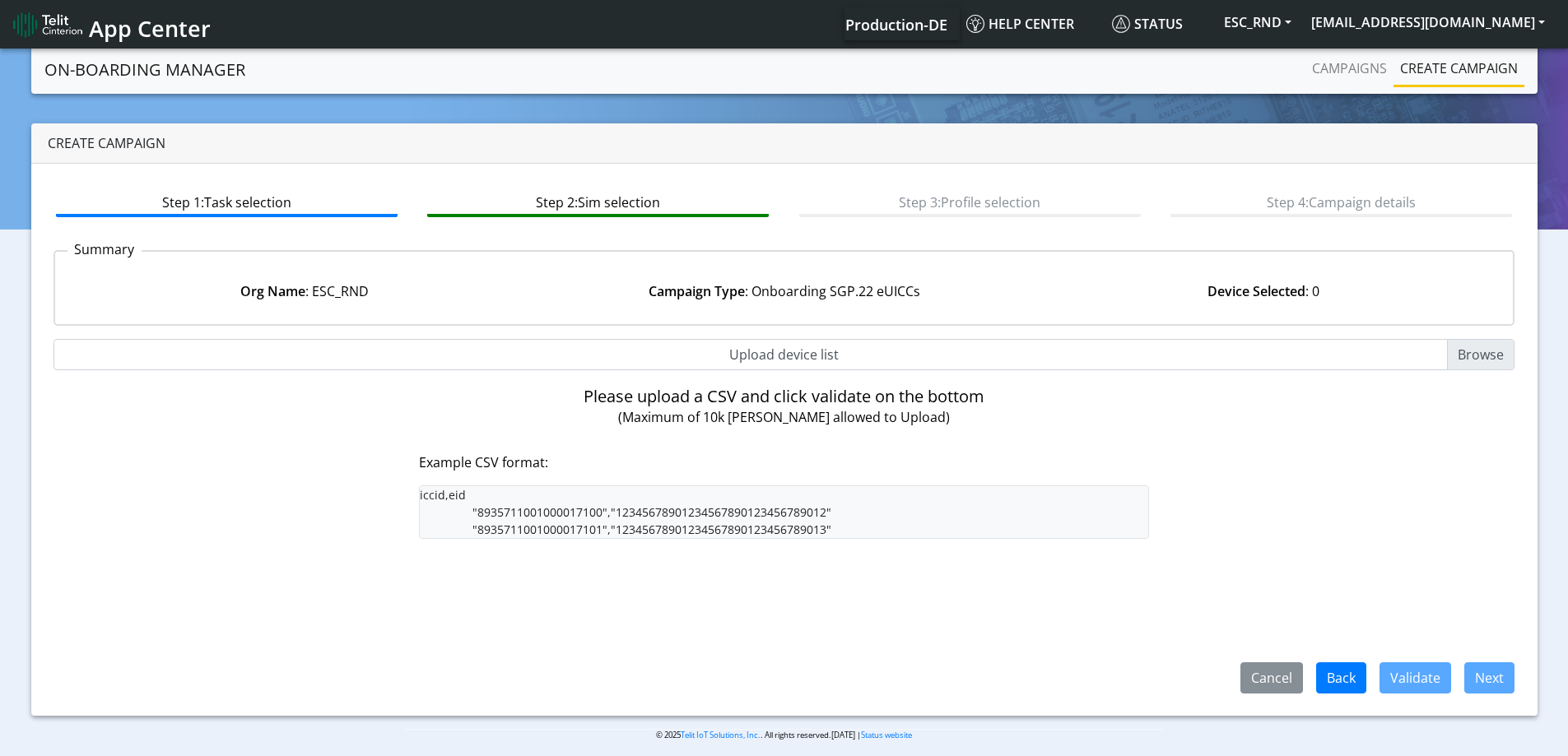
click at [793, 354] on input "Upload device list" at bounding box center [784, 355] width 1462 height 31
type input "C:\fakepath\SGP Onboarding CSV.csv"
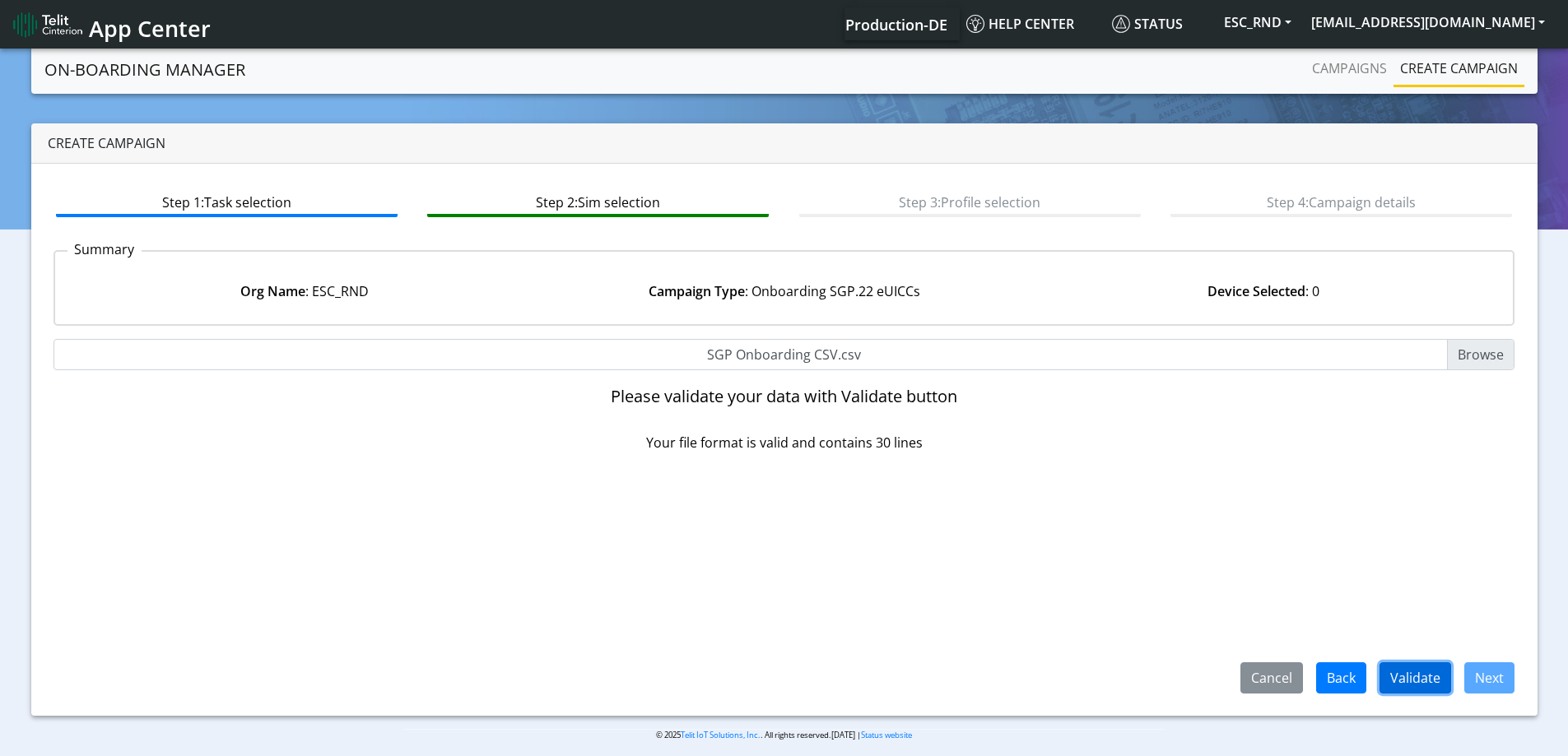
click at [1427, 677] on button "Validate" at bounding box center [1416, 678] width 71 height 31
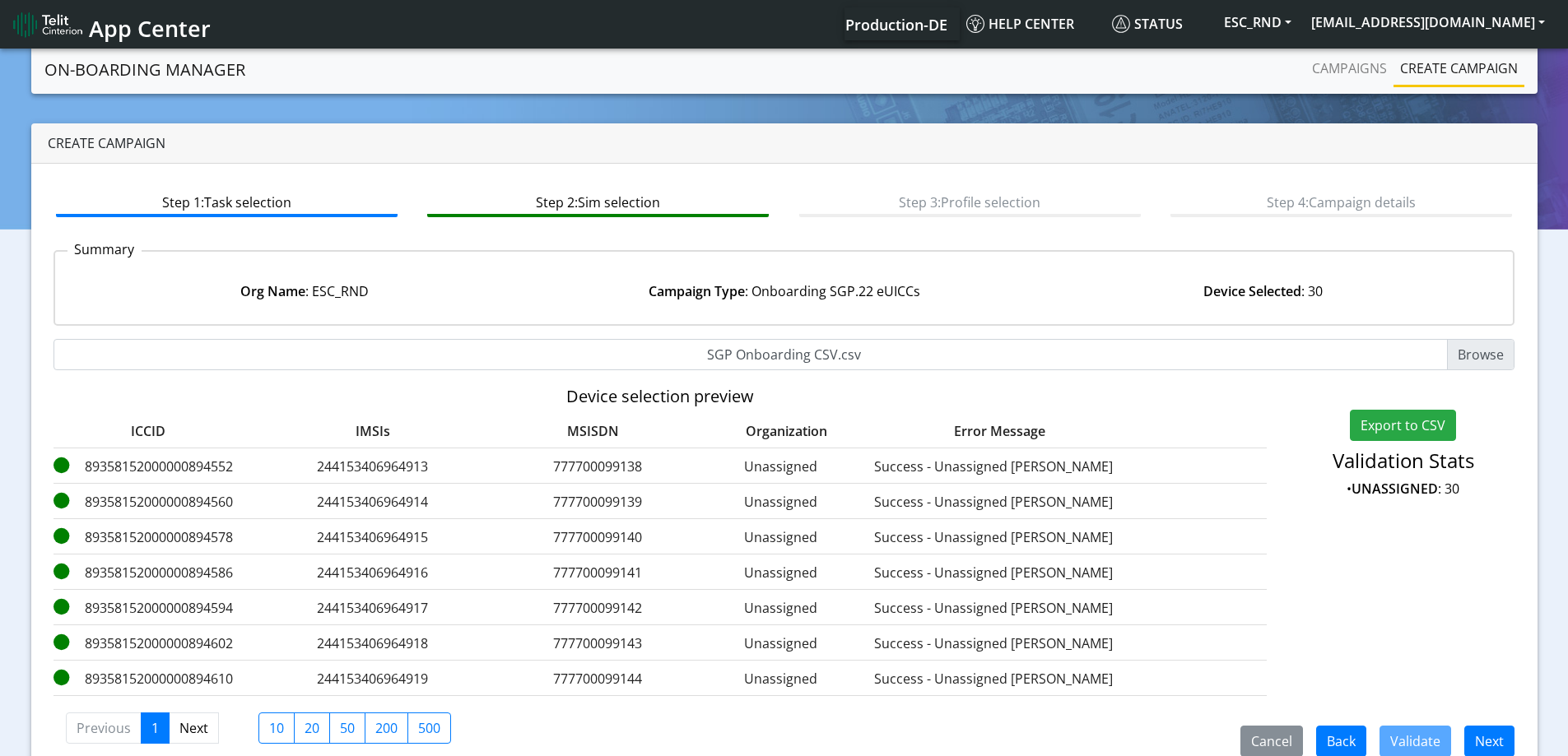
scroll to position [30, 0]
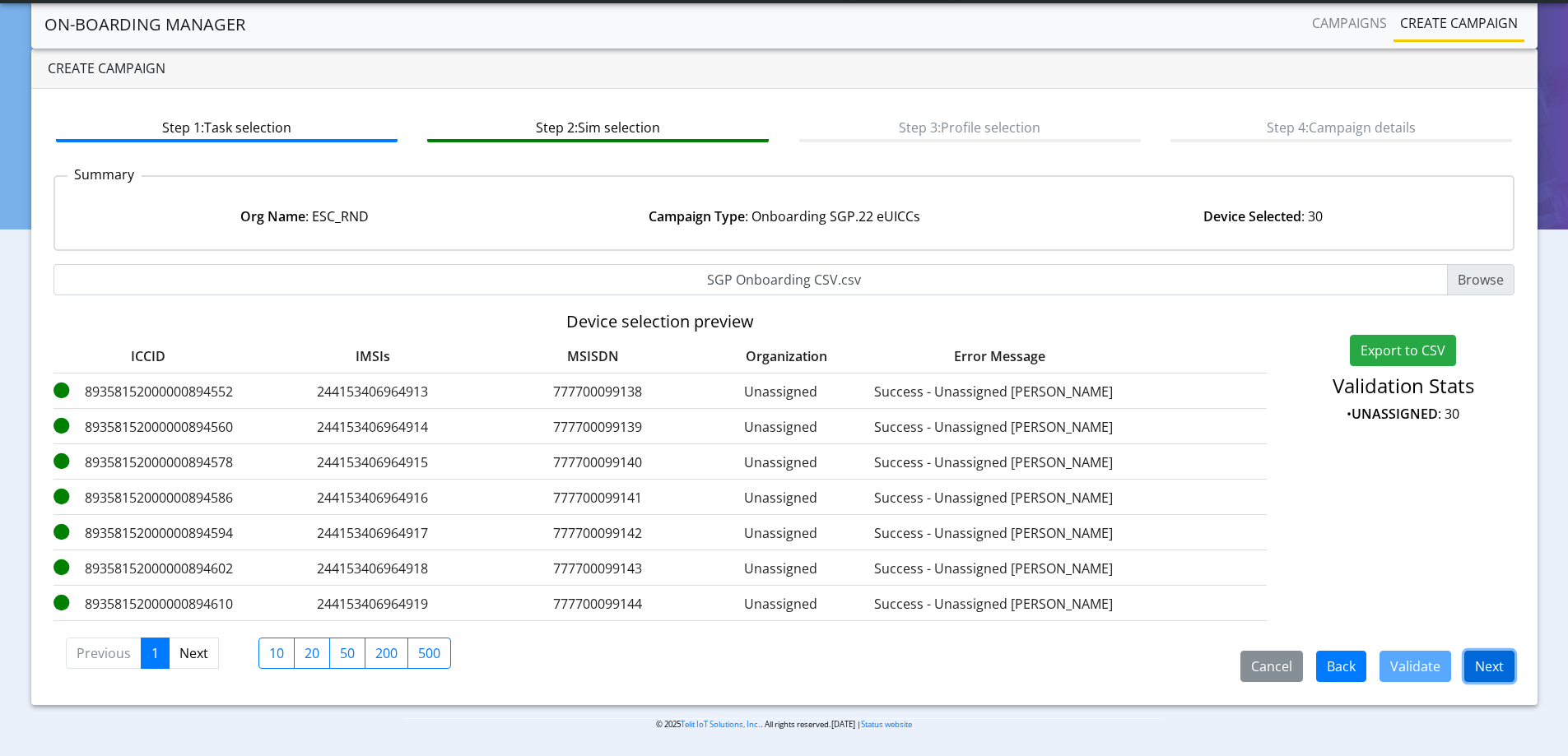
click at [1484, 673] on button "Next" at bounding box center [1489, 667] width 51 height 31
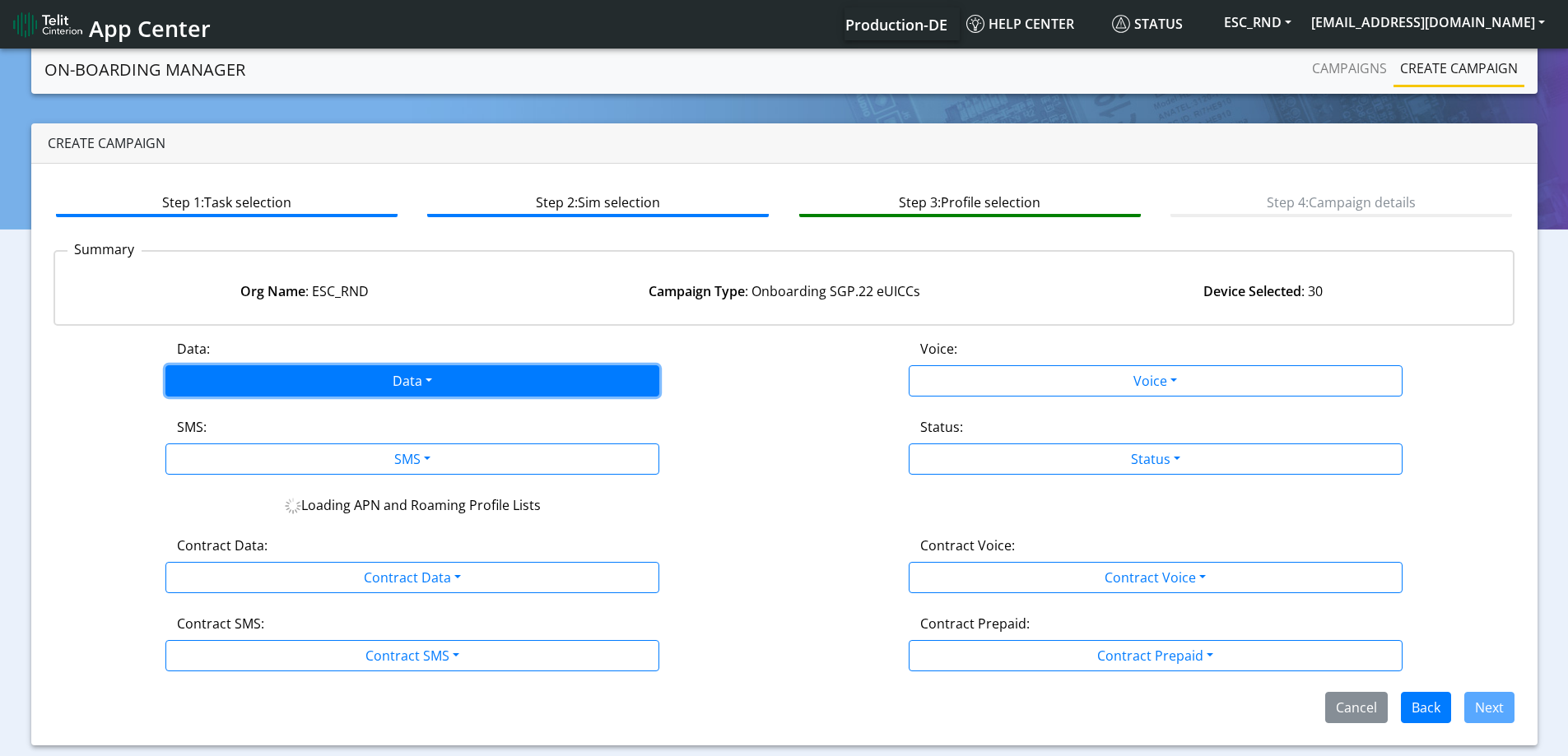
click at [364, 373] on button "Data" at bounding box center [413, 381] width 494 height 31
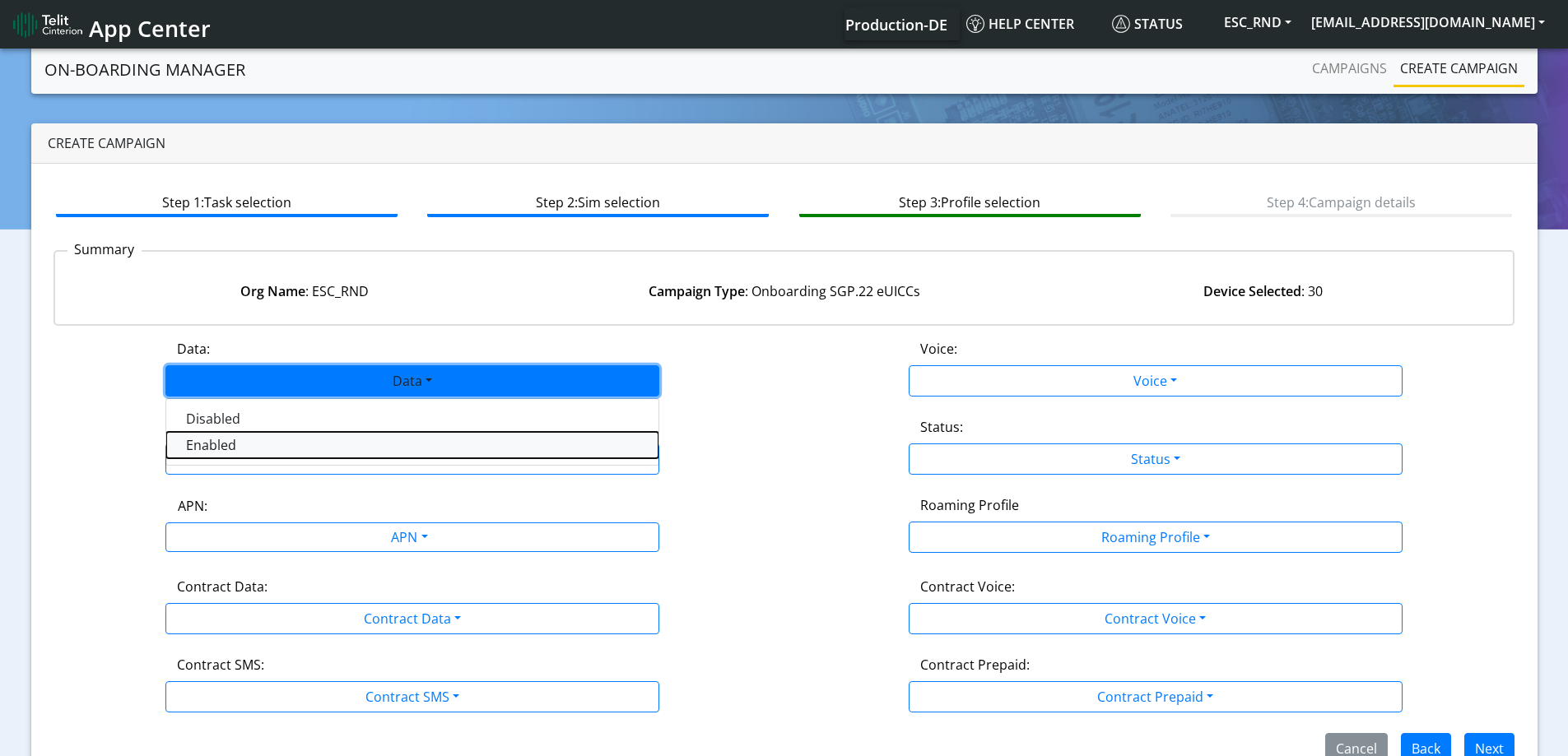
click at [233, 453] on button "Enabled" at bounding box center [413, 445] width 492 height 26
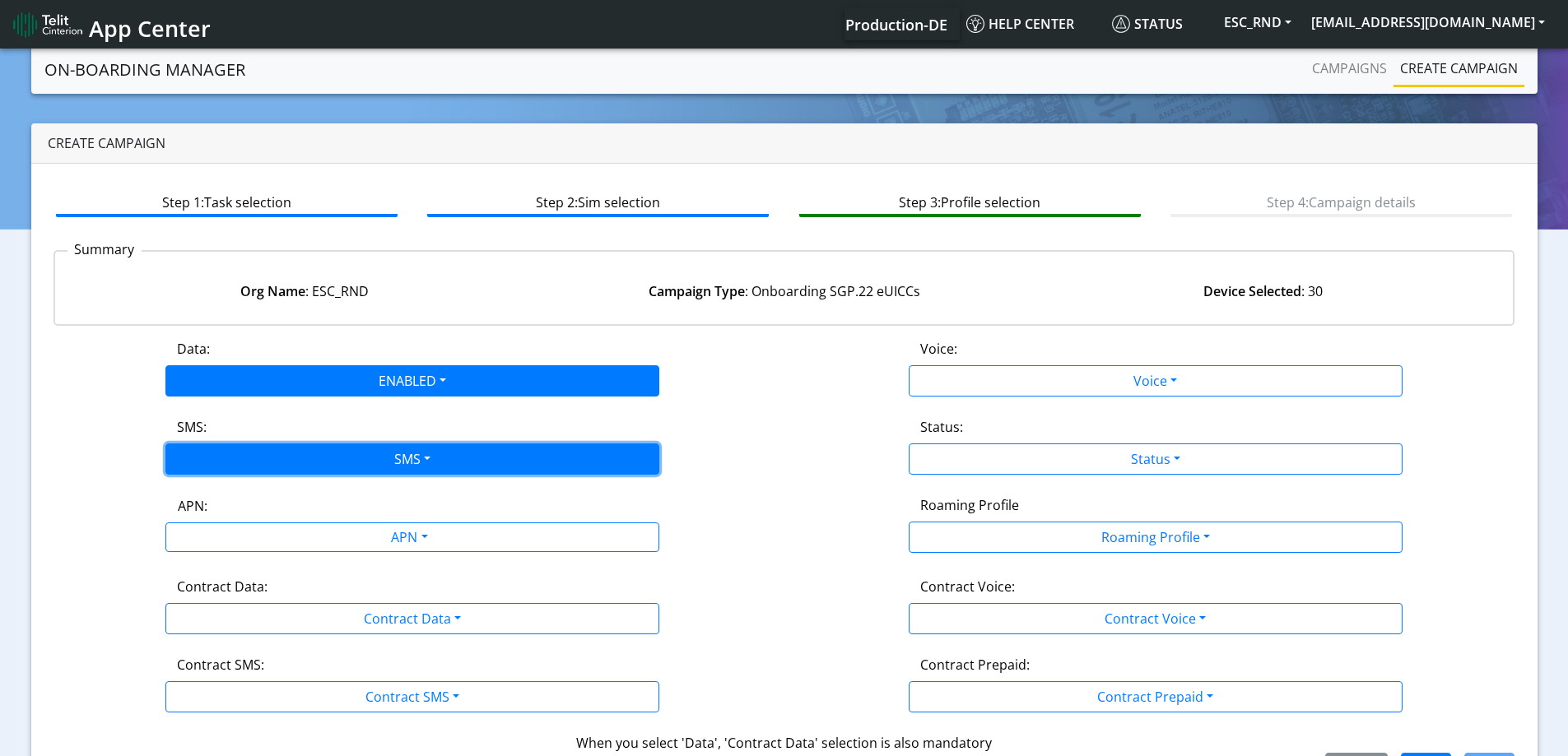
click at [233, 464] on button "SMS" at bounding box center [413, 460] width 494 height 31
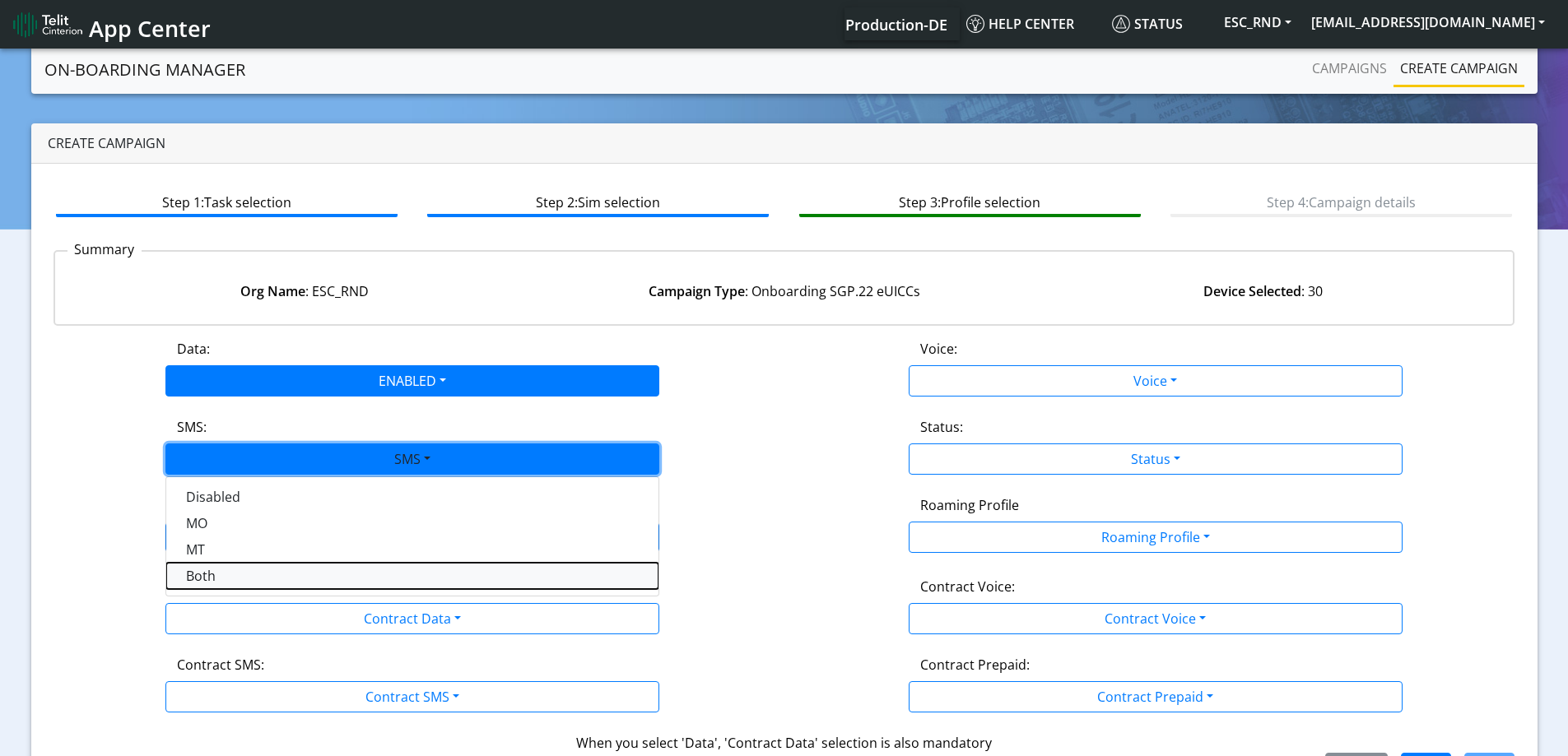
click at [215, 577] on button "Both" at bounding box center [413, 576] width 492 height 26
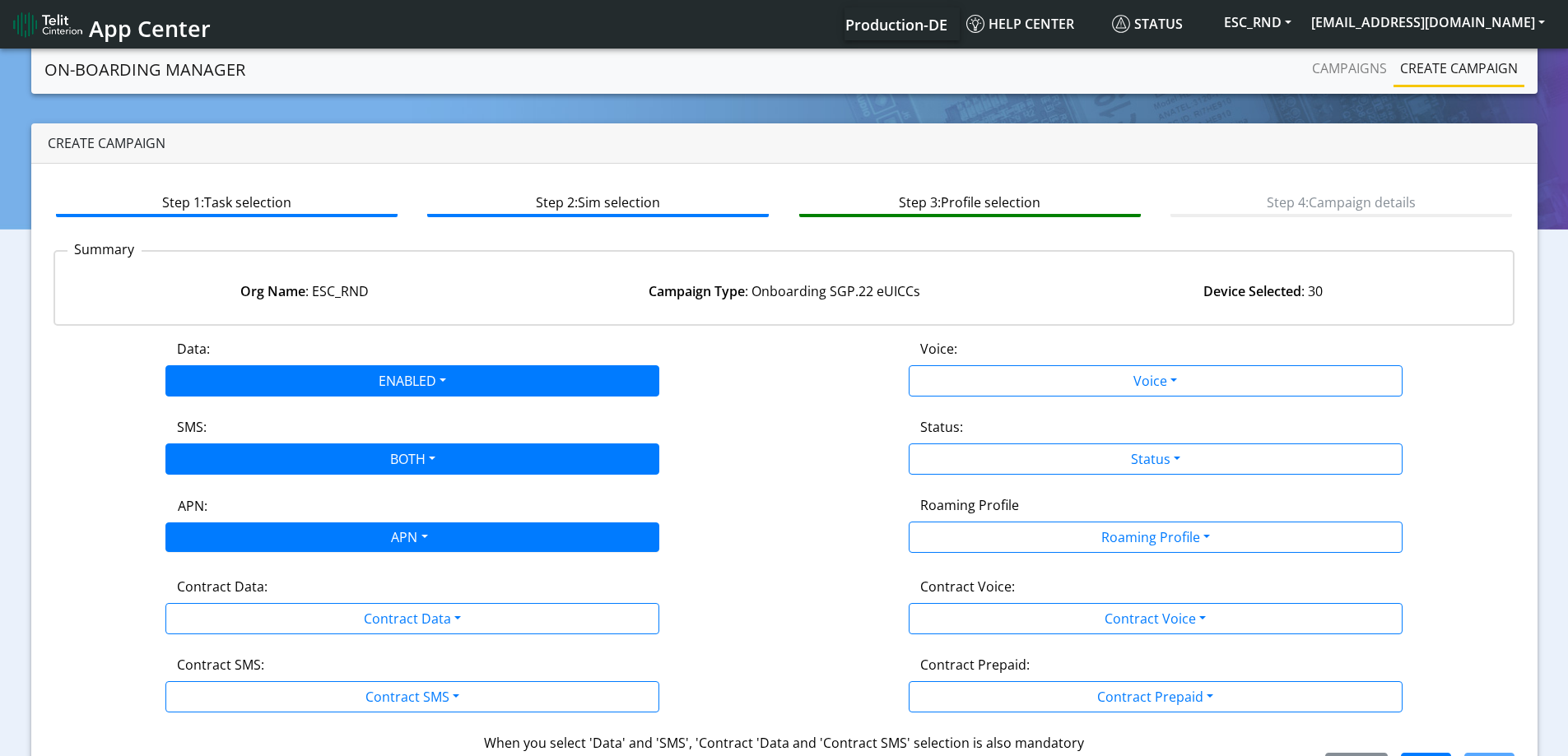
click at [214, 527] on div "APN" at bounding box center [408, 539] width 522 height 32
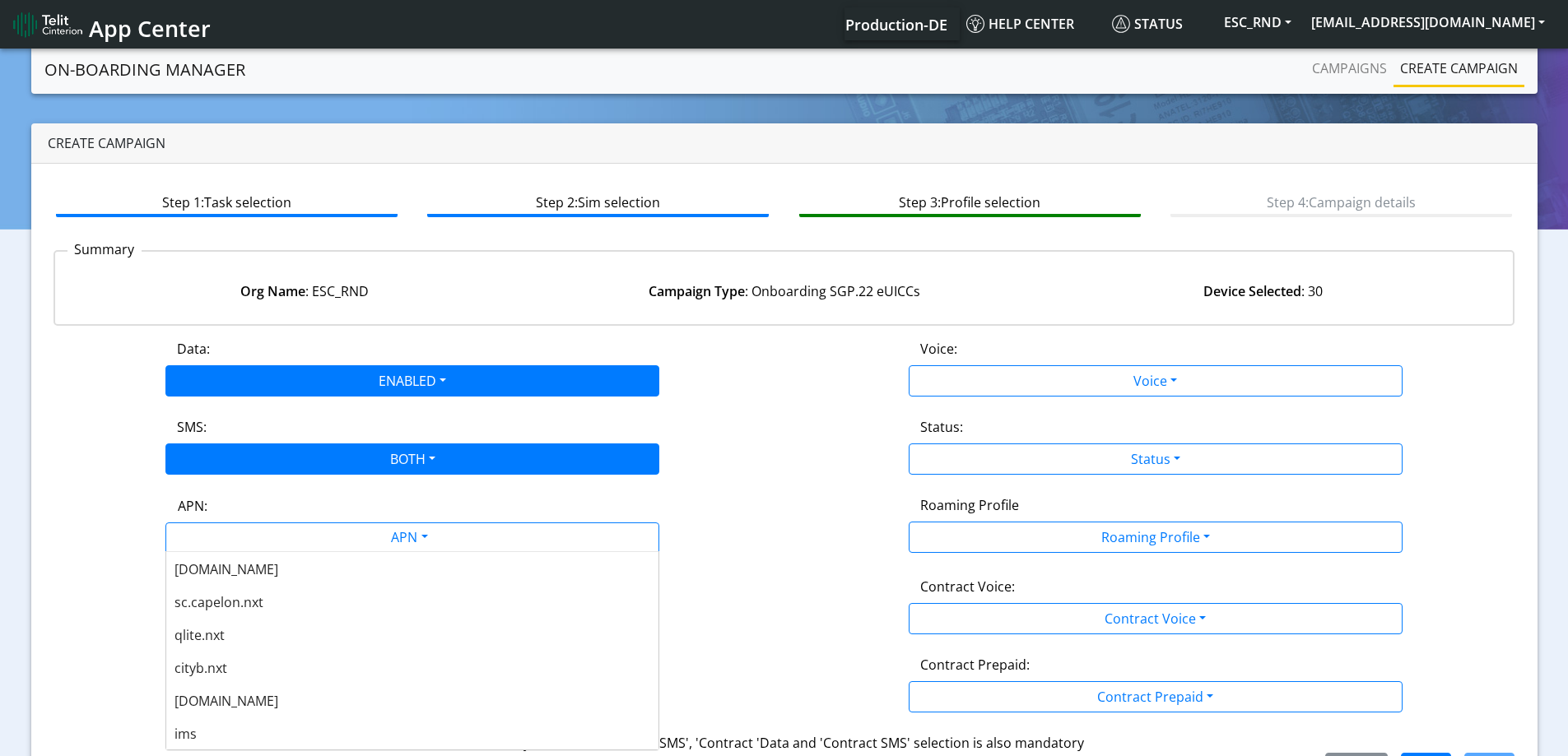
scroll to position [494, 0]
click at [220, 707] on span "[DOMAIN_NAME]" at bounding box center [226, 701] width 104 height 18
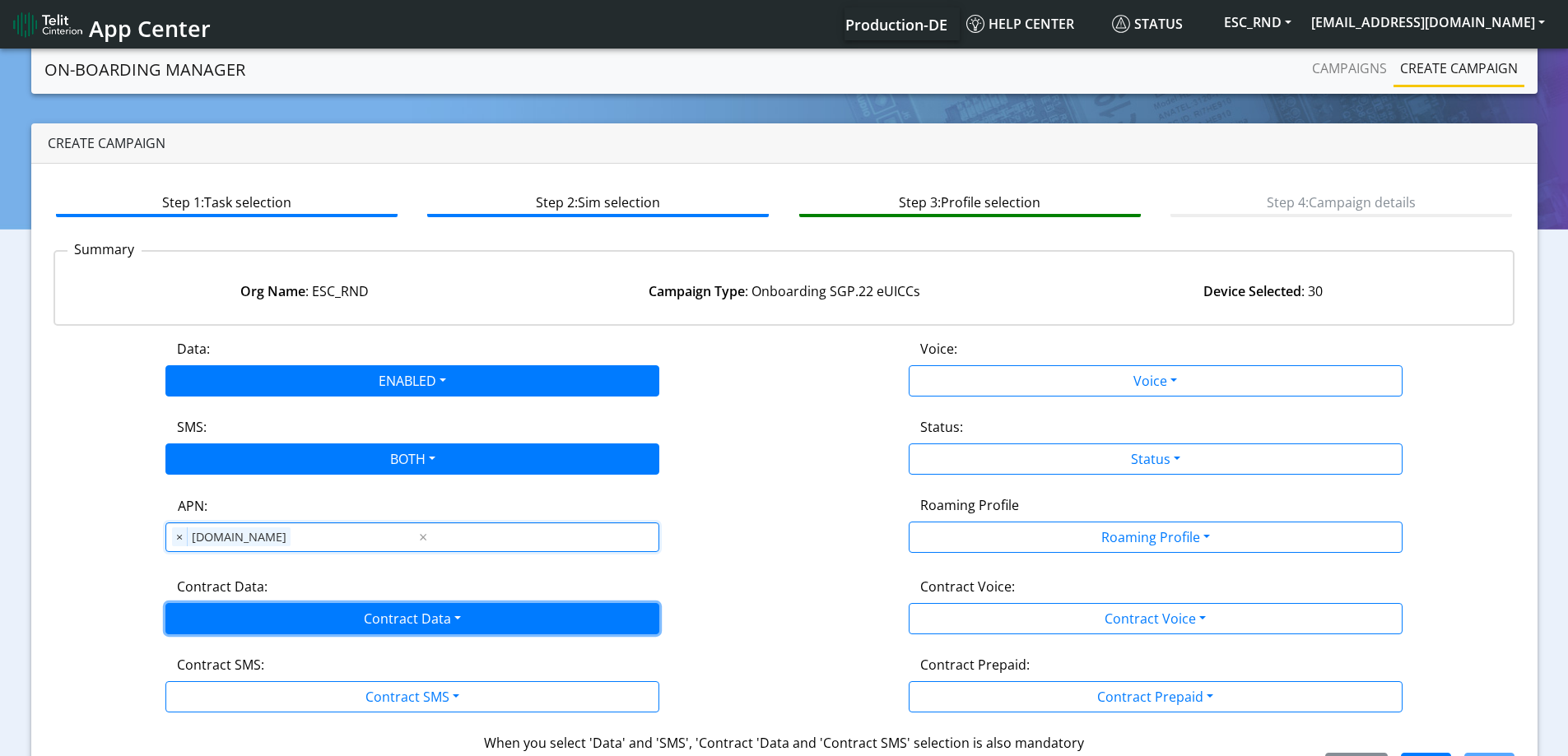
click at [204, 620] on button "Contract Data" at bounding box center [413, 619] width 494 height 31
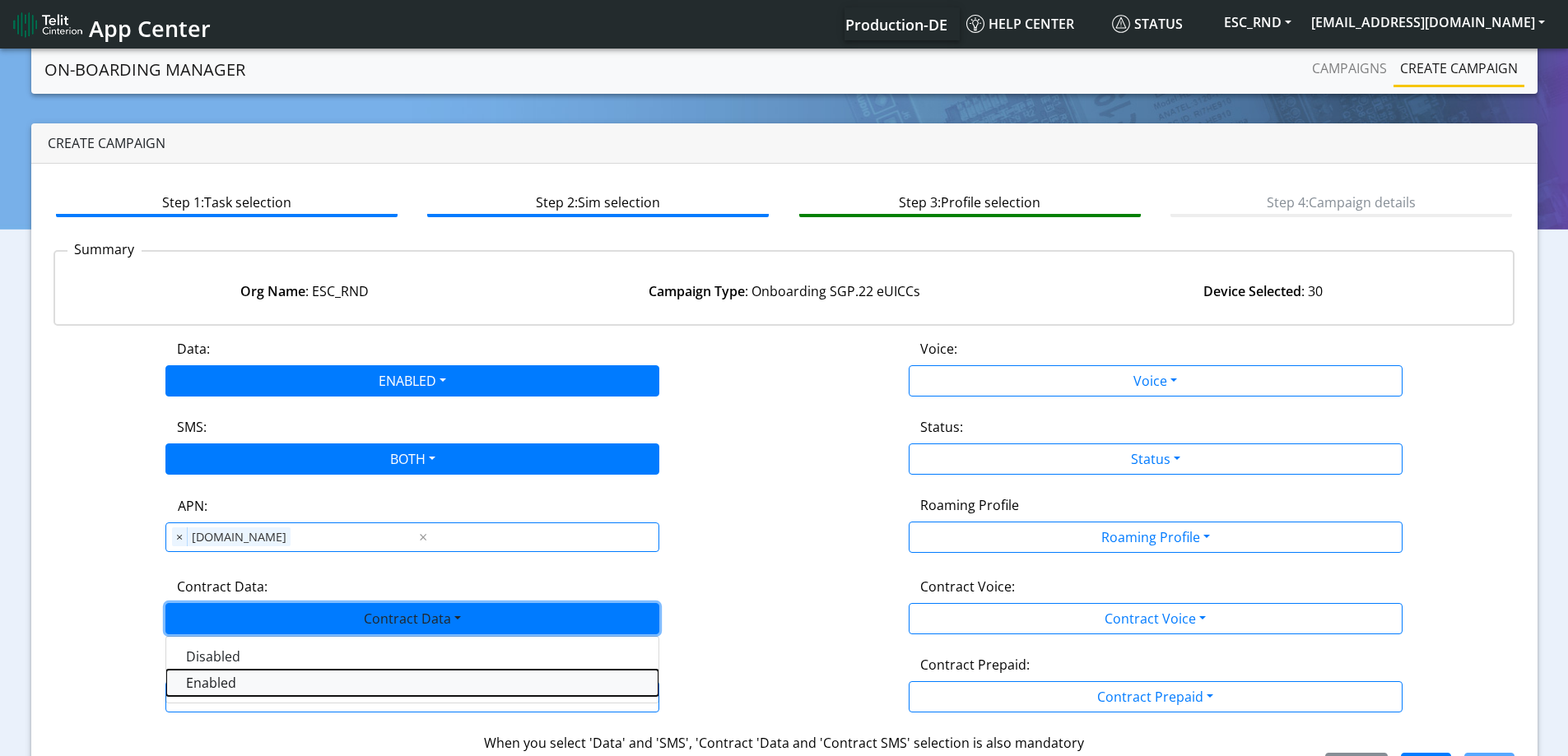
click at [208, 678] on Dataenabled-dropdown "Enabled" at bounding box center [413, 683] width 492 height 26
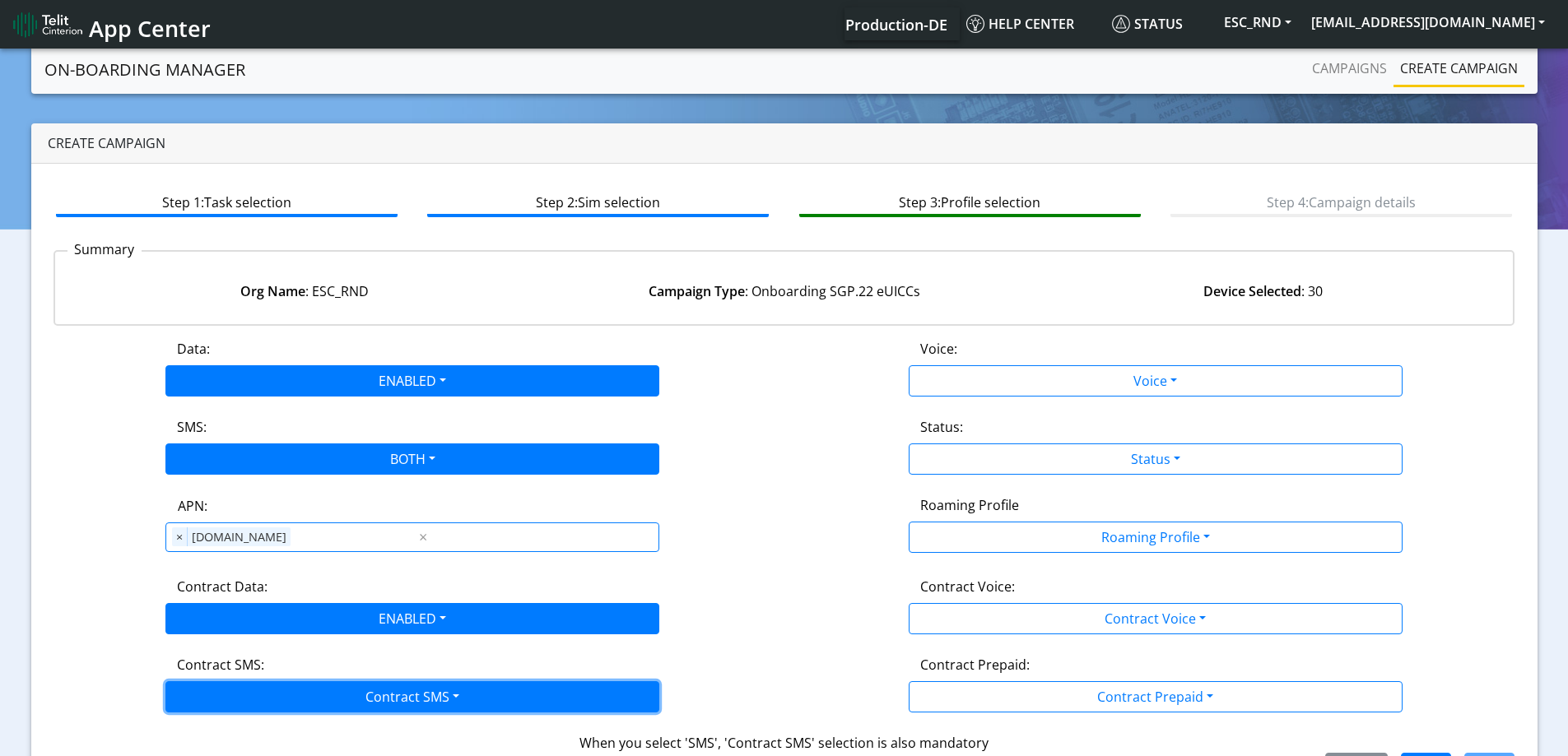
click at [205, 691] on button "Contract SMS" at bounding box center [413, 697] width 494 height 31
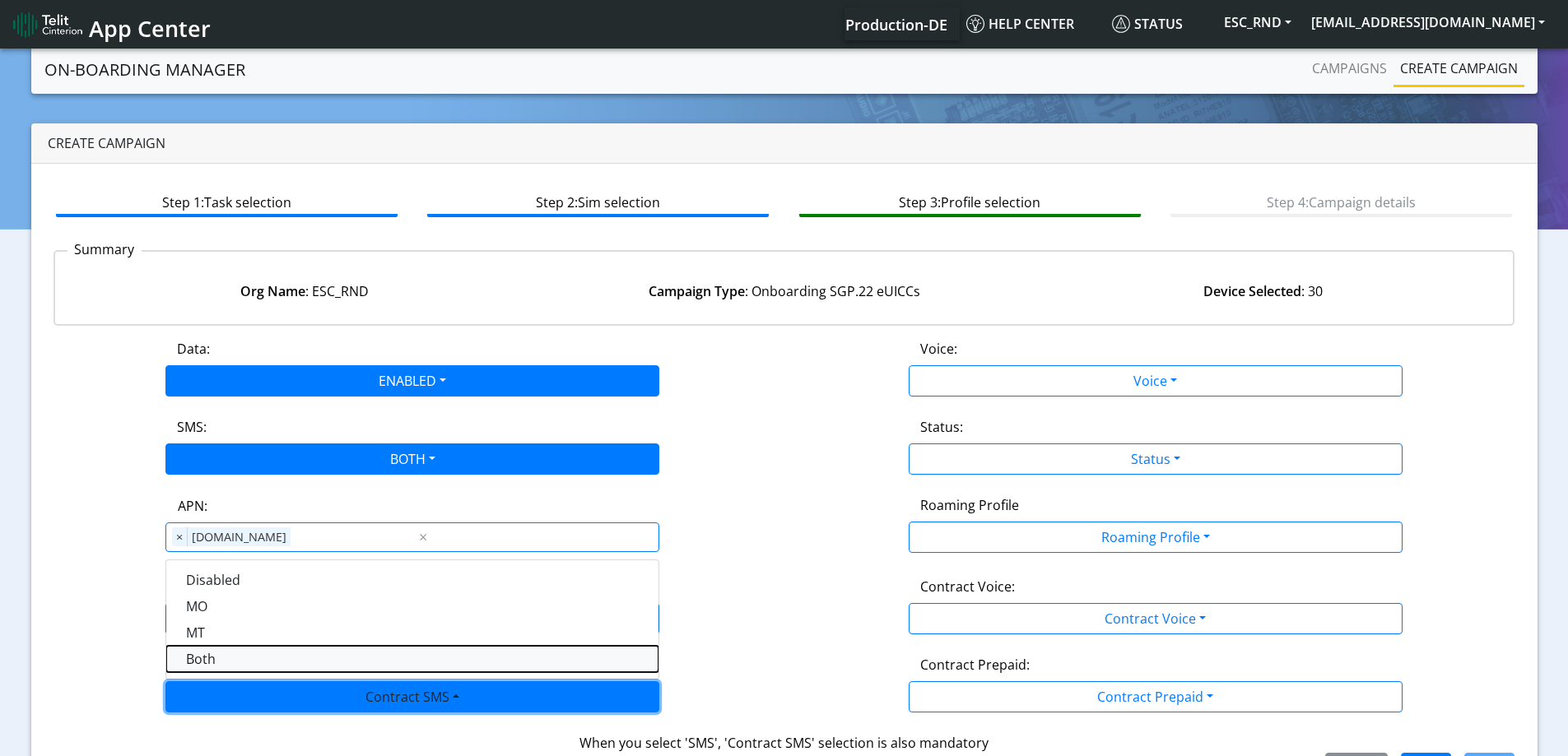
click at [212, 658] on SMSboth-dropdown "Both" at bounding box center [413, 659] width 492 height 26
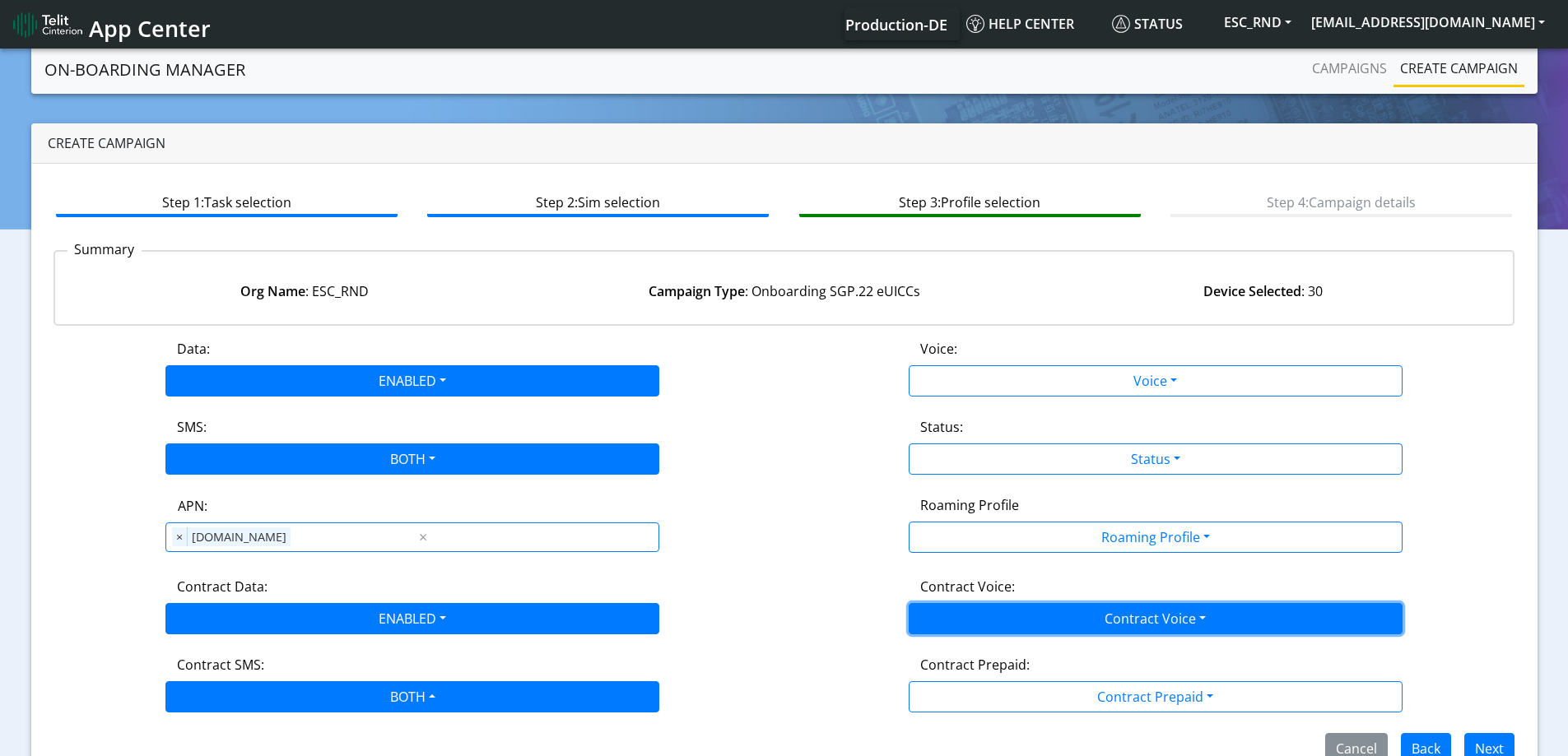
click at [965, 624] on button "Contract Voice" at bounding box center [1155, 619] width 494 height 31
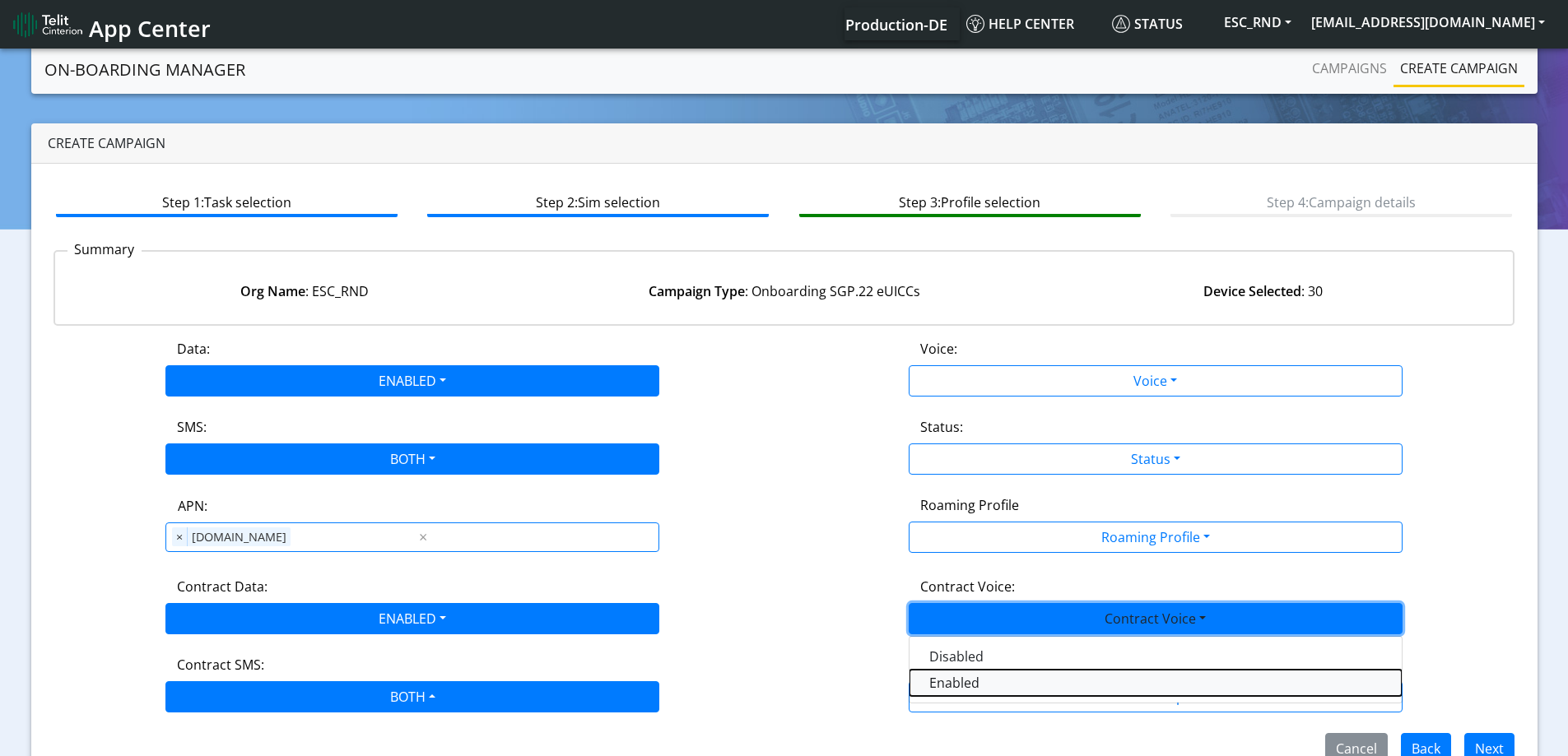
click at [946, 679] on Voiceenabled-dropdown "Enabled" at bounding box center [1155, 683] width 492 height 26
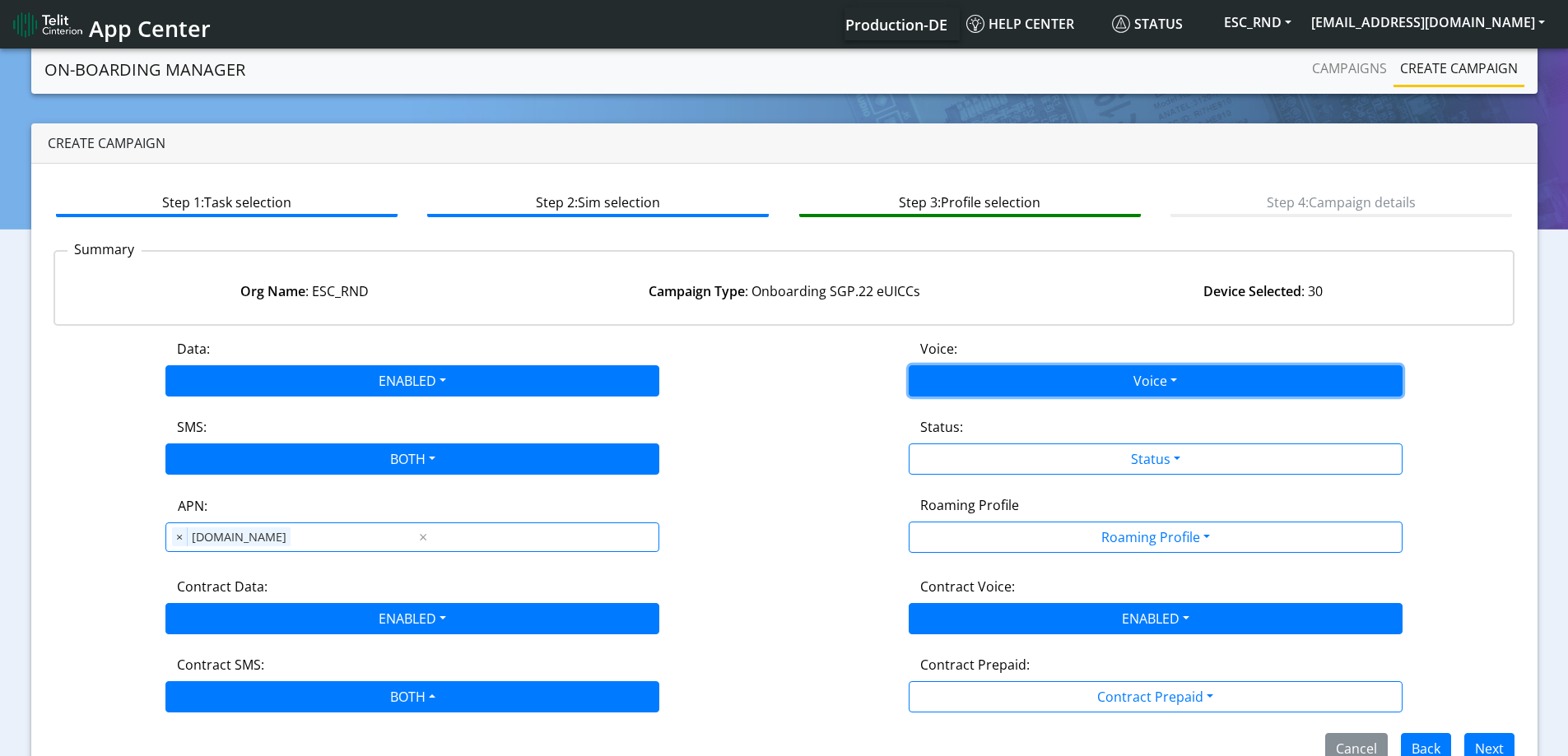
click at [1002, 394] on button "Voice" at bounding box center [1155, 381] width 494 height 31
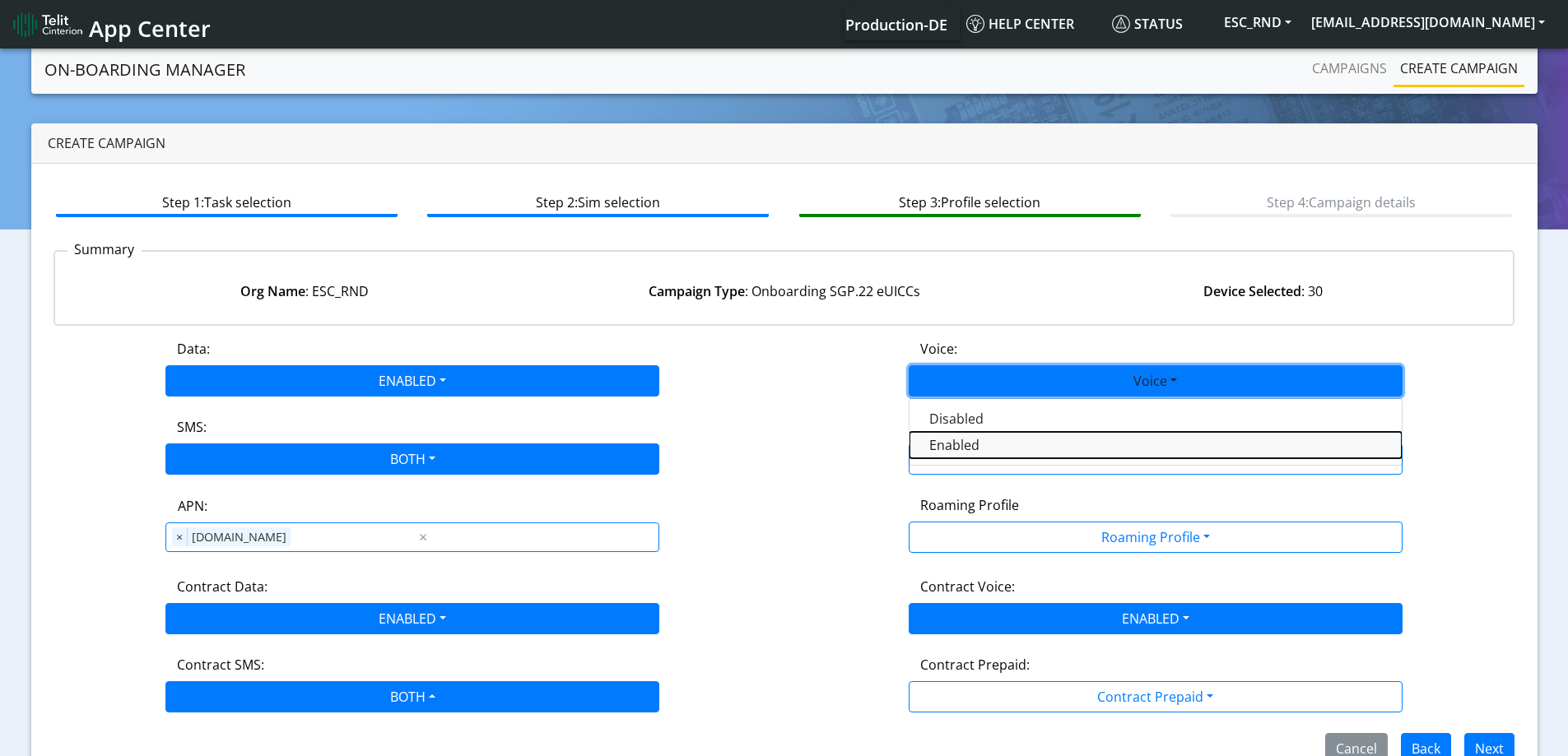
click at [982, 446] on button "Enabled" at bounding box center [1155, 445] width 492 height 26
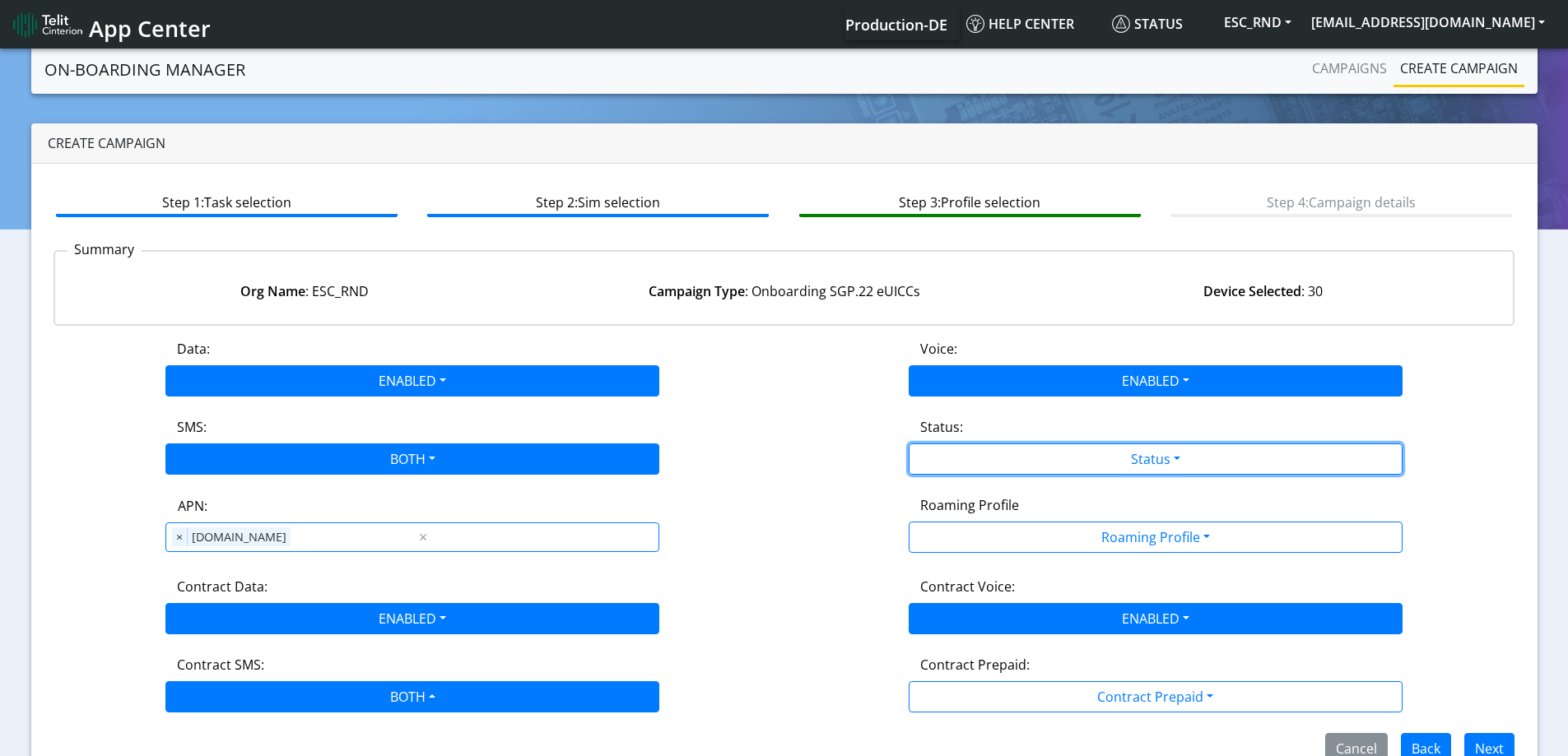
click at [982, 446] on button "Status" at bounding box center [1155, 460] width 494 height 31
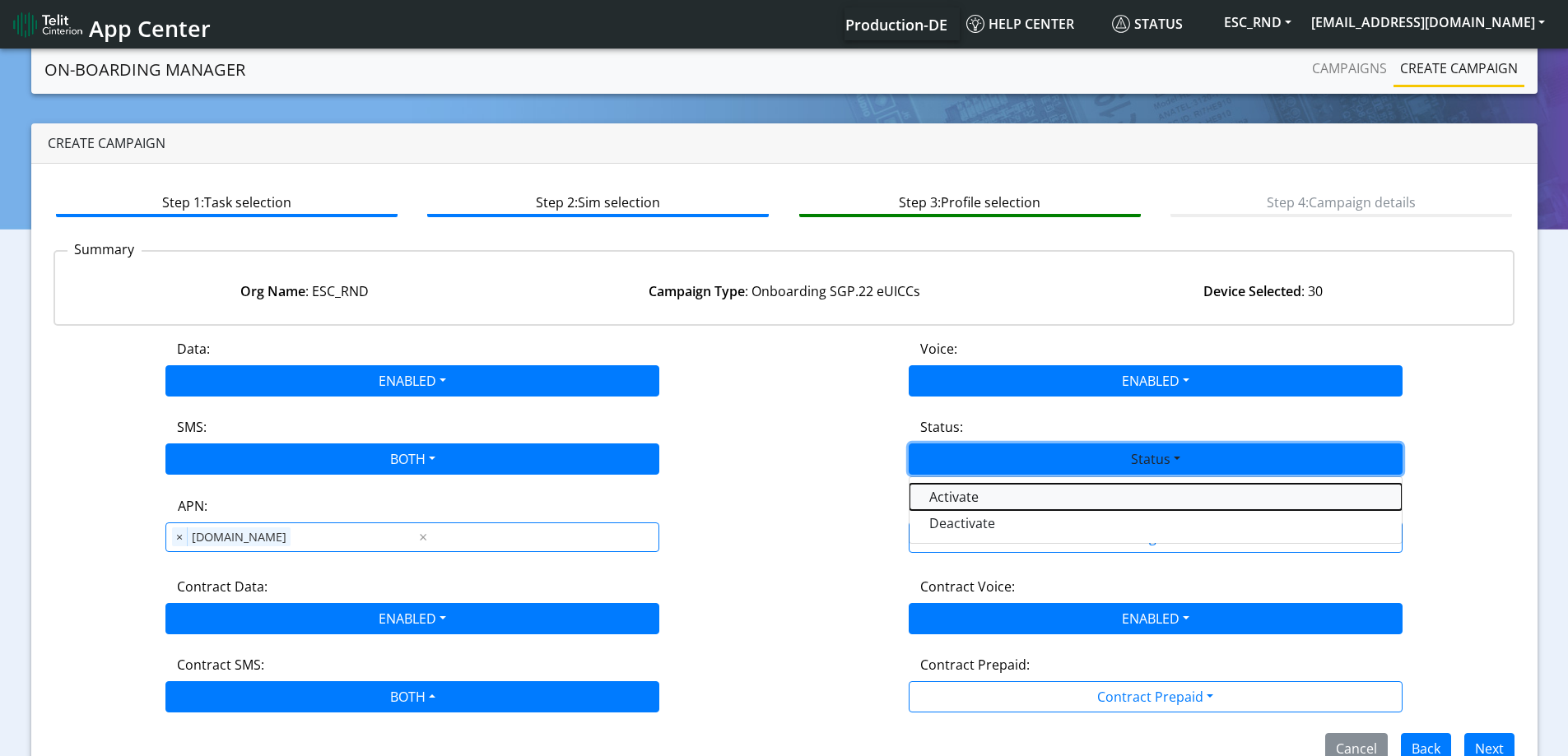
click at [980, 490] on button "Activate" at bounding box center [1155, 497] width 492 height 26
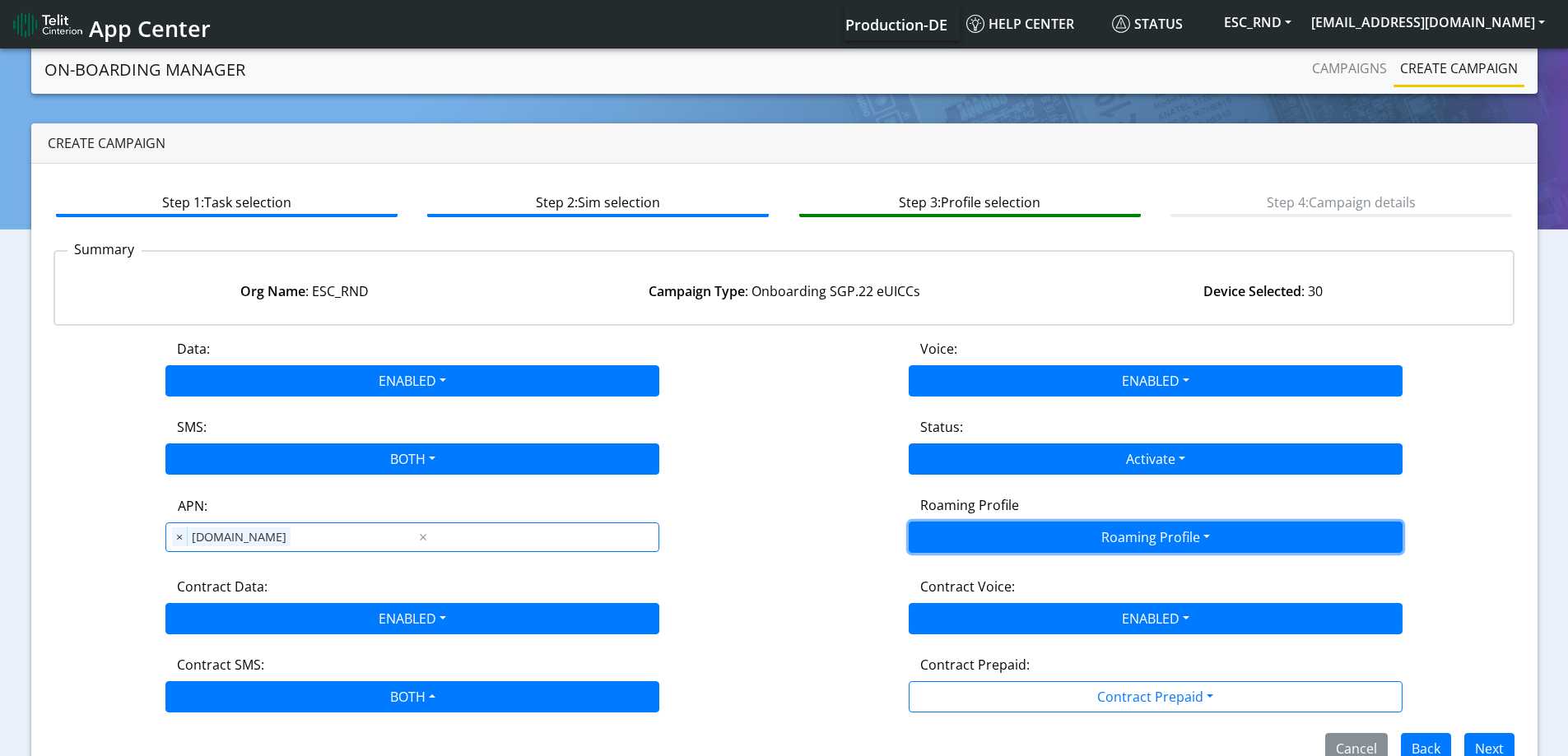
click at [987, 527] on button "Roaming Profile" at bounding box center [1155, 537] width 494 height 31
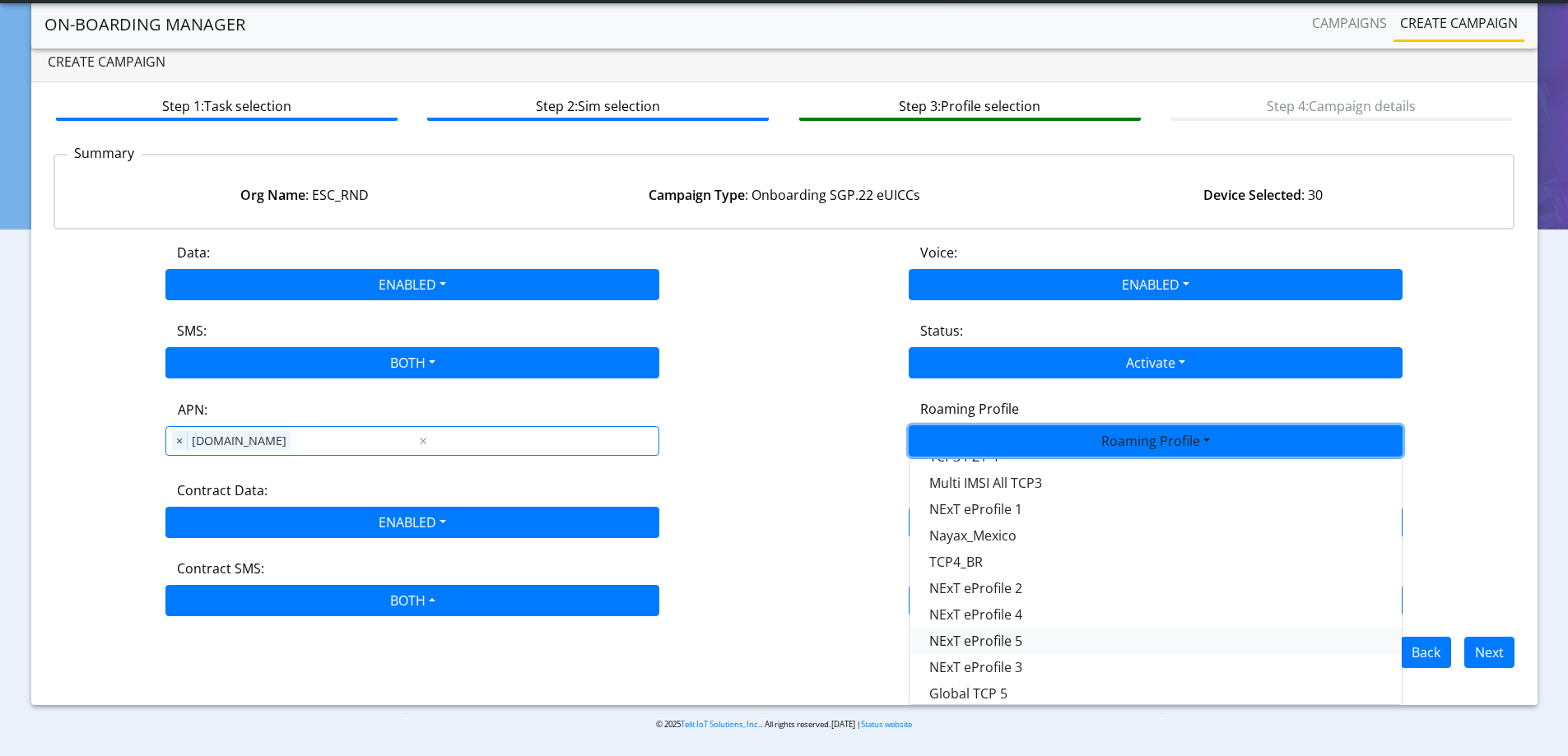
scroll to position [436, 0]
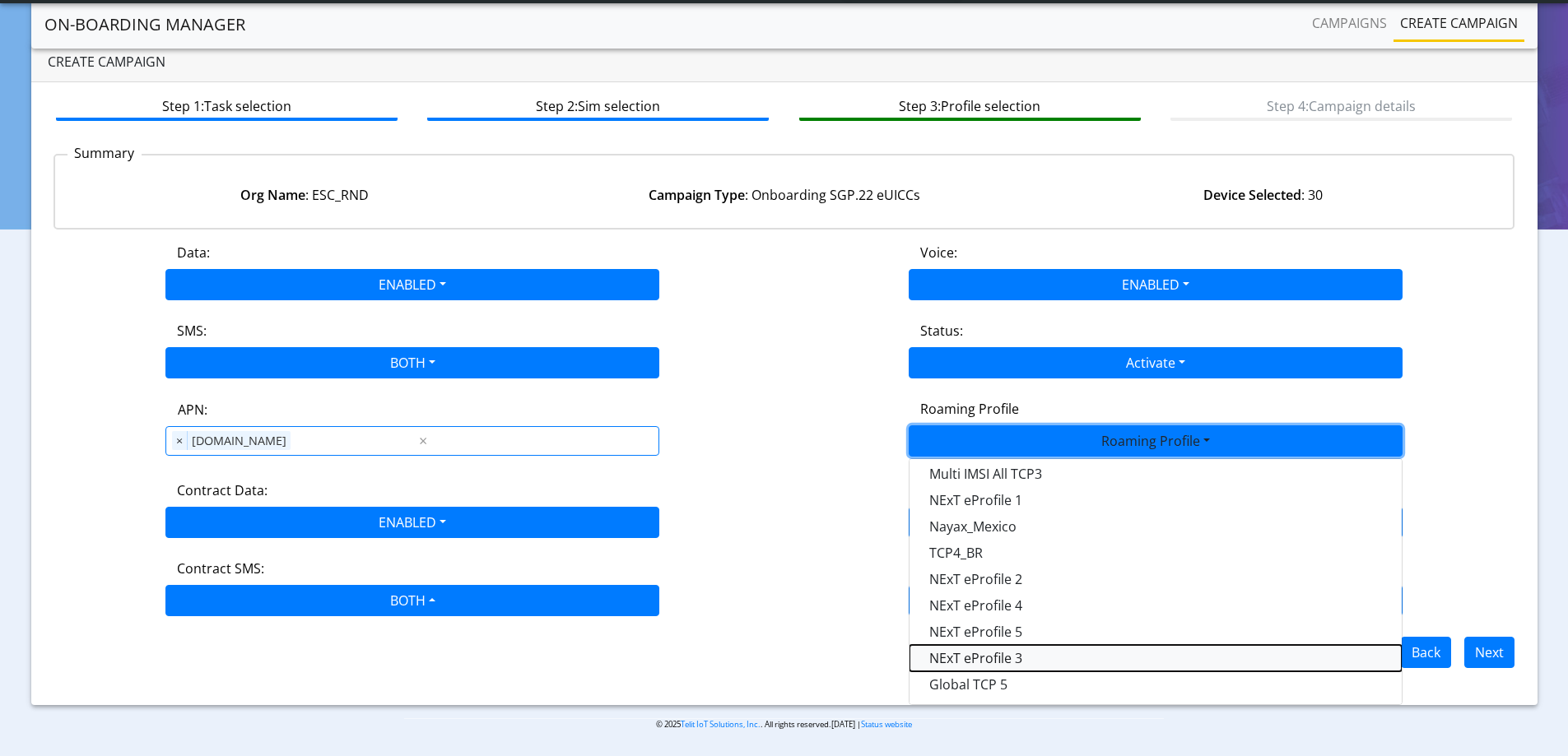
click at [1029, 657] on Profile-dropdown "NExT eProfile 3" at bounding box center [1155, 658] width 492 height 26
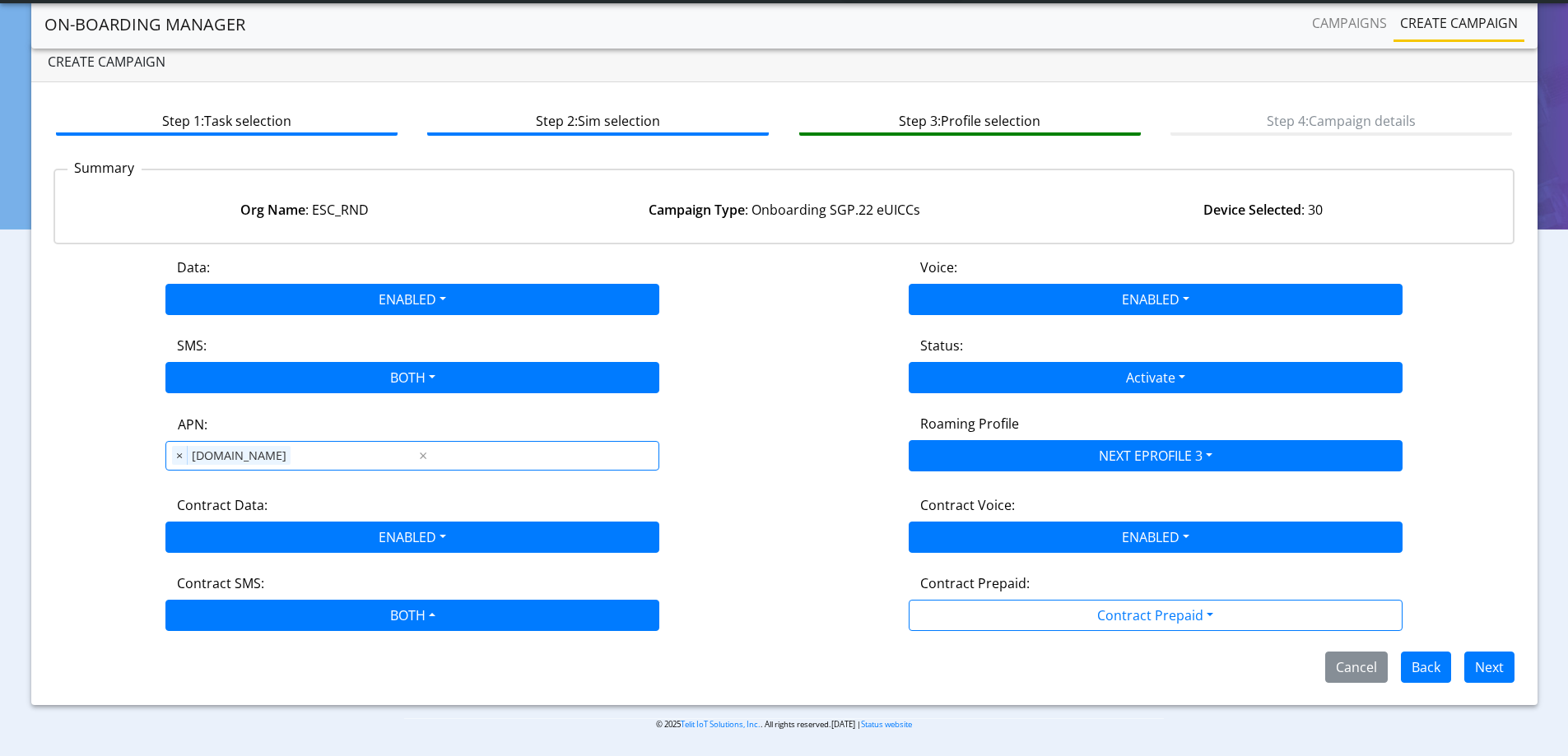
scroll to position [0, 0]
click at [775, 505] on div "Contract Data: ENABLED Disabled Enabled" at bounding box center [413, 524] width 744 height 58
click at [1506, 671] on button "Next" at bounding box center [1489, 667] width 51 height 31
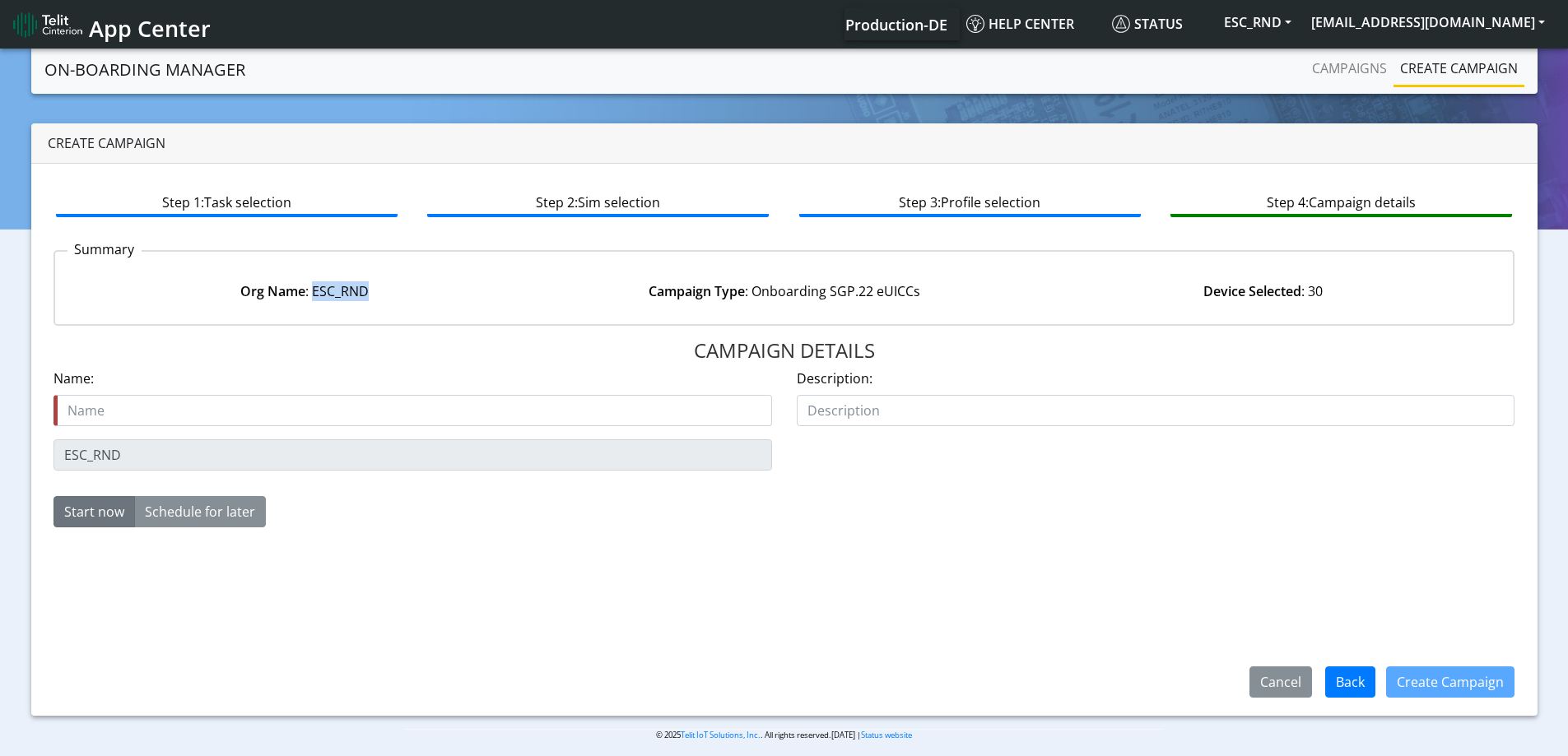
drag, startPoint x: 379, startPoint y: 301, endPoint x: 314, endPoint y: 296, distance: 65.2
click at [314, 296] on div "Org Name : ESC_RND" at bounding box center [305, 291] width 479 height 20
copy div "ESC_RND"
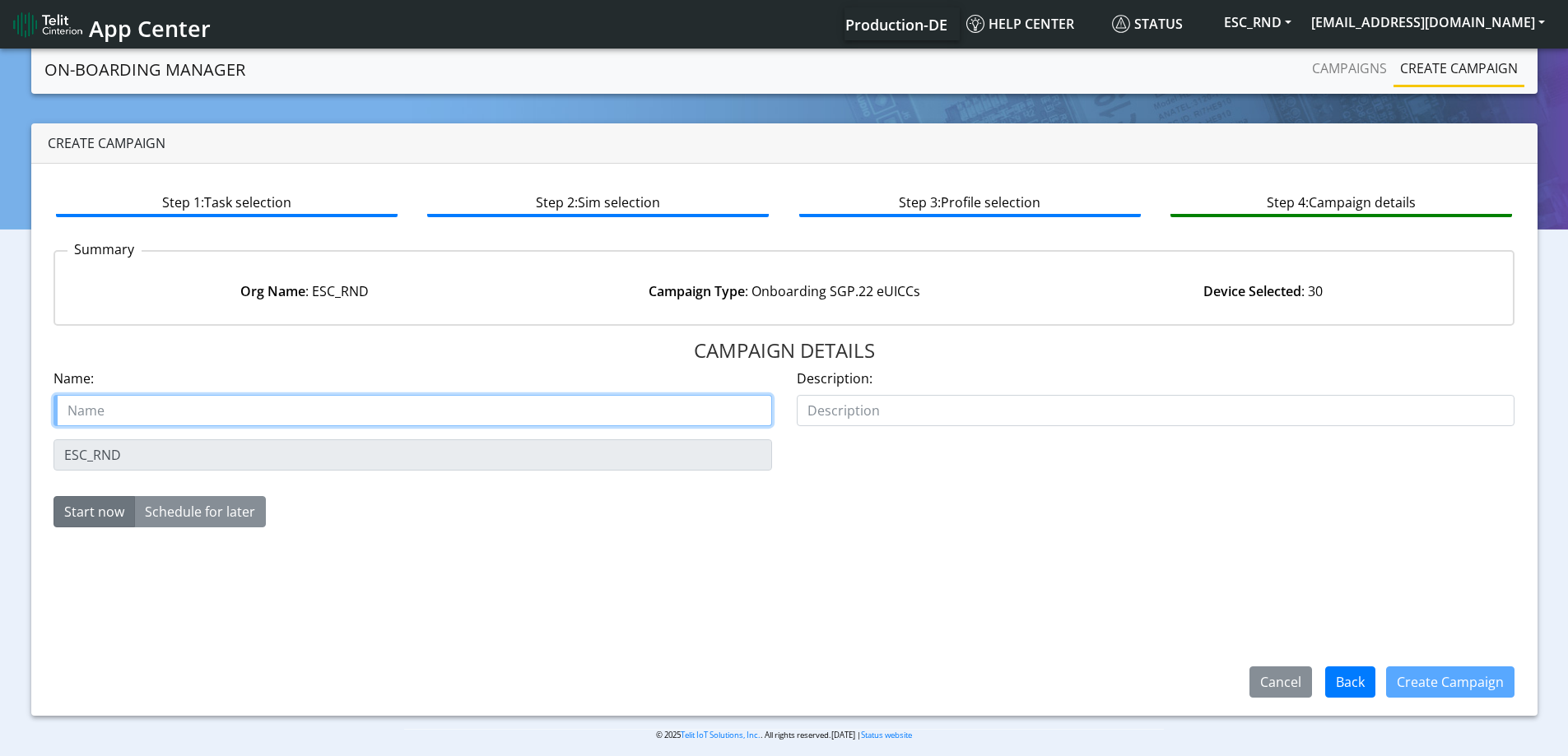
click at [204, 403] on input "text" at bounding box center [413, 411] width 719 height 31
paste input "ESC_RND"
click at [220, 396] on input "ESC_RND" at bounding box center [413, 411] width 719 height 31
type input "ESC_RND move [PERSON_NAME]"
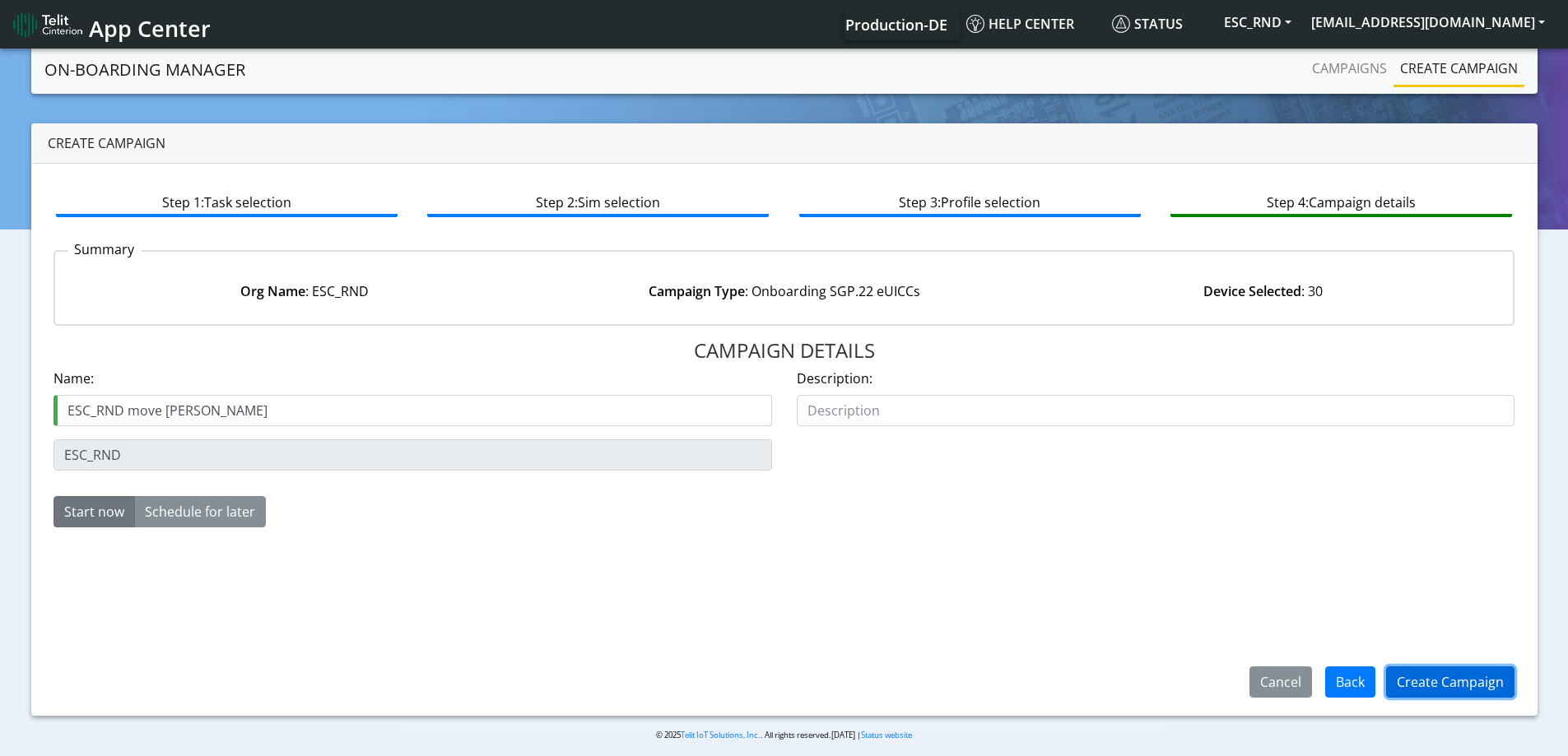
click at [1445, 678] on button "Create Campaign" at bounding box center [1450, 682] width 128 height 31
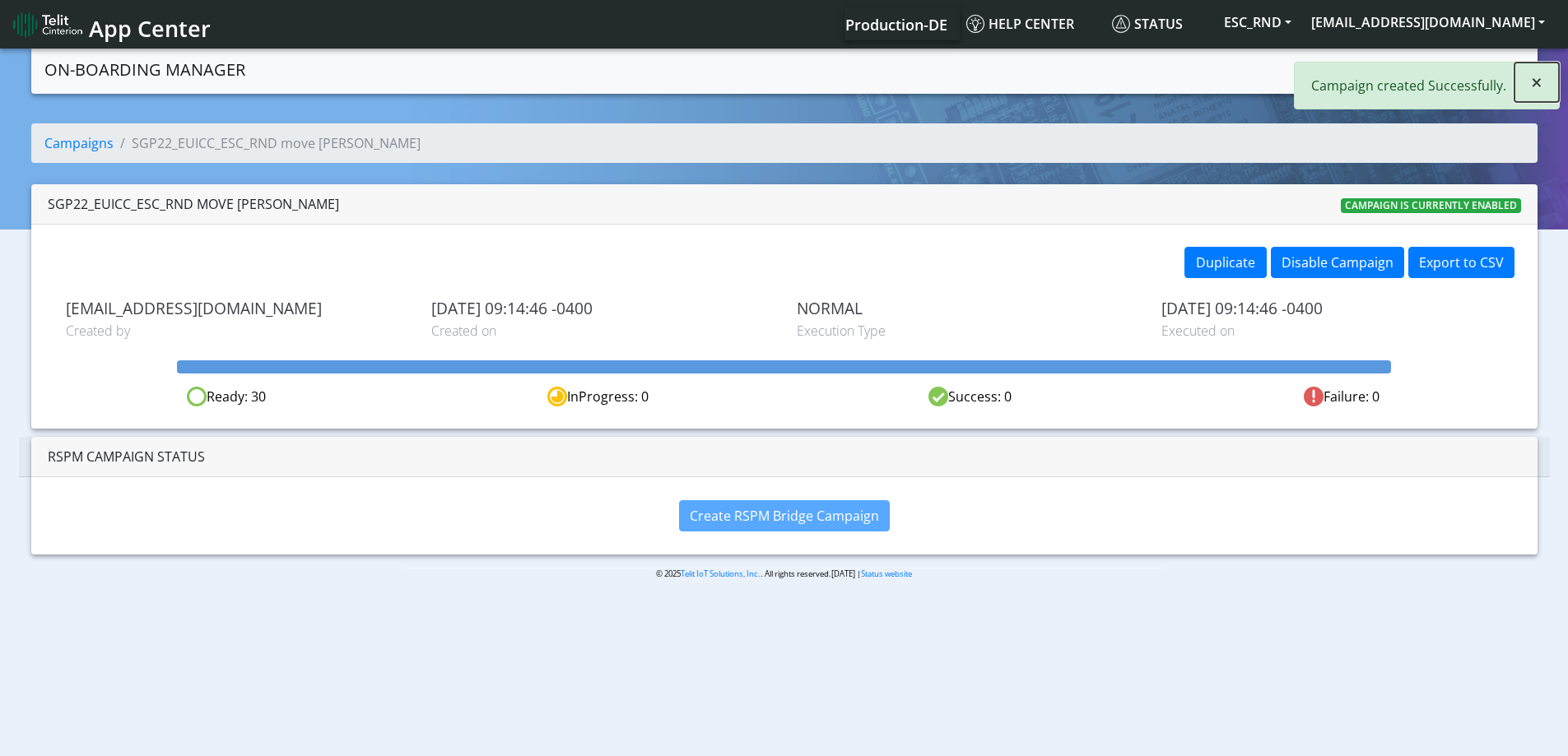
click at [1526, 88] on button "×" at bounding box center [1537, 83] width 45 height 40
click at [1336, 69] on link "Campaigns" at bounding box center [1349, 69] width 88 height 33
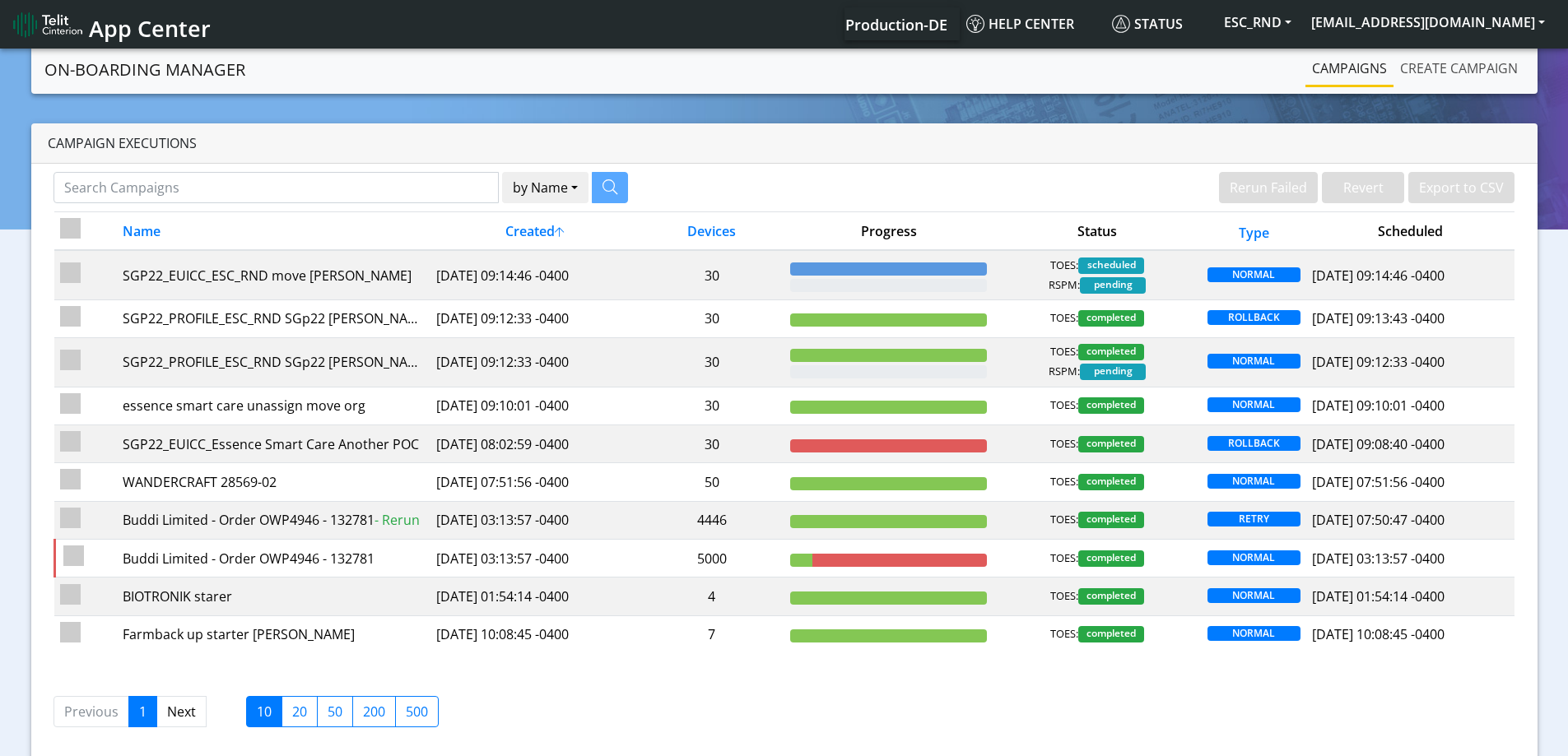
click at [1431, 54] on link "Create campaign" at bounding box center [1459, 69] width 131 height 33
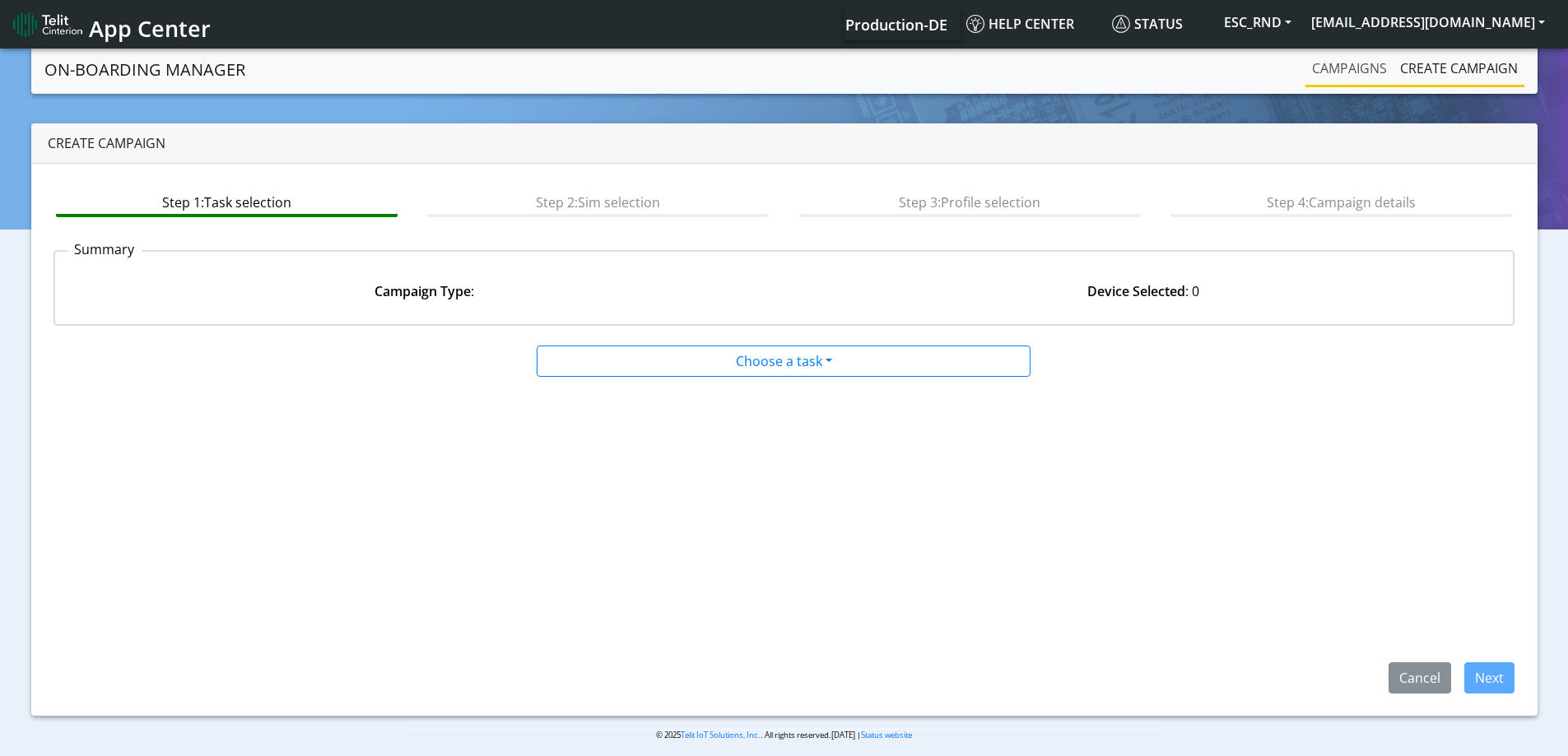
click at [1320, 79] on link "Campaigns" at bounding box center [1349, 69] width 88 height 33
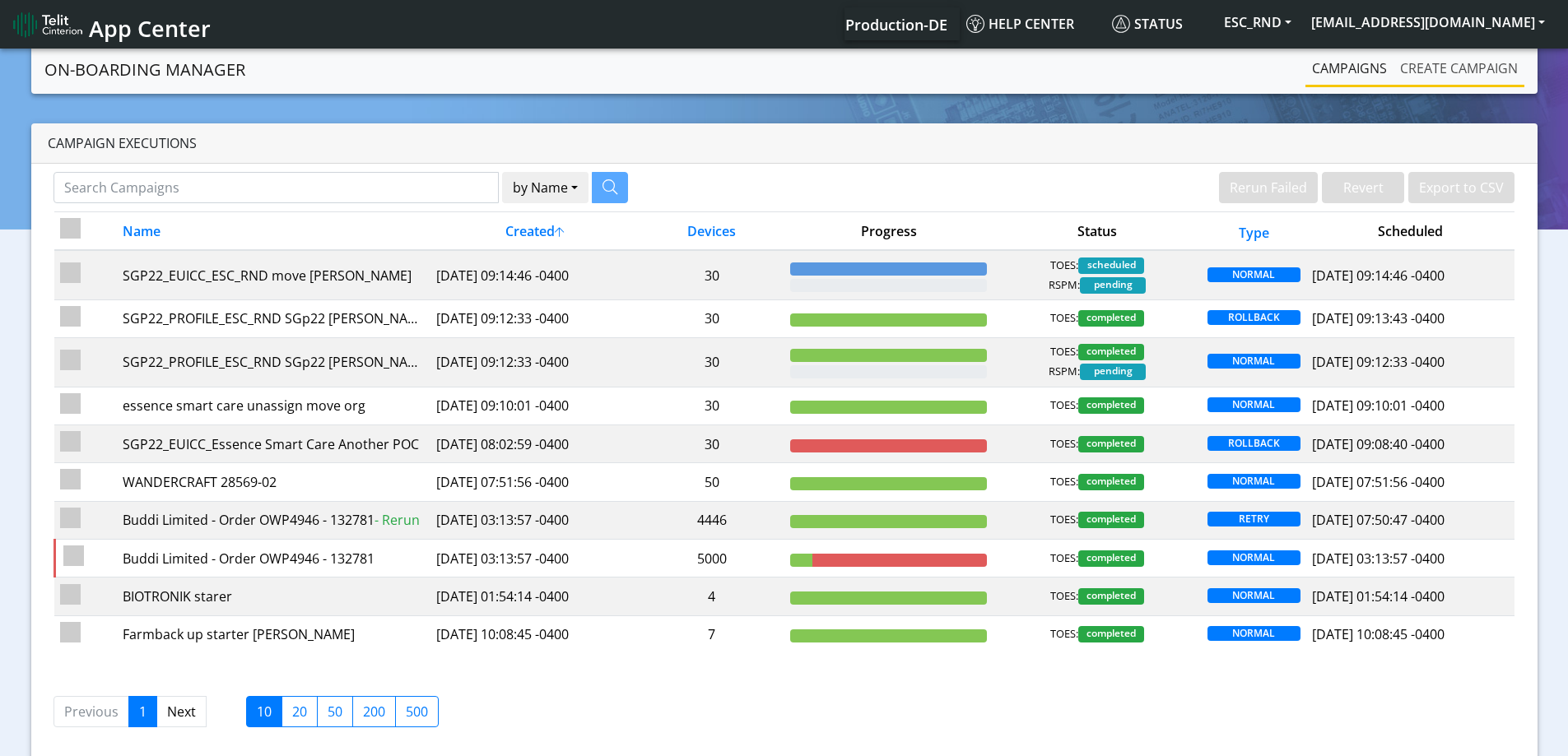
click at [1456, 77] on link "Create campaign" at bounding box center [1459, 69] width 131 height 33
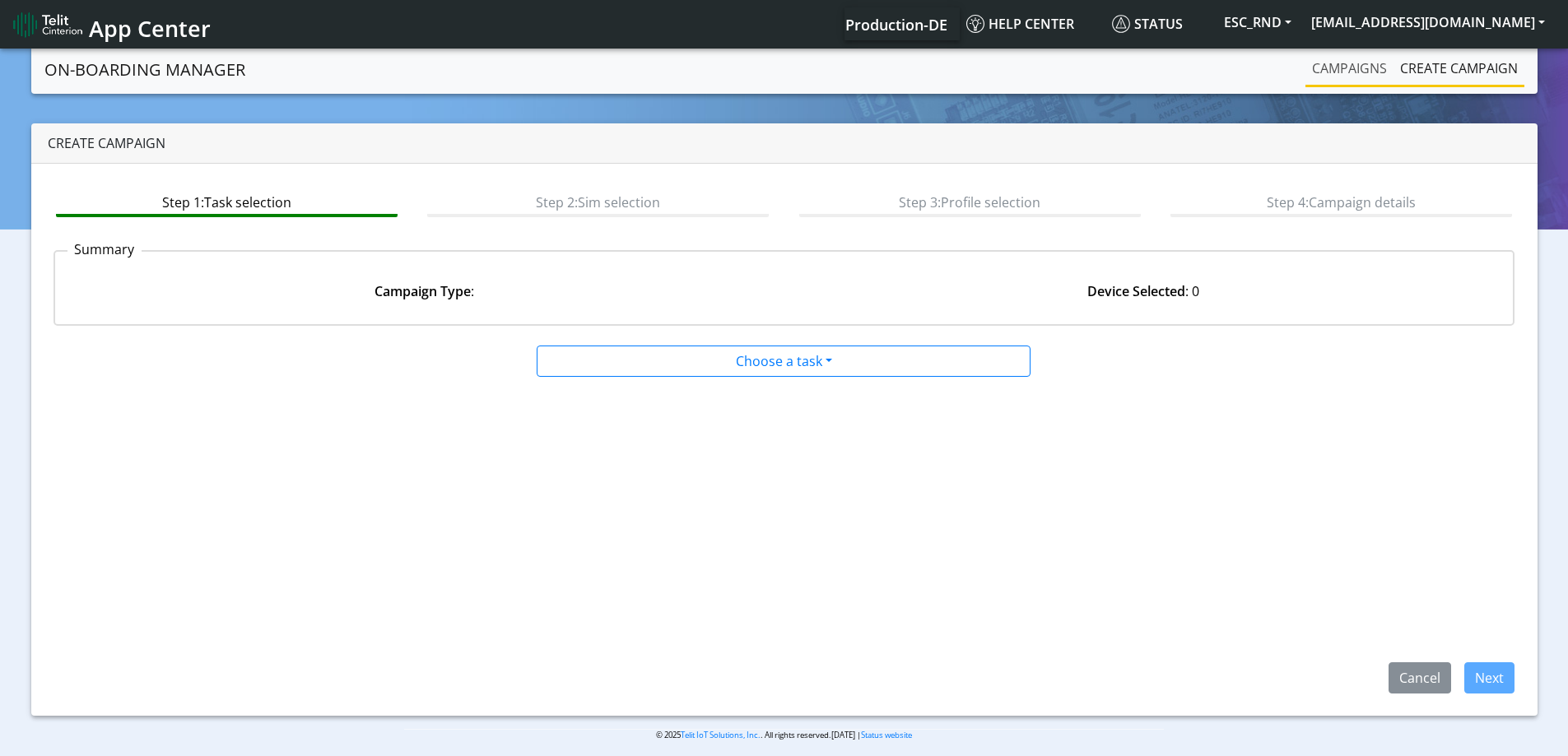
click at [1363, 74] on link "Campaigns" at bounding box center [1349, 69] width 88 height 33
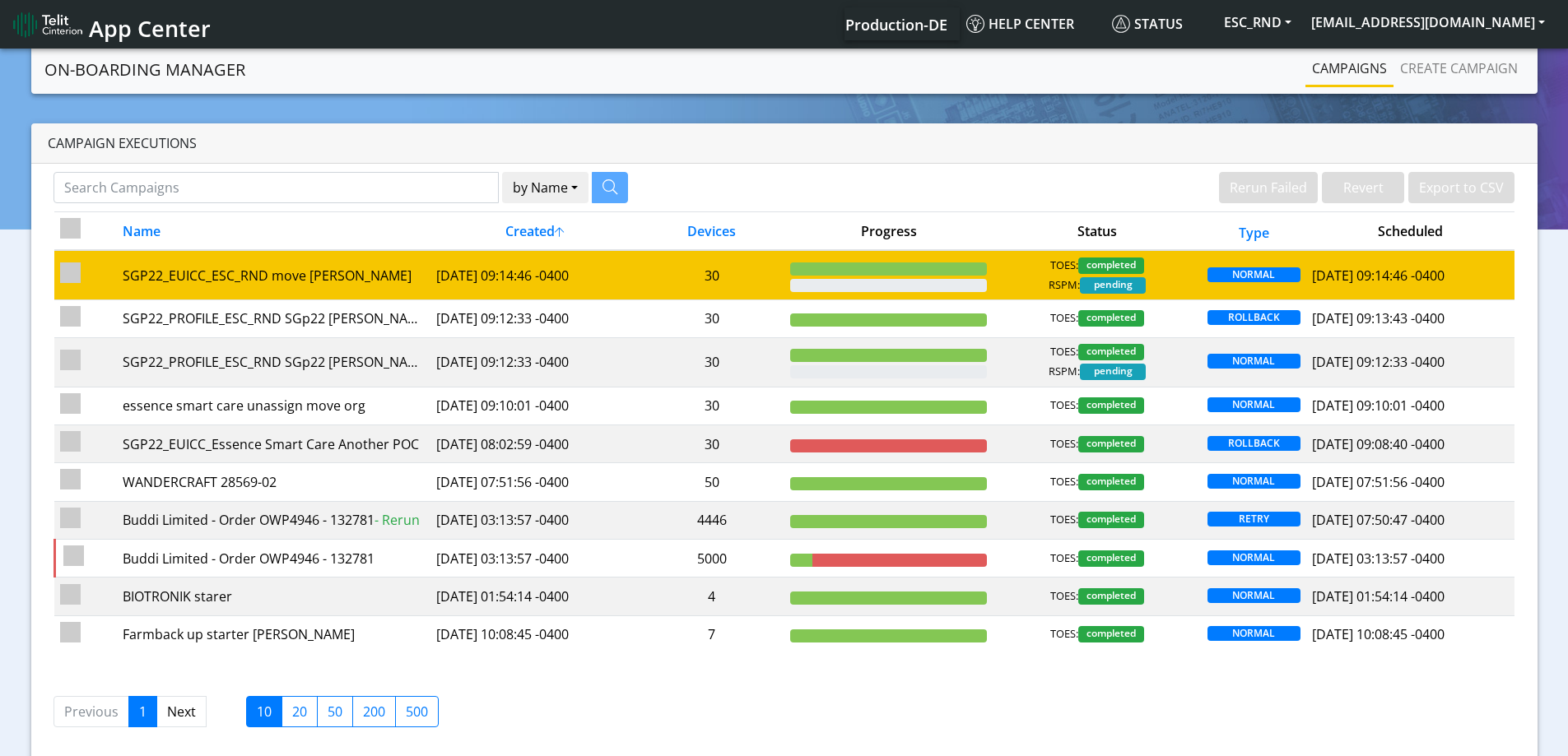
click at [741, 276] on td "30" at bounding box center [712, 275] width 146 height 50
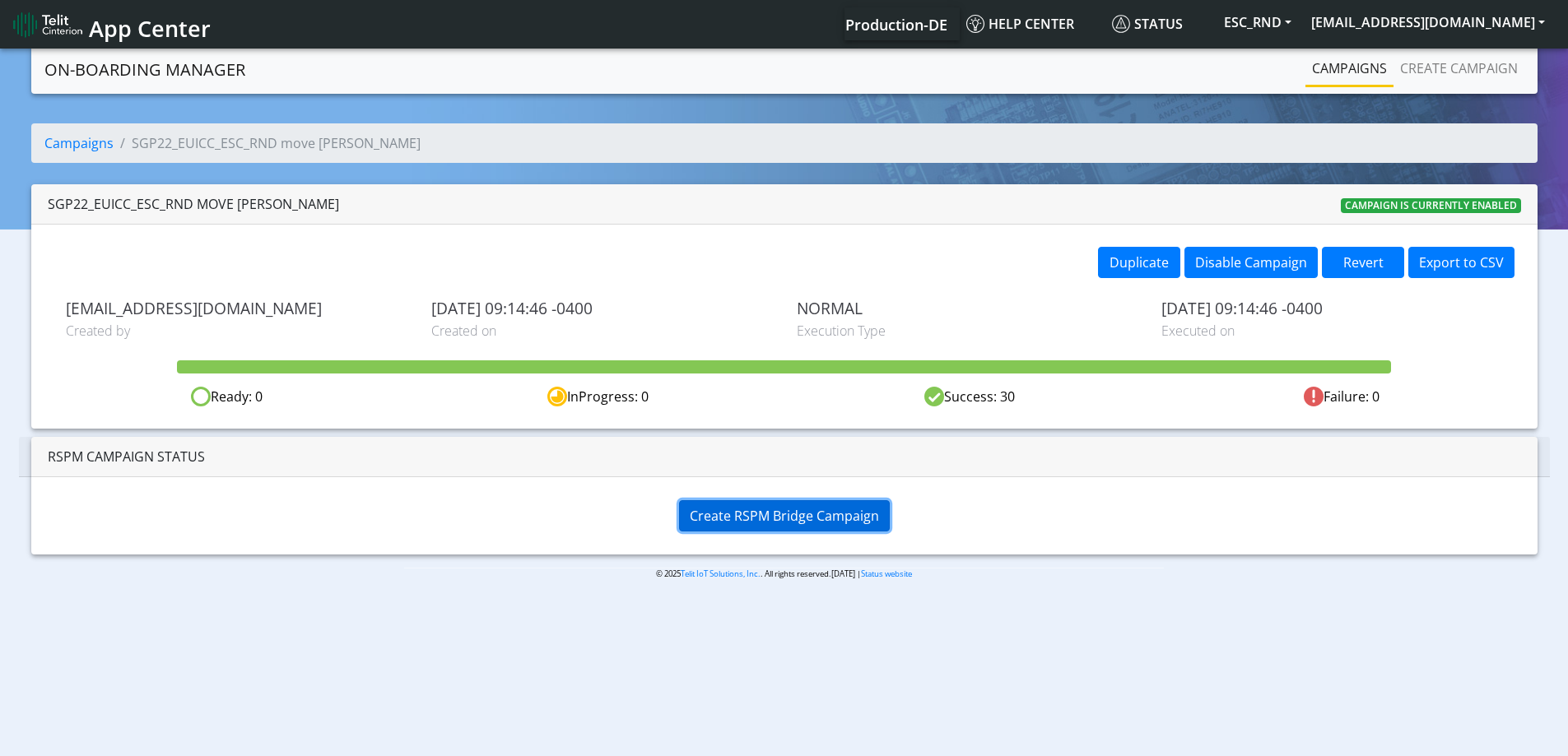
click at [782, 518] on span "Create RSPM Bridge Campaign" at bounding box center [784, 516] width 190 height 18
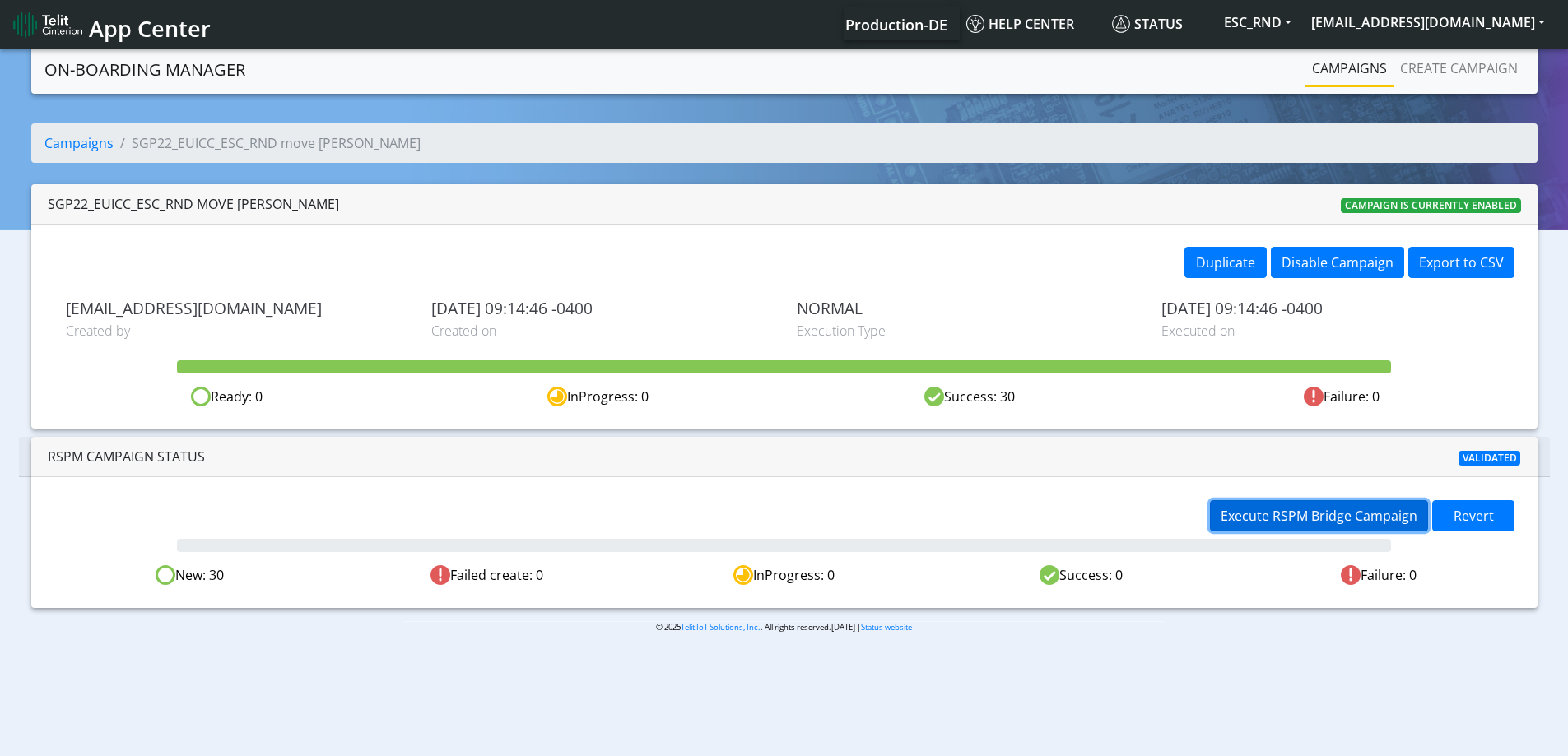
click at [1250, 516] on span "Execute RSPM Bridge Campaign" at bounding box center [1320, 516] width 197 height 18
